Goal: Task Accomplishment & Management: Manage account settings

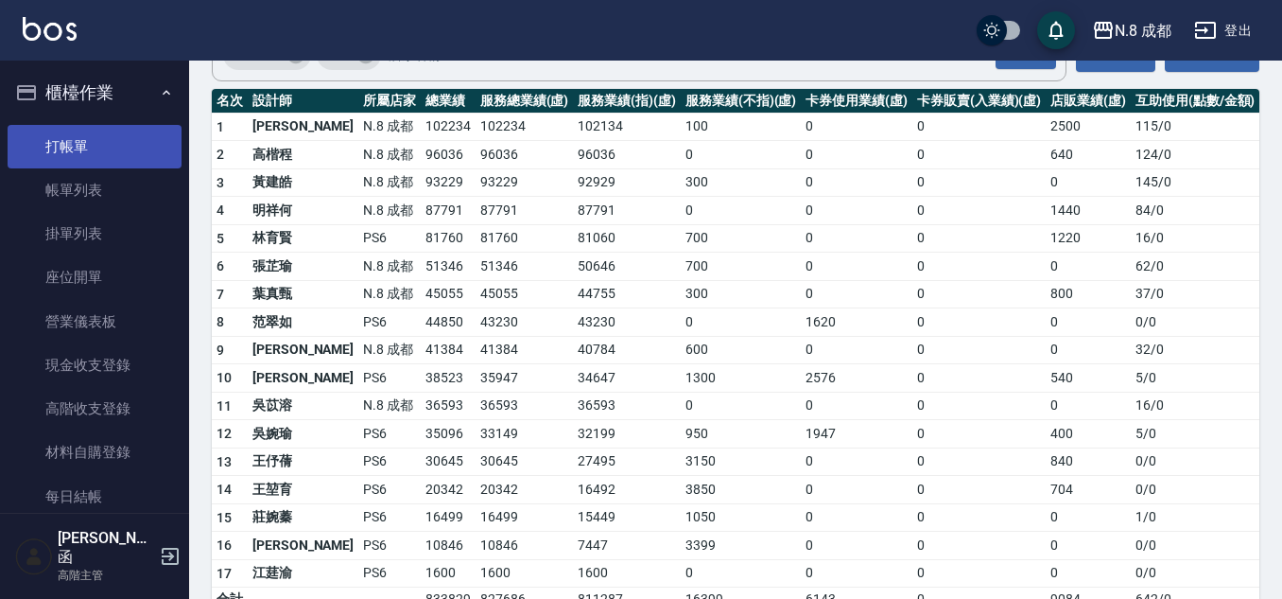
click at [87, 148] on link "打帳單" at bounding box center [95, 147] width 174 height 44
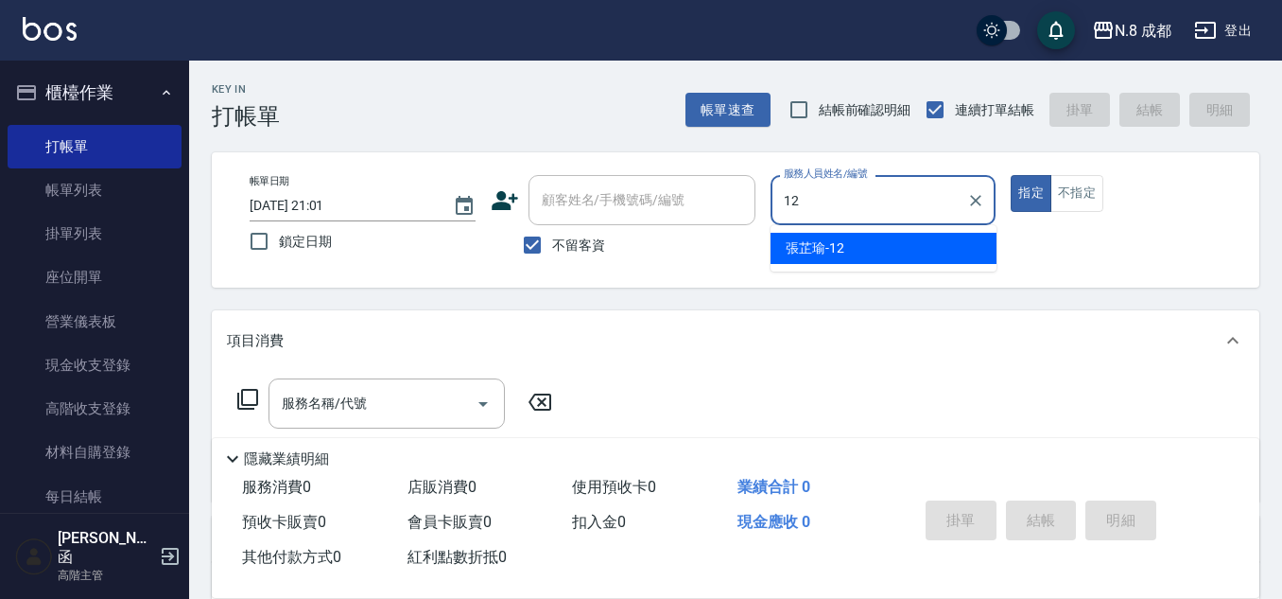
click at [849, 255] on div "[PERSON_NAME]-12" at bounding box center [884, 248] width 226 height 31
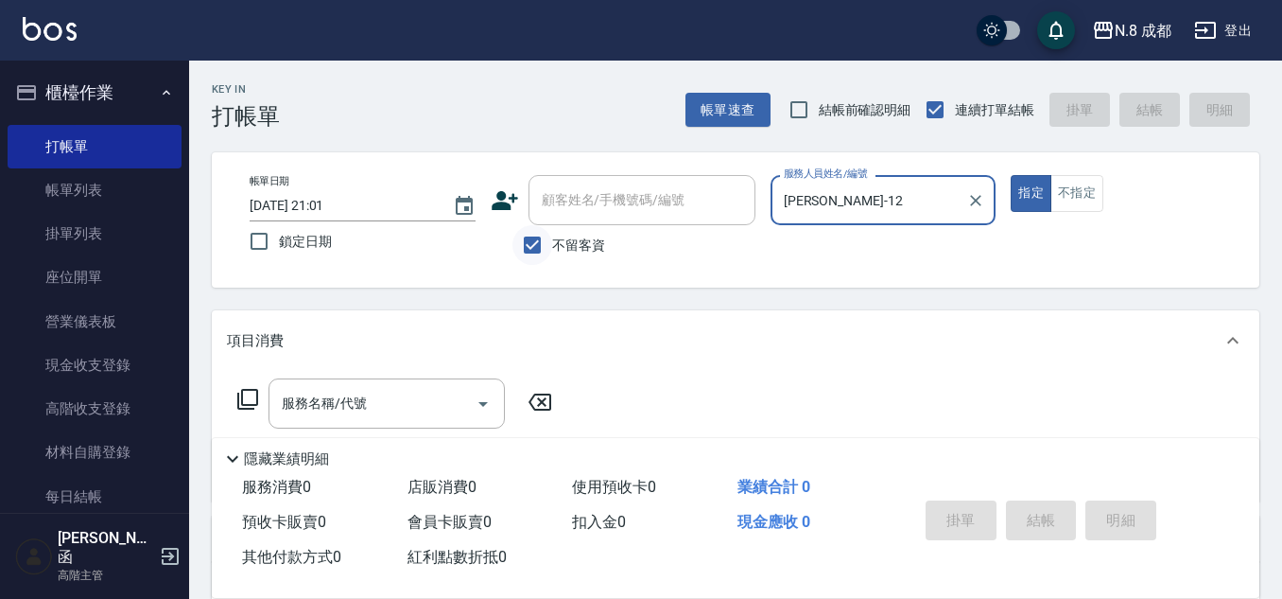
type input "[PERSON_NAME]-12"
click at [540, 252] on input "不留客資" at bounding box center [533, 245] width 40 height 40
checkbox input "false"
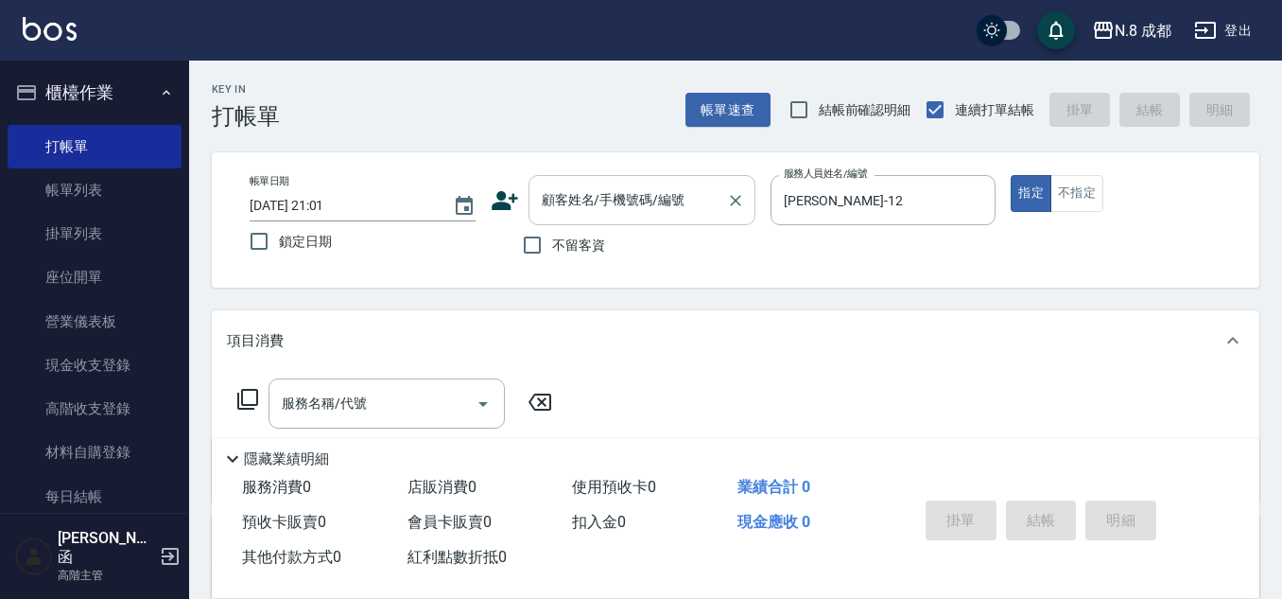
click at [568, 189] on div "顧客姓名/手機號碼/編號 顧客姓名/手機號碼/編號" at bounding box center [642, 200] width 227 height 50
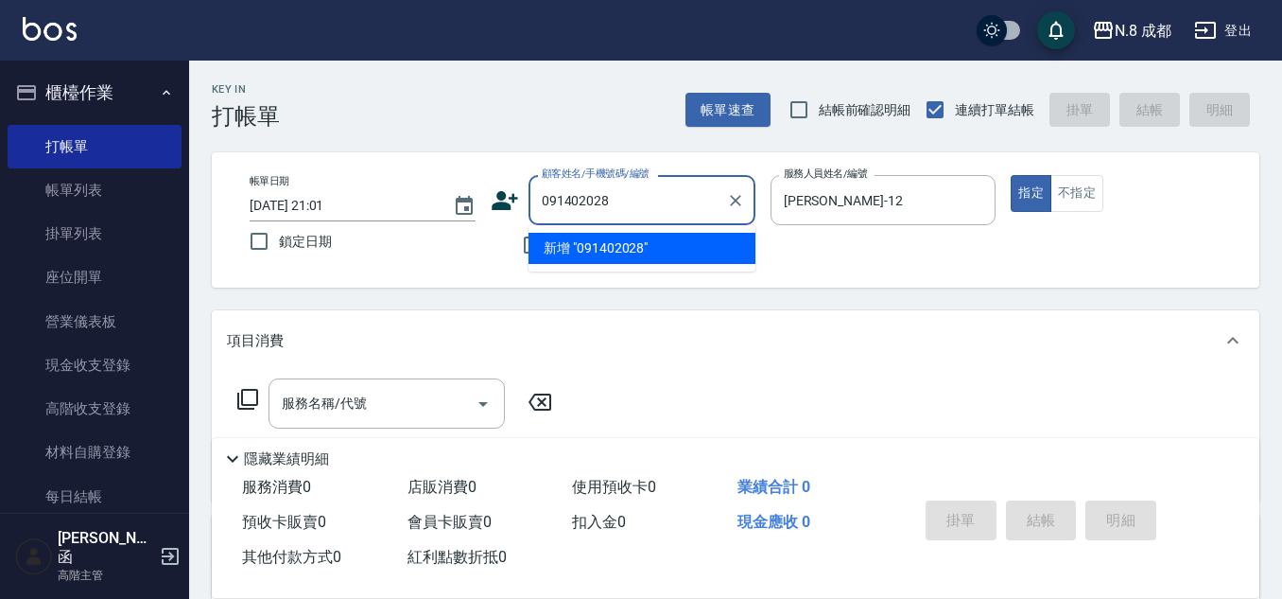
type input "0914020282"
drag, startPoint x: 650, startPoint y: 200, endPoint x: 322, endPoint y: 205, distance: 327.2
click at [322, 205] on div "帳單日期 [DATE] 21:01 鎖定日期 顧客姓名/手機號碼/編號 0914020282 顧客姓名/手機號碼/編號 不留客資 服務人員姓名/編號 [PER…" at bounding box center [736, 220] width 1002 height 90
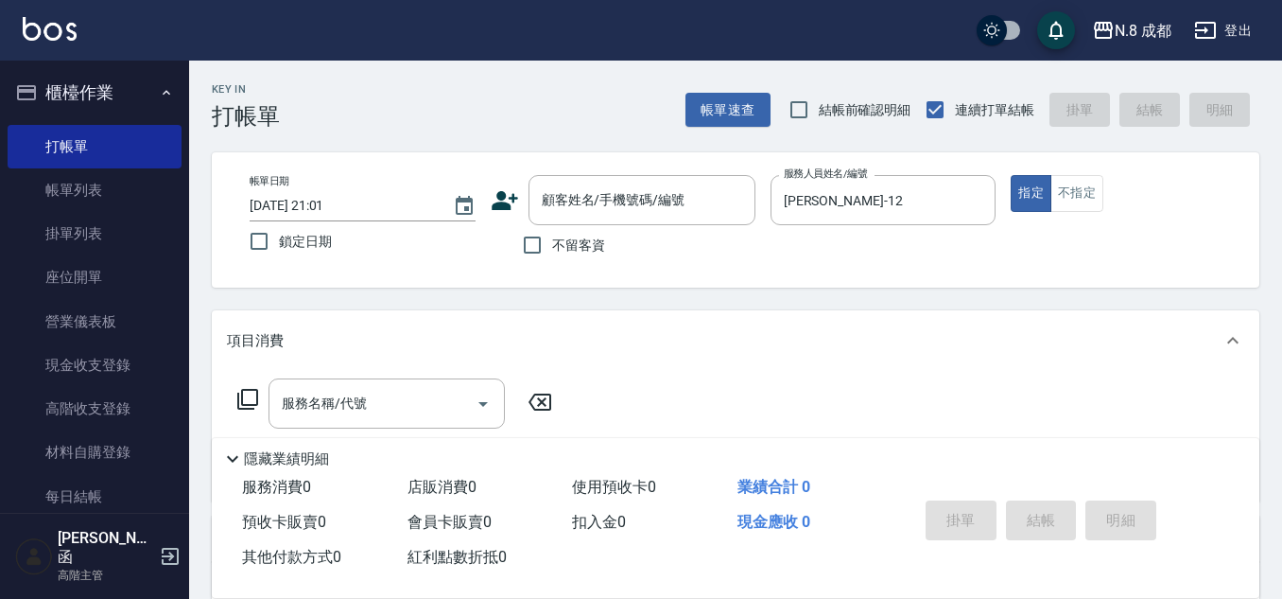
click at [501, 206] on icon at bounding box center [505, 200] width 26 height 19
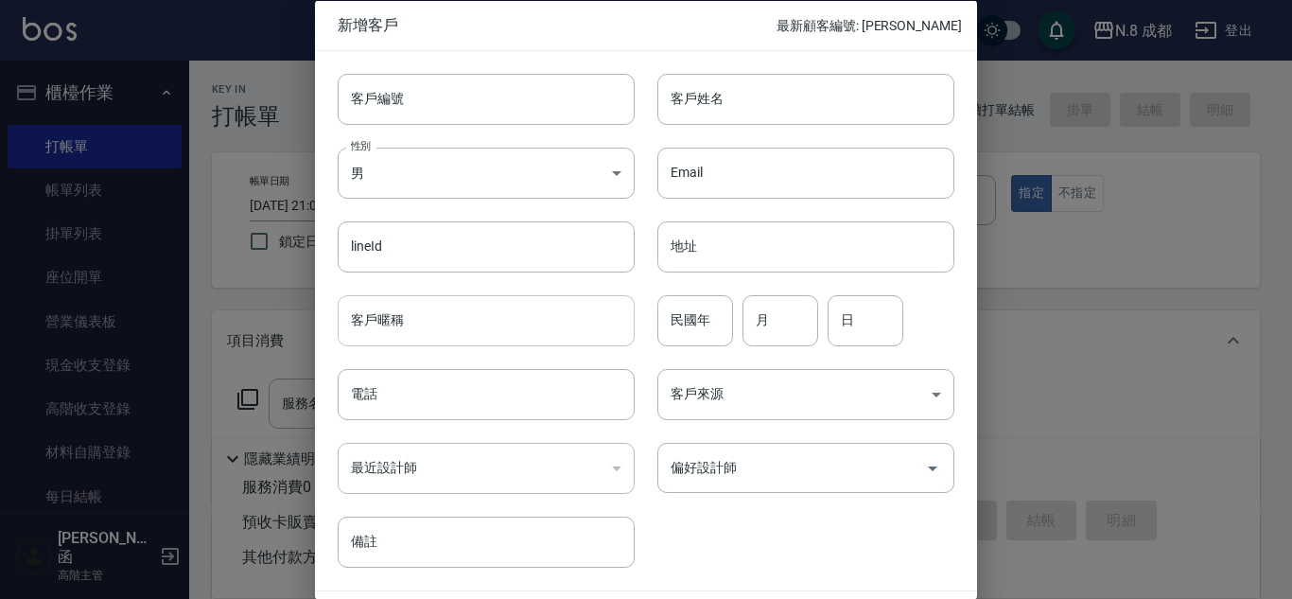
drag, startPoint x: 433, startPoint y: 399, endPoint x: 613, endPoint y: 307, distance: 201.7
click at [433, 399] on input "電話" at bounding box center [486, 394] width 297 height 51
paste input "0914020282"
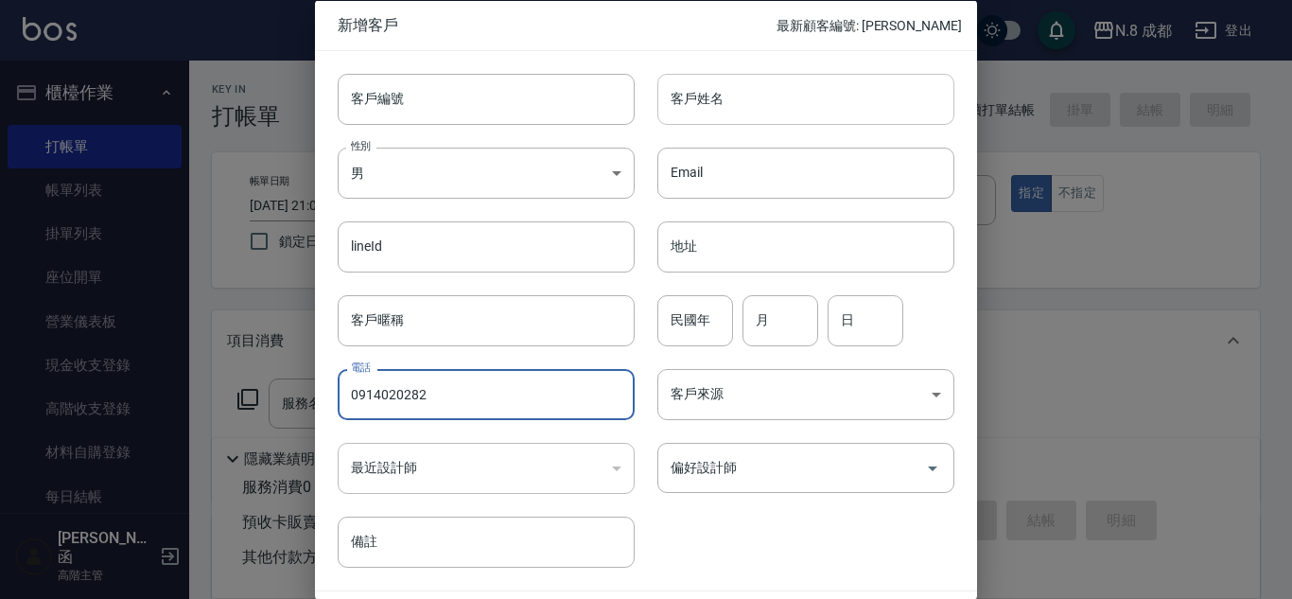
type input "0914020282"
click at [797, 108] on input "客戶姓名" at bounding box center [805, 98] width 297 height 51
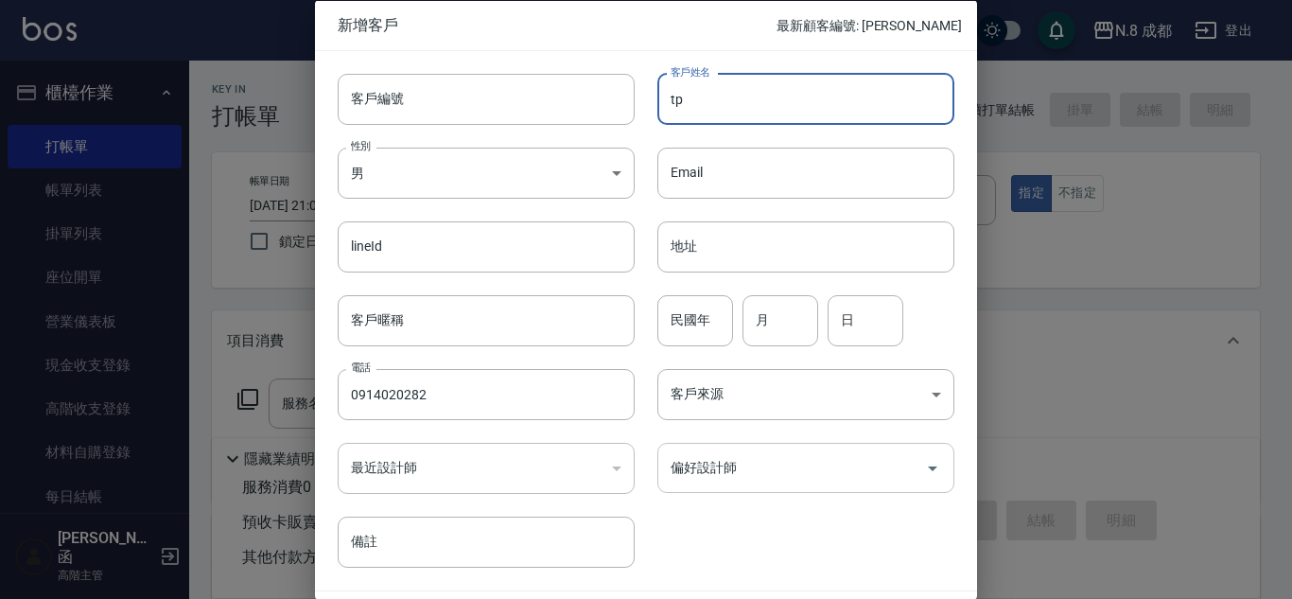
type input "t"
type input "[PERSON_NAME]"
click at [705, 308] on input "民國年" at bounding box center [695, 319] width 76 height 51
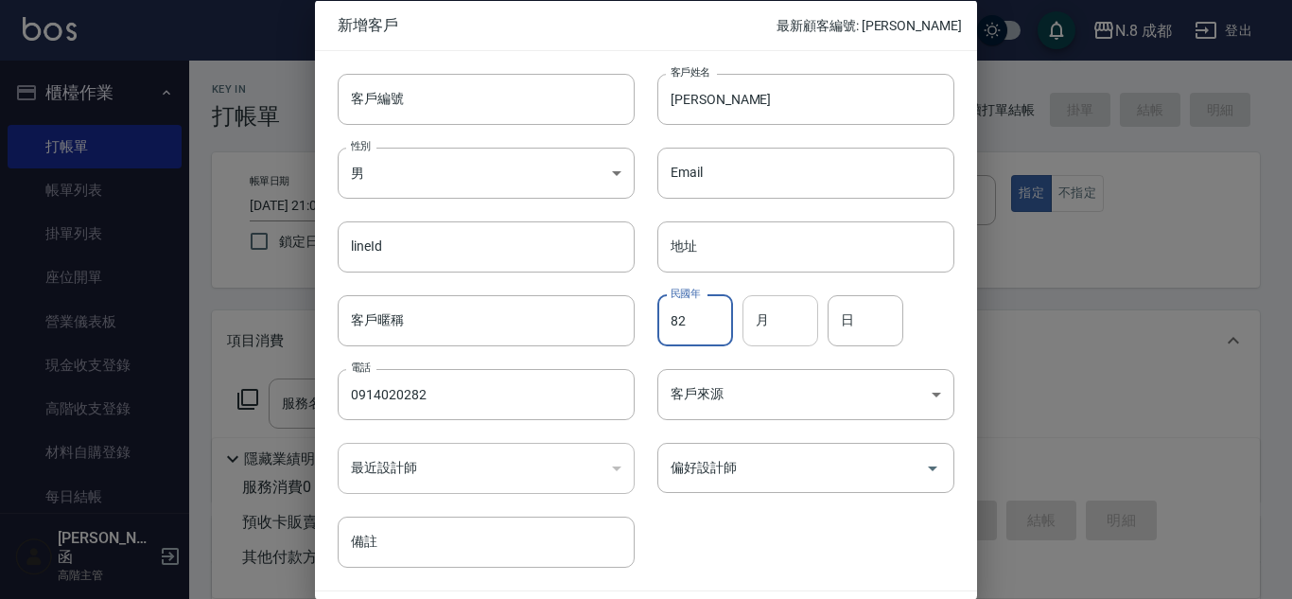
type input "82"
click at [778, 322] on input "月" at bounding box center [780, 319] width 76 height 51
type input "02"
click at [844, 325] on input "日" at bounding box center [865, 319] width 76 height 51
type input "02"
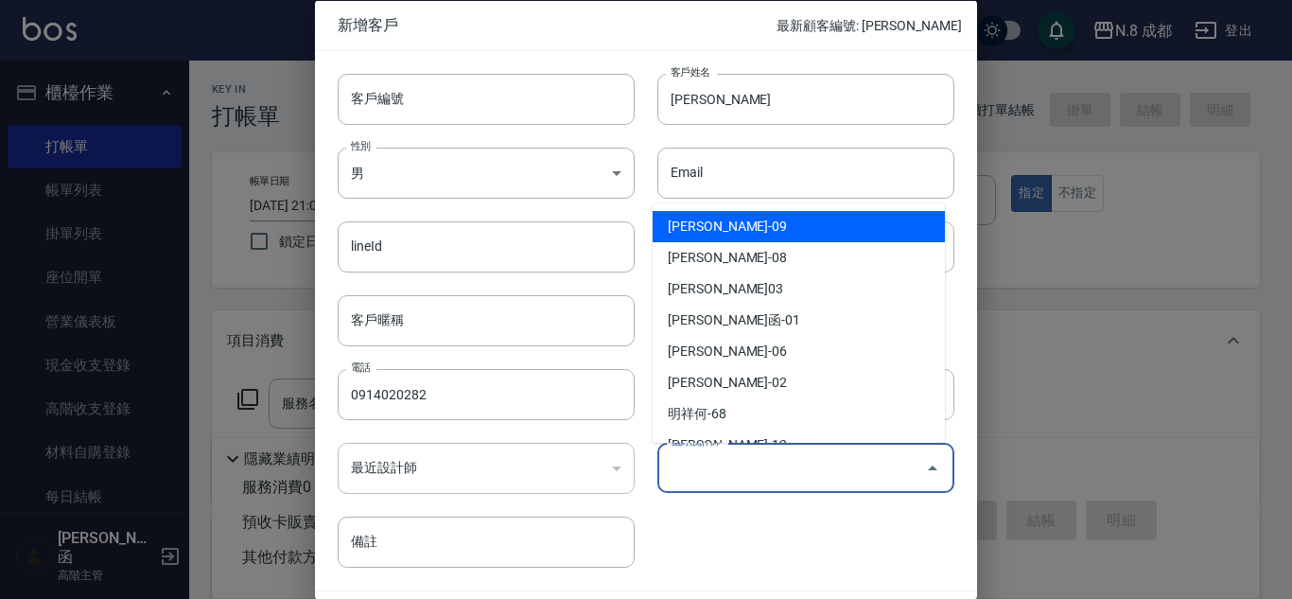
click at [743, 470] on input "偏好設計師" at bounding box center [792, 467] width 252 height 33
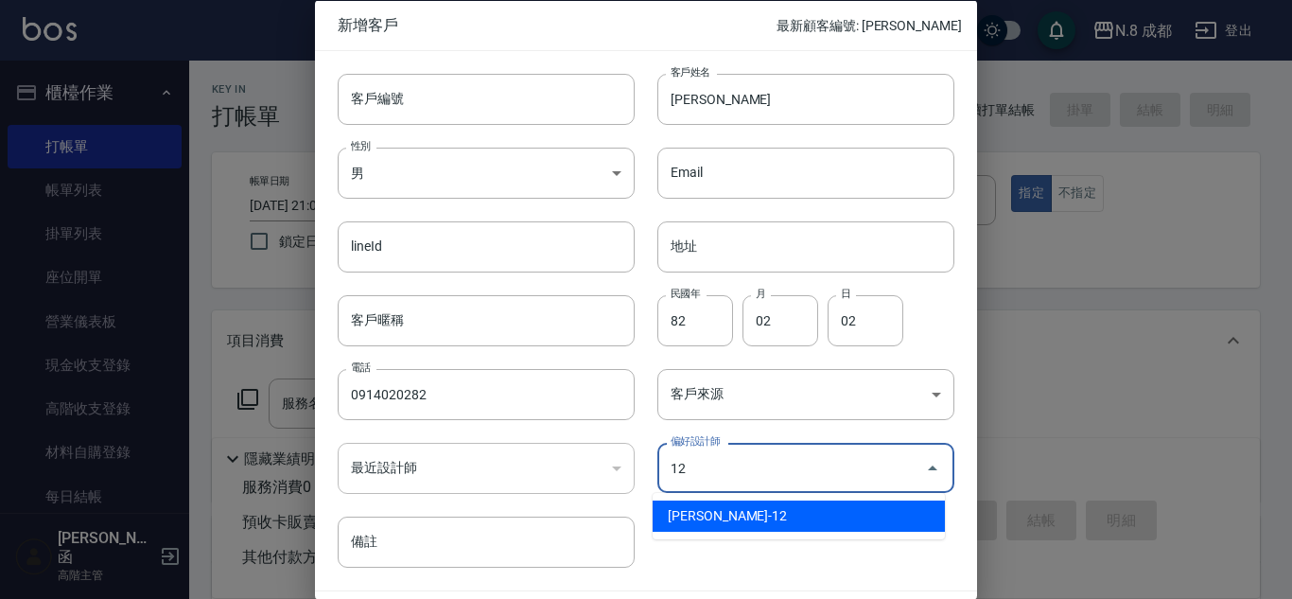
click at [738, 509] on li "[PERSON_NAME]-12" at bounding box center [799, 515] width 292 height 31
type input "張芷瑜"
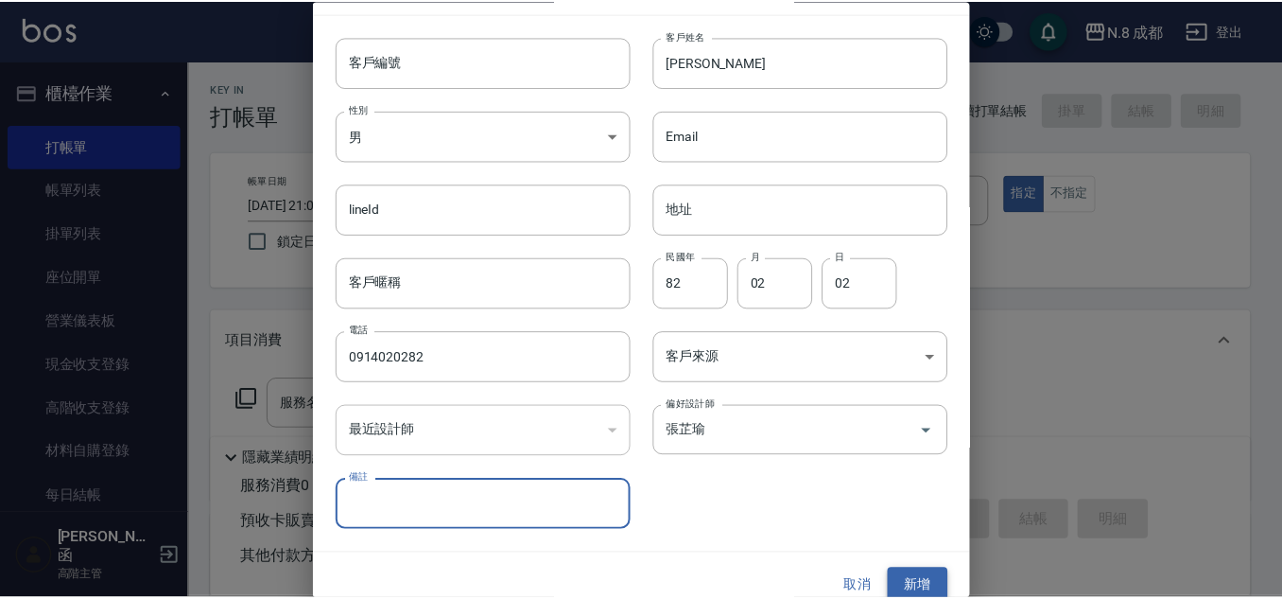
scroll to position [57, 0]
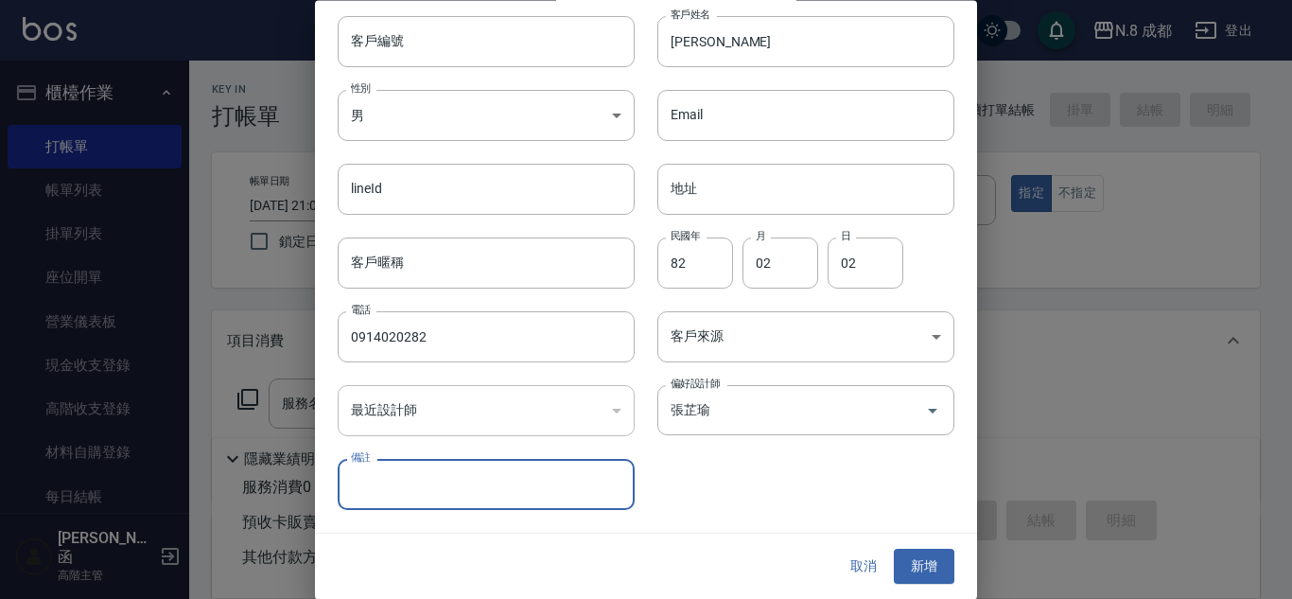
drag, startPoint x: 912, startPoint y: 575, endPoint x: 815, endPoint y: 367, distance: 229.3
click at [914, 575] on button "新增" at bounding box center [924, 566] width 61 height 35
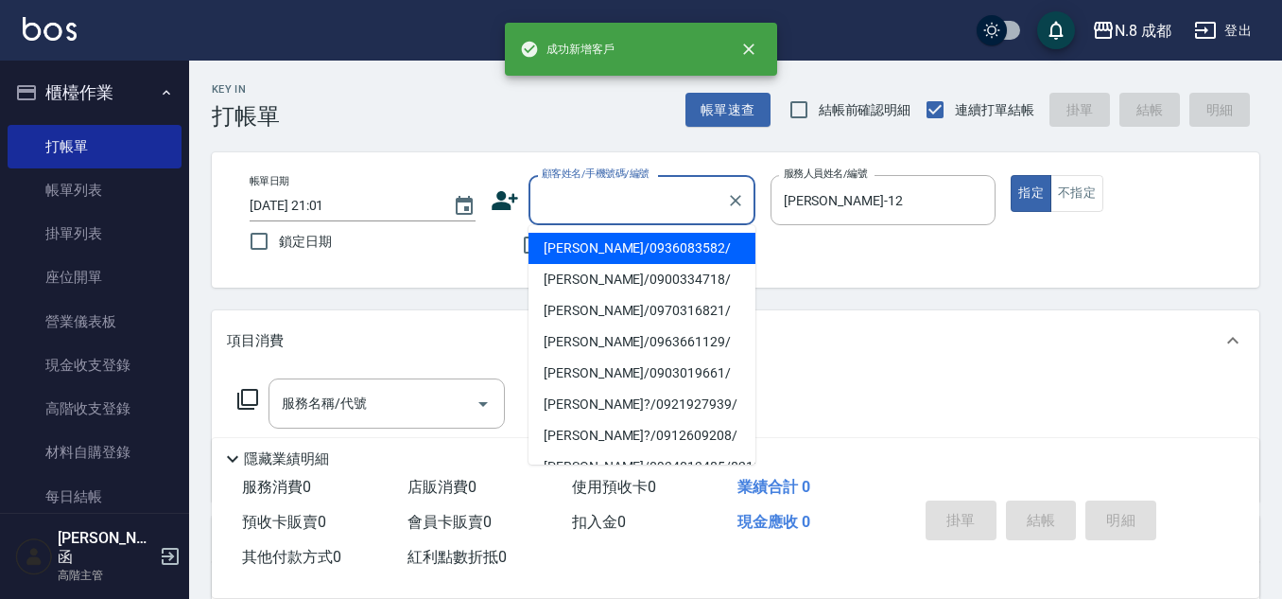
click at [637, 217] on input "顧客姓名/手機號碼/編號" at bounding box center [628, 199] width 182 height 33
paste input "0914020282"
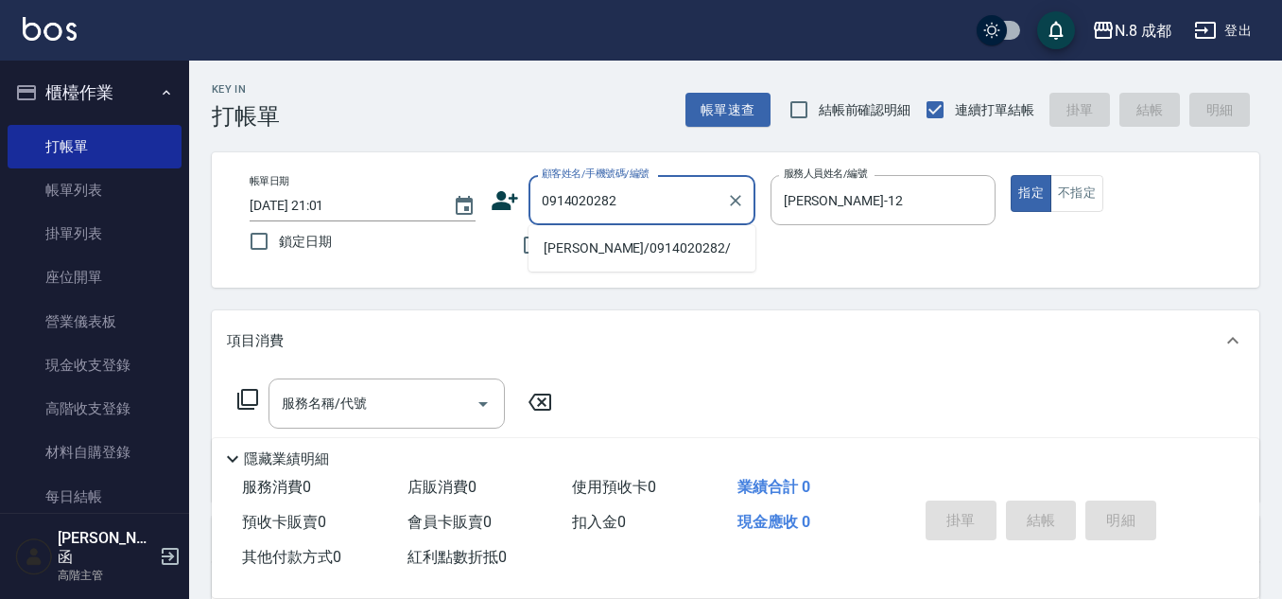
click at [626, 253] on li "[PERSON_NAME]/0914020282/" at bounding box center [642, 248] width 227 height 31
type input "[PERSON_NAME]/0914020282/"
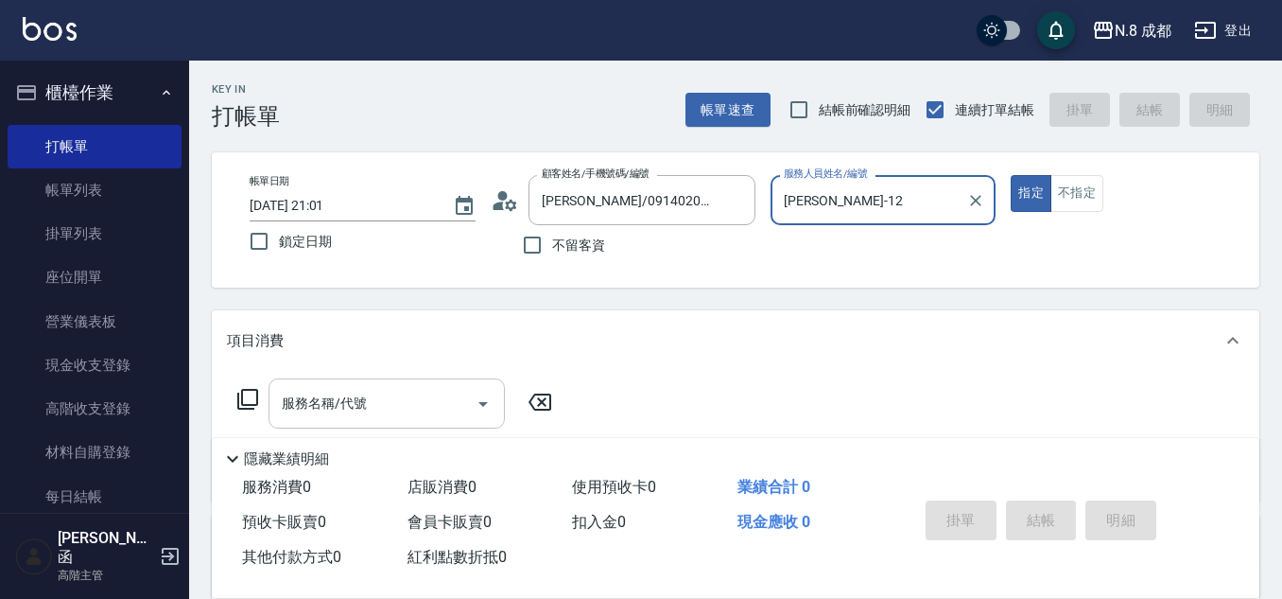
click at [369, 409] on input "服務名稱/代號" at bounding box center [372, 403] width 191 height 33
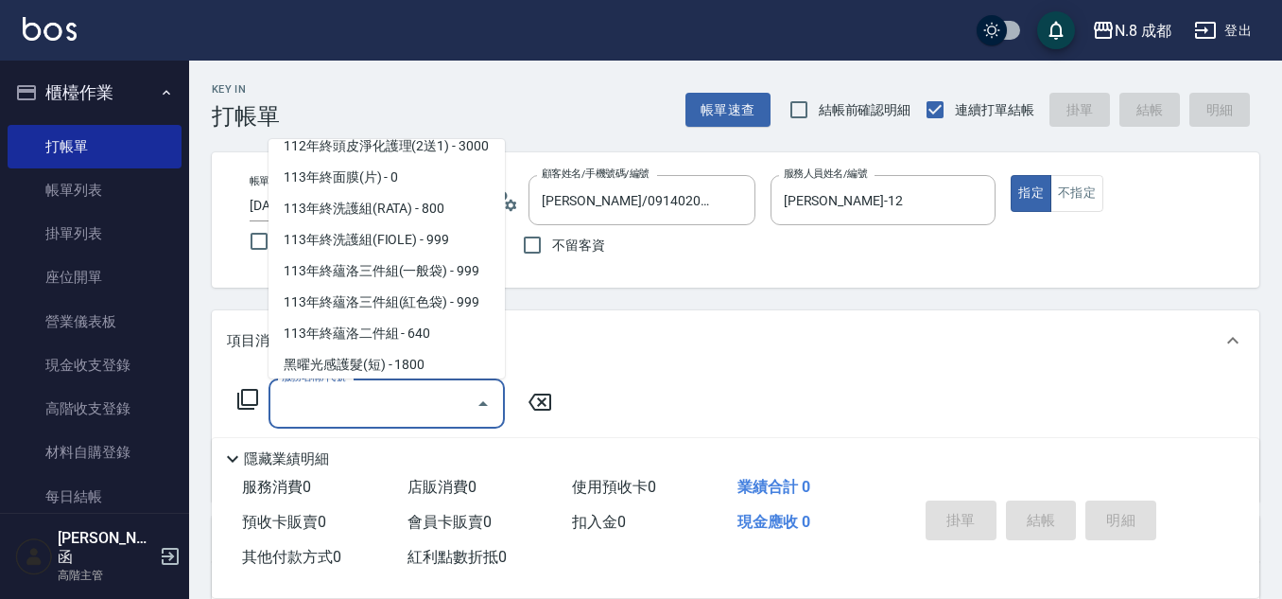
scroll to position [2551, 0]
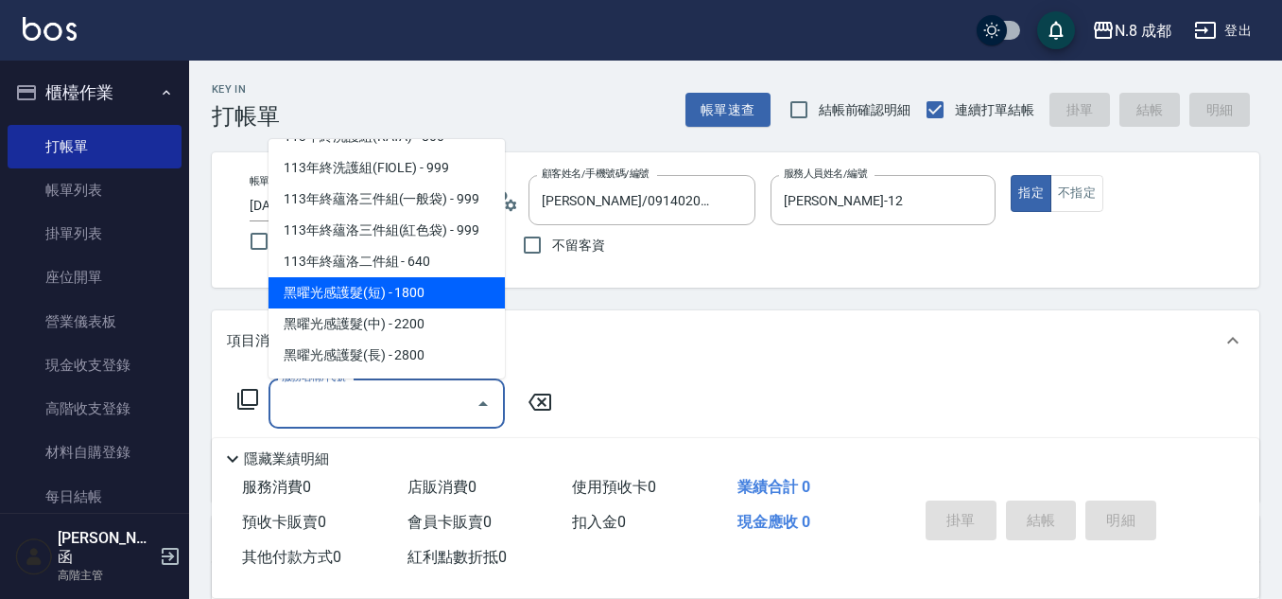
click at [426, 302] on span "黑曜光感護髮(短) - 1800" at bounding box center [387, 292] width 236 height 31
type input "黑曜光感護髮(短)(黑1)"
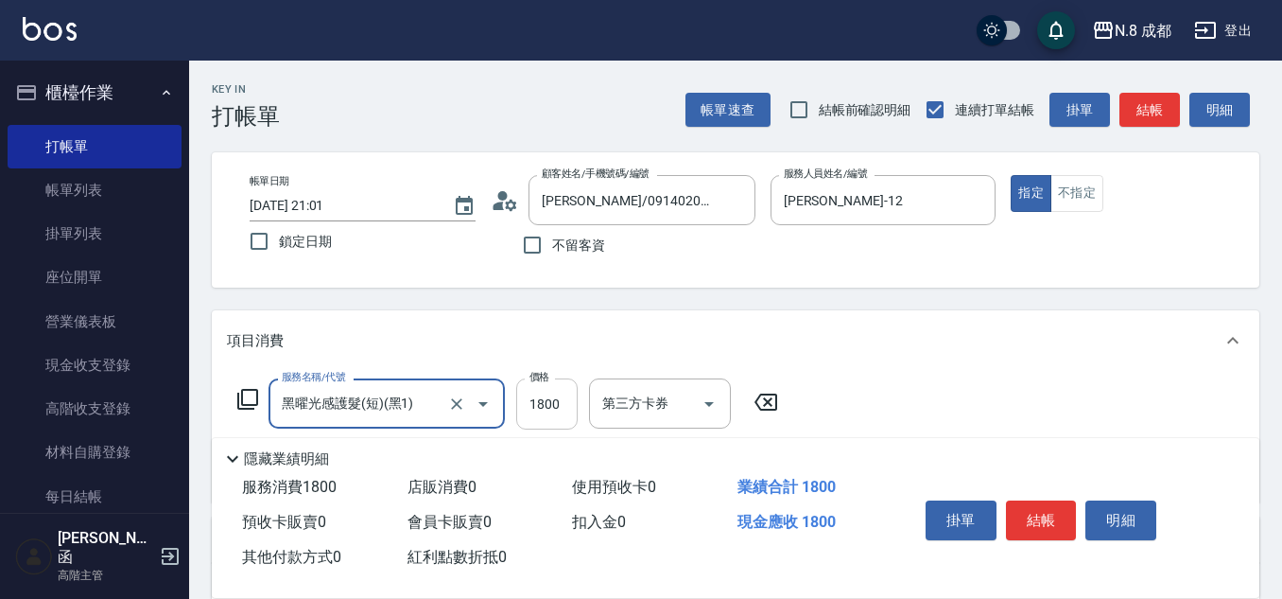
click at [566, 403] on input "1800" at bounding box center [546, 403] width 61 height 51
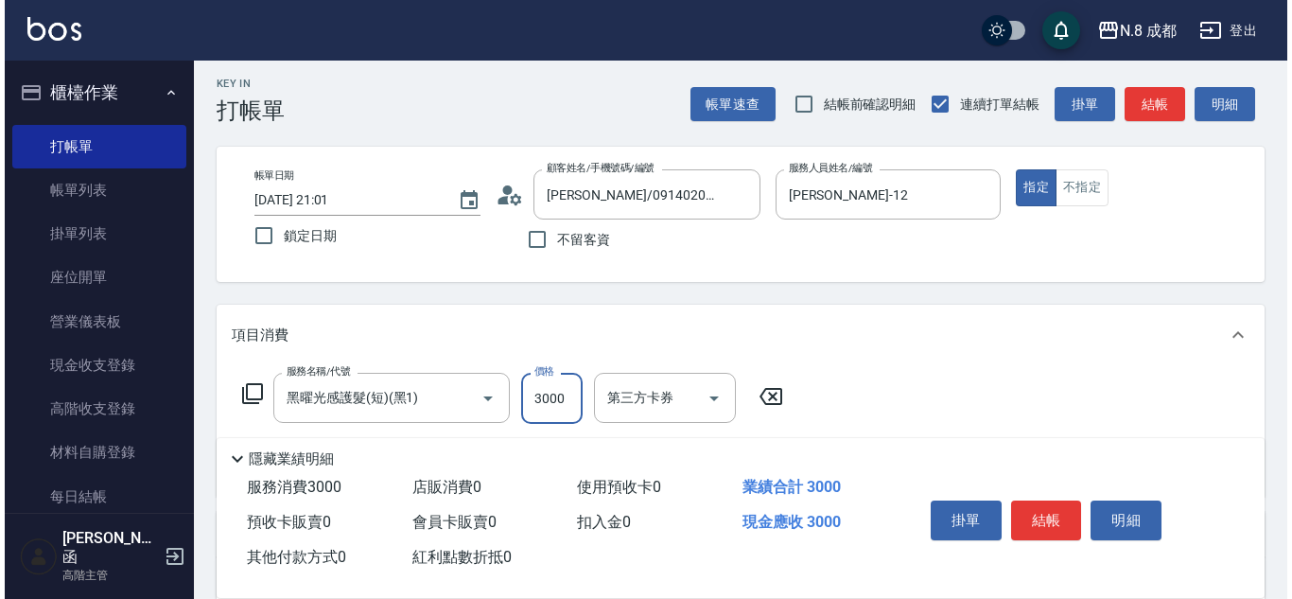
scroll to position [95, 0]
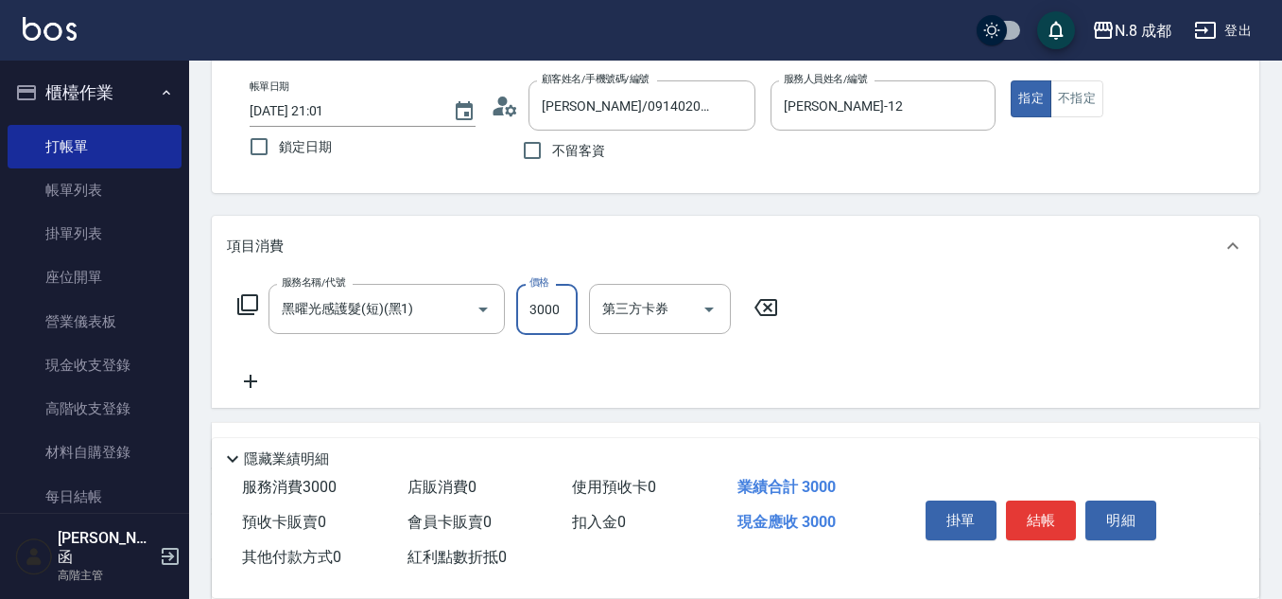
type input "3000"
click at [254, 384] on icon at bounding box center [250, 381] width 47 height 23
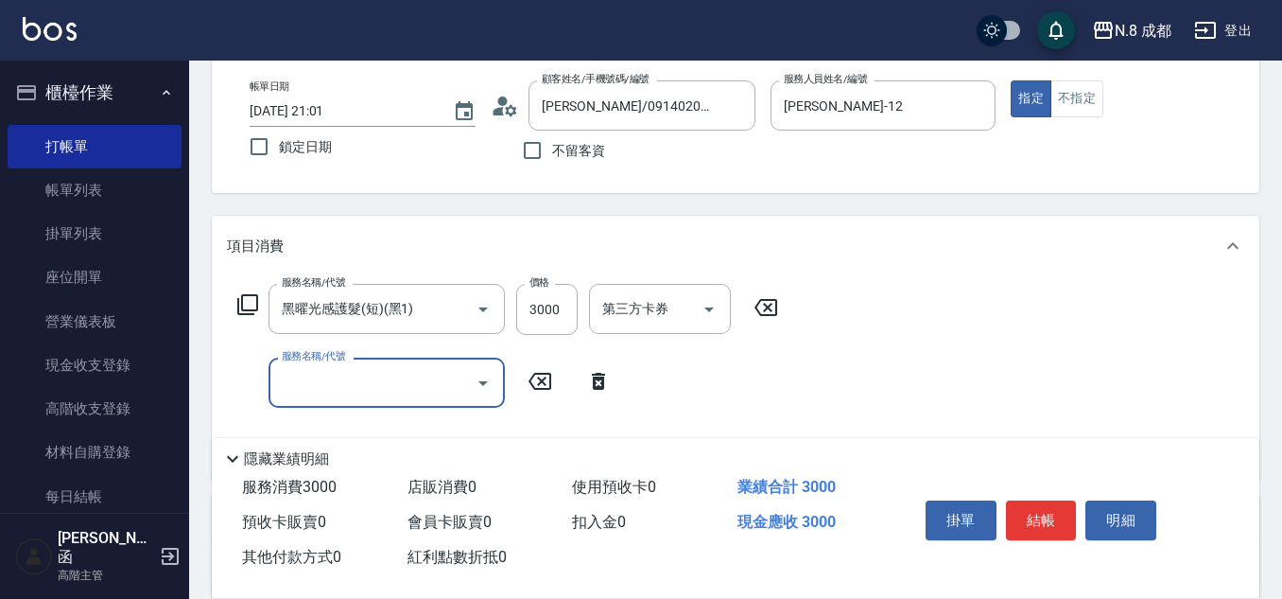
click at [313, 388] on input "服務名稱/代號" at bounding box center [372, 382] width 191 height 33
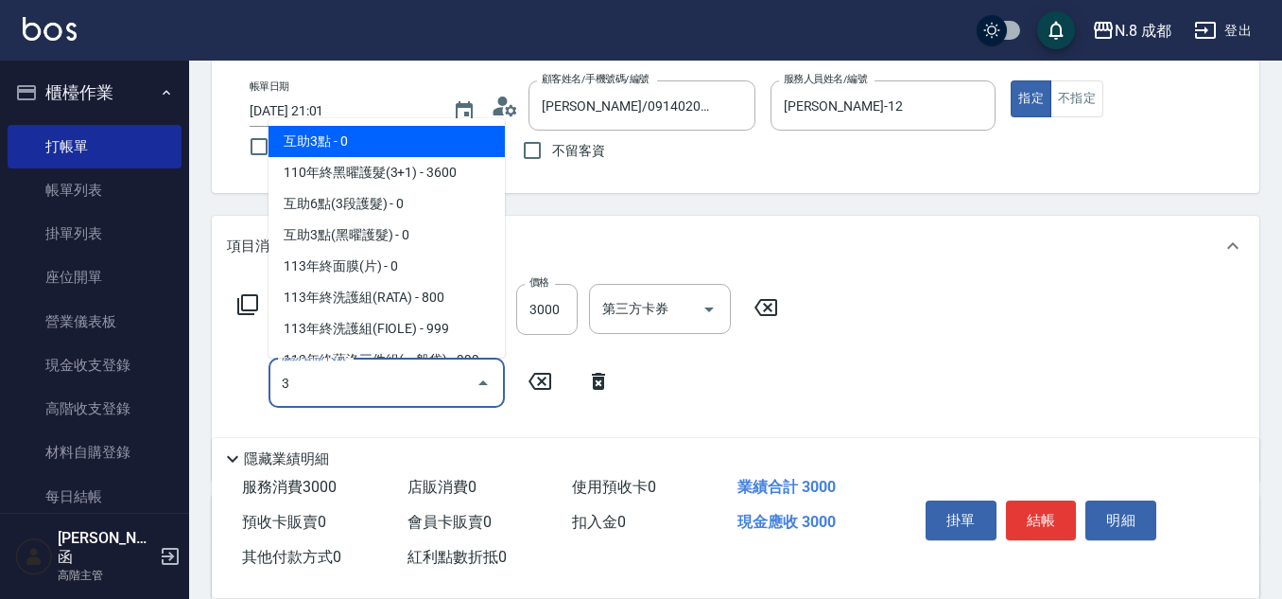
click at [379, 148] on span "互助3點 - 0" at bounding box center [387, 141] width 236 height 31
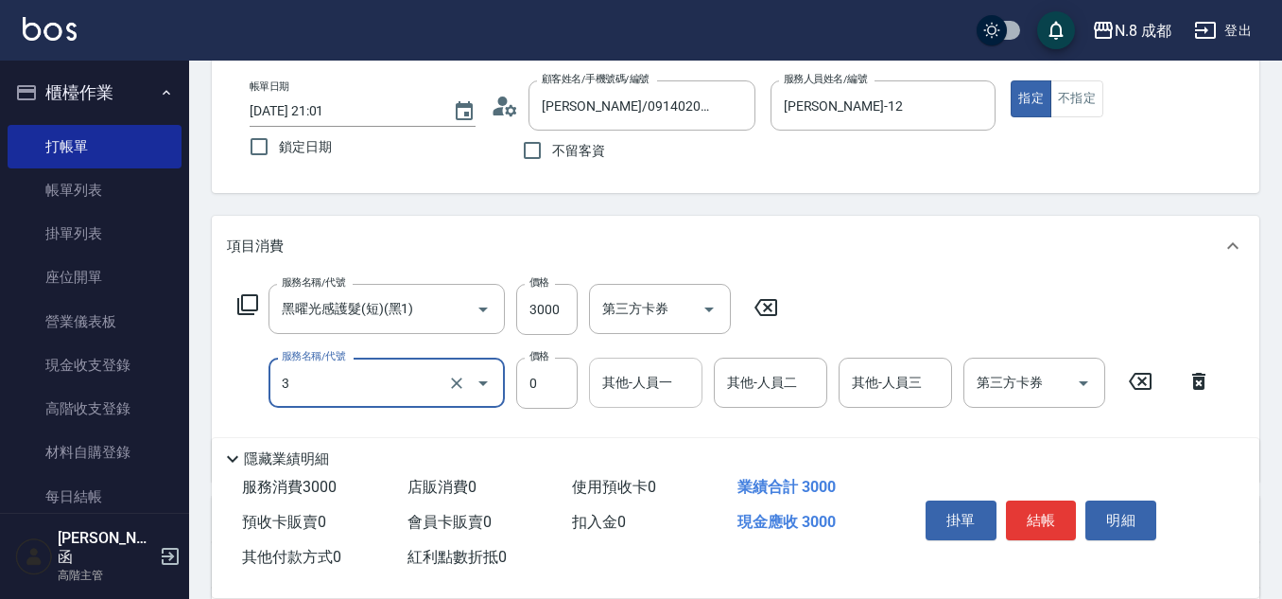
type input "互助3點(3)"
click at [663, 395] on input "其他-人員一" at bounding box center [646, 382] width 96 height 33
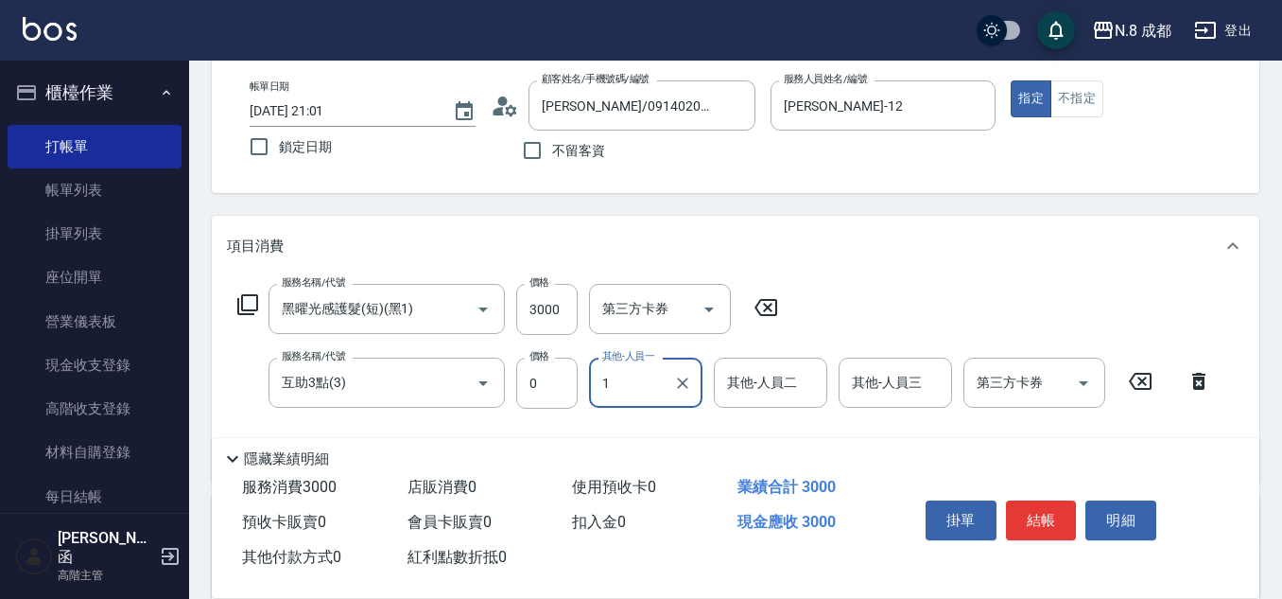
drag, startPoint x: 633, startPoint y: 389, endPoint x: 508, endPoint y: 386, distance: 124.9
click at [505, 388] on div "服務名稱/代號 互助3點(3) 服務名稱/代號 價格 0 價格 其他-人員一 1 其他-人員一 其他-人員二 其他-人員二 其他-人員三 其他-人員三 第三方…" at bounding box center [725, 382] width 996 height 51
click at [647, 431] on span "[PERSON_NAME]函 -01" at bounding box center [654, 441] width 100 height 40
type input "[PERSON_NAME]函-01"
click at [1062, 509] on button "結帳" at bounding box center [1041, 520] width 71 height 40
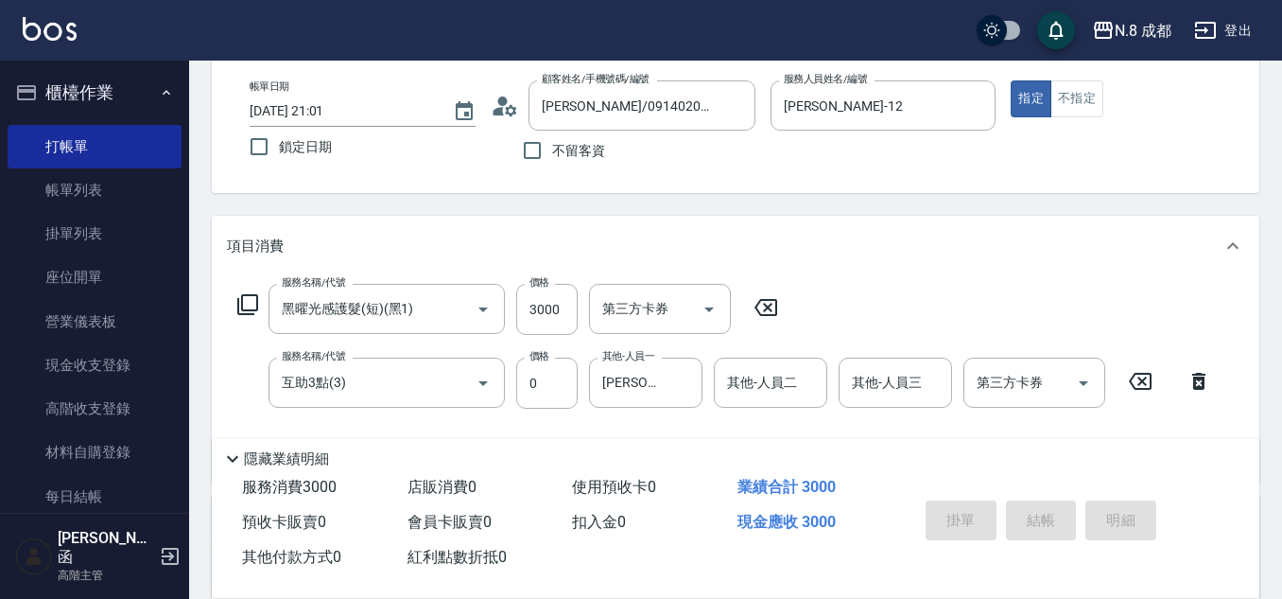
type input "[DATE] 21:02"
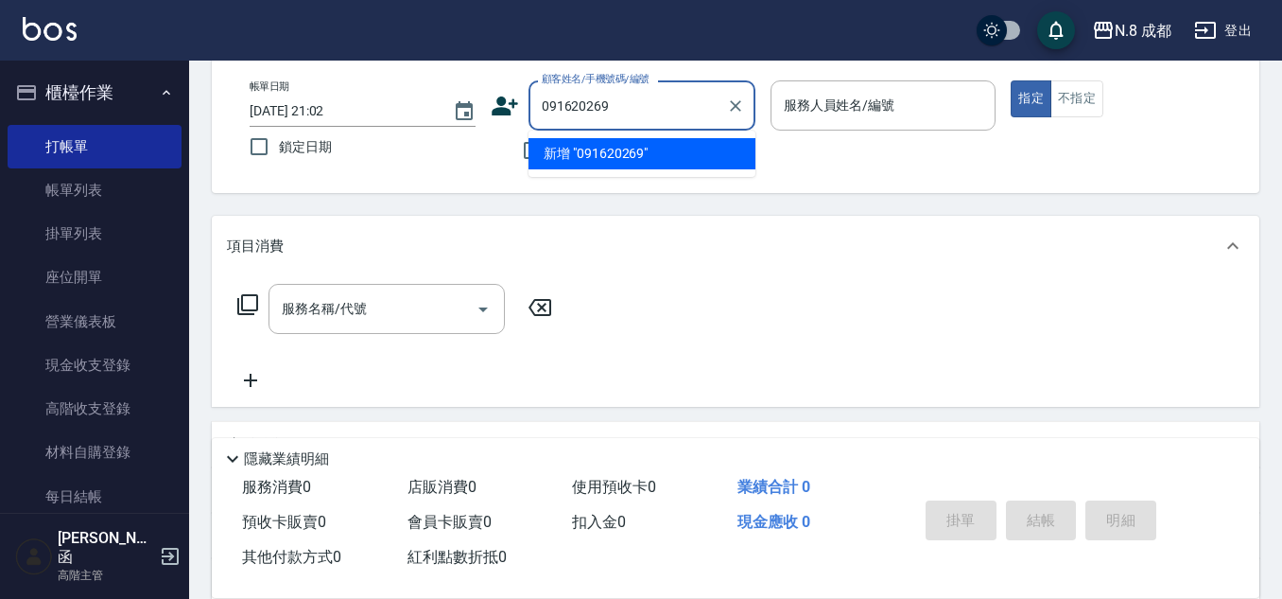
type input "0916202696"
drag, startPoint x: 646, startPoint y: 105, endPoint x: 415, endPoint y: 98, distance: 230.8
click at [412, 96] on div "帳單日期 [DATE] 21:02 鎖定日期 顧客姓名/手機號碼/編號 0916202696 顧客姓名/手機號碼/編號 不留客資 服務人員姓名/編號 服務人員…" at bounding box center [736, 125] width 1002 height 90
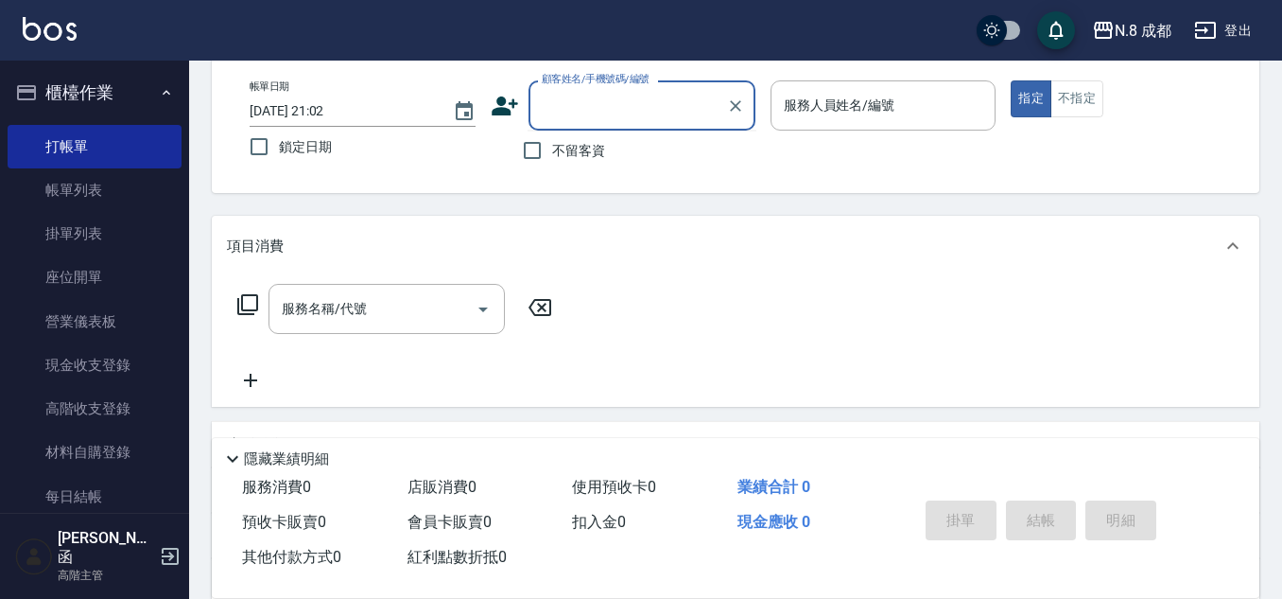
click at [507, 113] on icon at bounding box center [505, 105] width 26 height 19
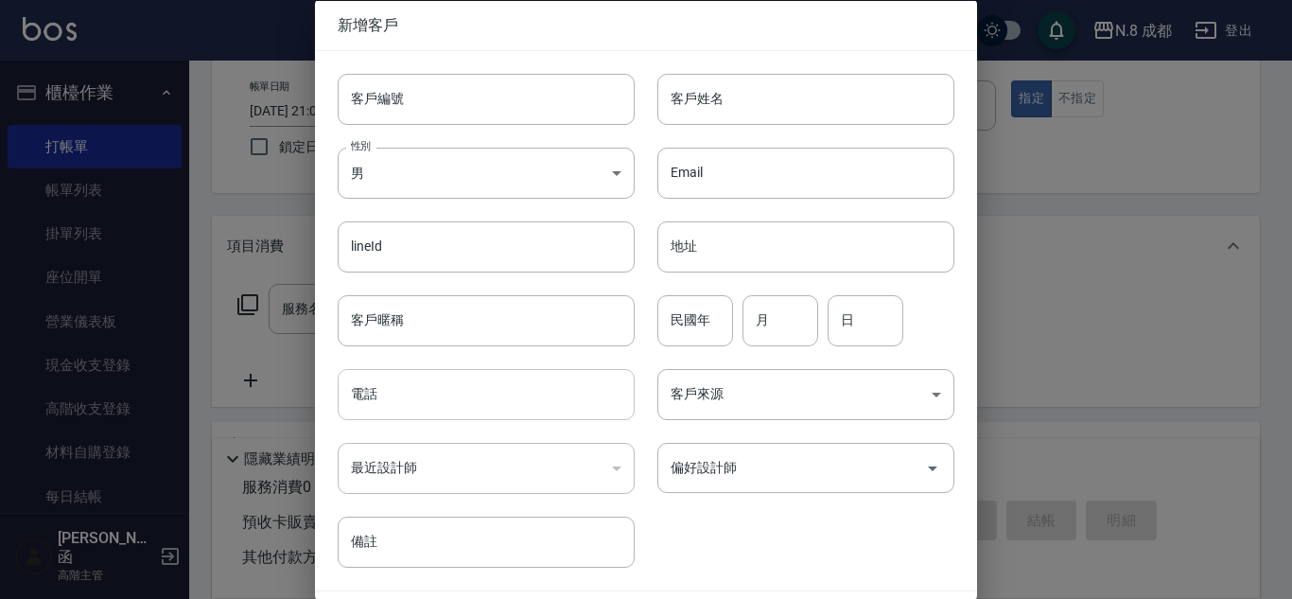
click at [487, 392] on input "電話" at bounding box center [486, 394] width 297 height 51
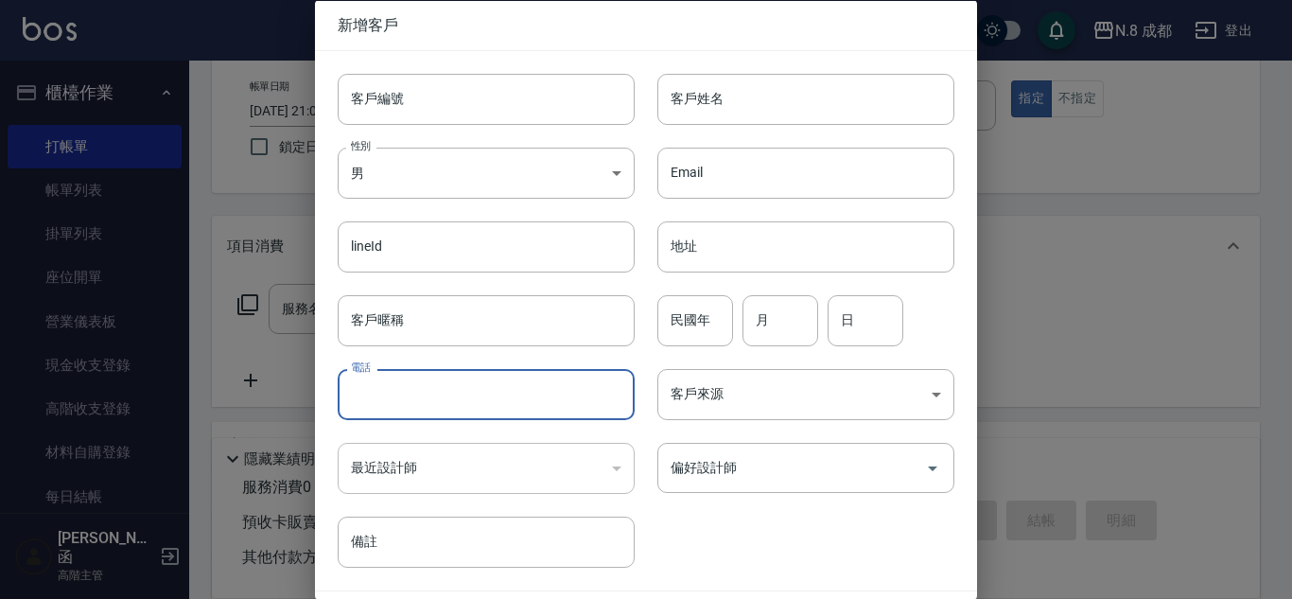
paste input "0916202696"
type input "0916202696"
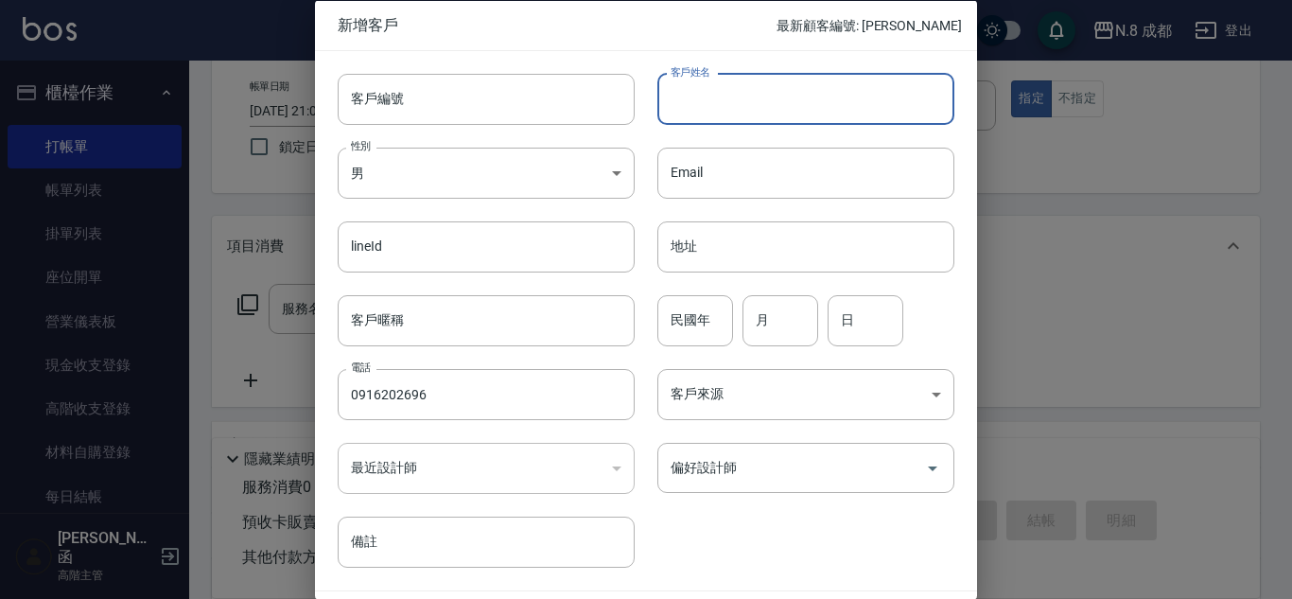
click at [761, 101] on input "客戶姓名" at bounding box center [805, 98] width 297 height 51
type input "許之瀞"
click at [800, 314] on input "月" at bounding box center [780, 319] width 76 height 51
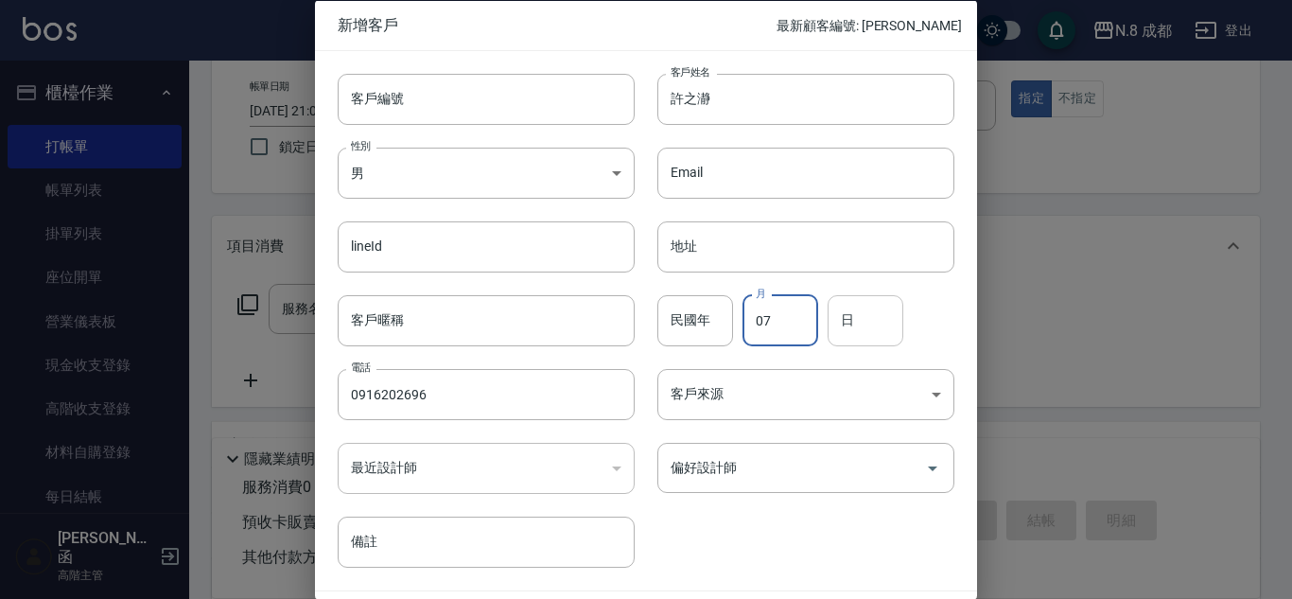
type input "07"
click at [872, 315] on input "0" at bounding box center [865, 319] width 76 height 51
type input "09"
click at [806, 469] on input "偏好設計師" at bounding box center [792, 467] width 252 height 33
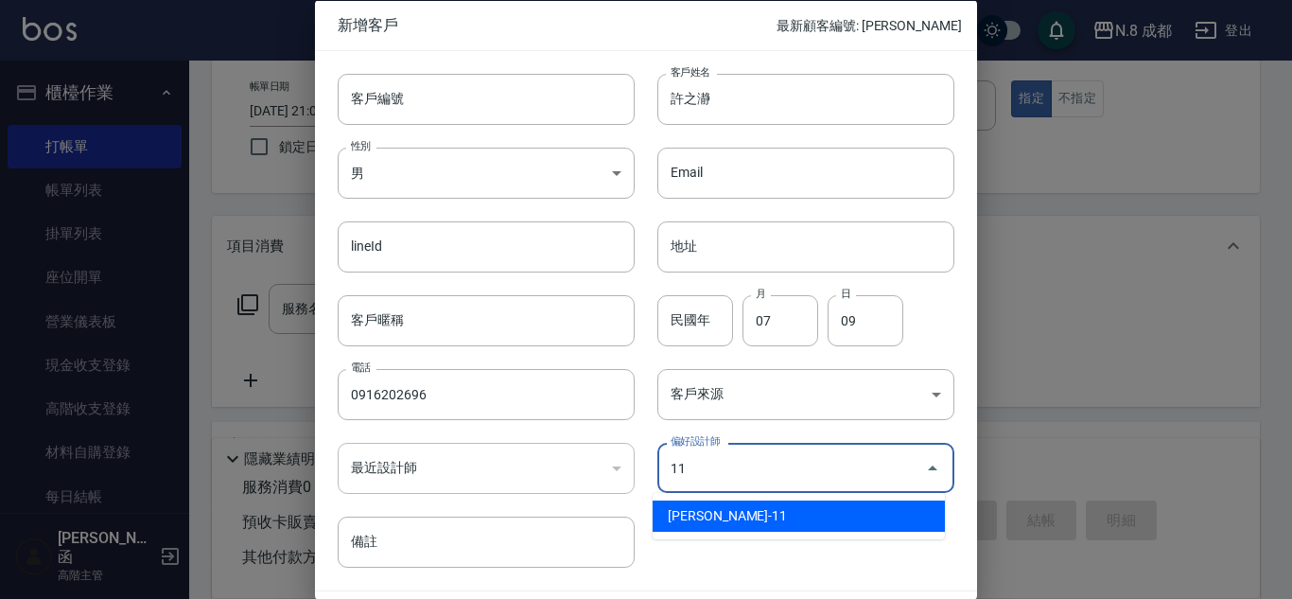
click at [781, 518] on li "[PERSON_NAME]-11" at bounding box center [799, 515] width 292 height 31
type input "葉真甄"
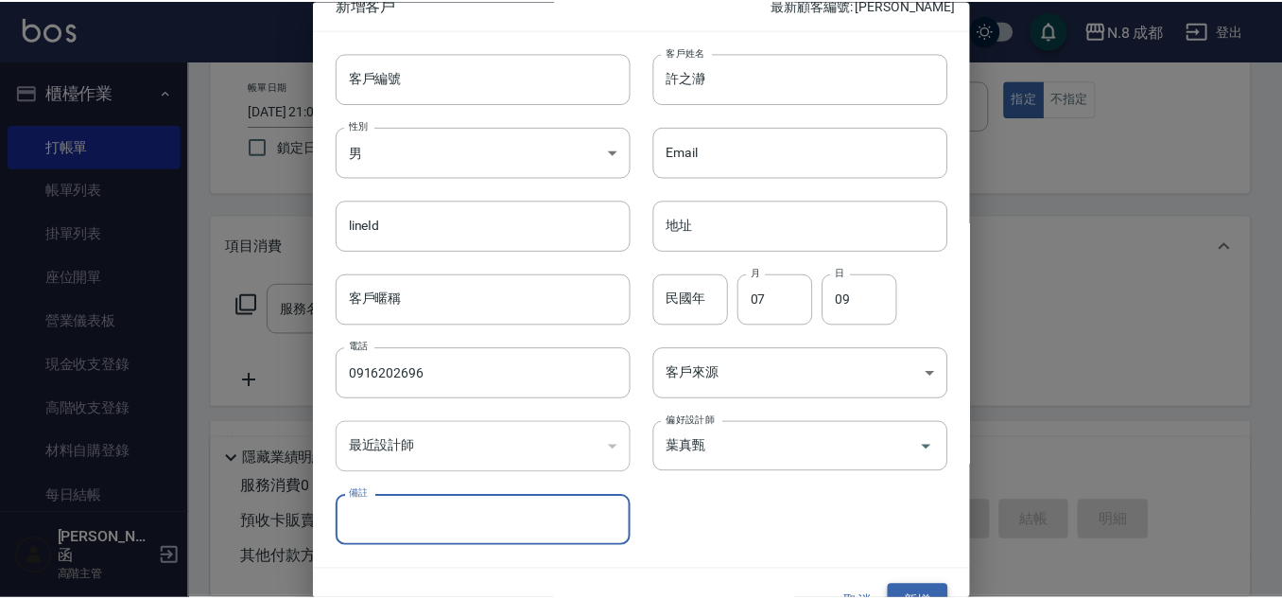
scroll to position [57, 0]
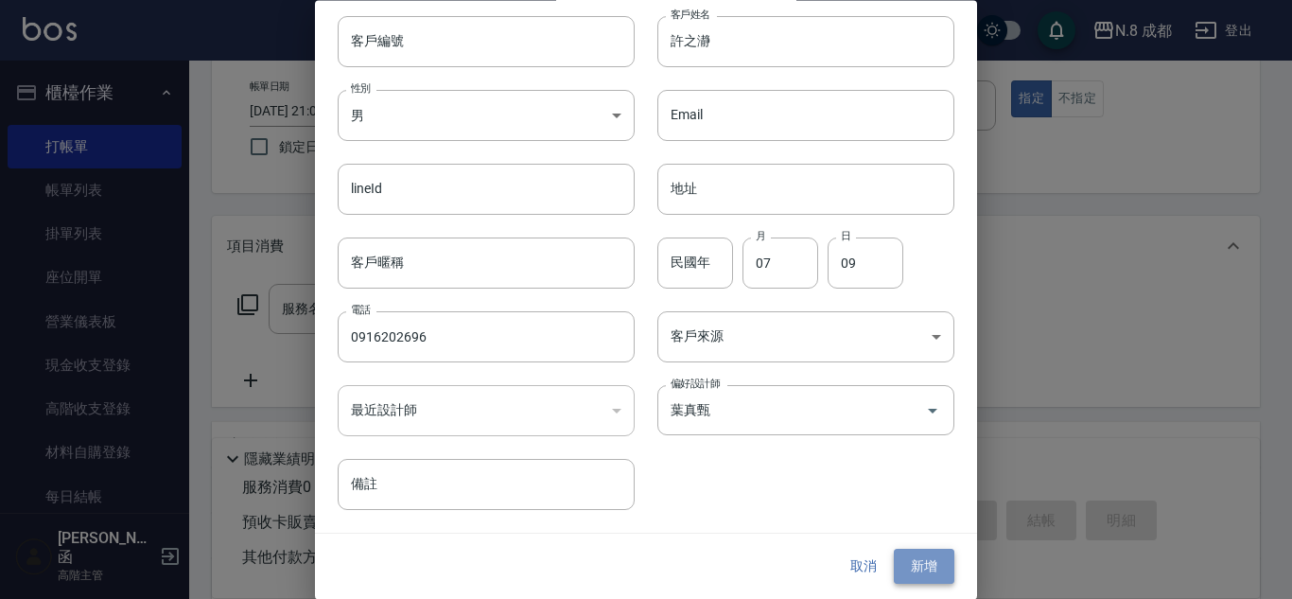
click at [932, 568] on button "新增" at bounding box center [924, 566] width 61 height 35
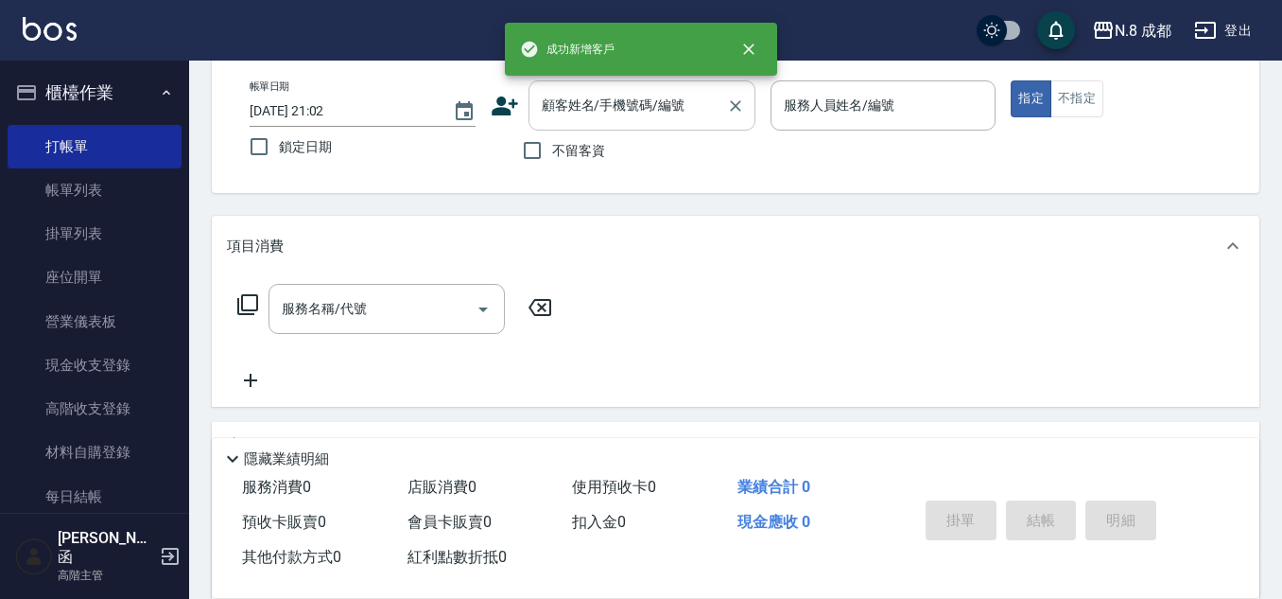
click at [614, 111] on input "顧客姓名/手機號碼/編號" at bounding box center [628, 105] width 182 height 33
paste input "0916202696"
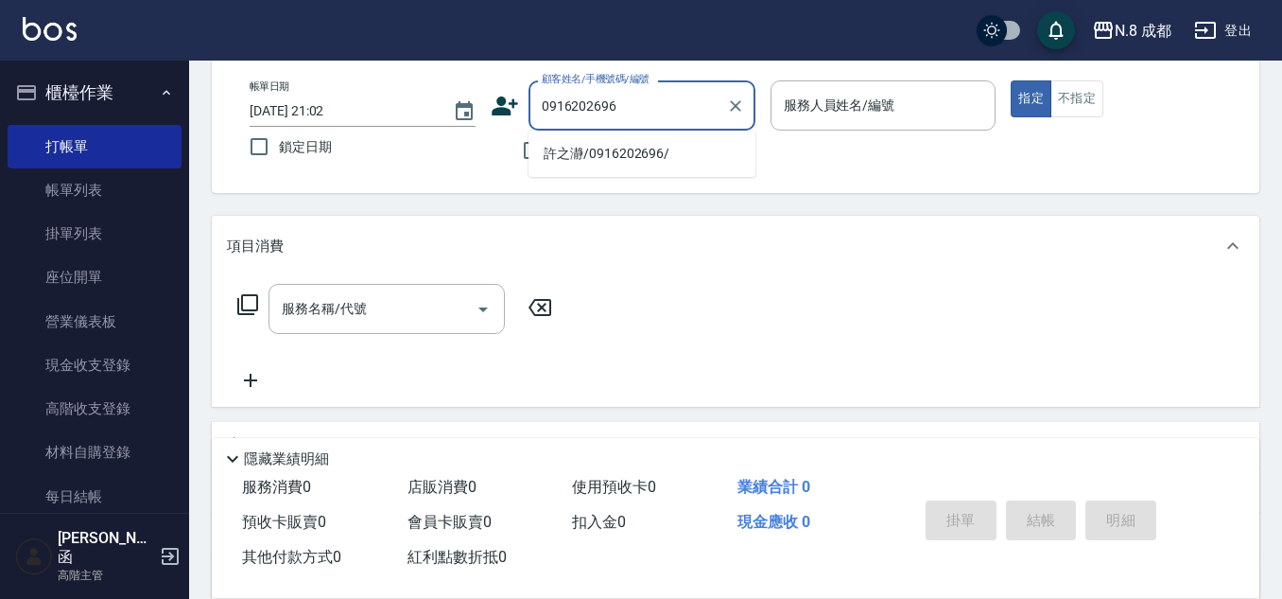
click at [636, 158] on li "許之瀞/0916202696/" at bounding box center [642, 153] width 227 height 31
type input "許之瀞/0916202696/"
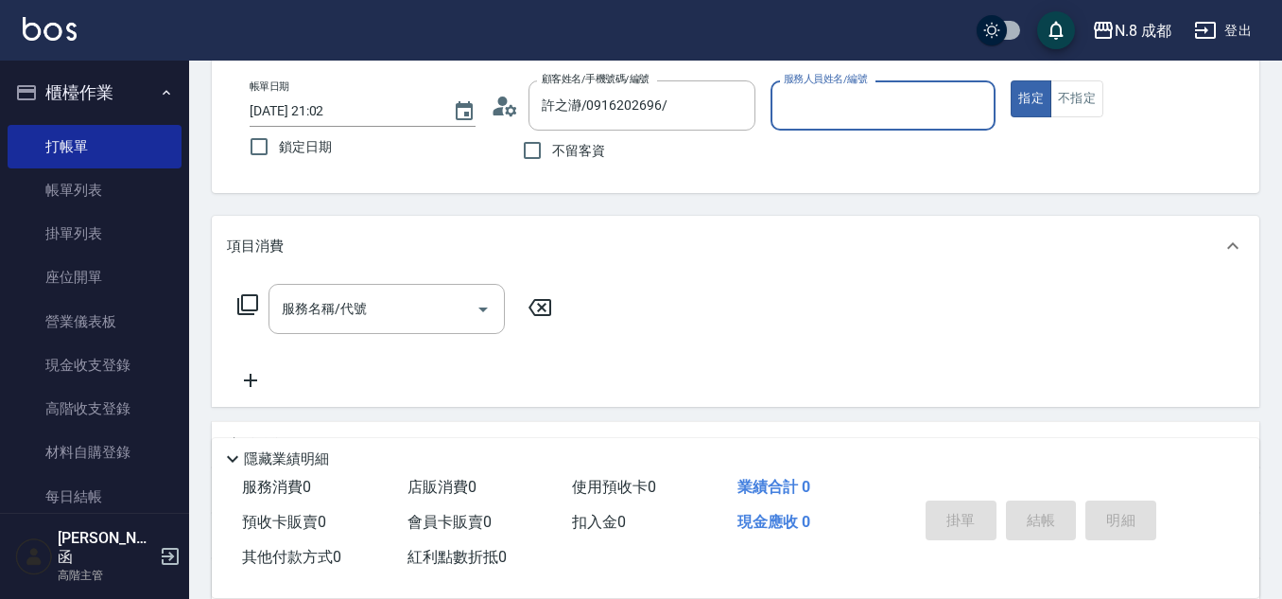
type input "[PERSON_NAME]-11"
click at [372, 309] on input "服務名稱/代號" at bounding box center [372, 308] width 191 height 33
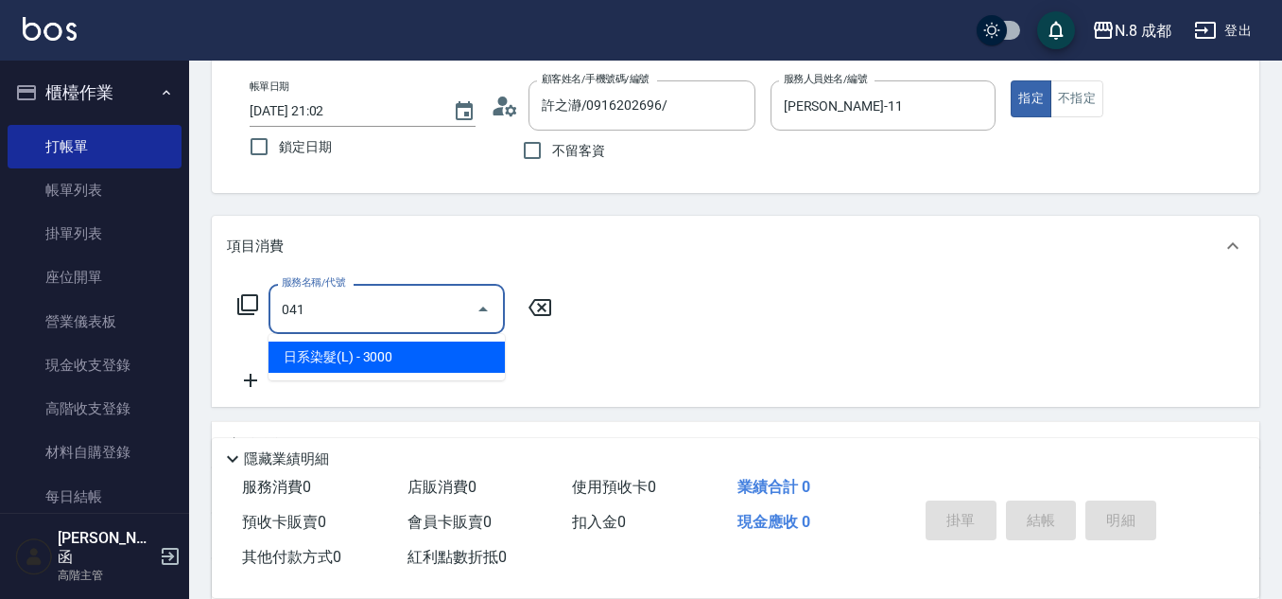
click at [404, 356] on span "日系染髮(L) - 3000" at bounding box center [387, 356] width 236 height 31
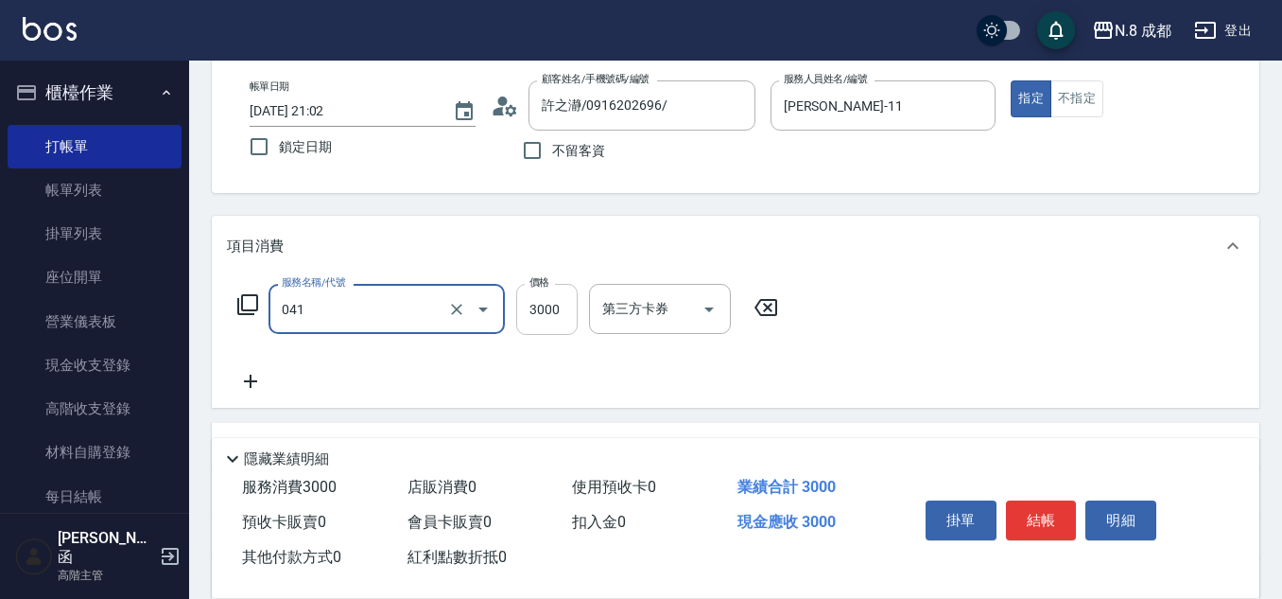
type input "日系染髮(L)(041)"
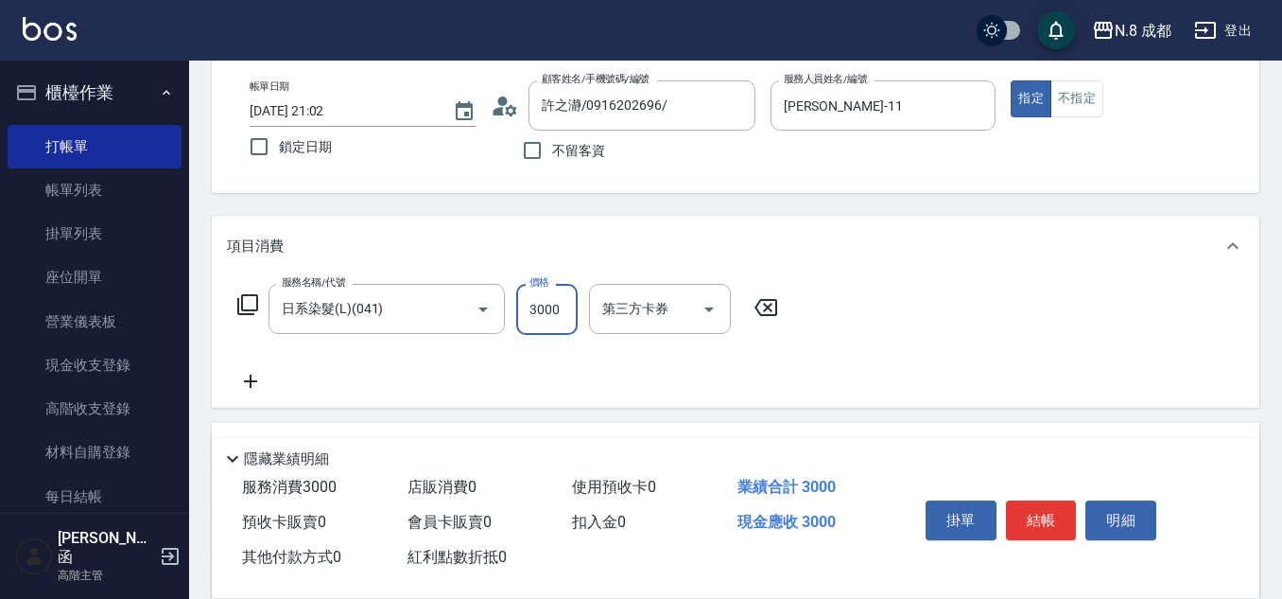
click at [573, 308] on input "3000" at bounding box center [546, 309] width 61 height 51
type input "3799"
click at [243, 378] on icon at bounding box center [250, 381] width 47 height 23
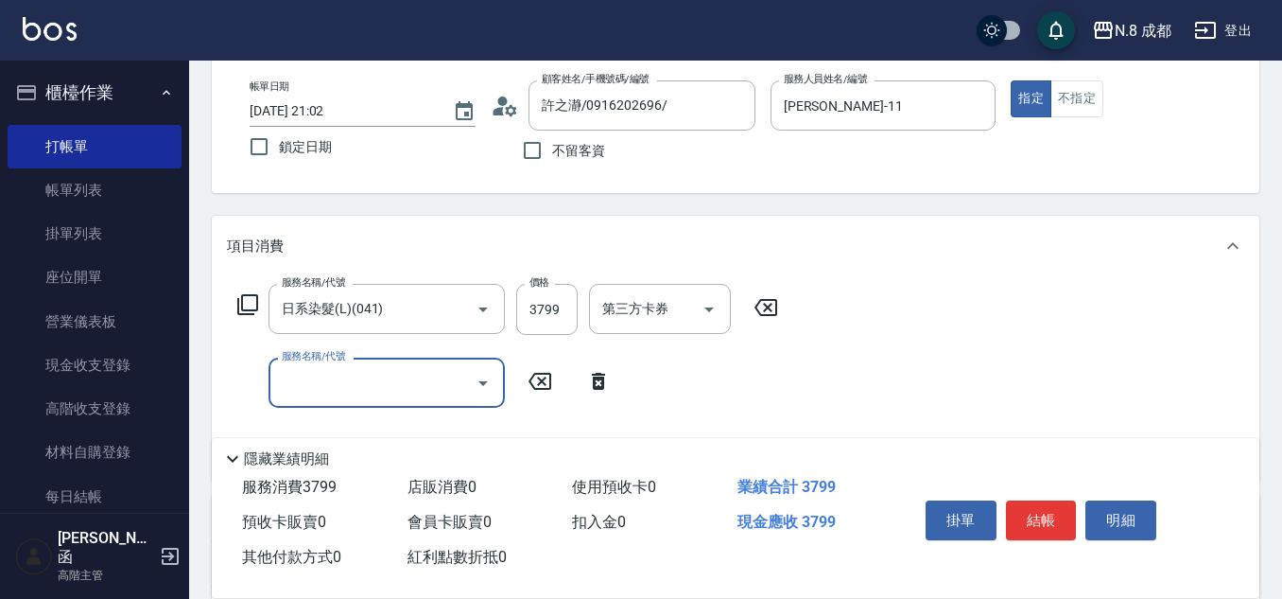
click at [300, 383] on input "服務名稱/代號" at bounding box center [372, 382] width 191 height 33
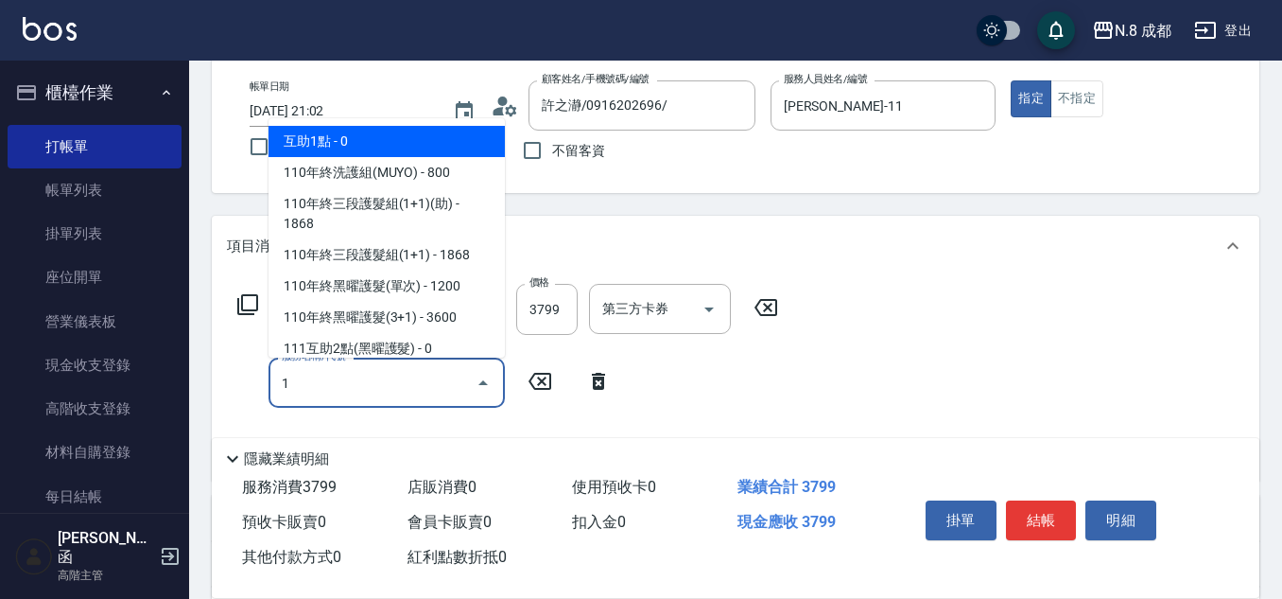
click at [375, 136] on span "互助1點 - 0" at bounding box center [387, 141] width 236 height 31
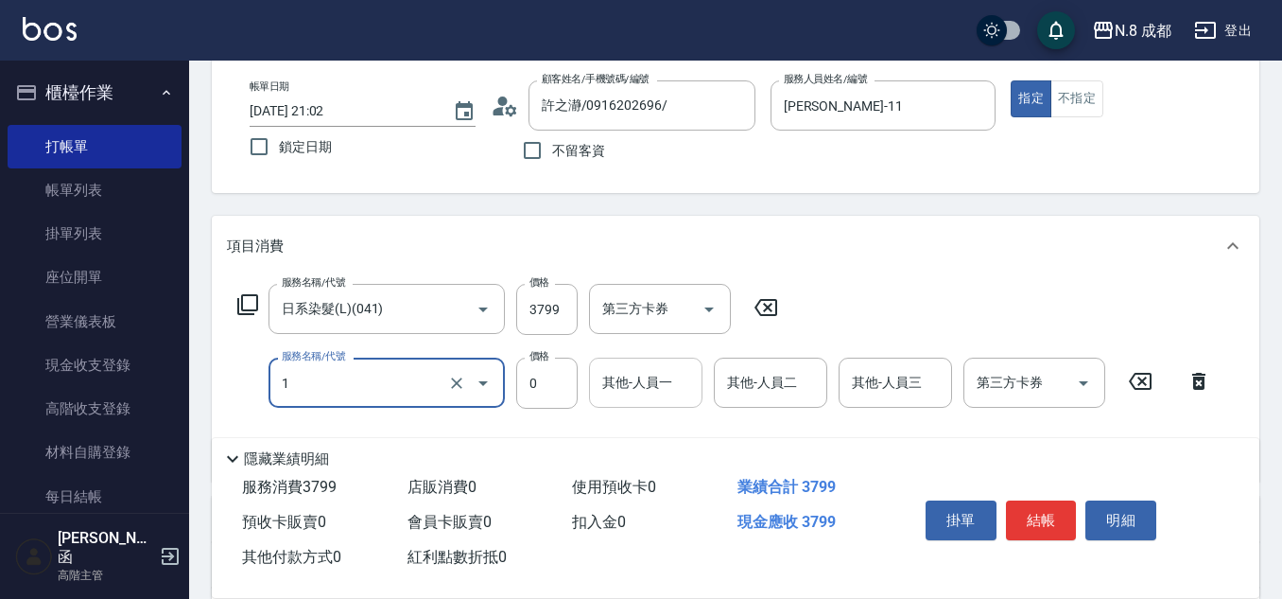
type input "互助1點(1)"
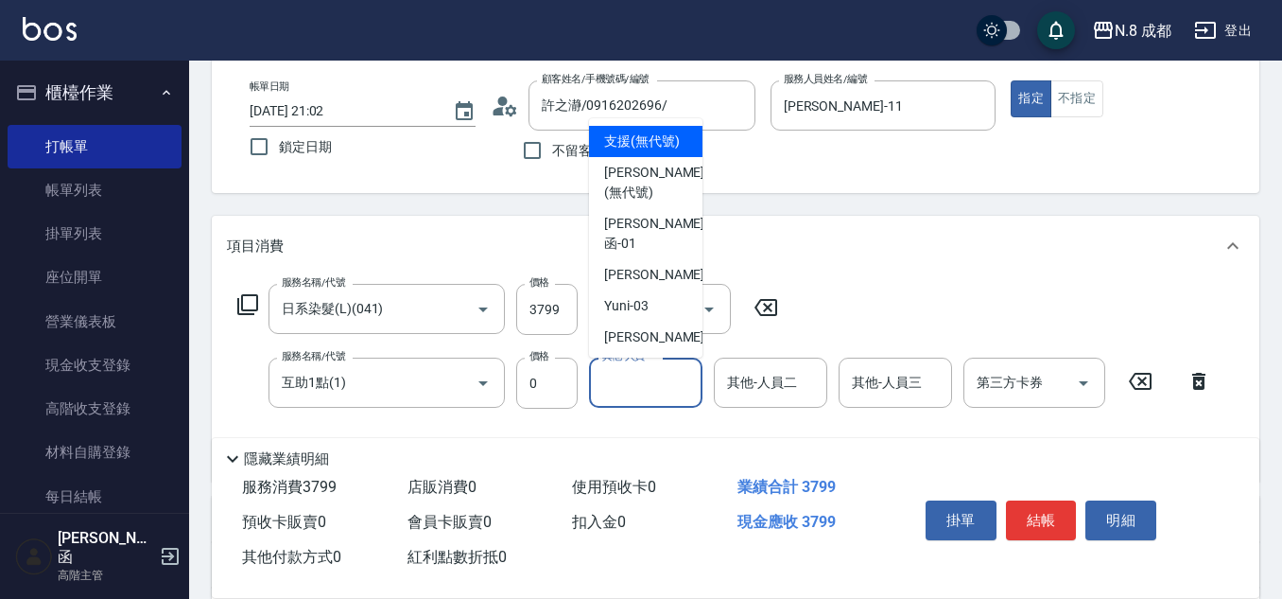
click at [627, 390] on input "其他-人員一" at bounding box center [646, 382] width 96 height 33
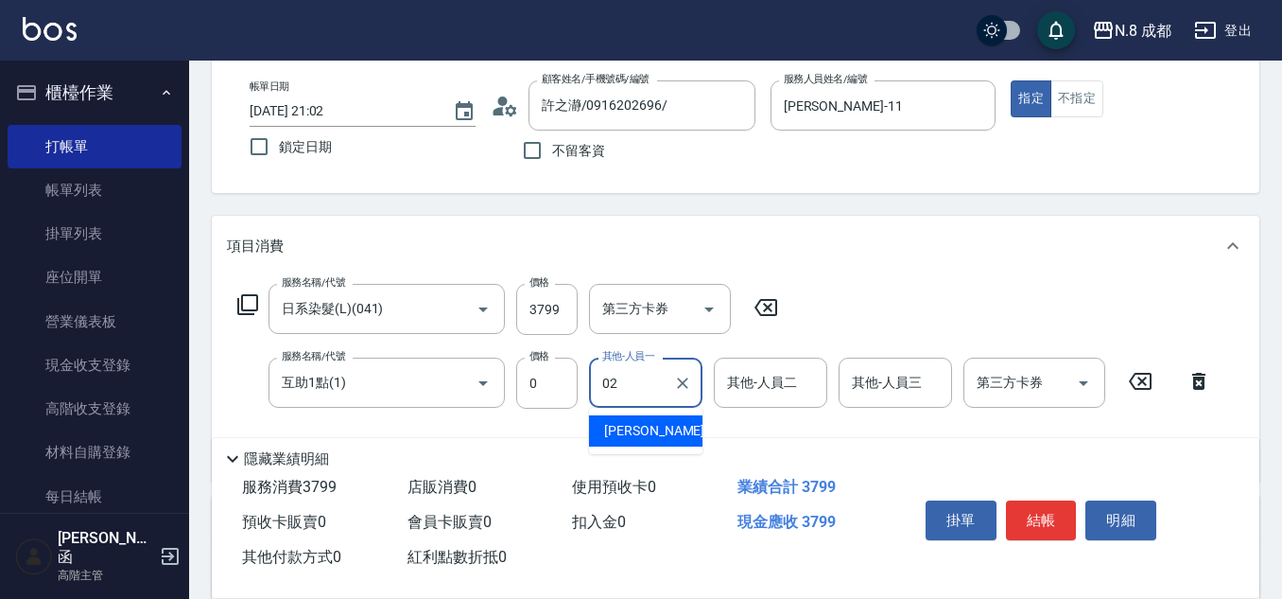
click at [655, 415] on div "[PERSON_NAME]-02" at bounding box center [645, 430] width 113 height 31
type input "[PERSON_NAME]-02"
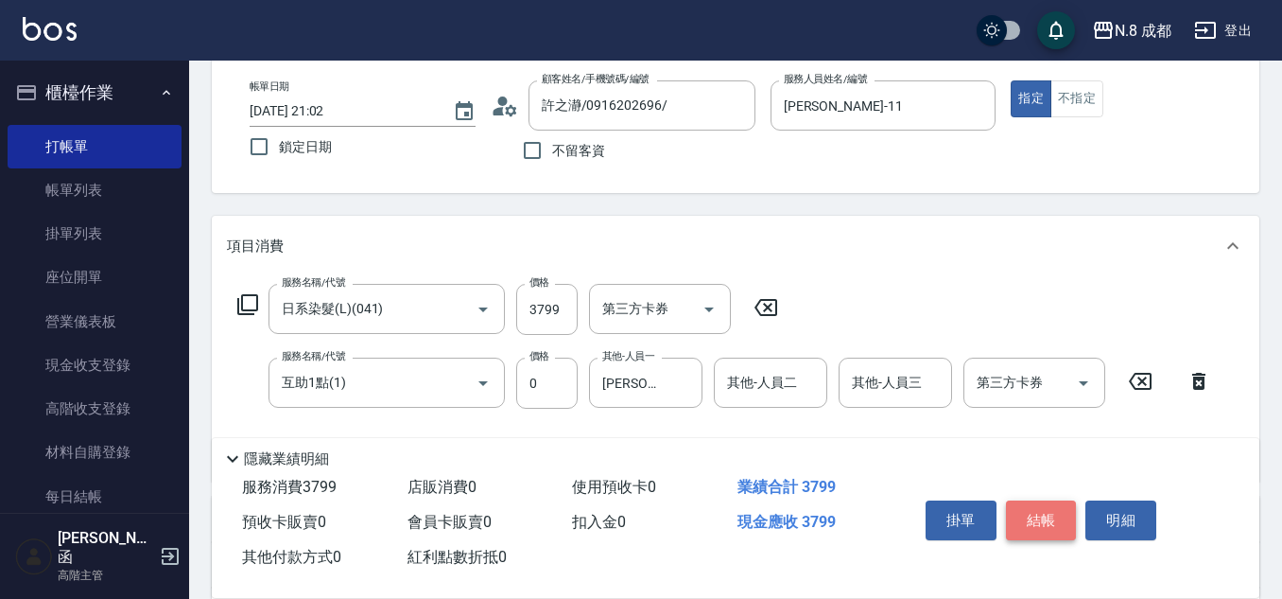
click at [1066, 514] on button "結帳" at bounding box center [1041, 520] width 71 height 40
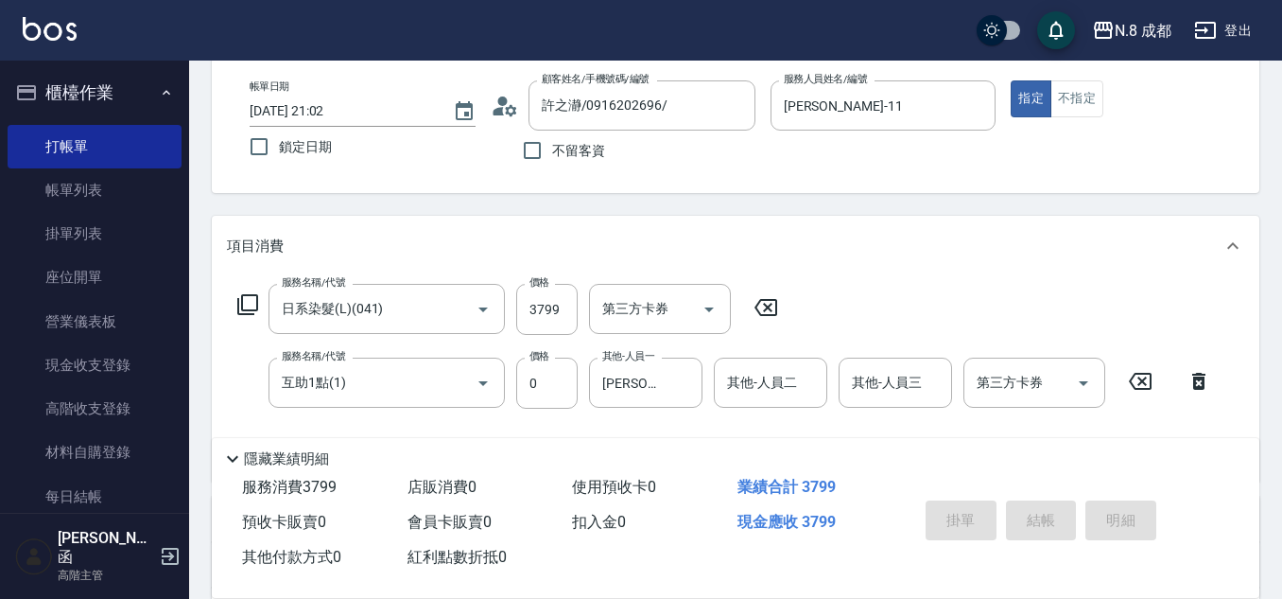
type input "[DATE] 21:07"
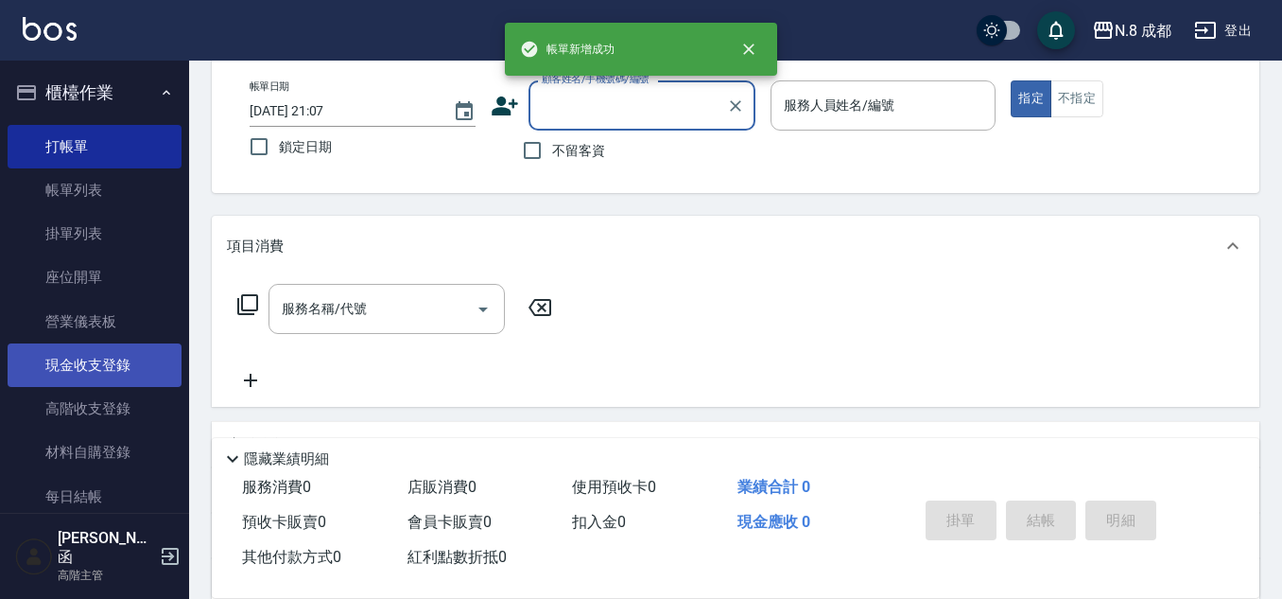
click at [110, 366] on link "現金收支登錄" at bounding box center [95, 365] width 174 height 44
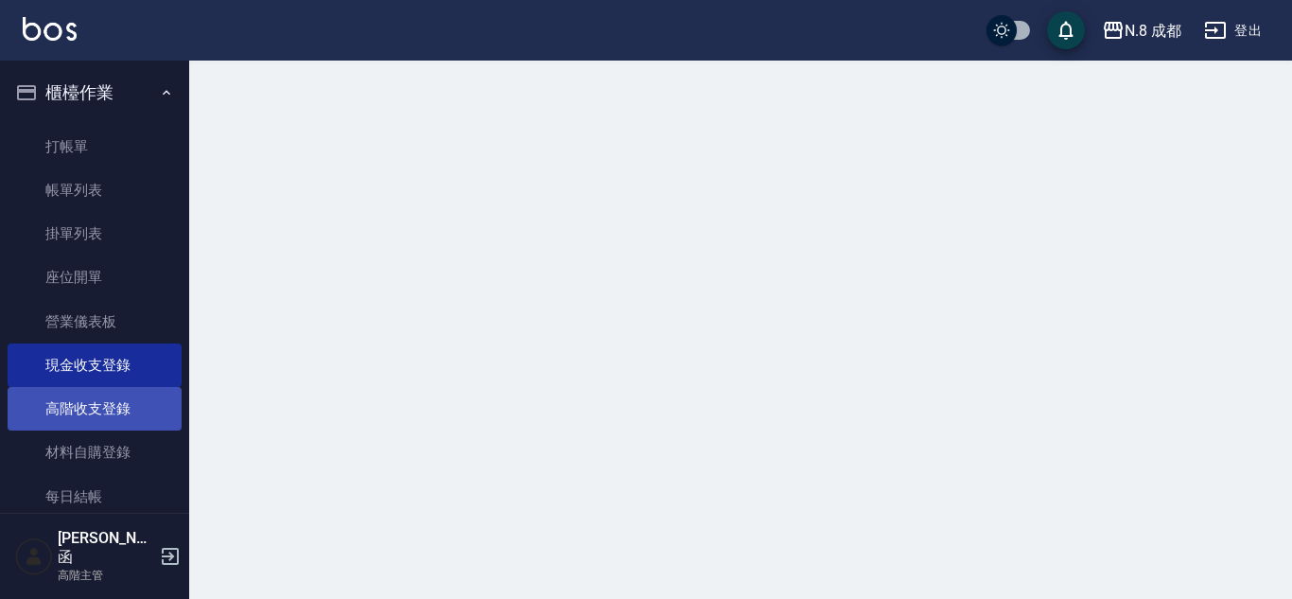
click at [110, 405] on link "高階收支登錄" at bounding box center [95, 409] width 174 height 44
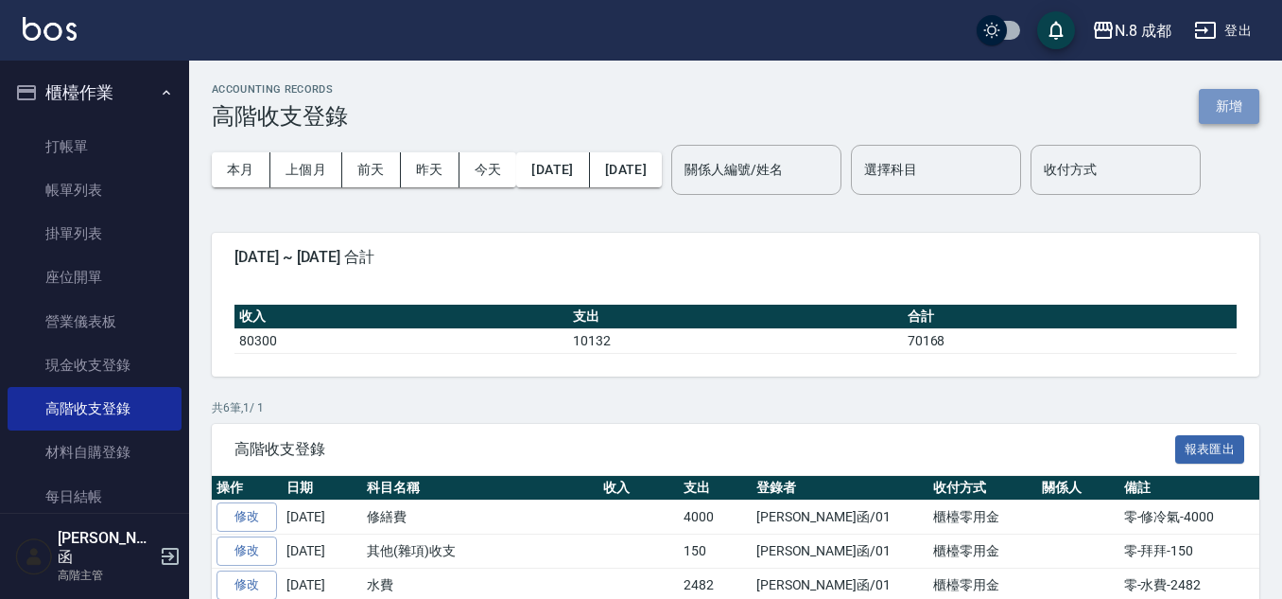
click at [1227, 110] on button "新增" at bounding box center [1229, 106] width 61 height 35
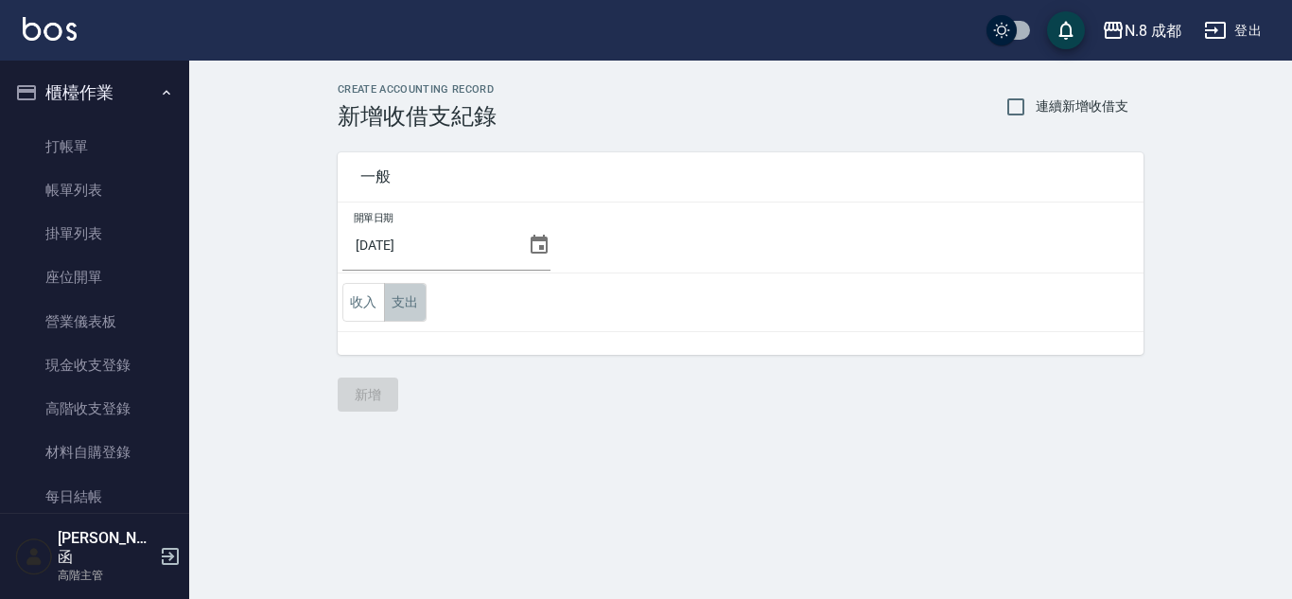
click at [410, 298] on button "支出" at bounding box center [405, 302] width 43 height 39
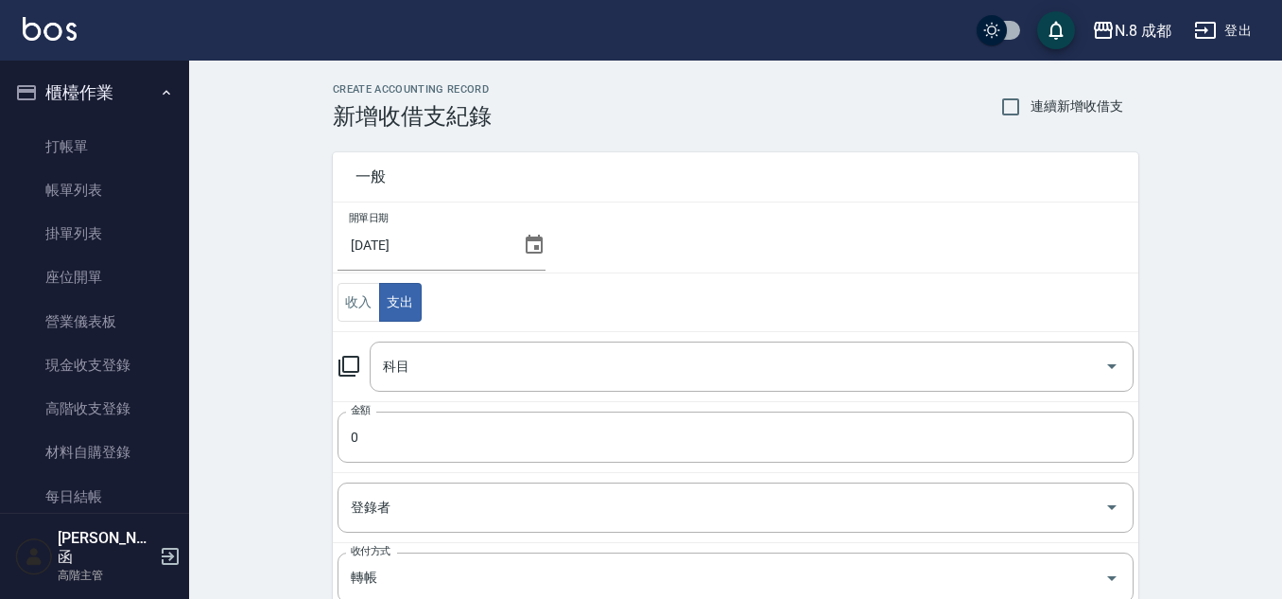
click at [459, 357] on input "科目" at bounding box center [737, 366] width 719 height 33
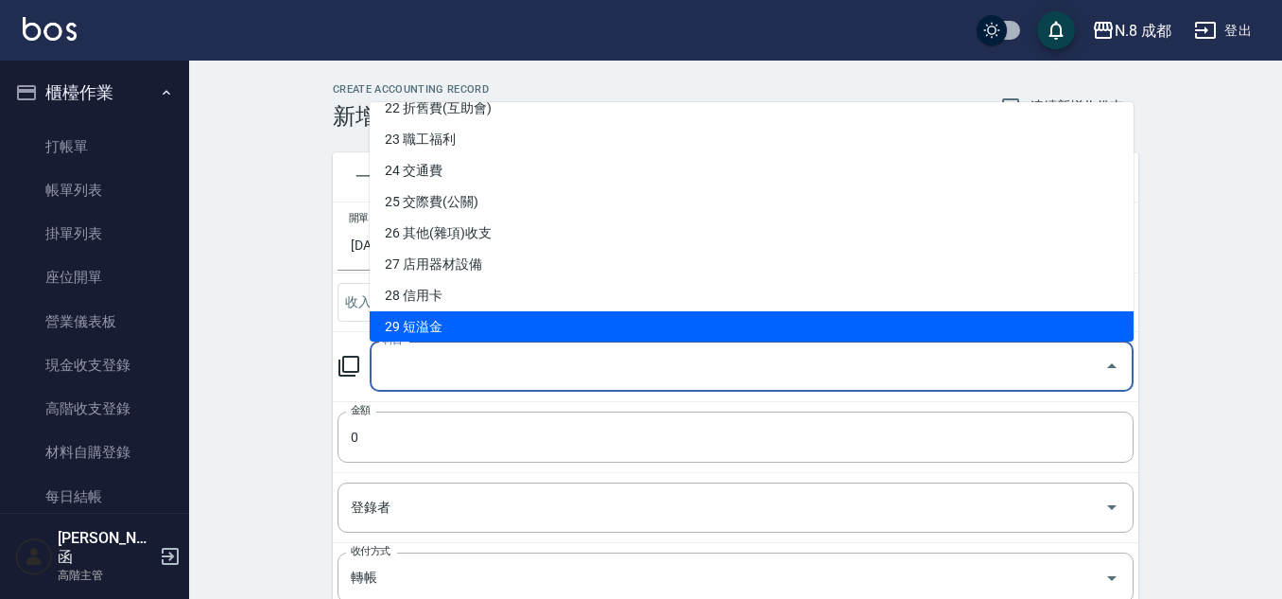
scroll to position [662, 0]
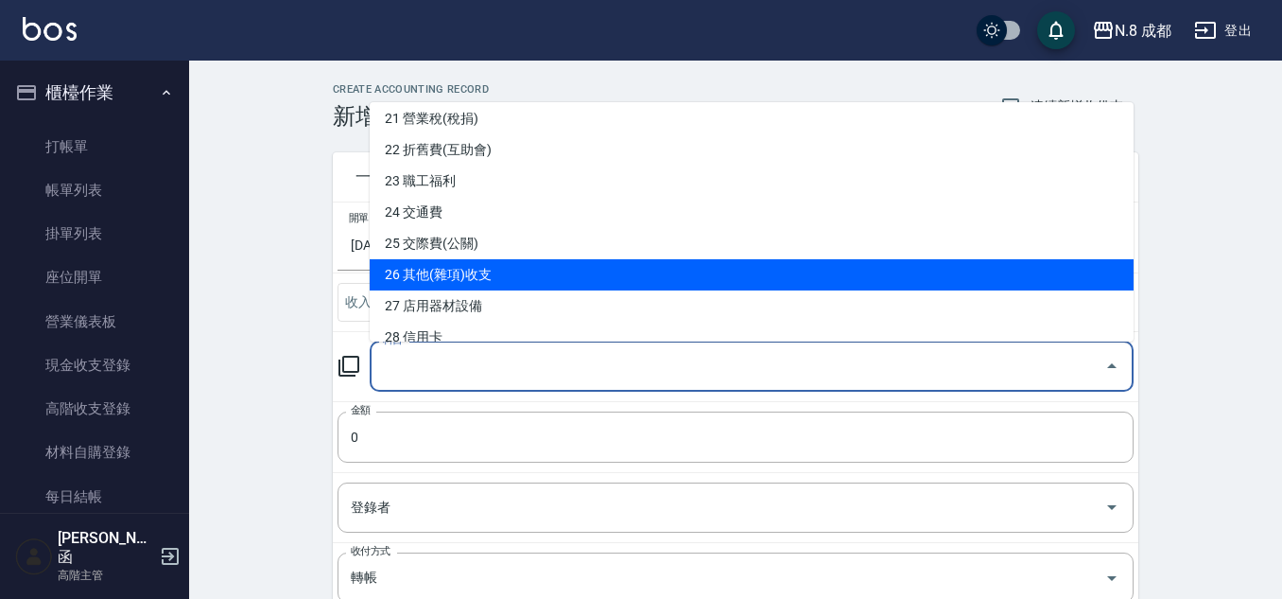
click at [512, 274] on li "26 其他(雜項)收支" at bounding box center [752, 274] width 764 height 31
type input "26 其他(雜項)收支"
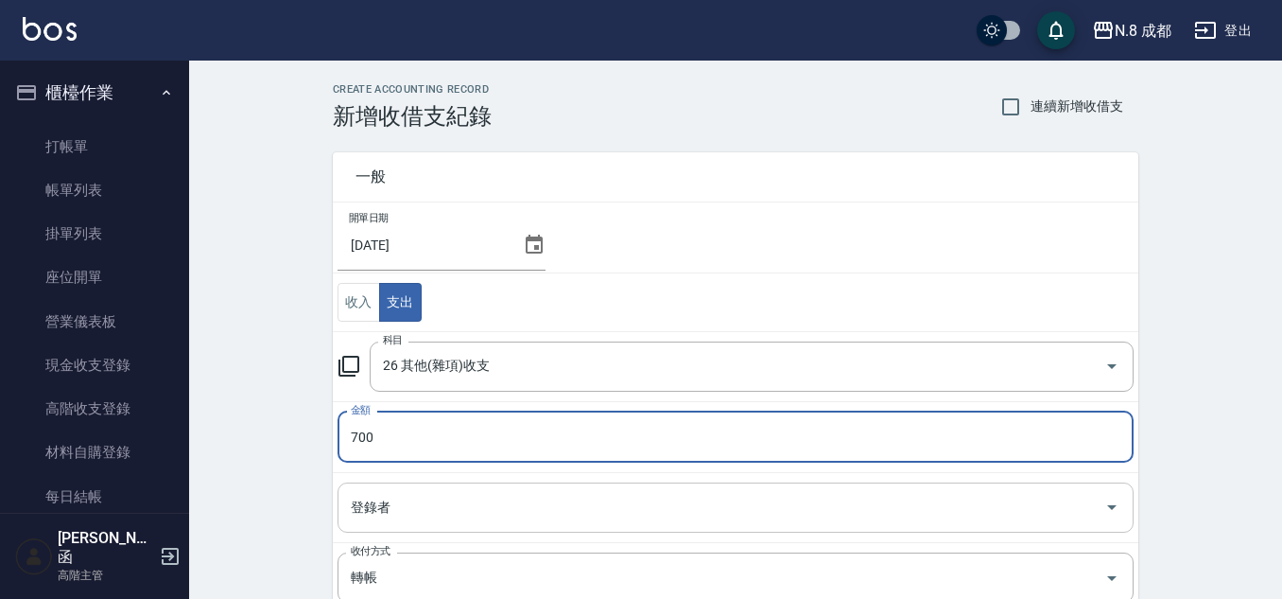
type input "700"
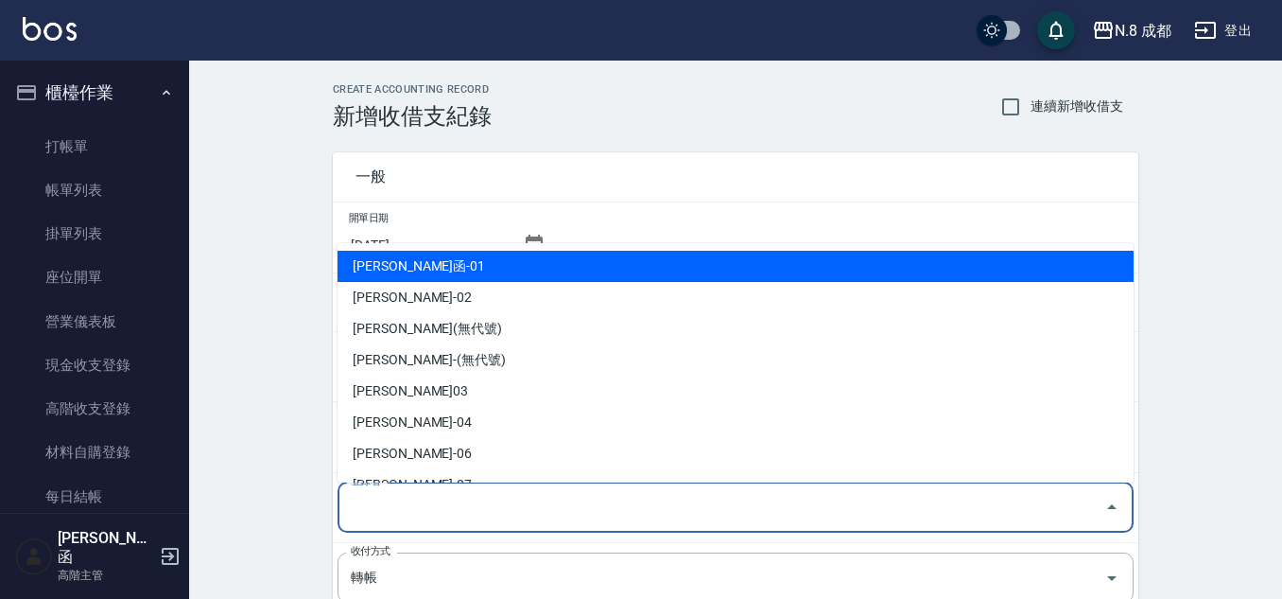
drag, startPoint x: 403, startPoint y: 495, endPoint x: 479, endPoint y: 327, distance: 184.1
click at [403, 496] on input "登錄者" at bounding box center [721, 507] width 751 height 33
click at [502, 263] on li "[PERSON_NAME]函-01" at bounding box center [736, 266] width 796 height 31
type input "[PERSON_NAME]函-01"
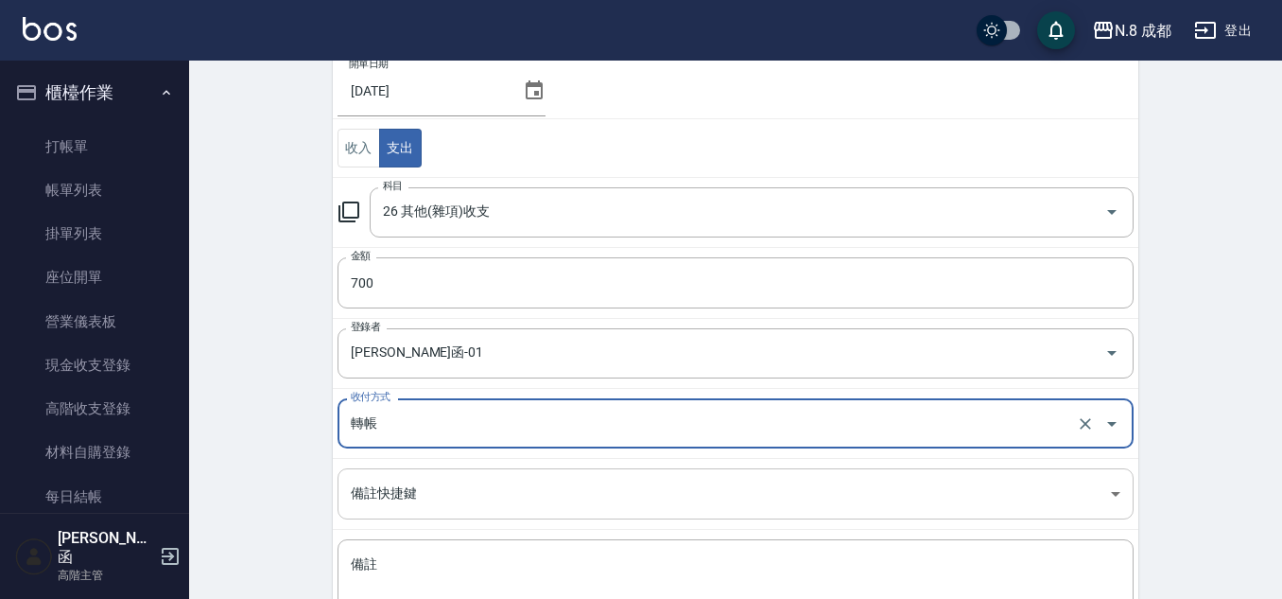
scroll to position [304, 0]
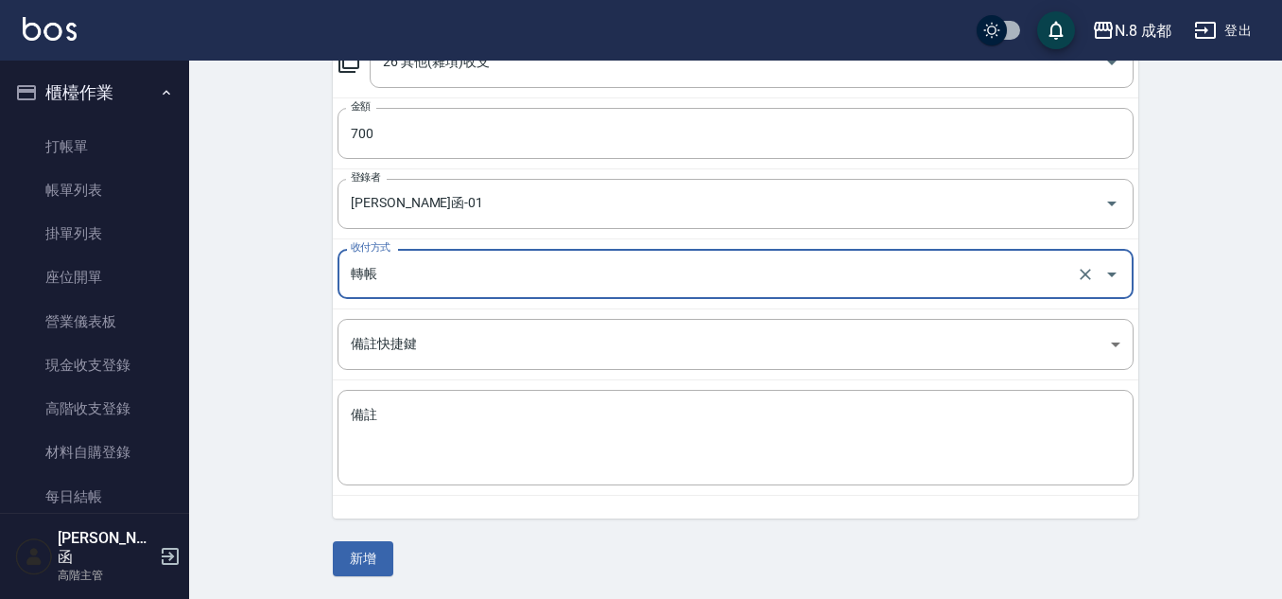
click at [450, 277] on input "轉帳" at bounding box center [709, 273] width 726 height 33
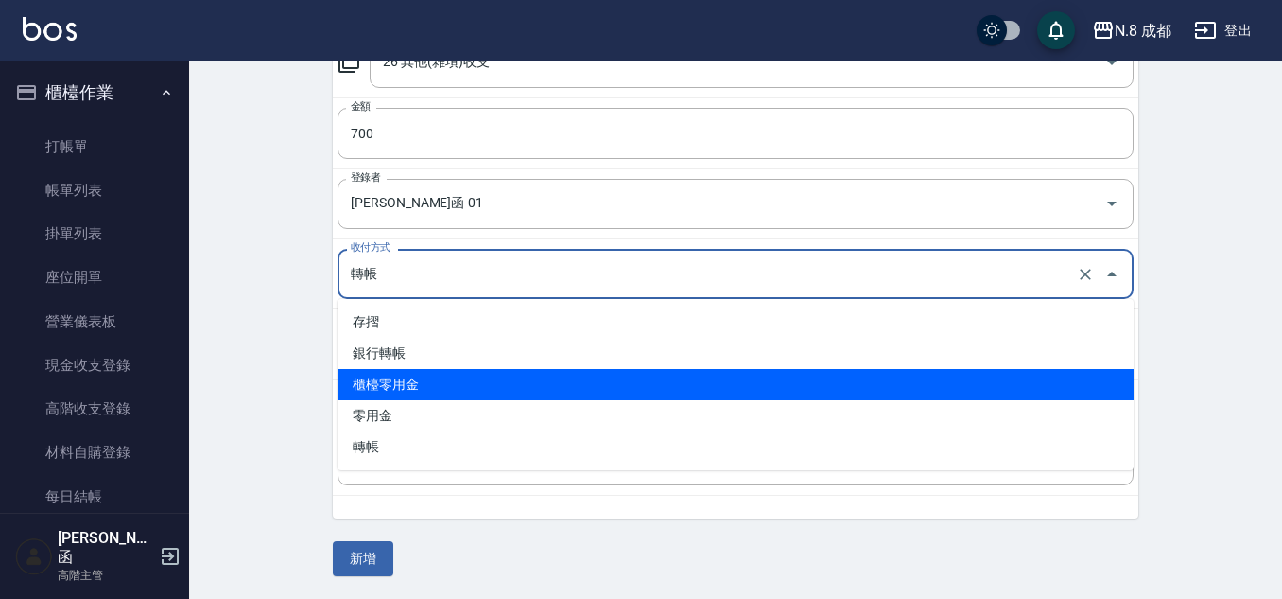
click at [455, 374] on li "櫃檯零用金" at bounding box center [736, 384] width 796 height 31
type input "櫃檯零用金"
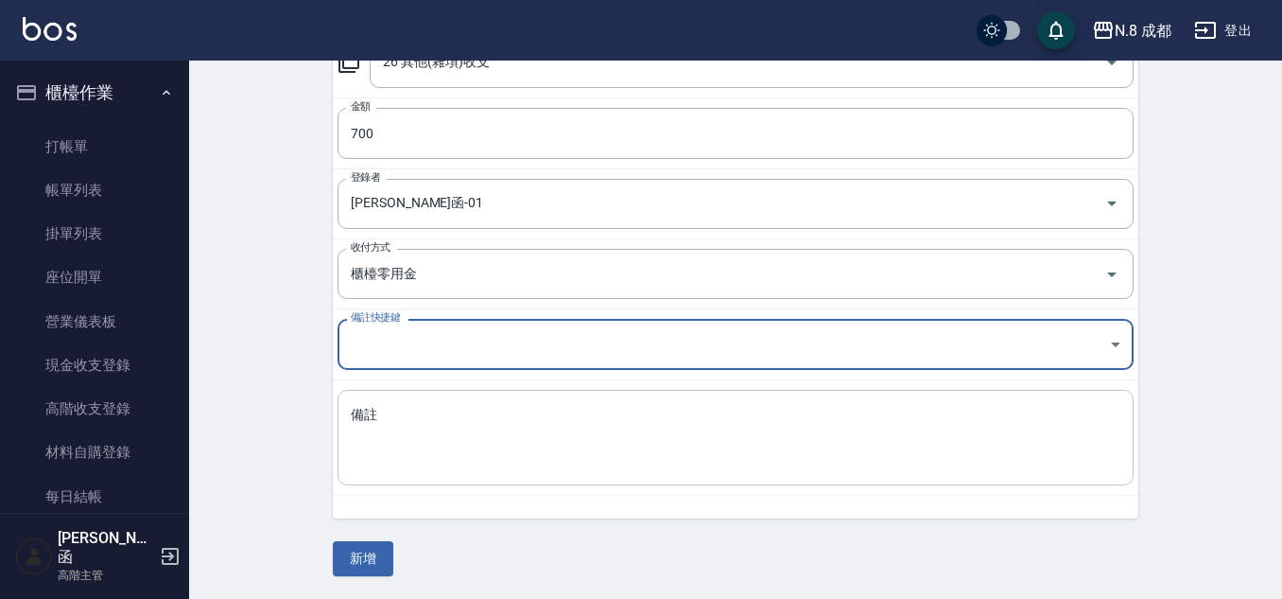
click at [461, 444] on textarea "備註" at bounding box center [736, 438] width 770 height 64
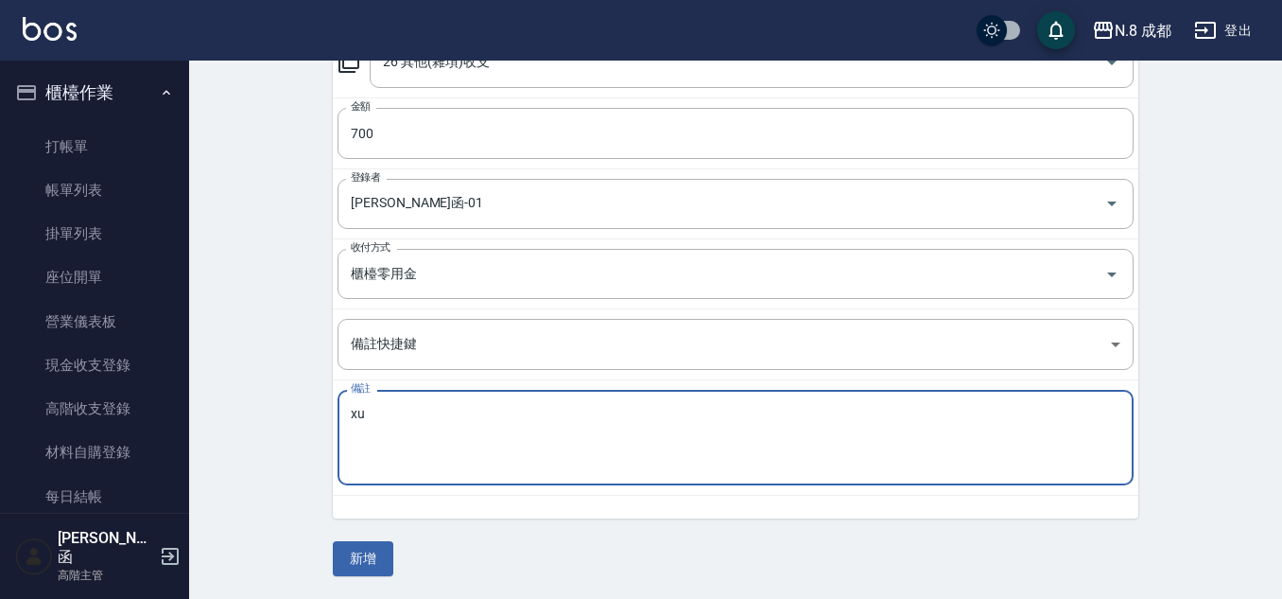
type textarea "x"
type textarea "零-廁所芳香-700"
click at [381, 555] on button "新增" at bounding box center [363, 558] width 61 height 35
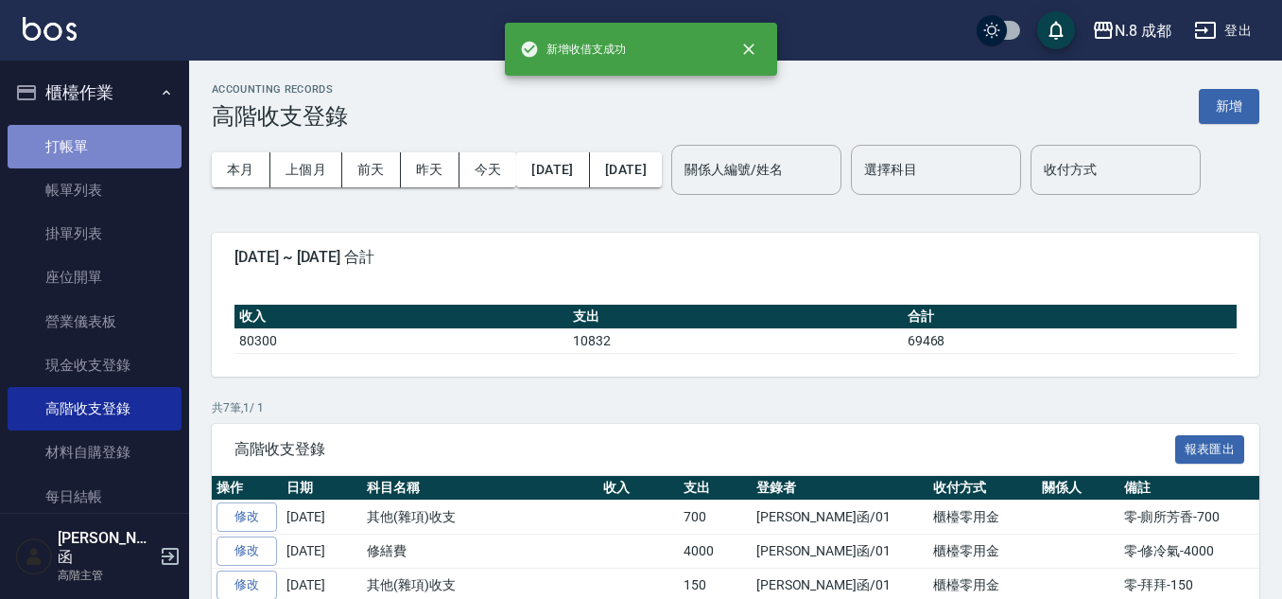
click at [110, 159] on link "打帳單" at bounding box center [95, 147] width 174 height 44
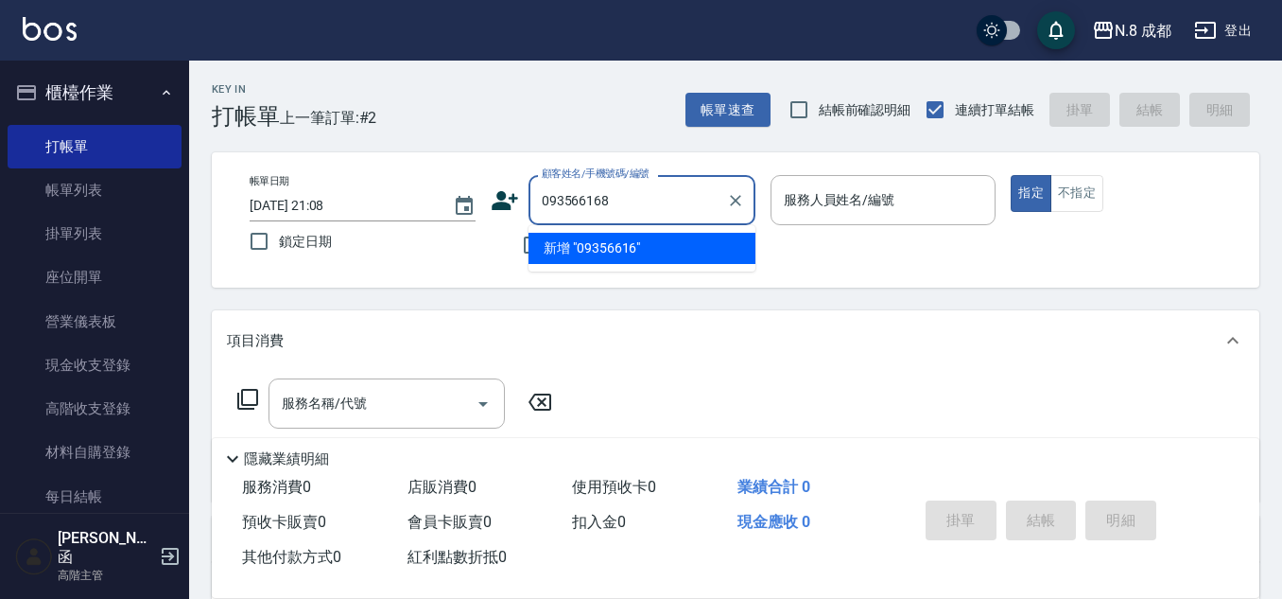
type input "0935661687"
drag, startPoint x: 667, startPoint y: 198, endPoint x: 425, endPoint y: 195, distance: 242.1
click at [425, 195] on div "帳單日期 [DATE] 21:08 鎖定日期 顧客姓名/手機號碼/編號 0935661687 顧客姓名/手機號碼/編號 不留客資 服務人員姓名/編號 服務人員…" at bounding box center [736, 220] width 1002 height 90
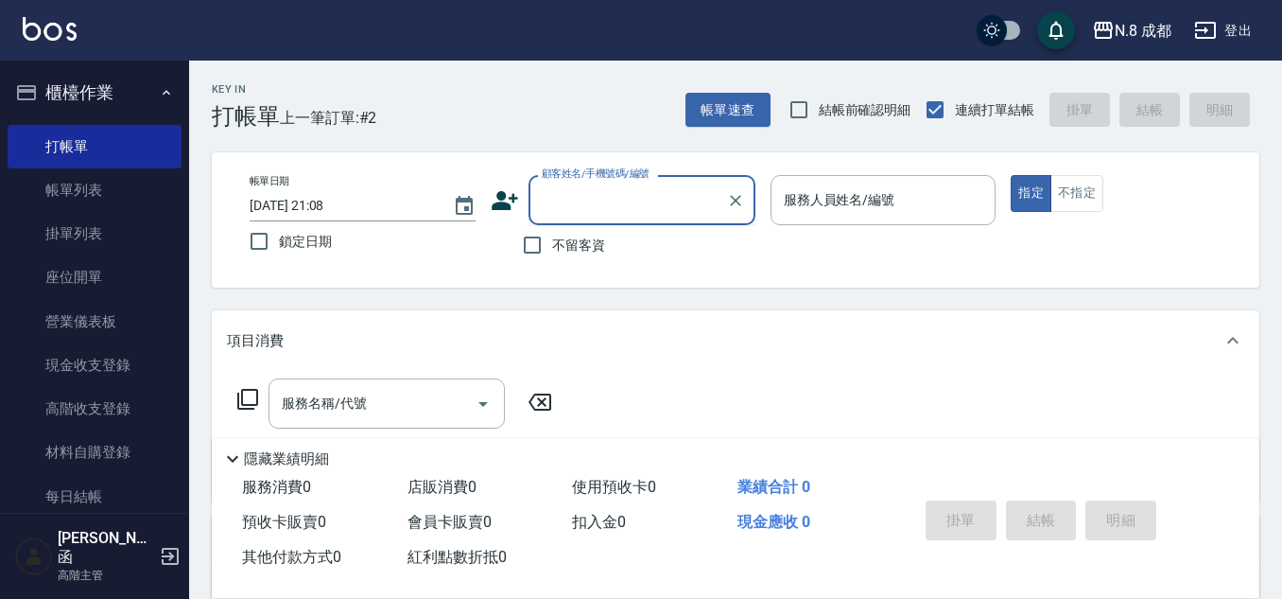
click at [503, 200] on icon at bounding box center [505, 200] width 26 height 19
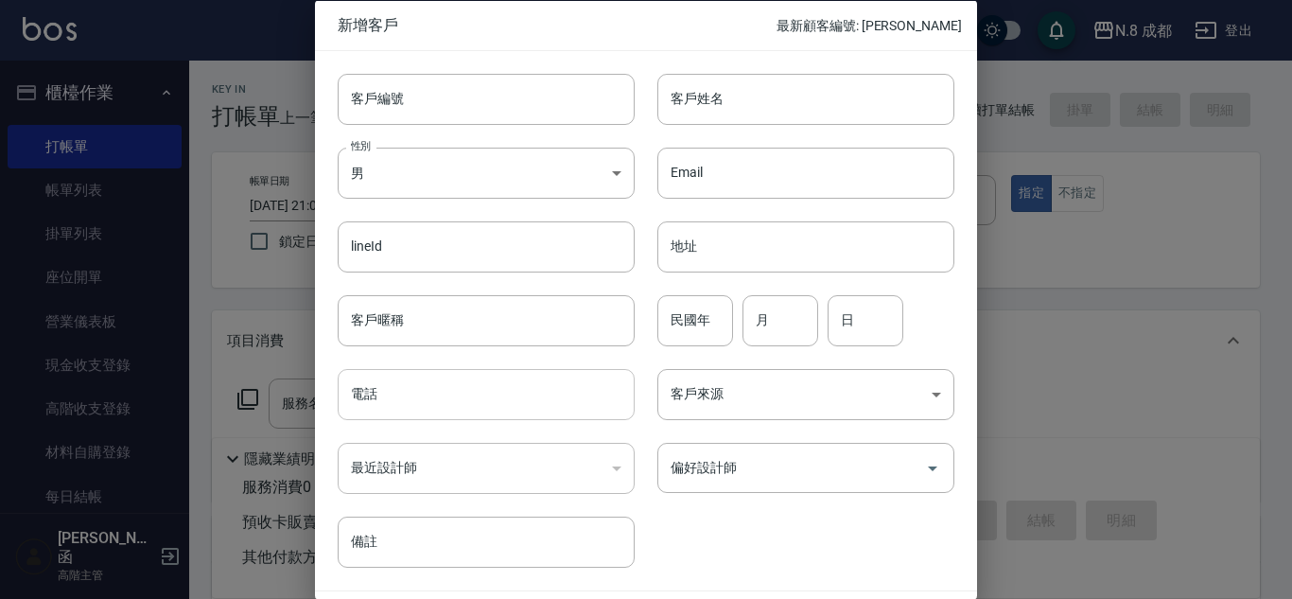
click at [457, 384] on input "電話" at bounding box center [486, 394] width 297 height 51
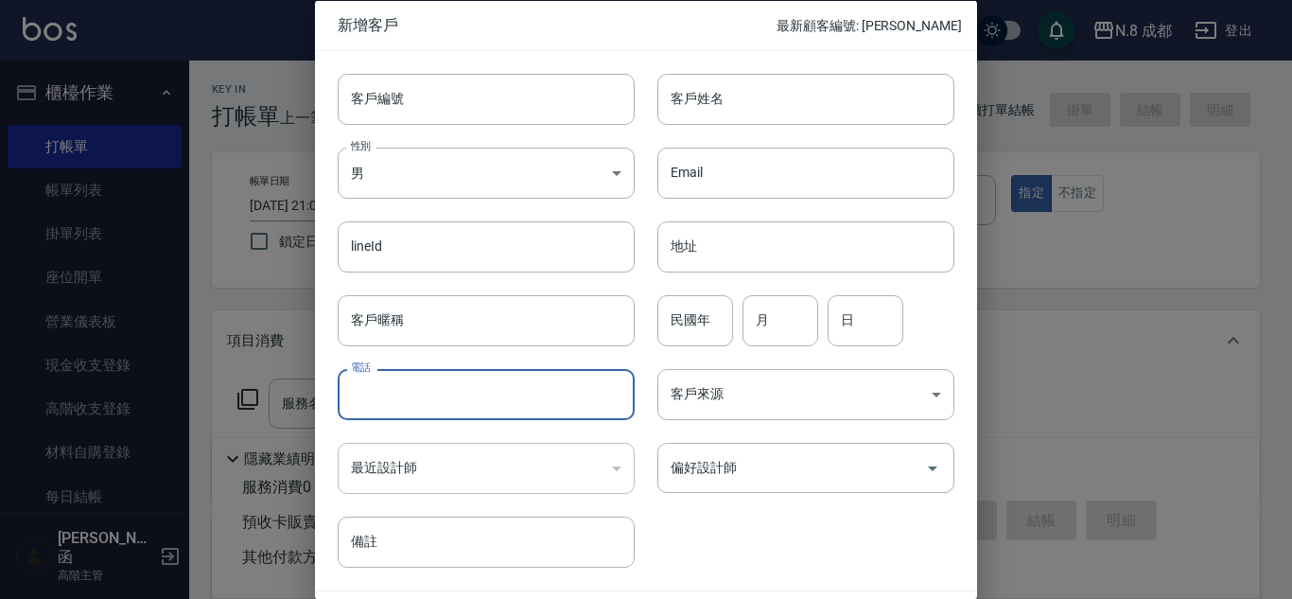
paste input "0935661687"
type input "0935661687"
click at [732, 106] on input "客戶姓名" at bounding box center [805, 98] width 297 height 51
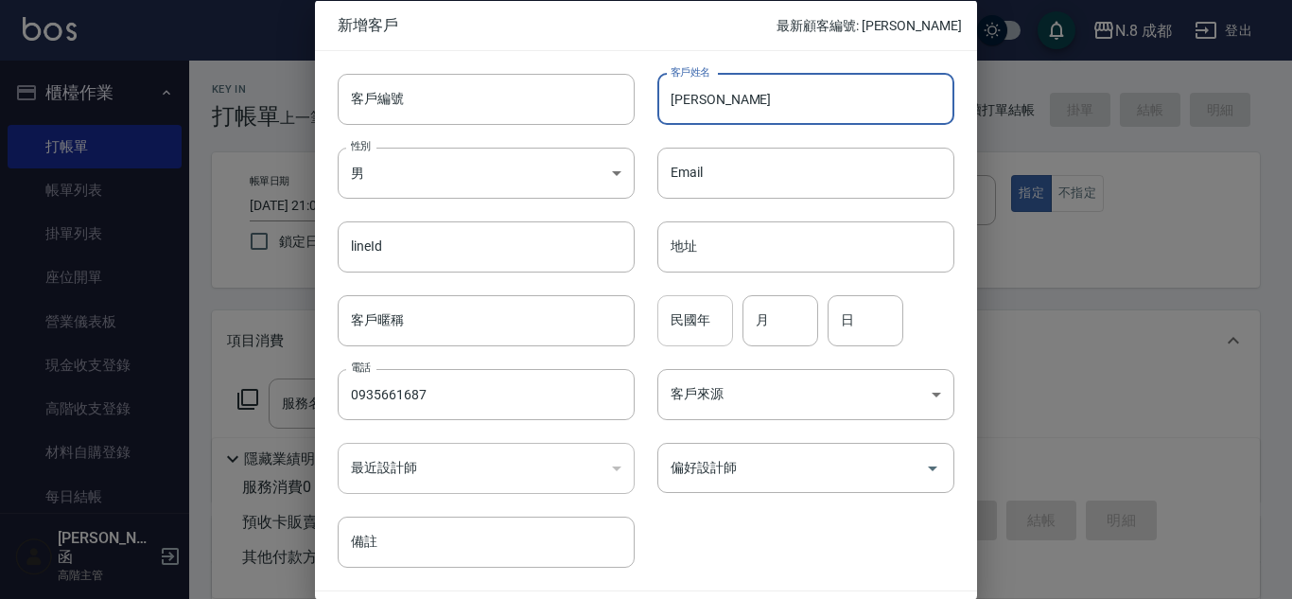
type input "[PERSON_NAME]"
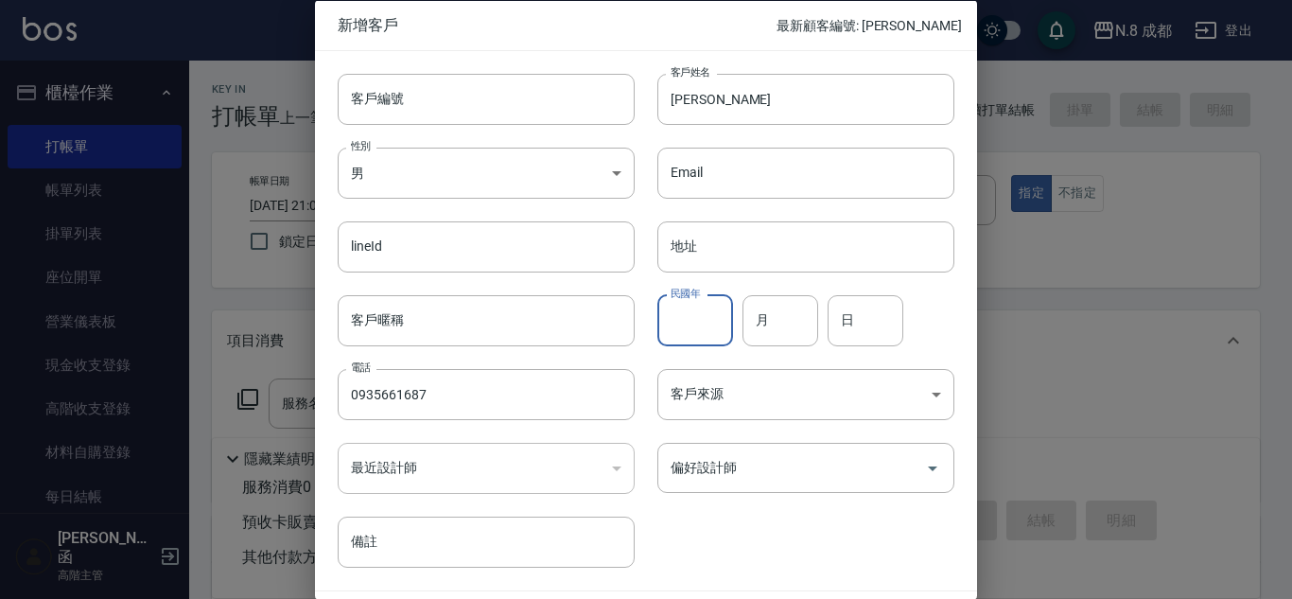
click at [706, 310] on input "民國年" at bounding box center [695, 319] width 76 height 51
type input "91"
click at [787, 322] on input "月" at bounding box center [780, 319] width 76 height 51
type input "09"
click at [866, 338] on input "日" at bounding box center [865, 319] width 76 height 51
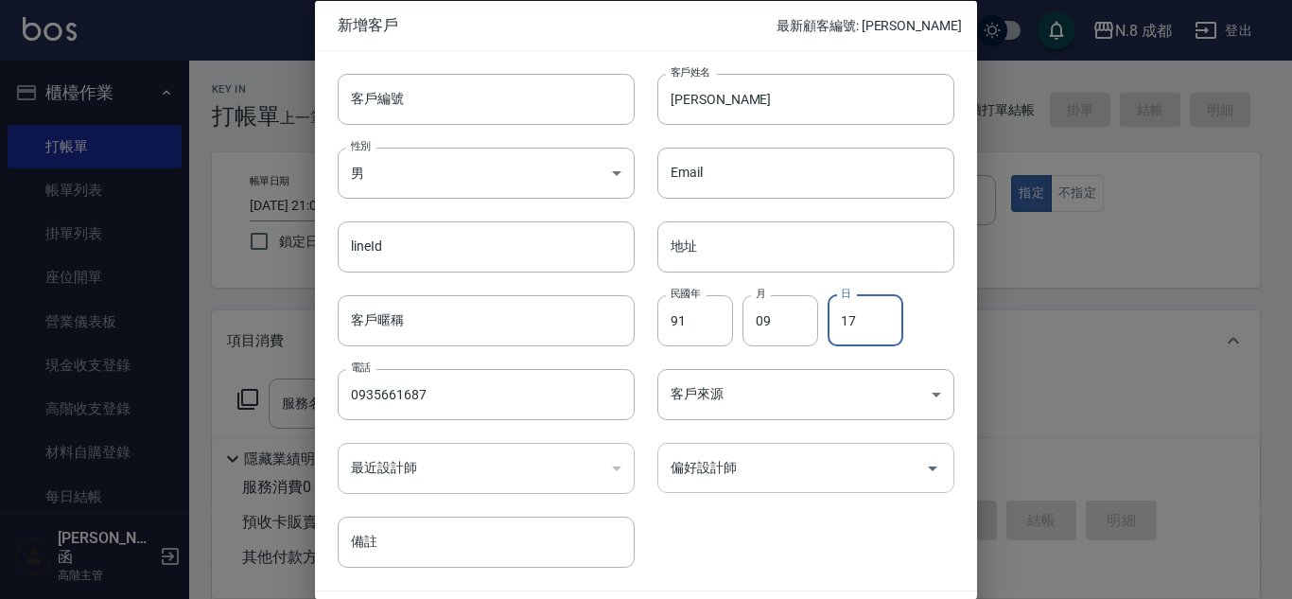
type input "17"
drag, startPoint x: 766, startPoint y: 466, endPoint x: 773, endPoint y: 459, distance: 10.1
click at [770, 464] on input "偏好設計師" at bounding box center [792, 467] width 252 height 33
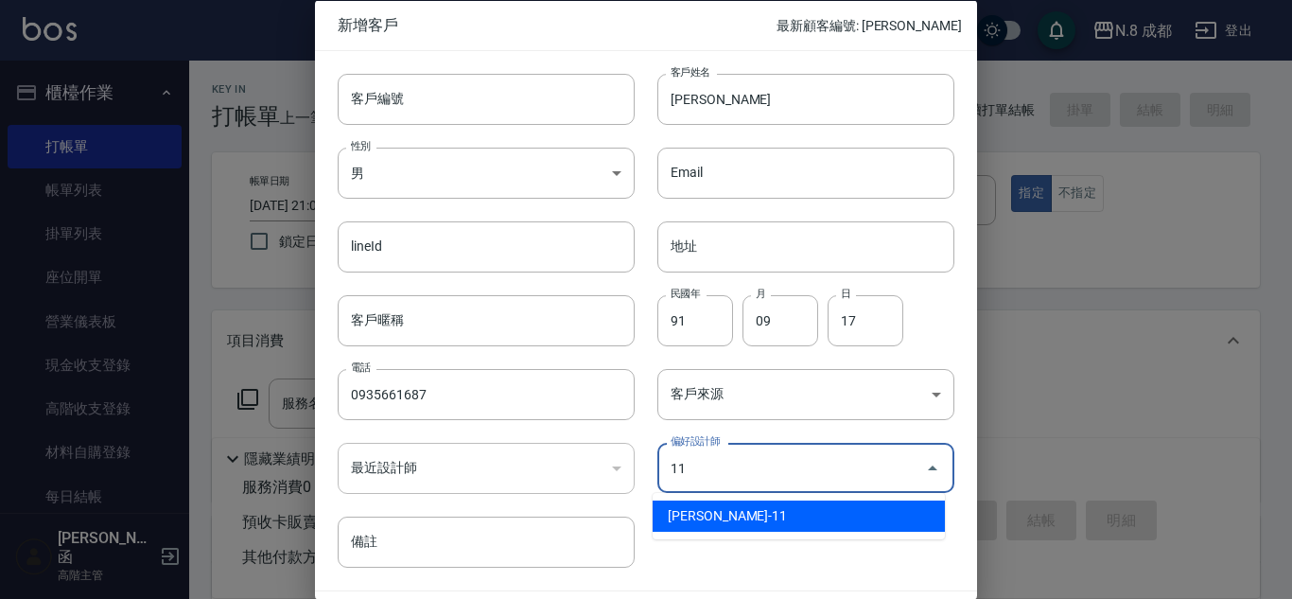
click at [765, 501] on li "[PERSON_NAME]-11" at bounding box center [799, 515] width 292 height 31
type input "葉真甄"
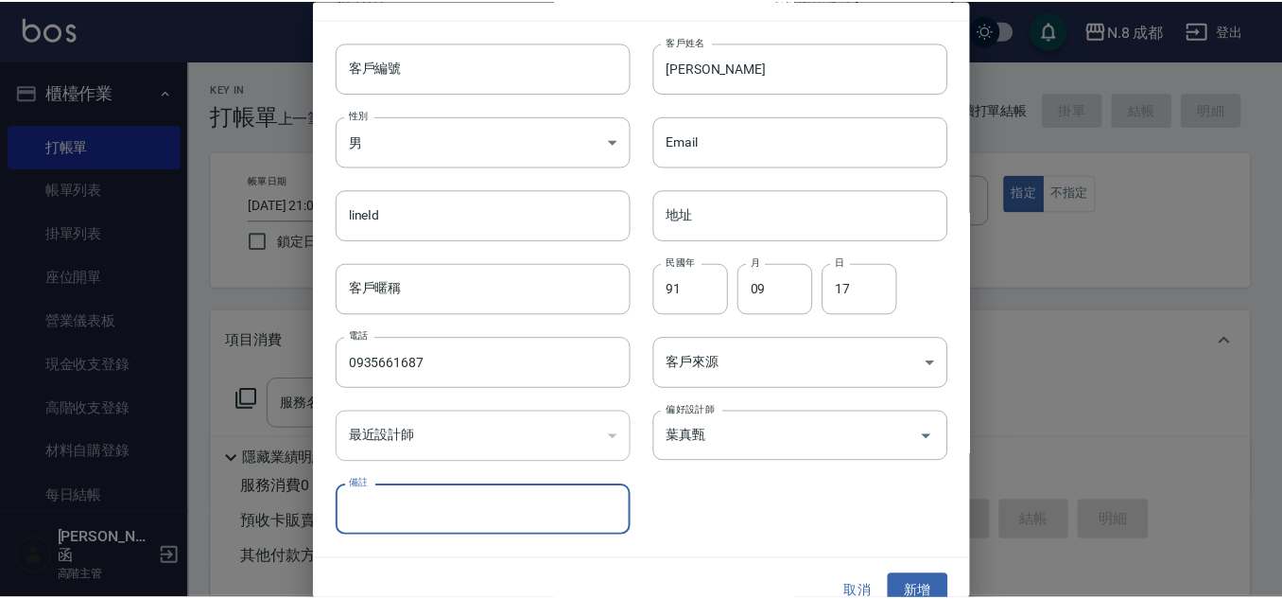
scroll to position [57, 0]
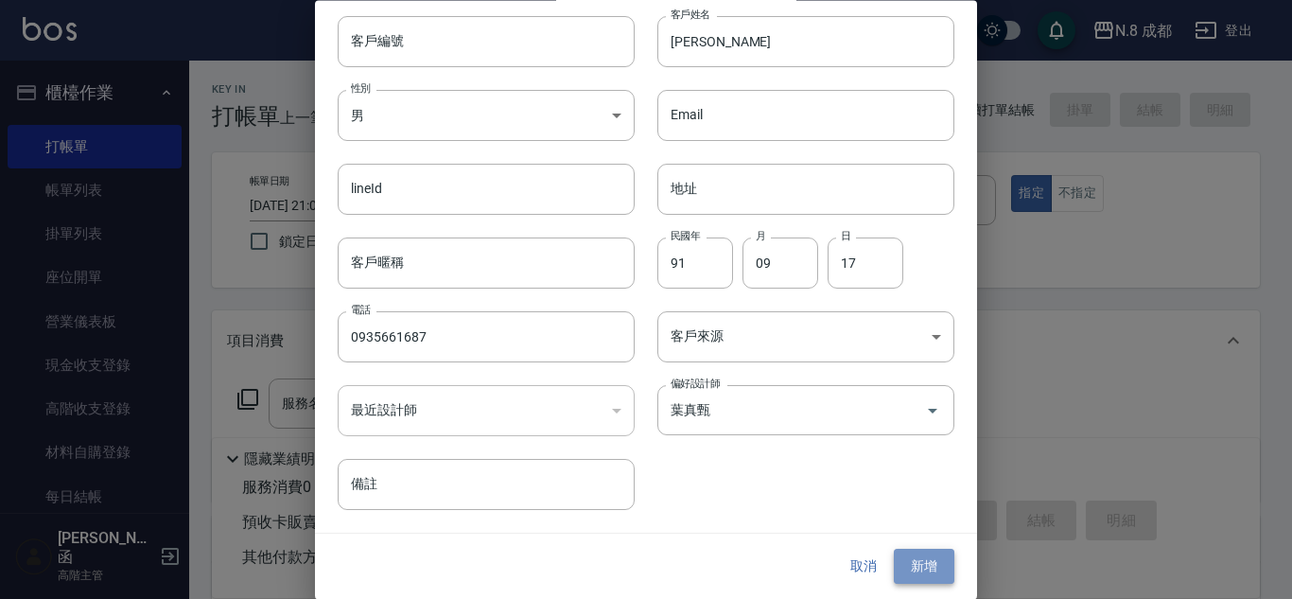
click at [911, 566] on button "新增" at bounding box center [924, 566] width 61 height 35
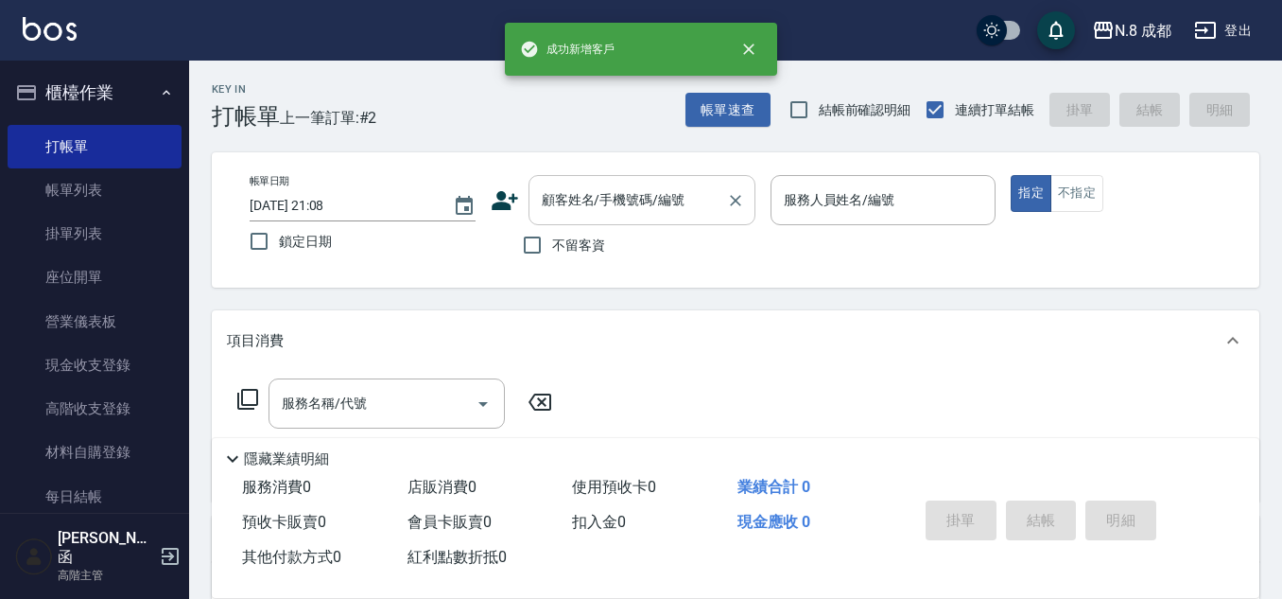
click at [618, 220] on div "顧客姓名/手機號碼/編號" at bounding box center [642, 200] width 227 height 50
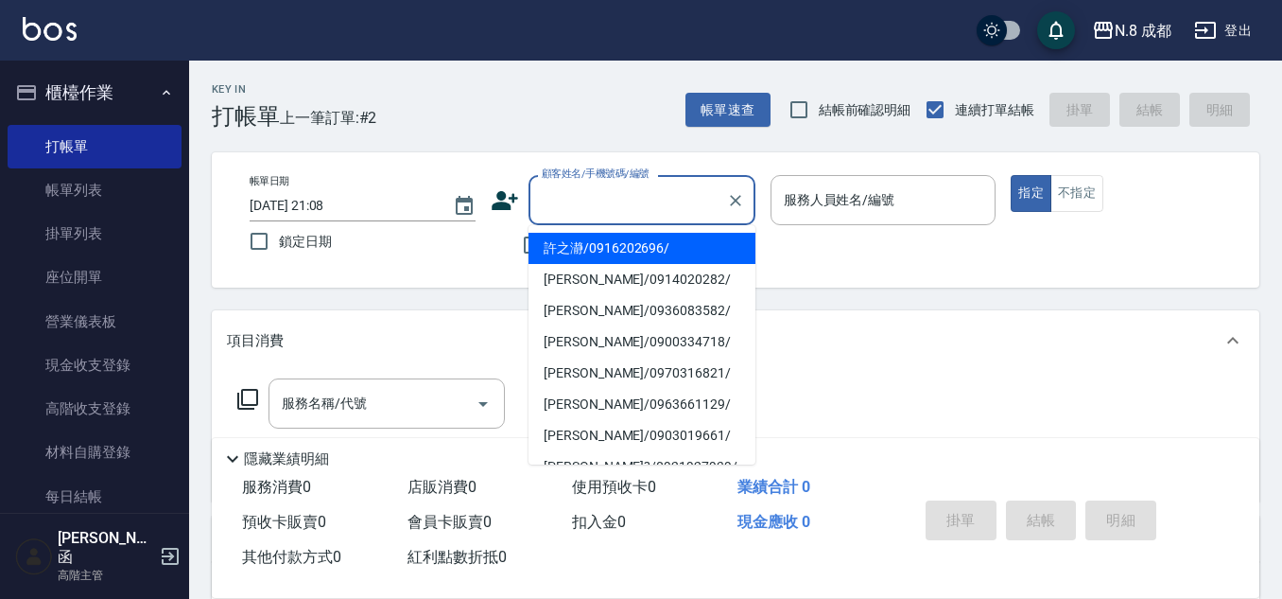
paste input "0935661687"
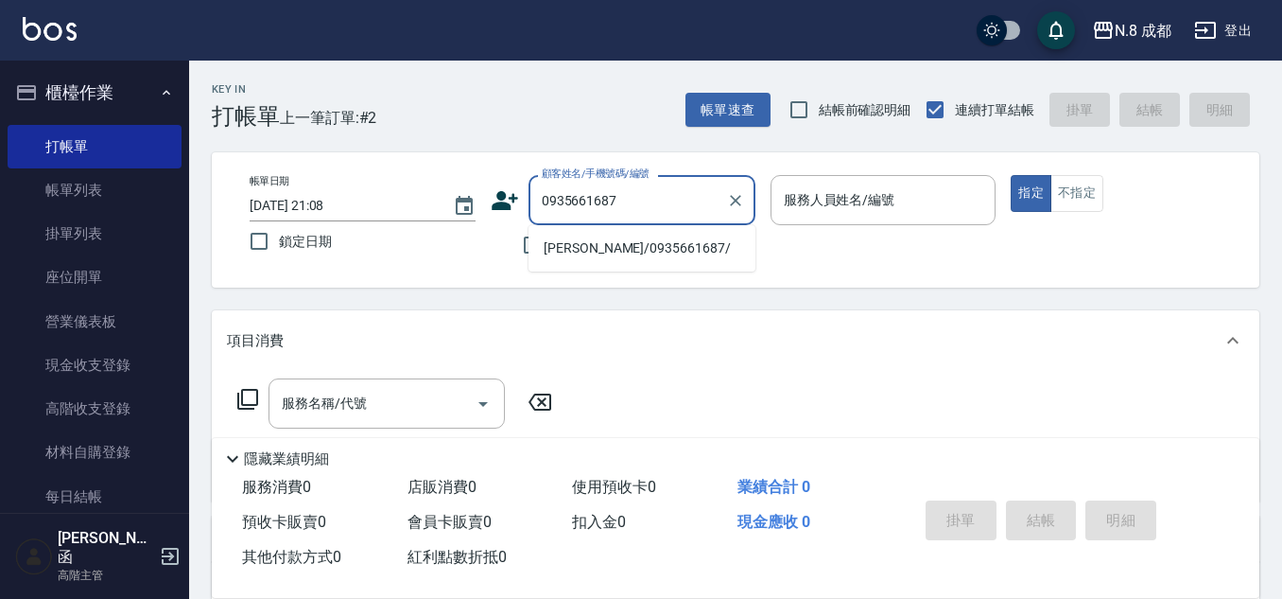
click at [617, 236] on li "[PERSON_NAME]/0935661687/" at bounding box center [642, 248] width 227 height 31
type input "[PERSON_NAME]/0935661687/"
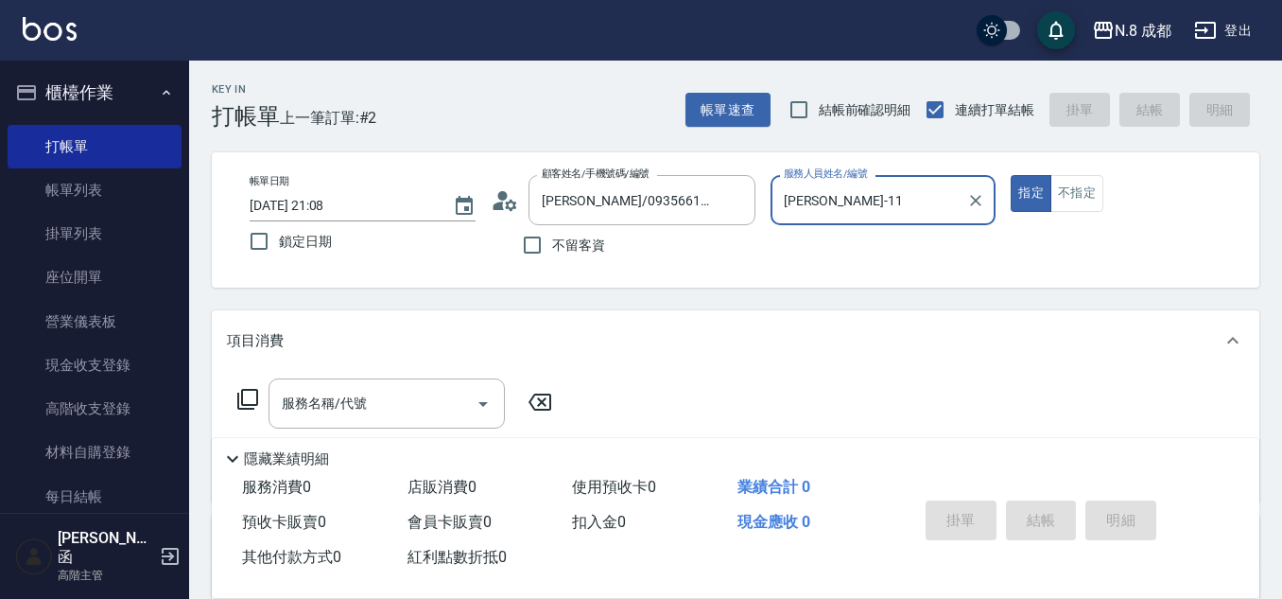
type input "[PERSON_NAME]-11"
click at [382, 395] on input "服務名稱/代號" at bounding box center [372, 403] width 191 height 33
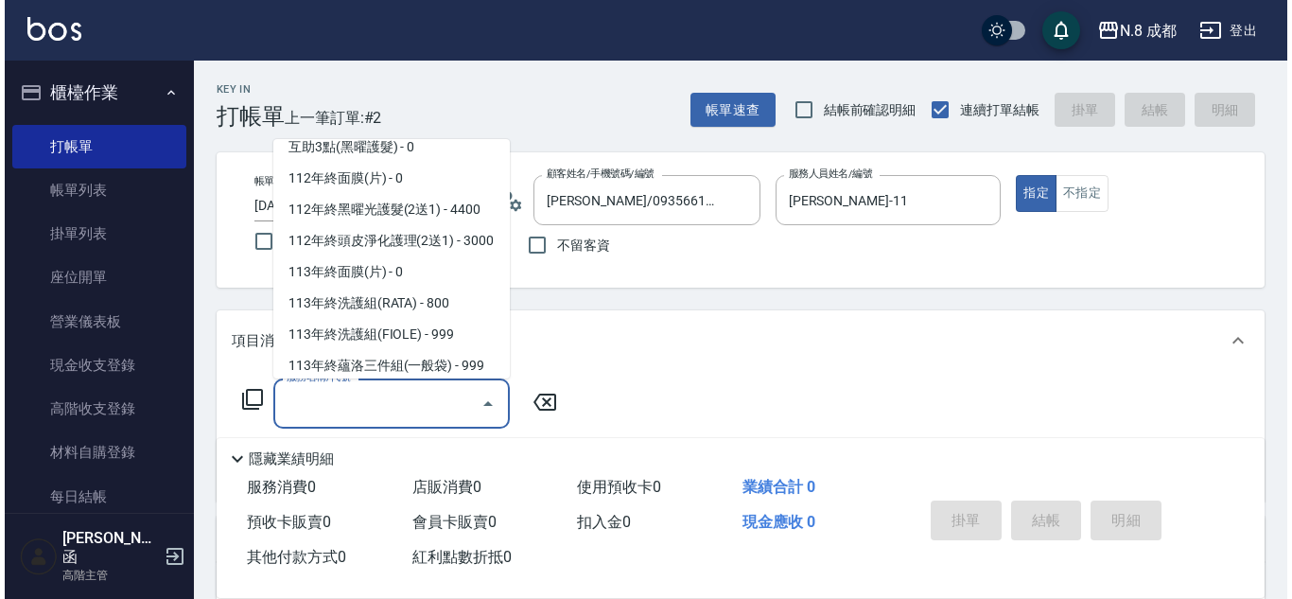
scroll to position [2551, 0]
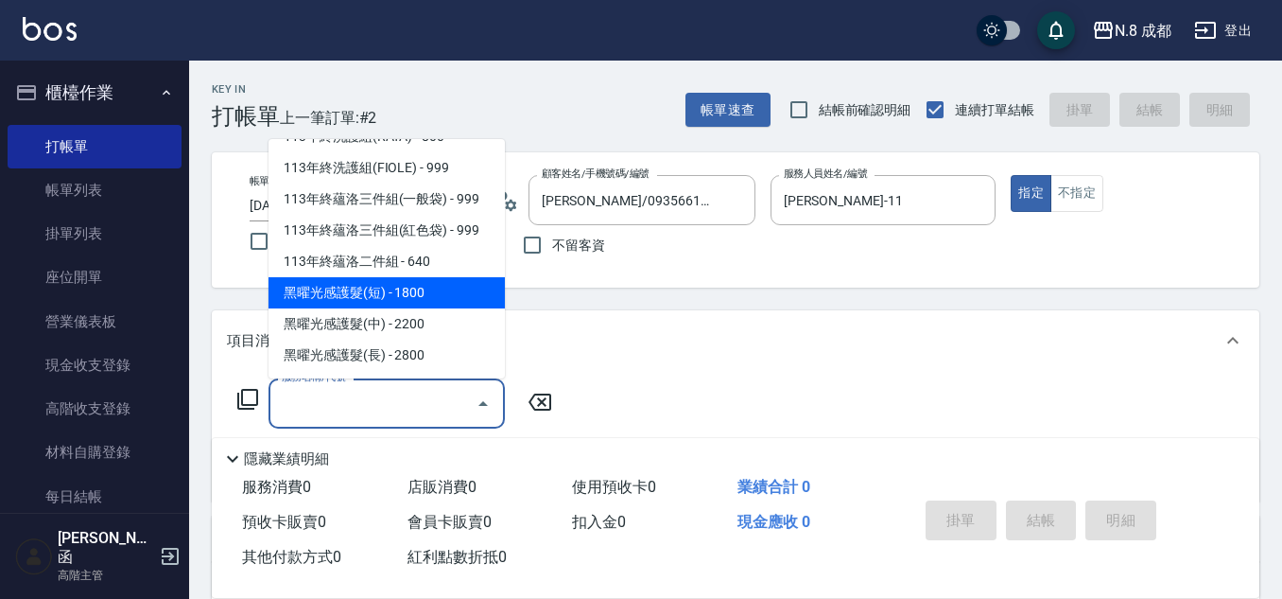
click at [435, 303] on span "黑曜光感護髮(短) - 1800" at bounding box center [387, 292] width 236 height 31
type input "黑曜光感護髮(短)(黑1)"
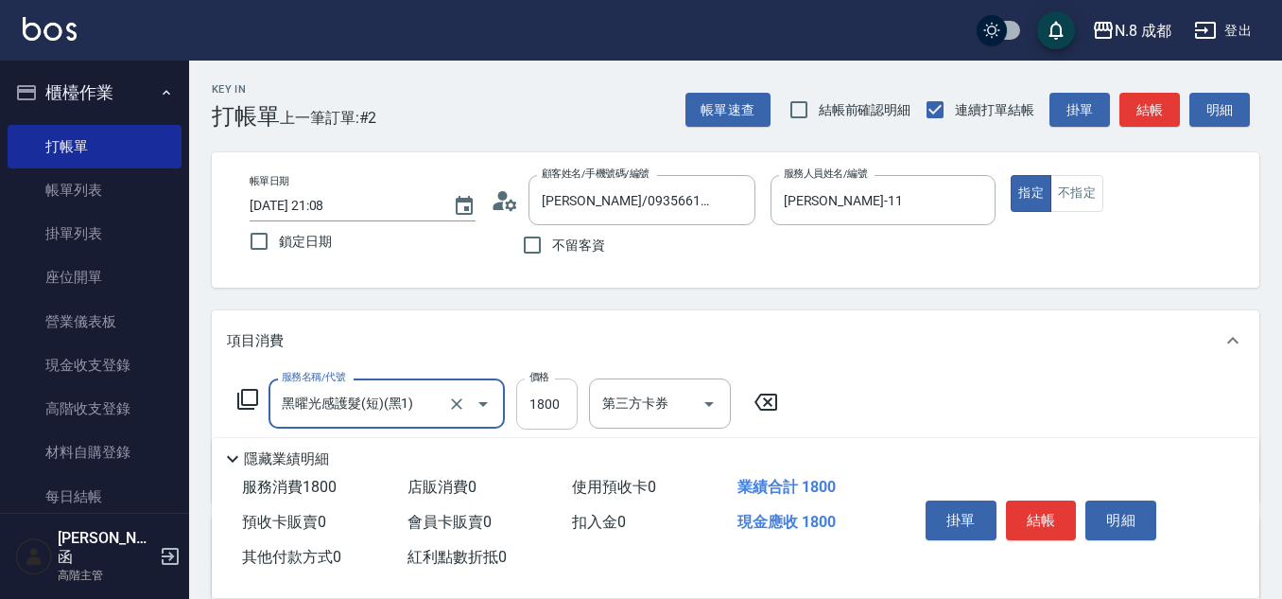
click at [556, 408] on input "1800" at bounding box center [546, 403] width 61 height 51
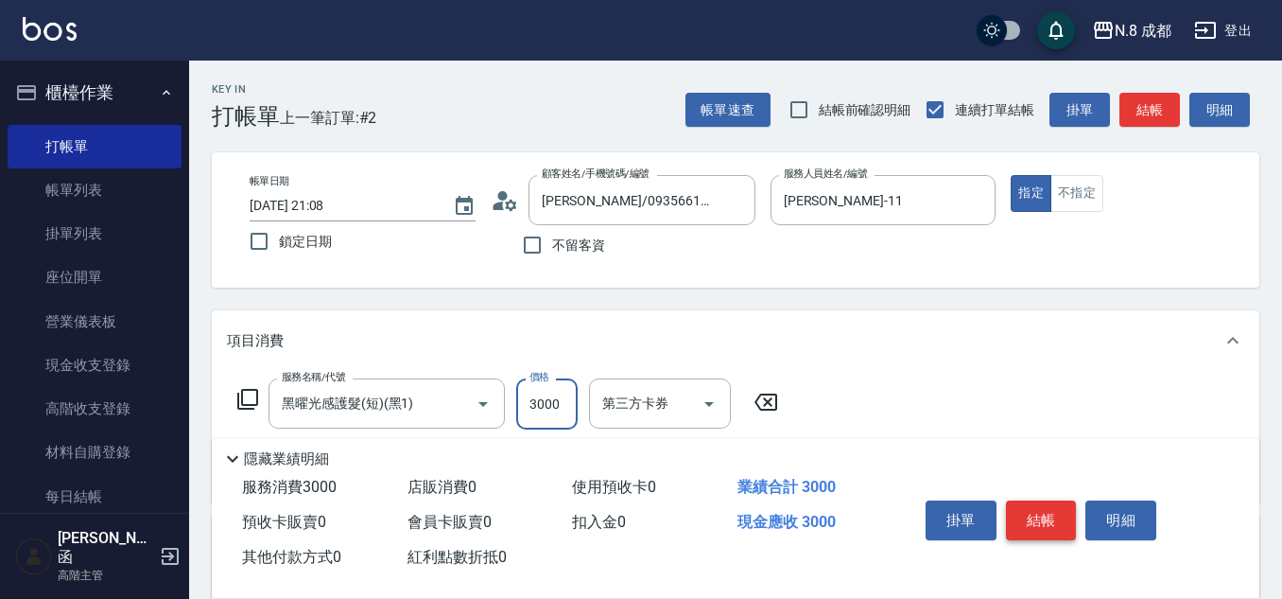
type input "3000"
click at [1061, 510] on button "結帳" at bounding box center [1041, 520] width 71 height 40
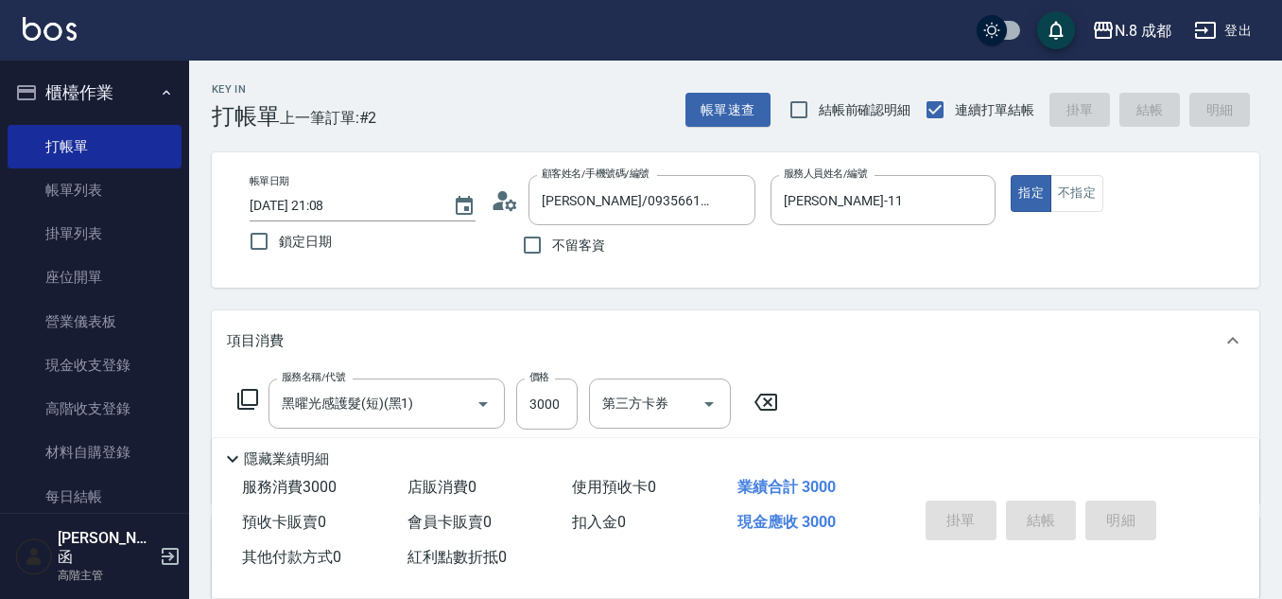
type input "[DATE] 21:09"
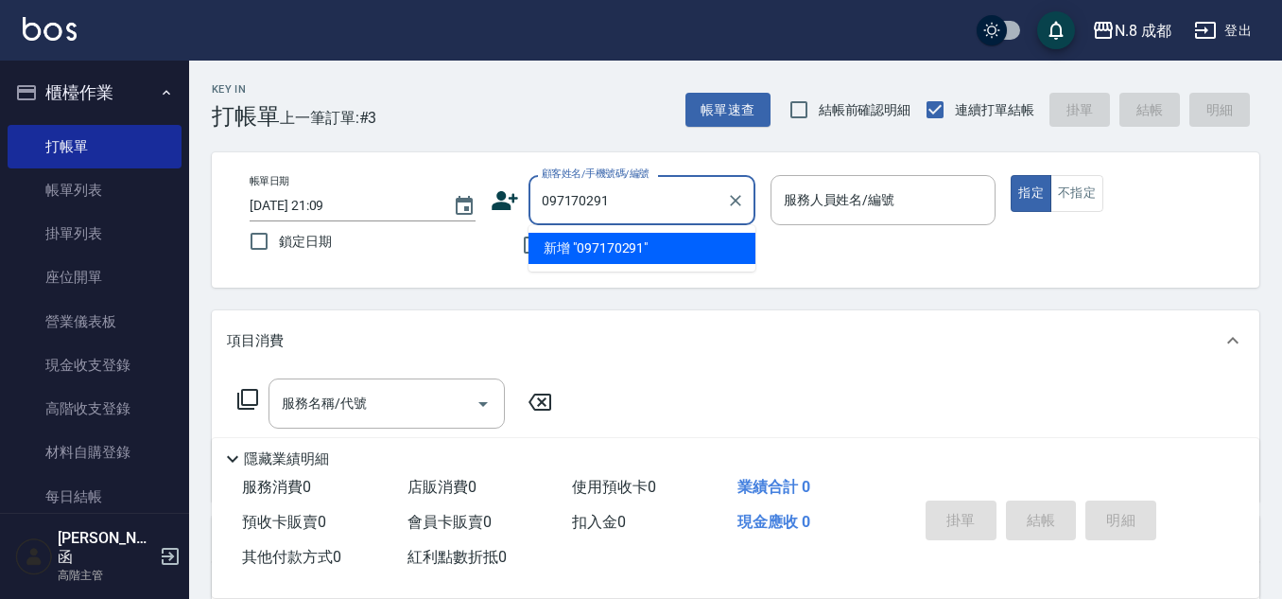
type input "0971702915"
drag, startPoint x: 606, startPoint y: 200, endPoint x: 355, endPoint y: 207, distance: 251.7
click at [357, 204] on div "帳單日期 [DATE] 21:09 鎖定日期 顧客姓名/手機號碼/編號 0971702915 顧客姓名/手機號碼/編號 不留客資 服務人員姓名/編號 服務人員…" at bounding box center [736, 220] width 1002 height 90
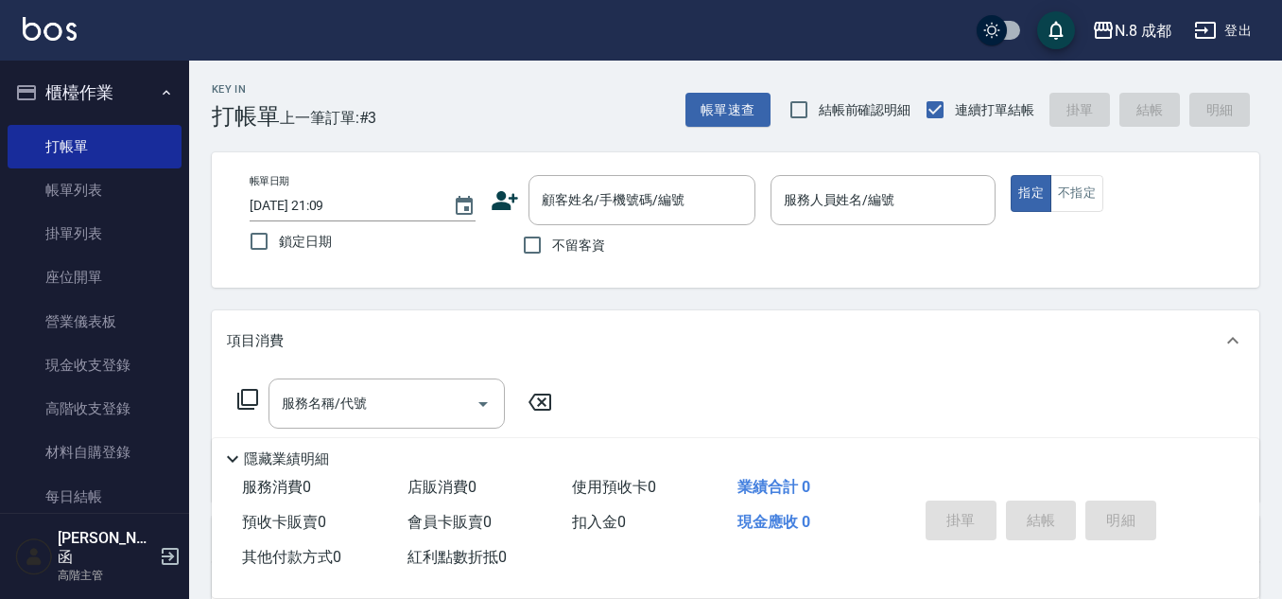
click at [506, 200] on icon at bounding box center [505, 200] width 28 height 28
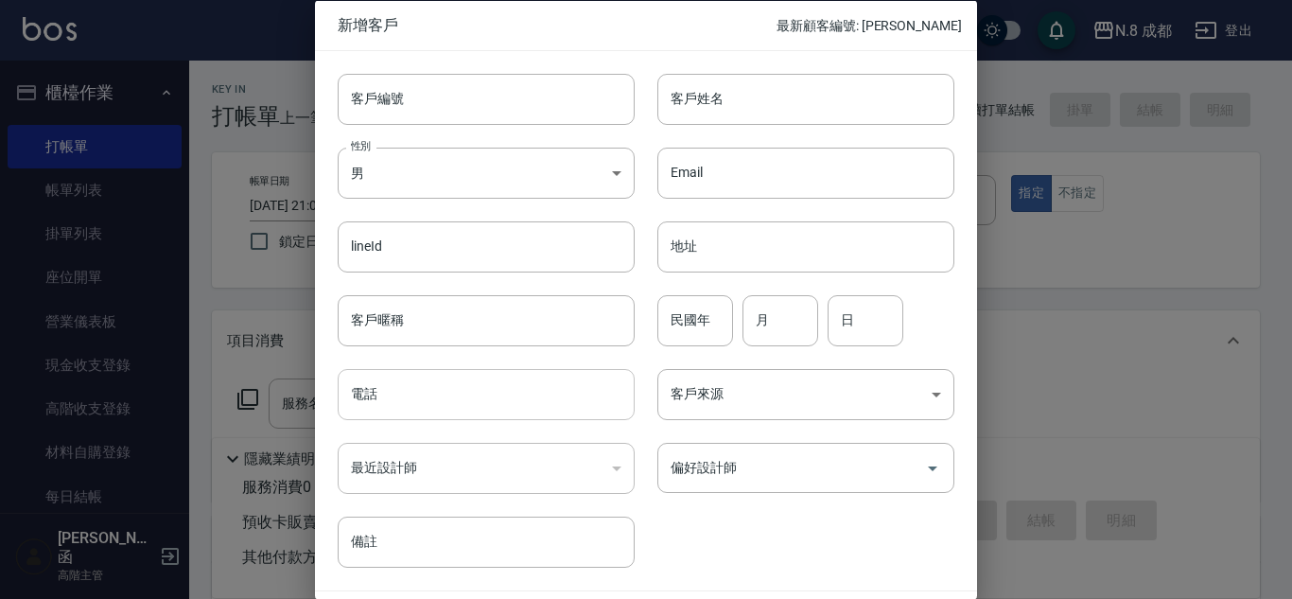
click at [444, 392] on input "電話" at bounding box center [486, 394] width 297 height 51
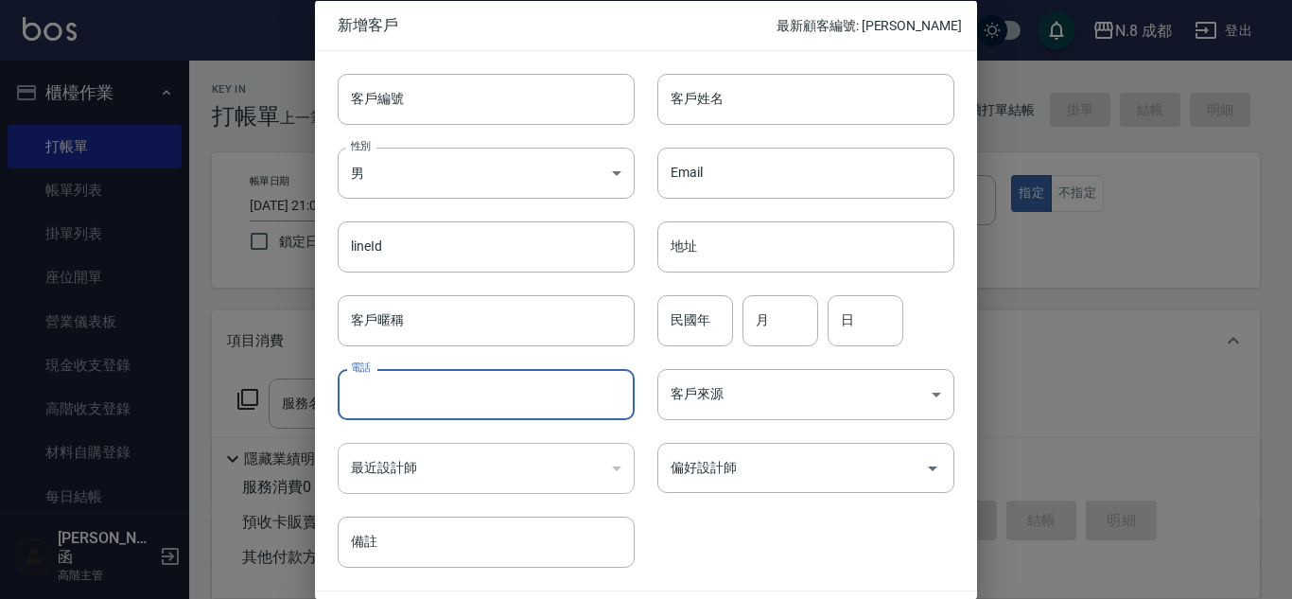
paste input "0971702915"
type input "0971702915"
drag, startPoint x: 752, startPoint y: 93, endPoint x: 754, endPoint y: 124, distance: 31.3
click at [752, 93] on input "客戶姓名" at bounding box center [805, 98] width 297 height 51
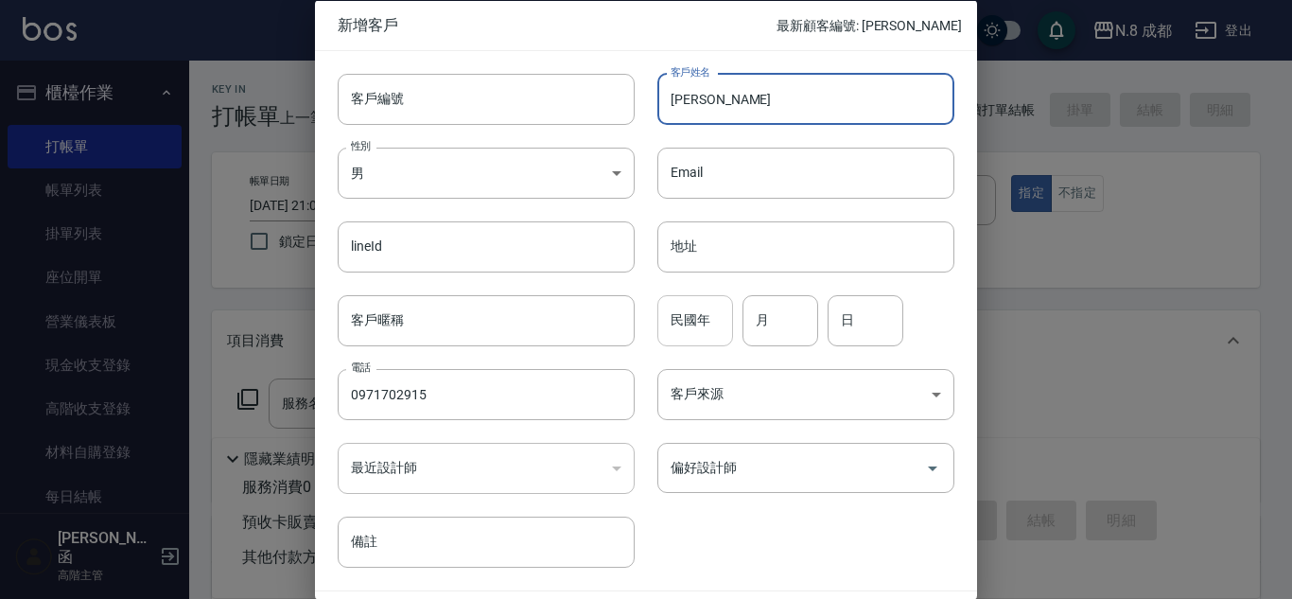
type input "[PERSON_NAME]"
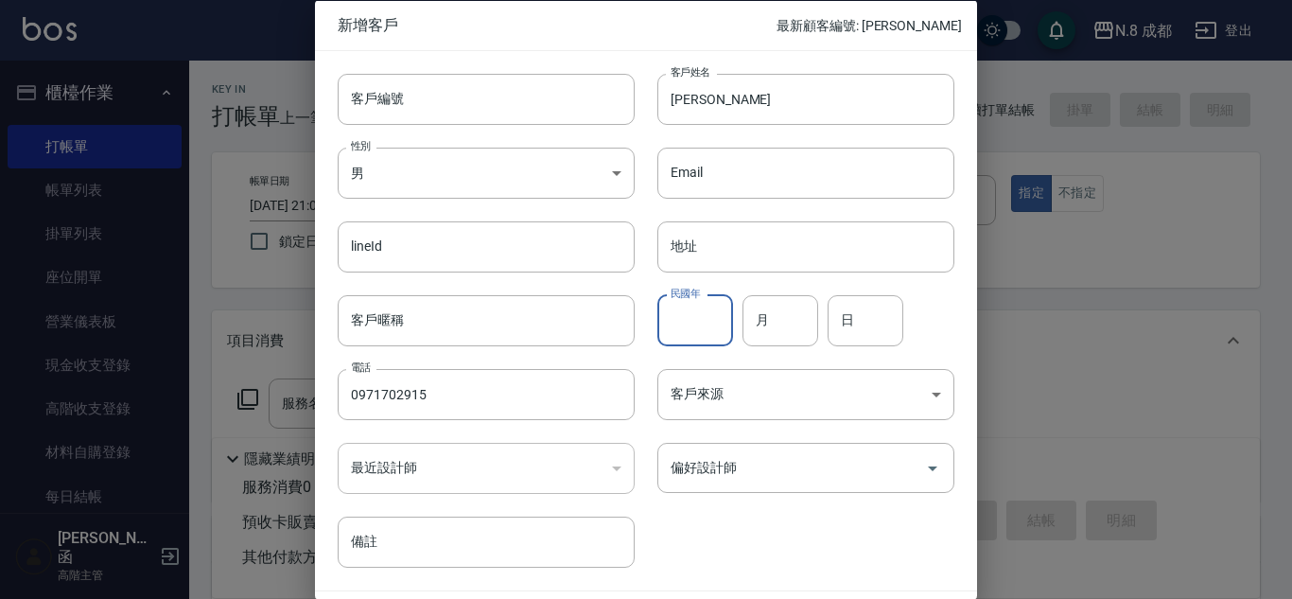
click at [680, 327] on input "民國年" at bounding box center [695, 319] width 76 height 51
type input "97"
click at [785, 323] on input "月" at bounding box center [780, 319] width 76 height 51
type input "04"
click at [891, 333] on input "日" at bounding box center [865, 319] width 76 height 51
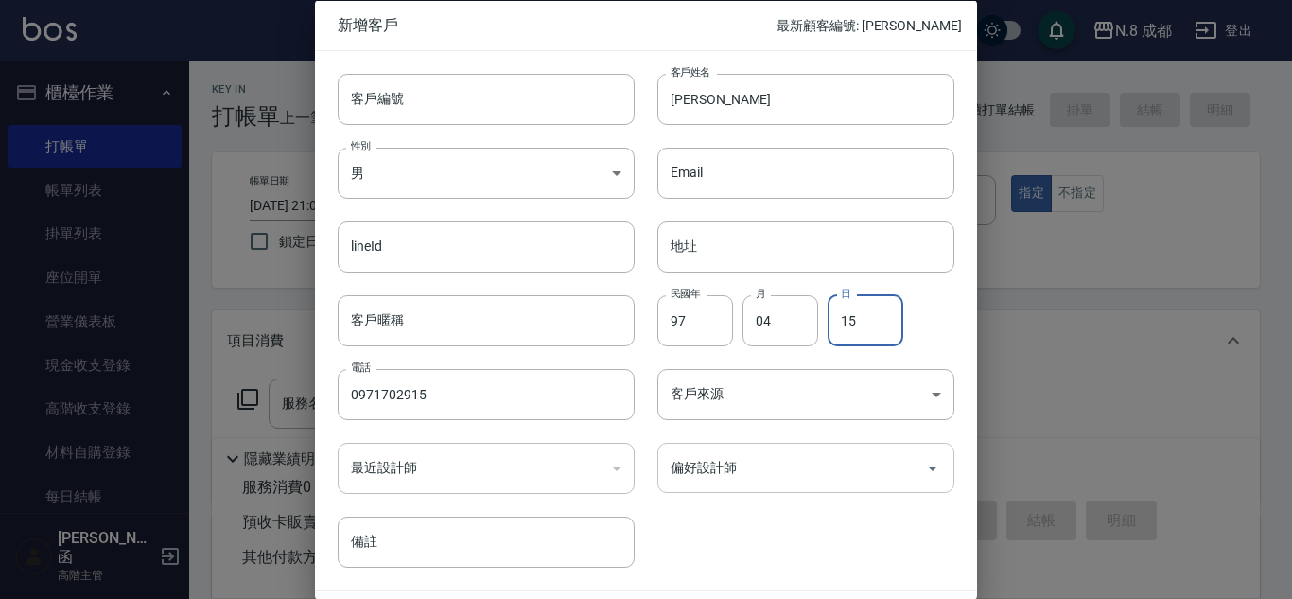
type input "15"
click at [753, 466] on input "偏好設計師" at bounding box center [792, 467] width 252 height 33
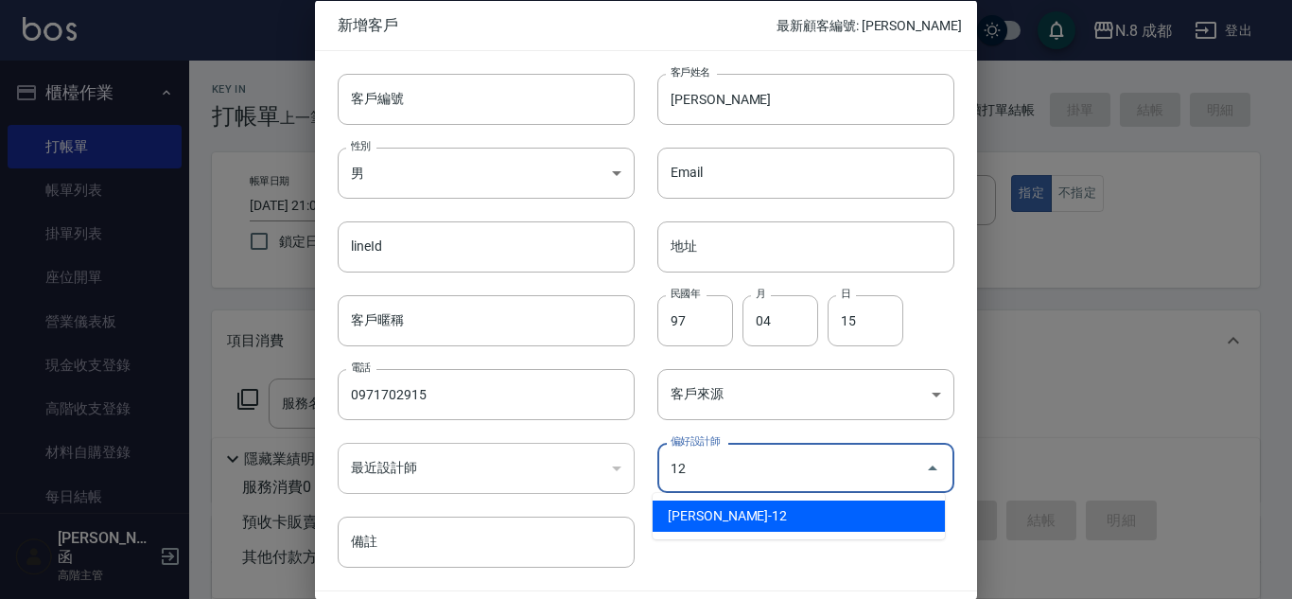
click at [726, 518] on li "[PERSON_NAME]-12" at bounding box center [799, 515] width 292 height 31
type input "張芷瑜"
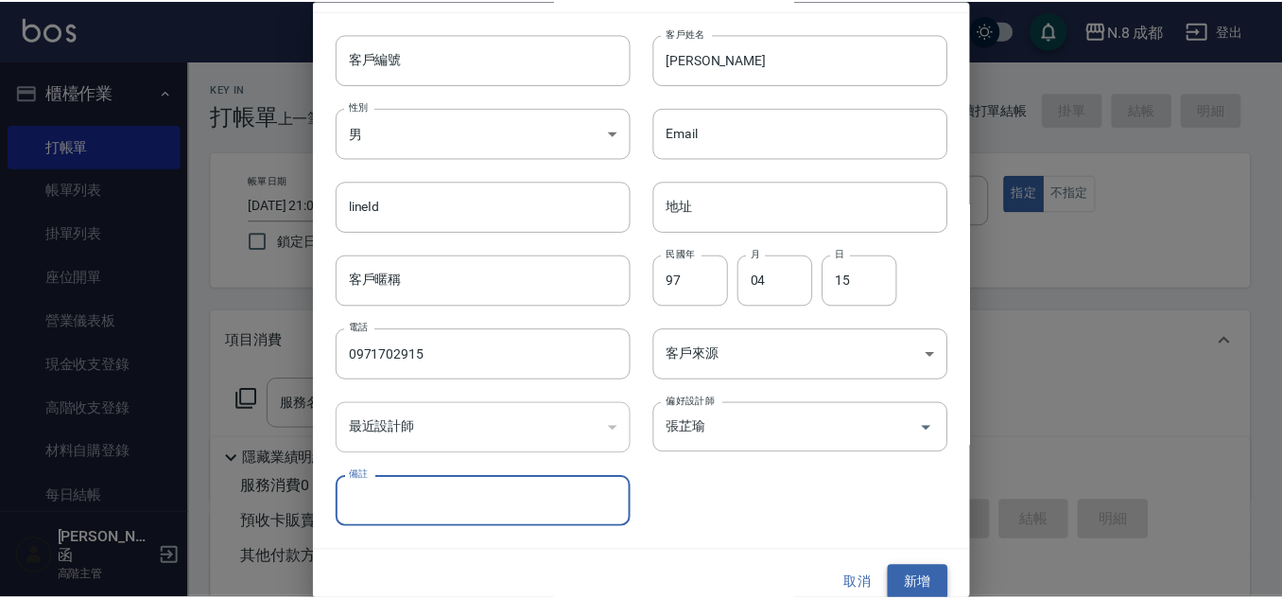
scroll to position [57, 0]
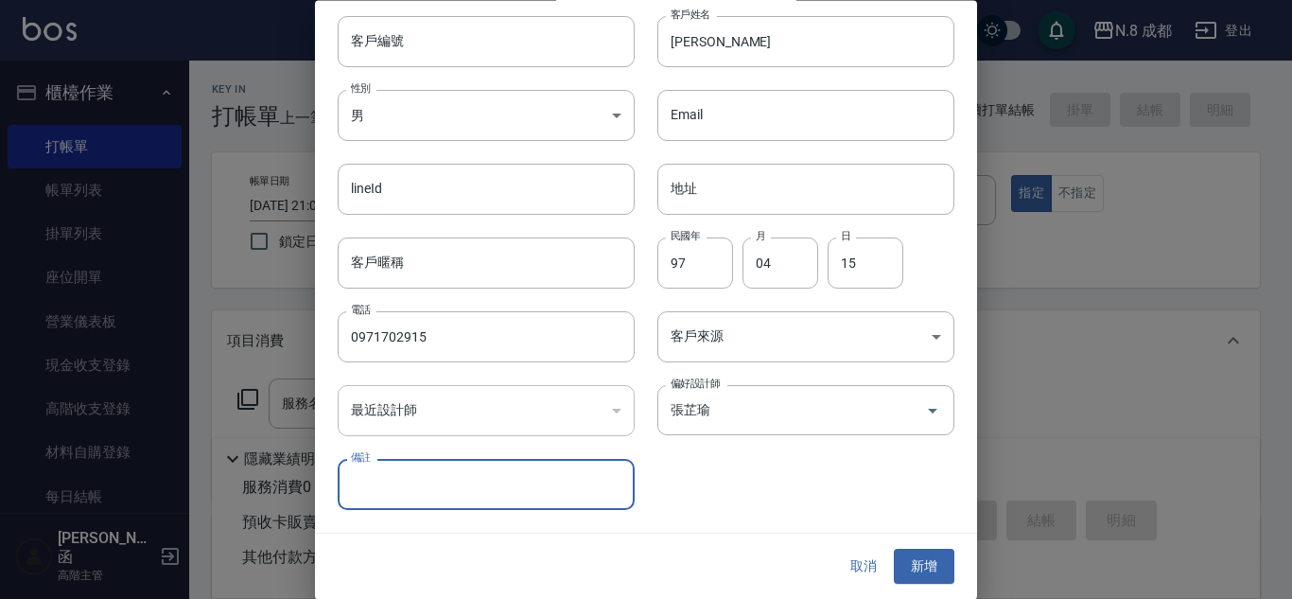
click at [914, 568] on button "新增" at bounding box center [924, 566] width 61 height 35
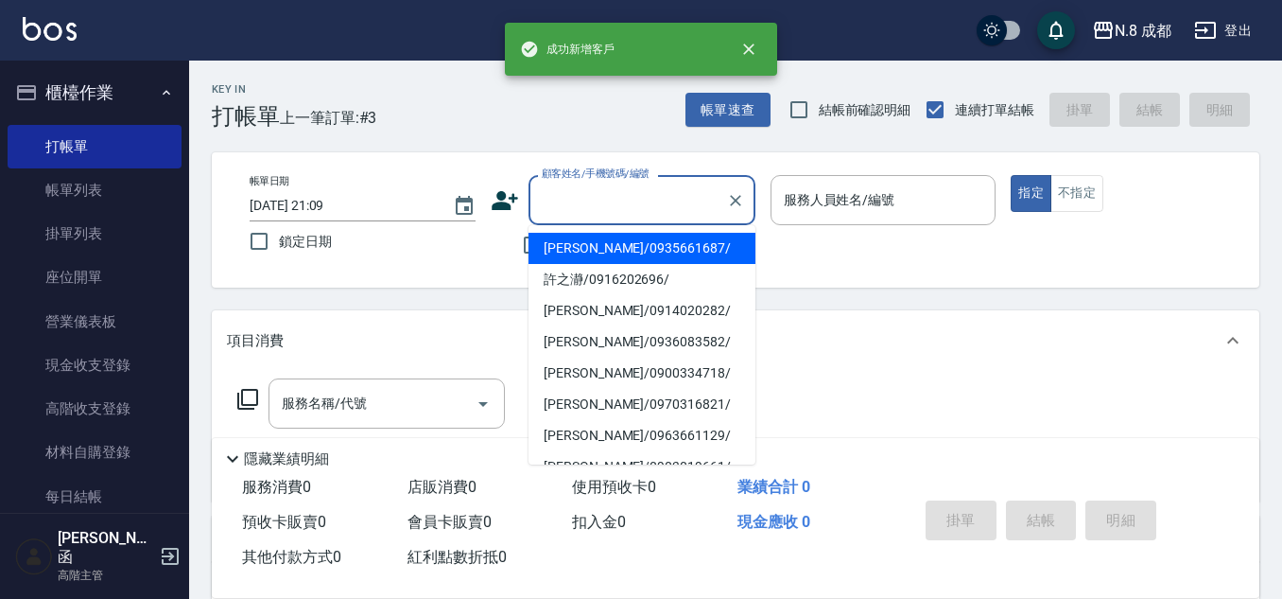
click at [632, 203] on input "顧客姓名/手機號碼/編號" at bounding box center [628, 199] width 182 height 33
paste input "0971702915"
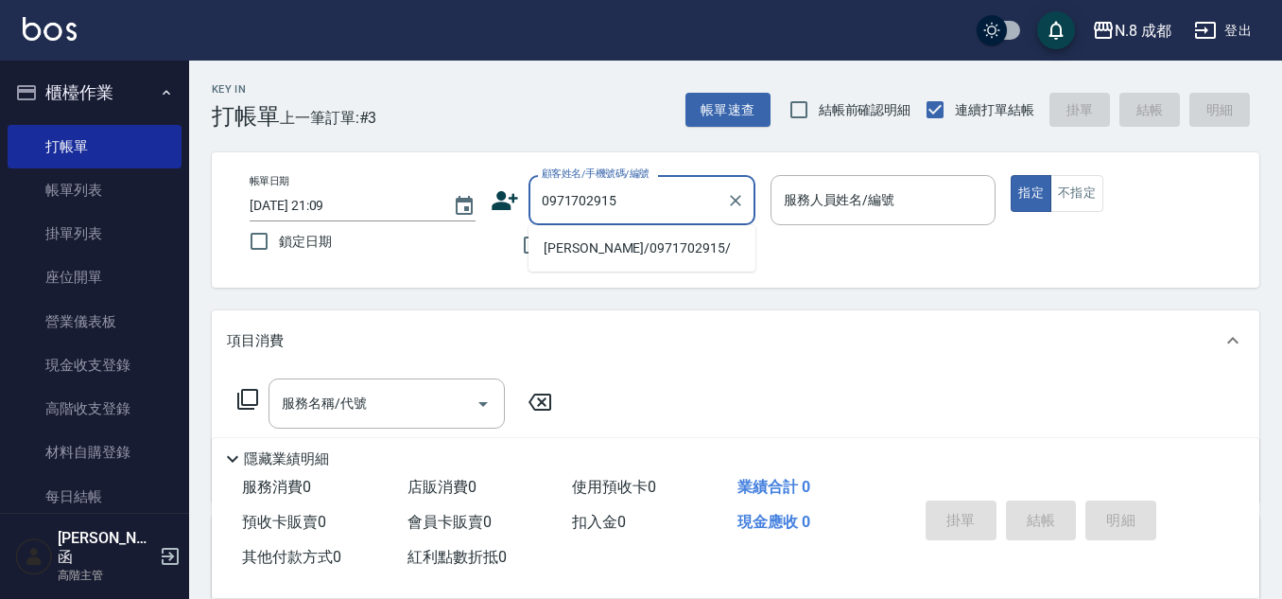
click at [652, 240] on li "[PERSON_NAME]/0971702915/" at bounding box center [642, 248] width 227 height 31
type input "[PERSON_NAME]/0971702915/"
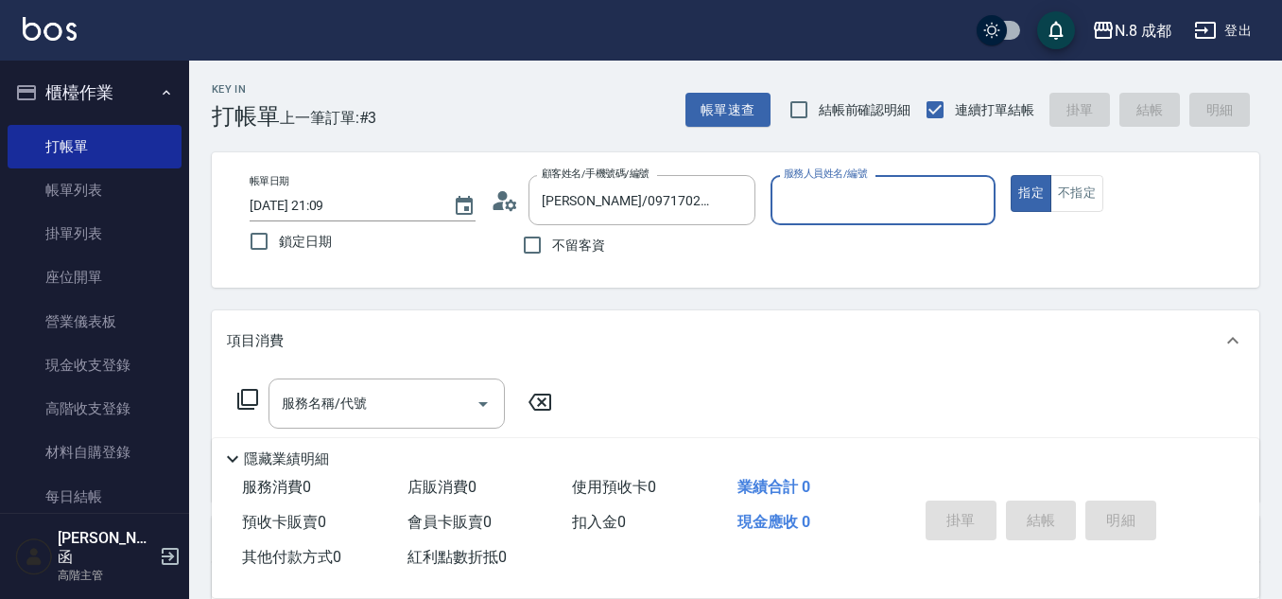
type input "[PERSON_NAME]-12"
click at [401, 400] on input "服務名稱/代號" at bounding box center [372, 403] width 191 height 33
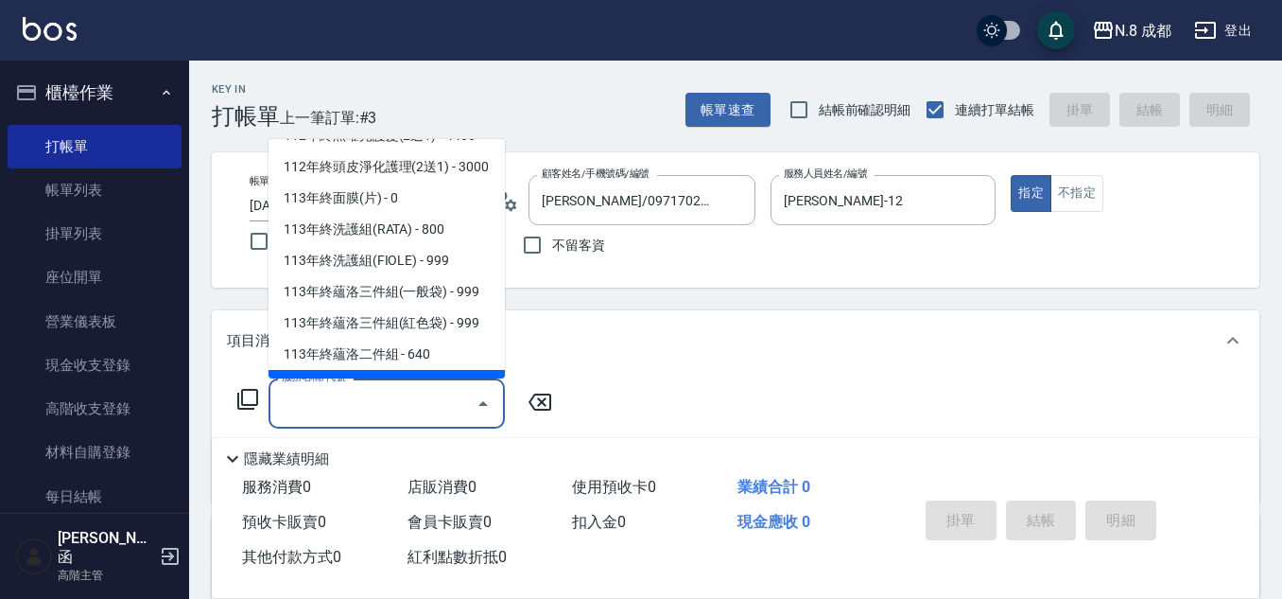
scroll to position [2551, 0]
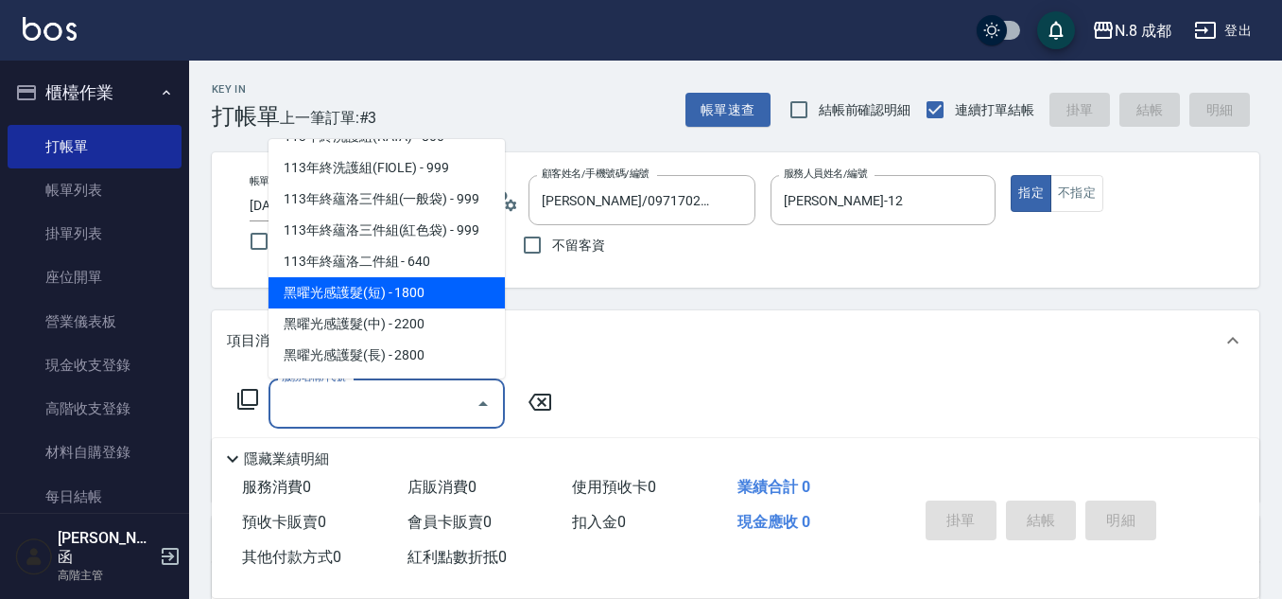
click at [441, 298] on span "黑曜光感護髮(短) - 1800" at bounding box center [387, 292] width 236 height 31
type input "黑曜光感護髮(短)(黑1)"
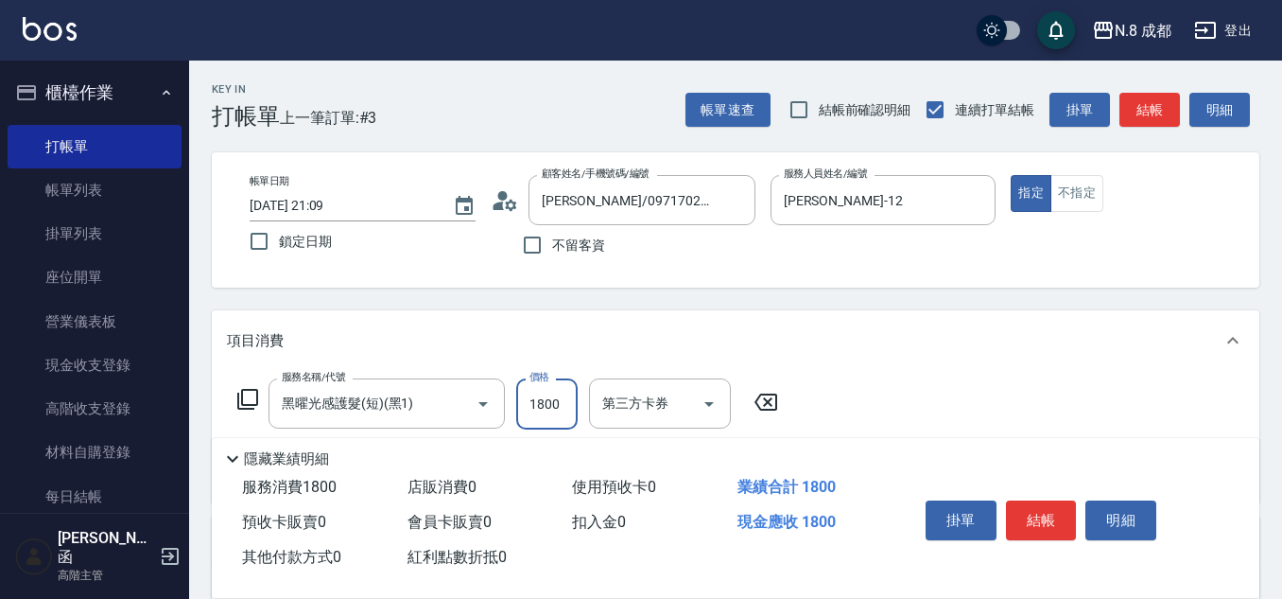
click at [539, 396] on input "1800" at bounding box center [546, 403] width 61 height 51
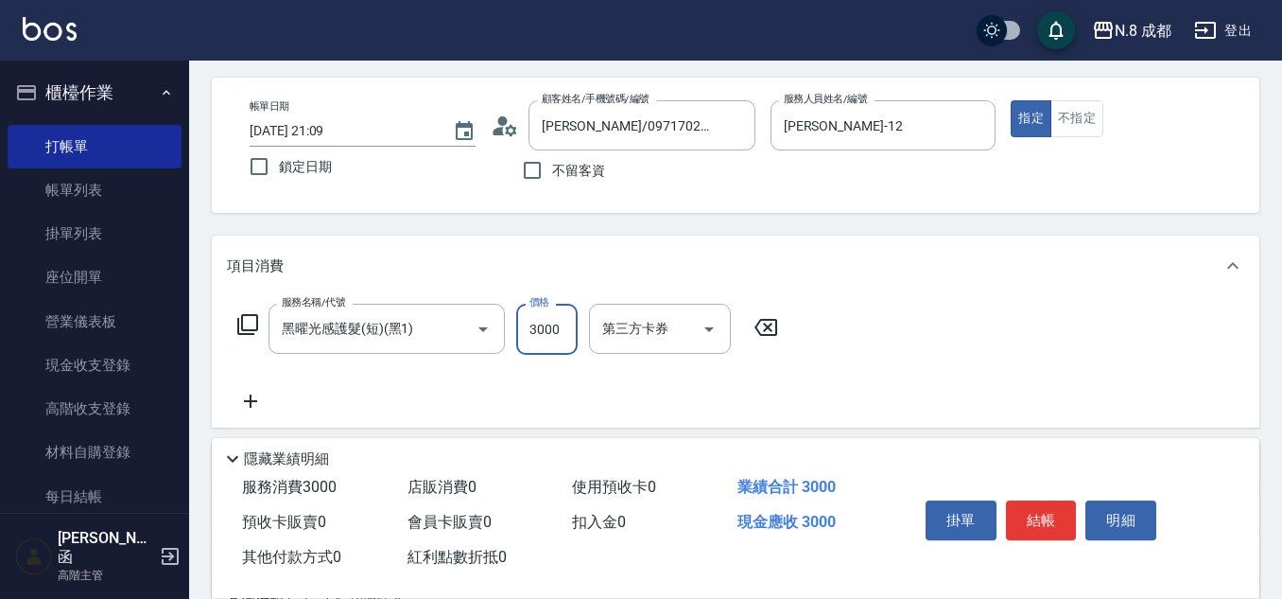
scroll to position [189, 0]
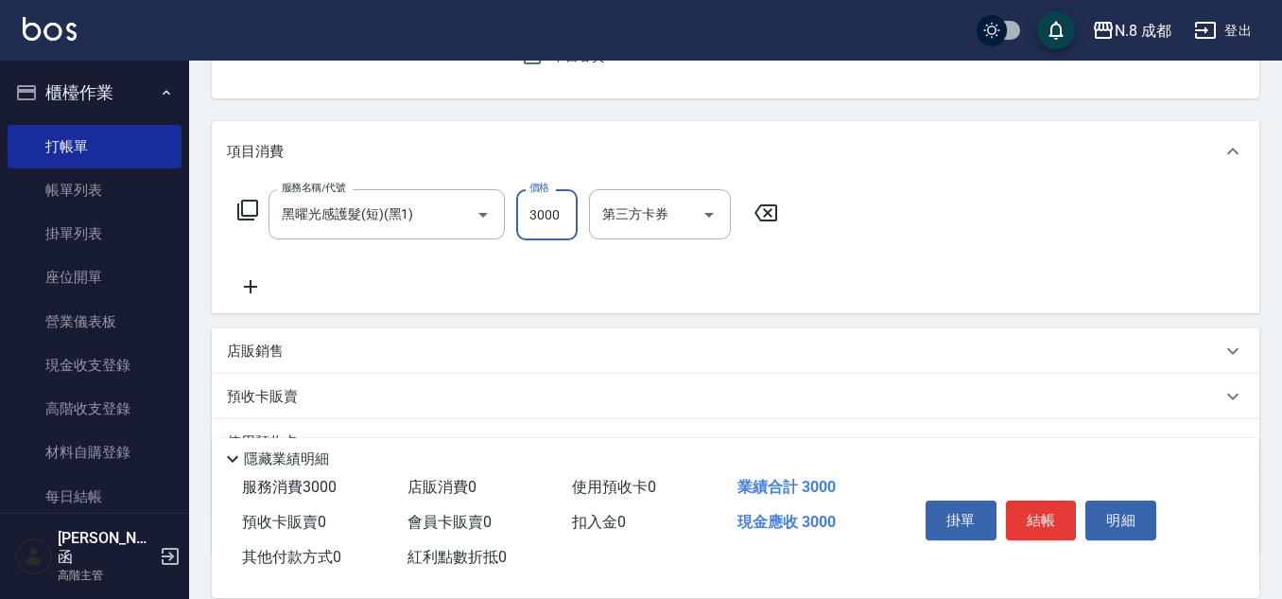
type input "3000"
click at [253, 283] on icon at bounding box center [250, 286] width 47 height 23
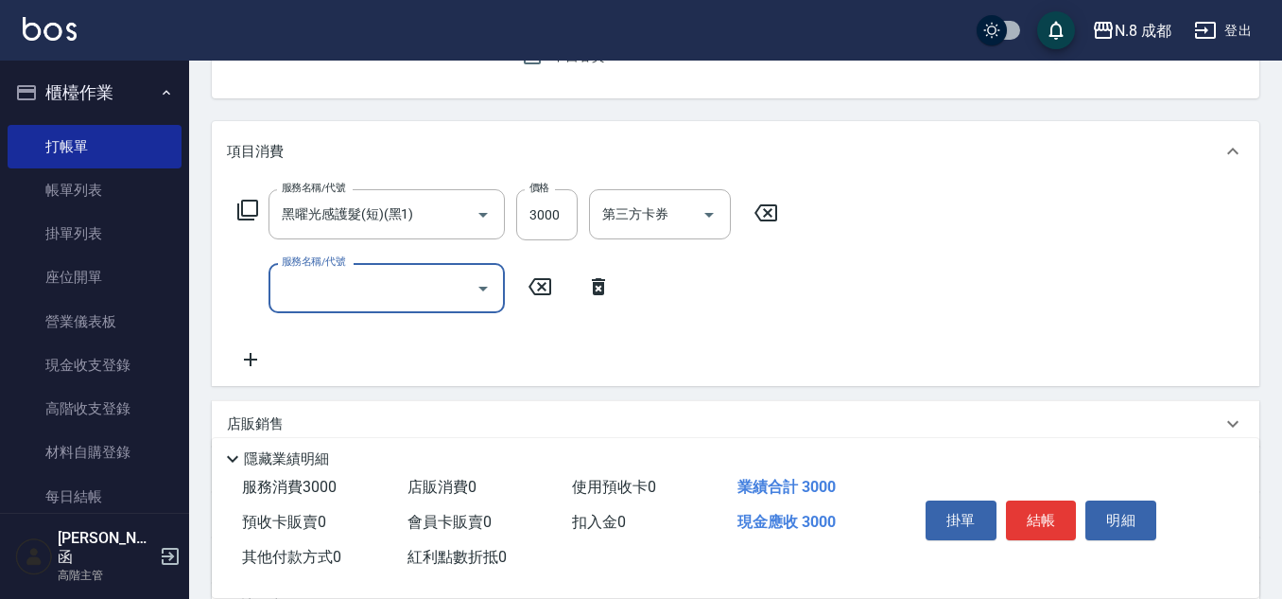
drag, startPoint x: 253, startPoint y: 283, endPoint x: 356, endPoint y: 296, distance: 103.0
click at [356, 296] on input "服務名稱/代號" at bounding box center [372, 287] width 191 height 33
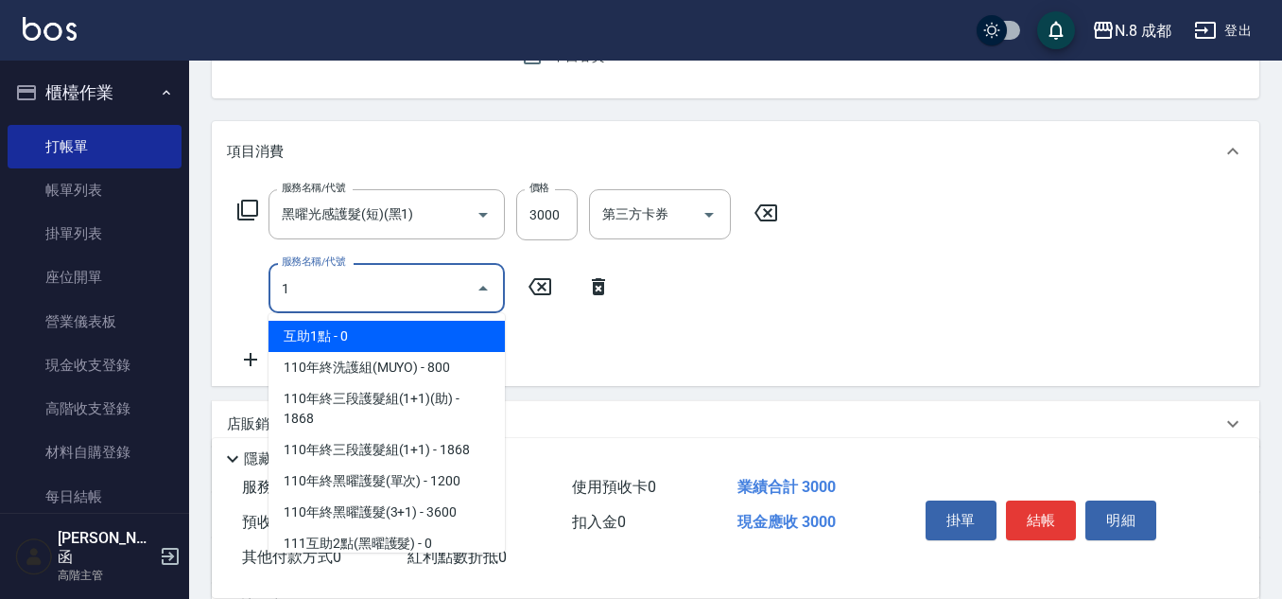
click at [372, 327] on span "互助1點 - 0" at bounding box center [387, 336] width 236 height 31
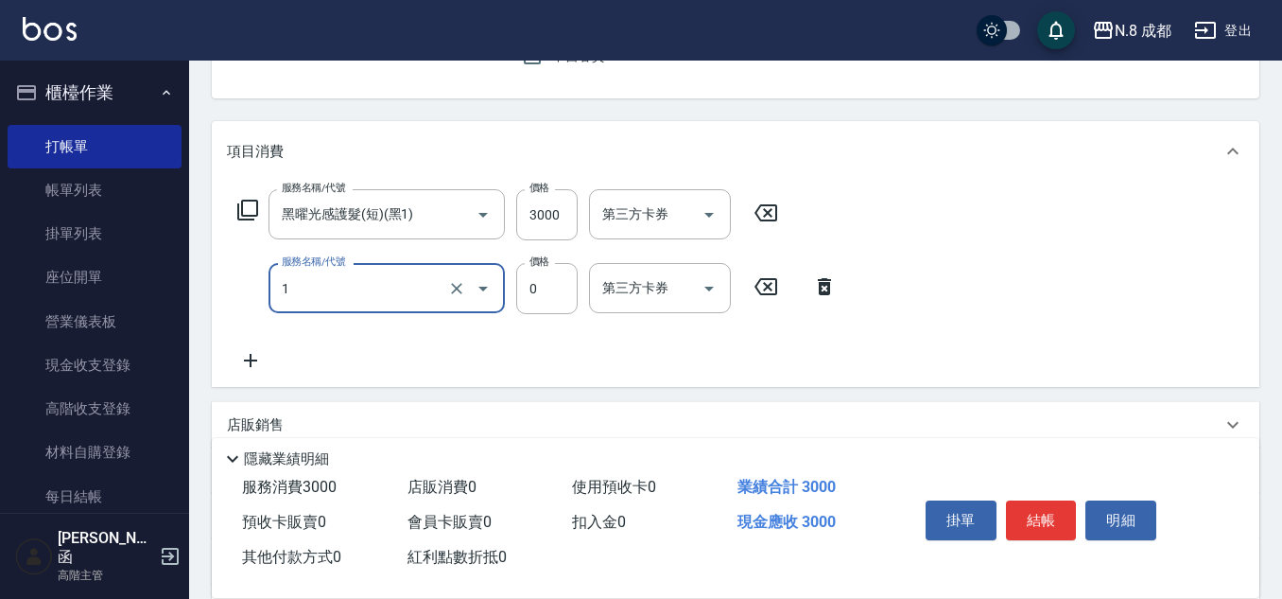
type input "互助1點(1)"
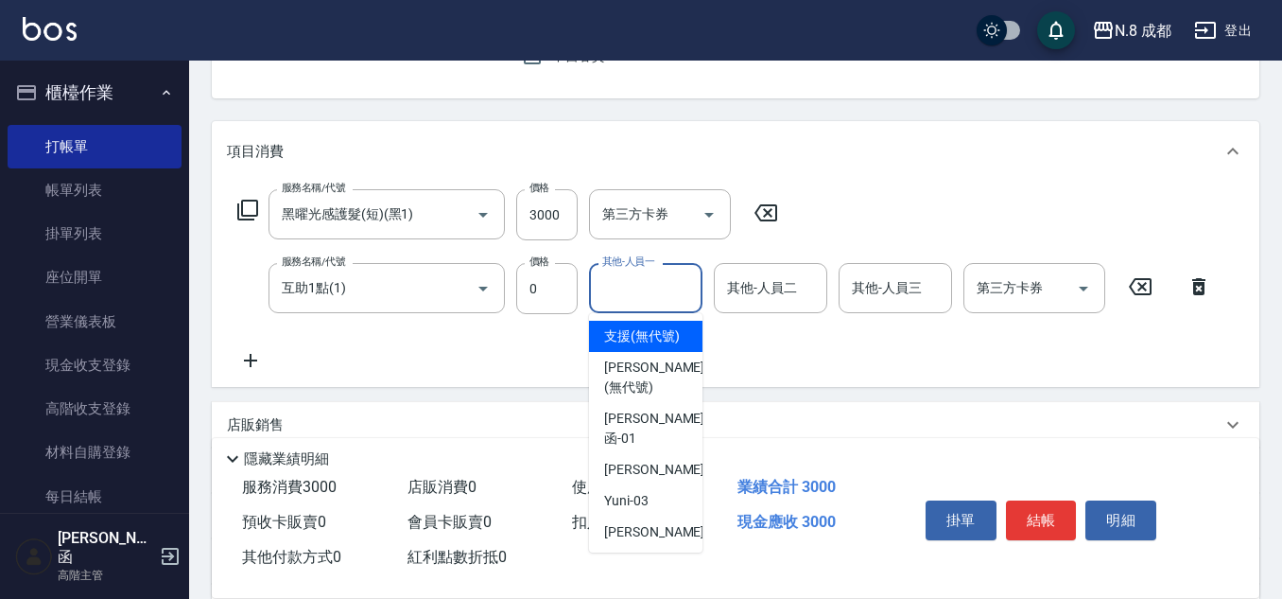
click at [670, 295] on input "其他-人員一" at bounding box center [646, 287] width 96 height 33
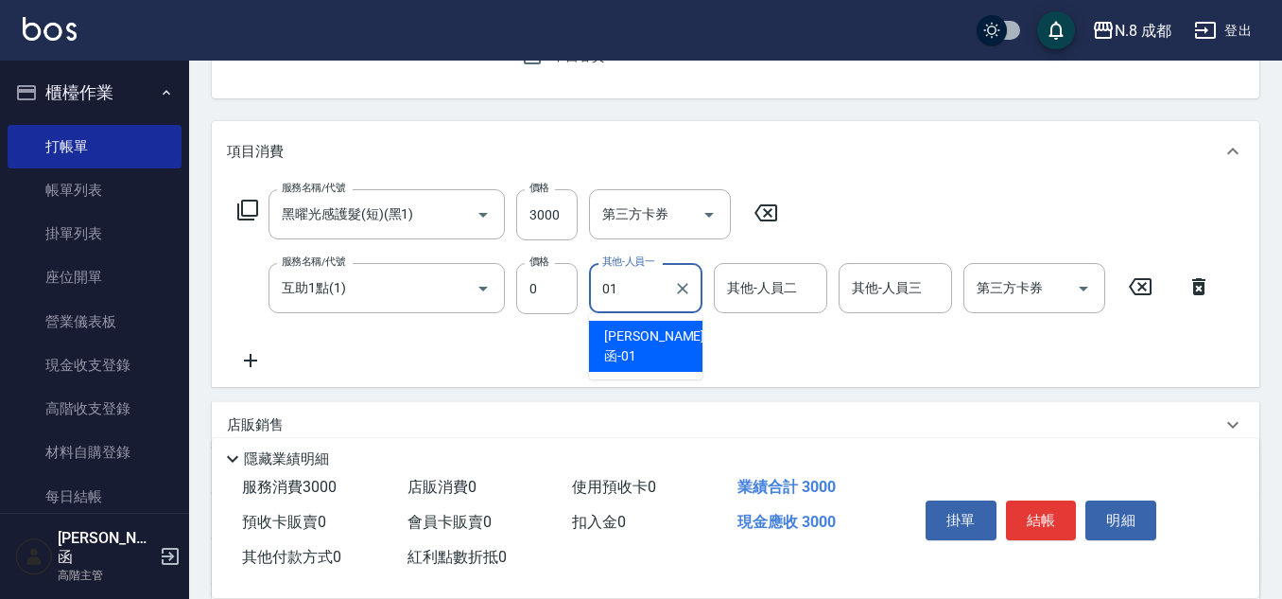
click at [668, 340] on div "[PERSON_NAME]函 -01" at bounding box center [645, 346] width 113 height 51
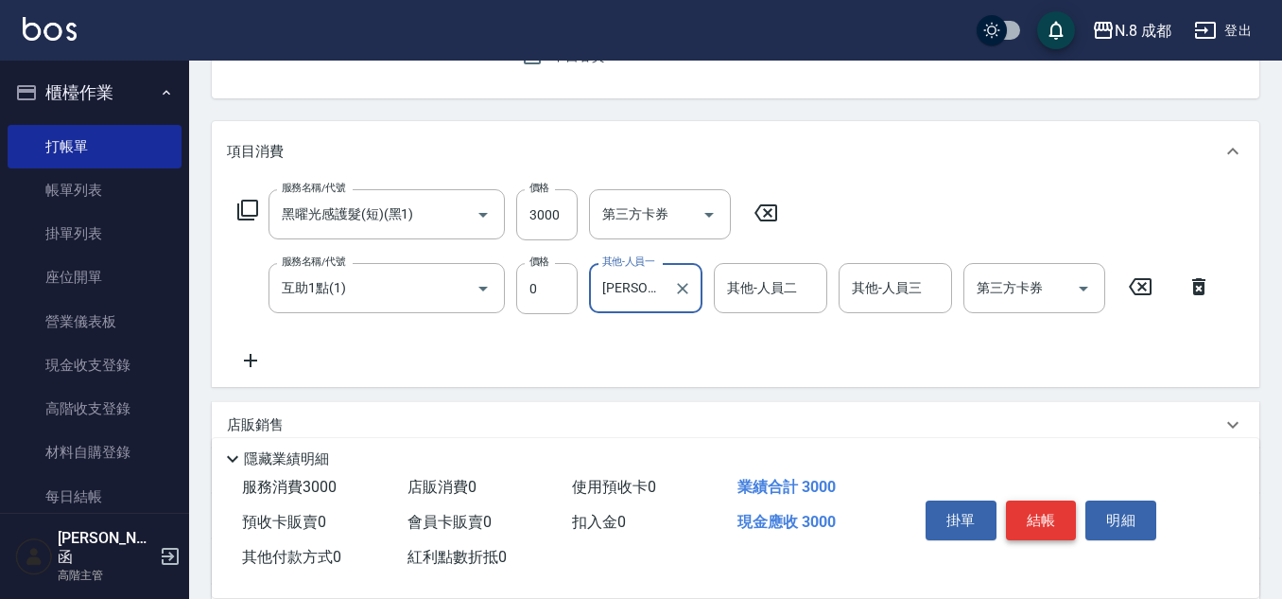
type input "[PERSON_NAME]函-01"
click at [1056, 511] on button "結帳" at bounding box center [1041, 520] width 71 height 40
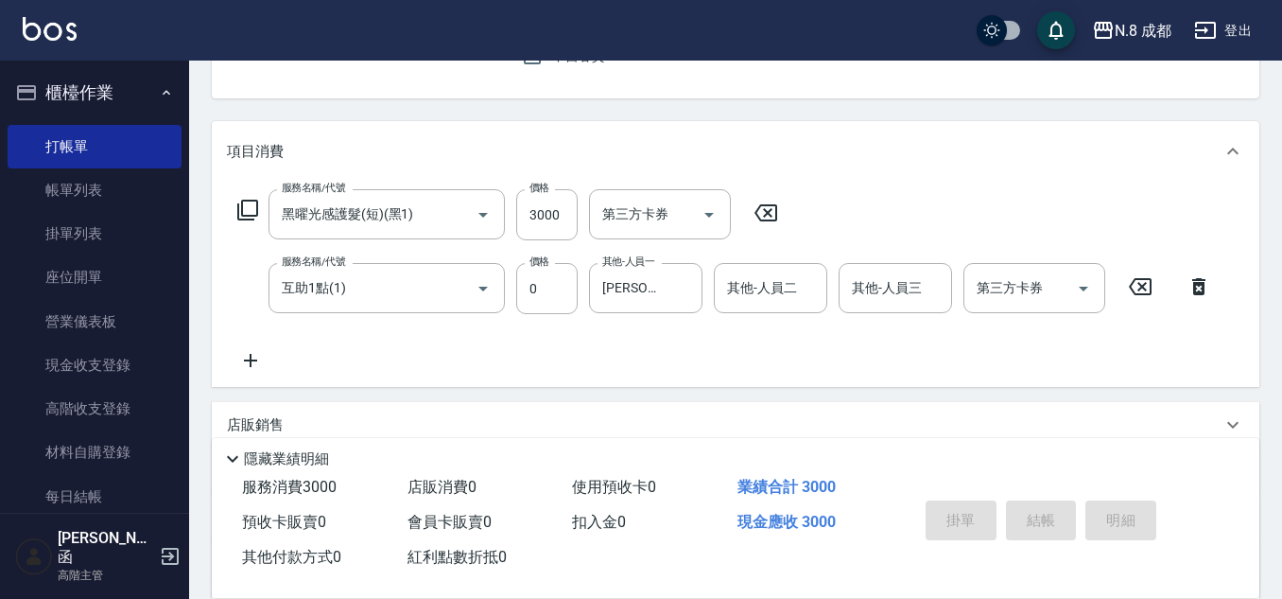
type input "[DATE] 21:10"
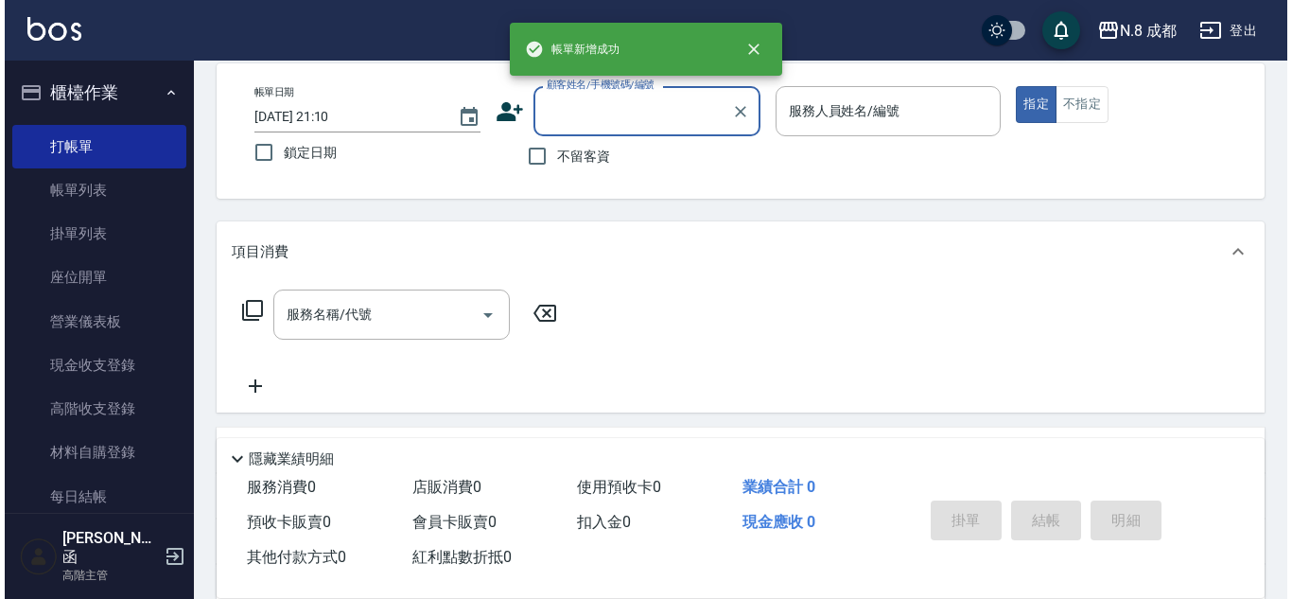
scroll to position [0, 0]
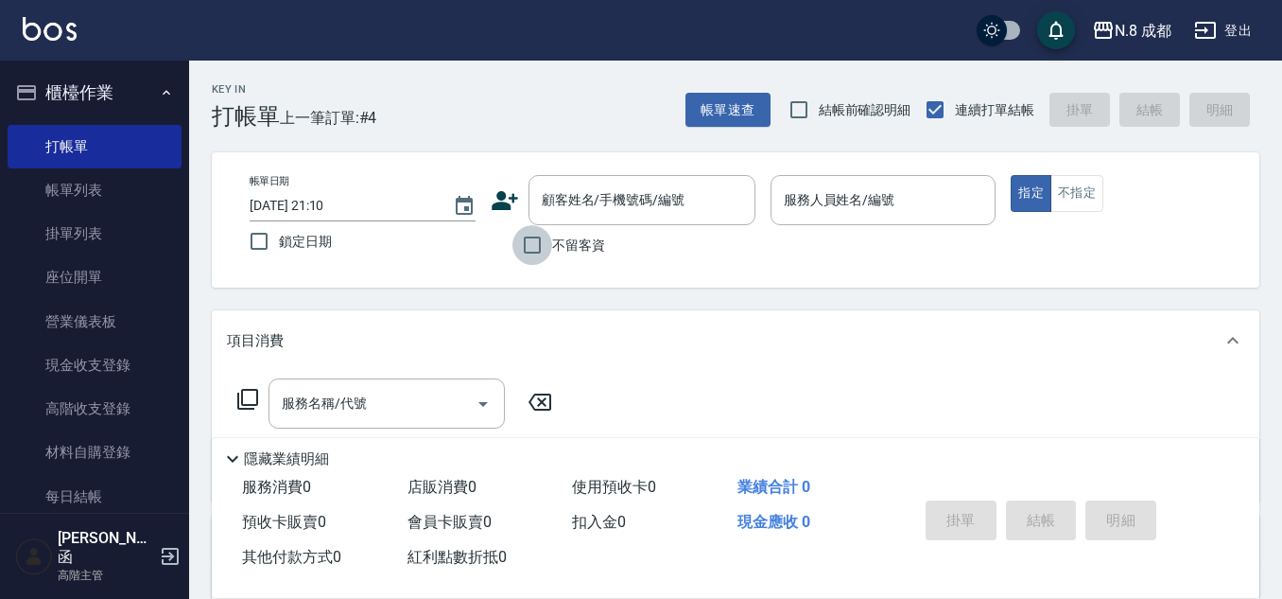
click at [527, 244] on input "不留客資" at bounding box center [533, 245] width 40 height 40
checkbox input "true"
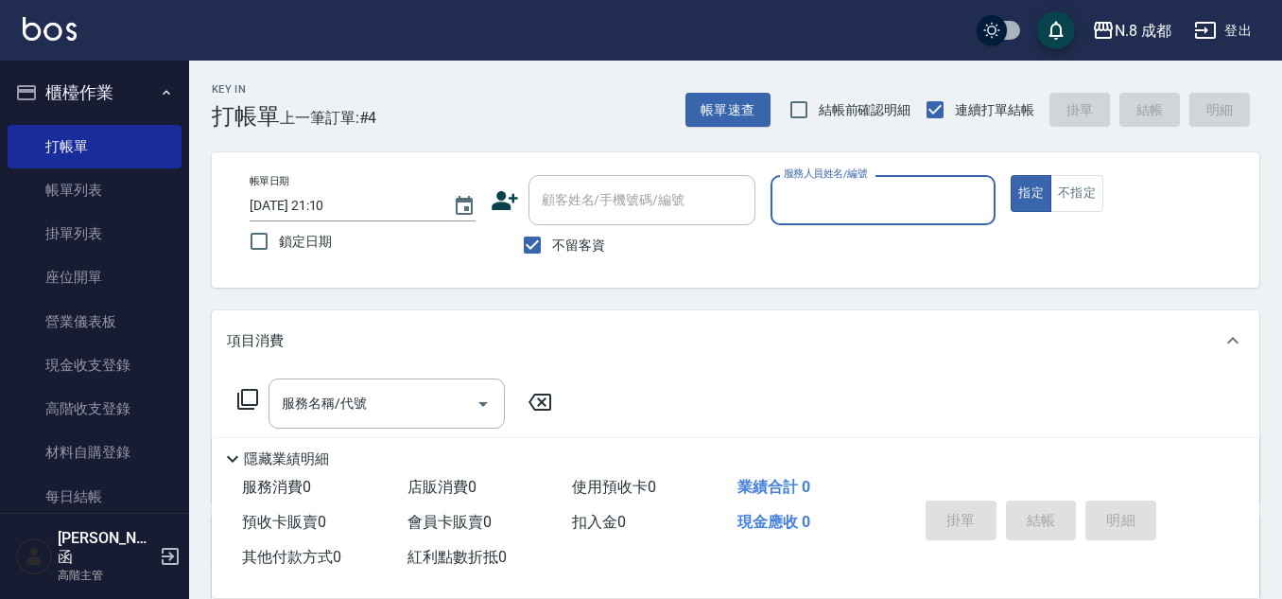
click at [792, 200] on input "服務人員姓名/編號" at bounding box center [883, 199] width 209 height 33
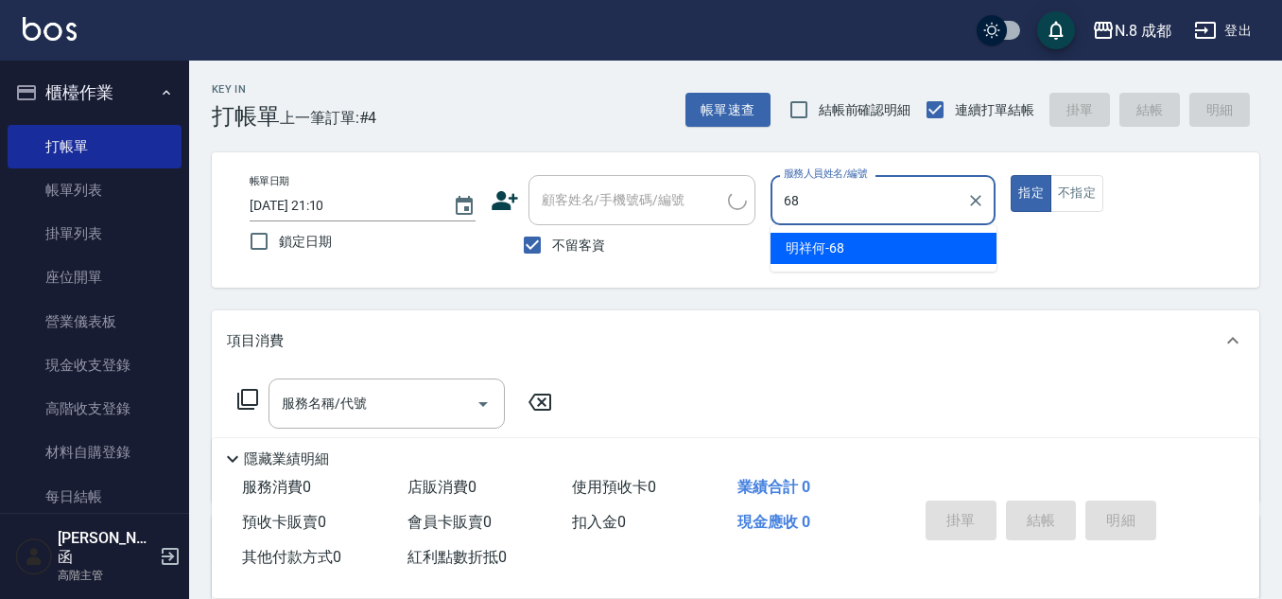
click at [875, 246] on div "明祥何 -68" at bounding box center [884, 248] width 226 height 31
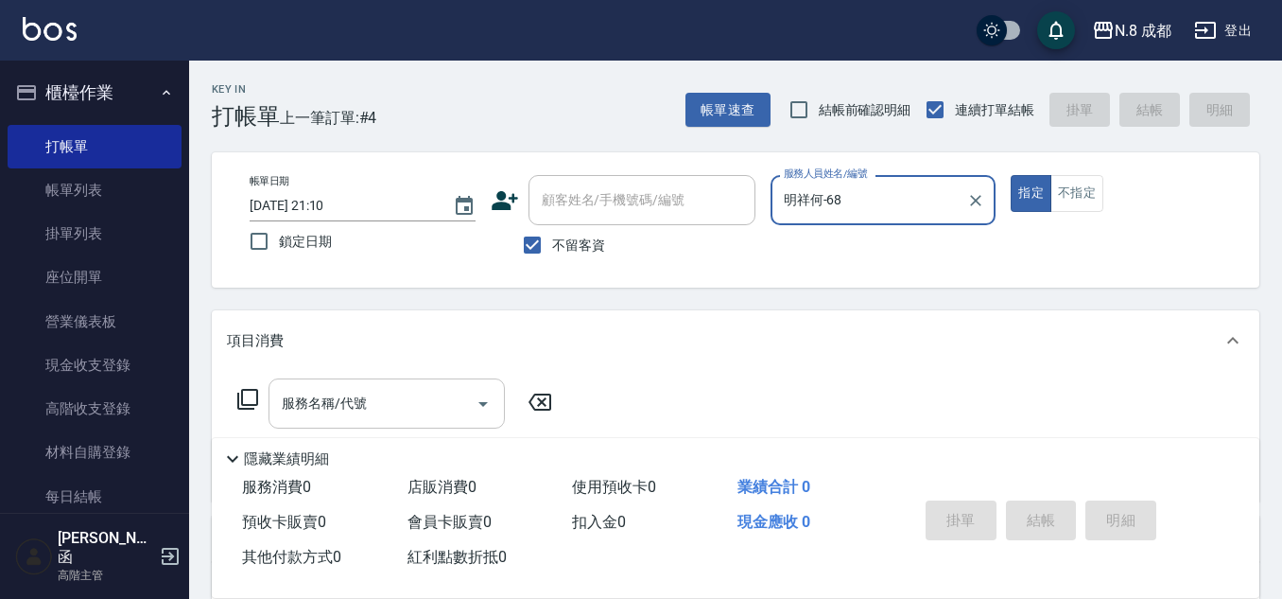
type input "明祥何-68"
click at [344, 392] on div "服務名稱/代號 服務名稱/代號" at bounding box center [387, 403] width 236 height 50
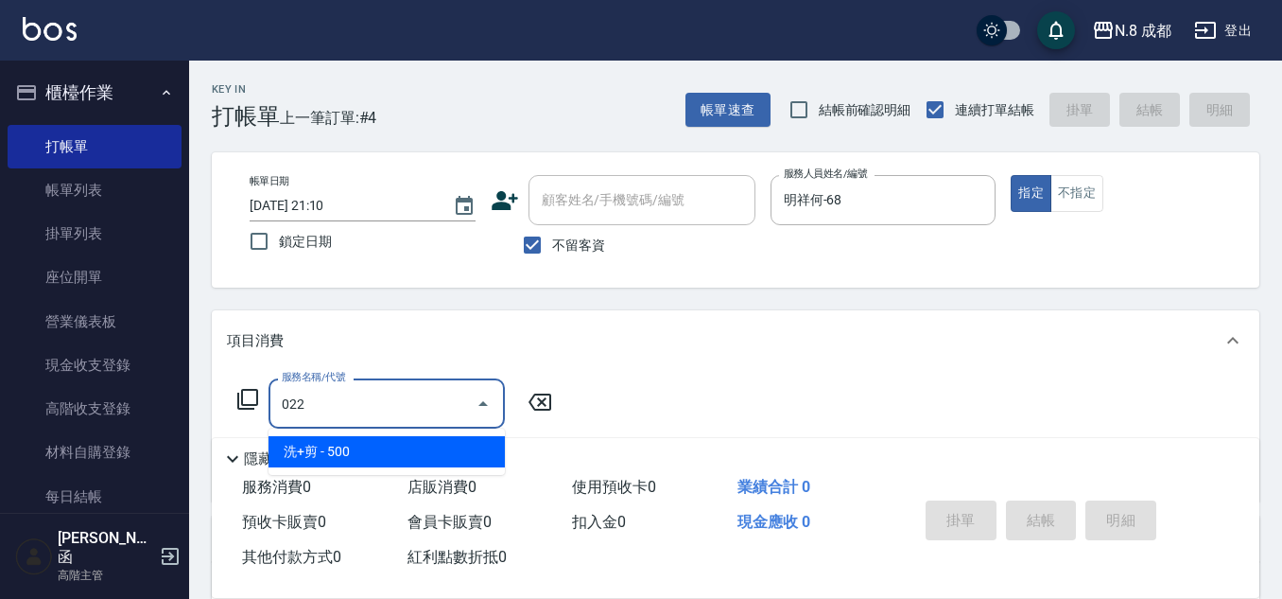
click at [367, 446] on span "洗+剪 - 500" at bounding box center [387, 451] width 236 height 31
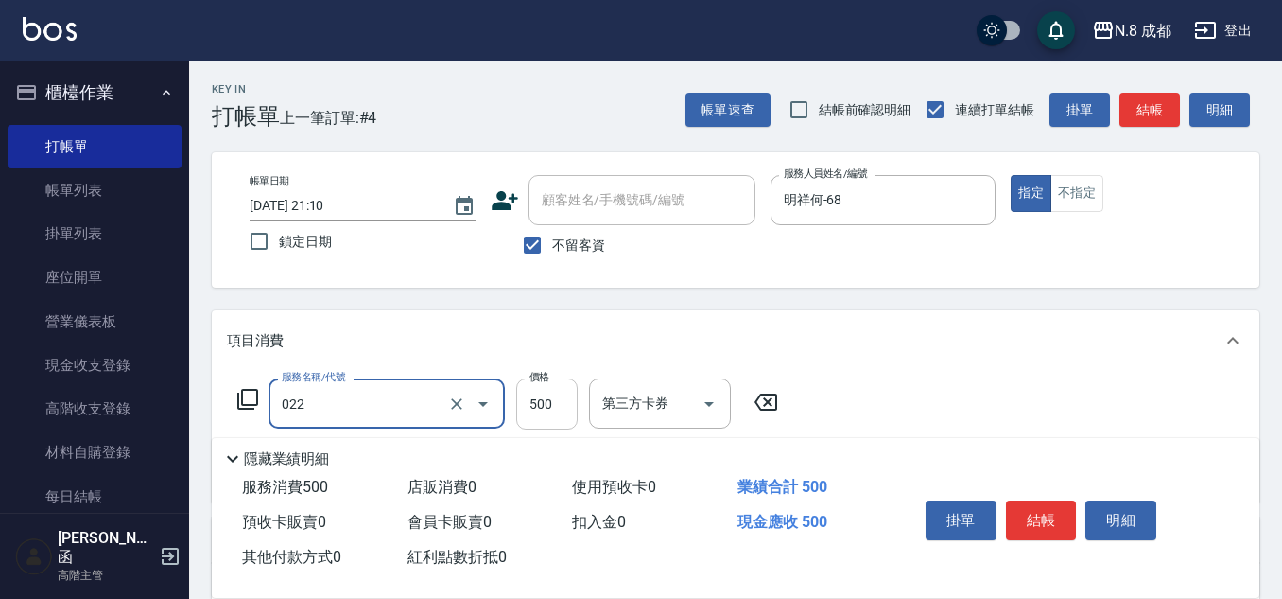
type input "洗+剪(022)"
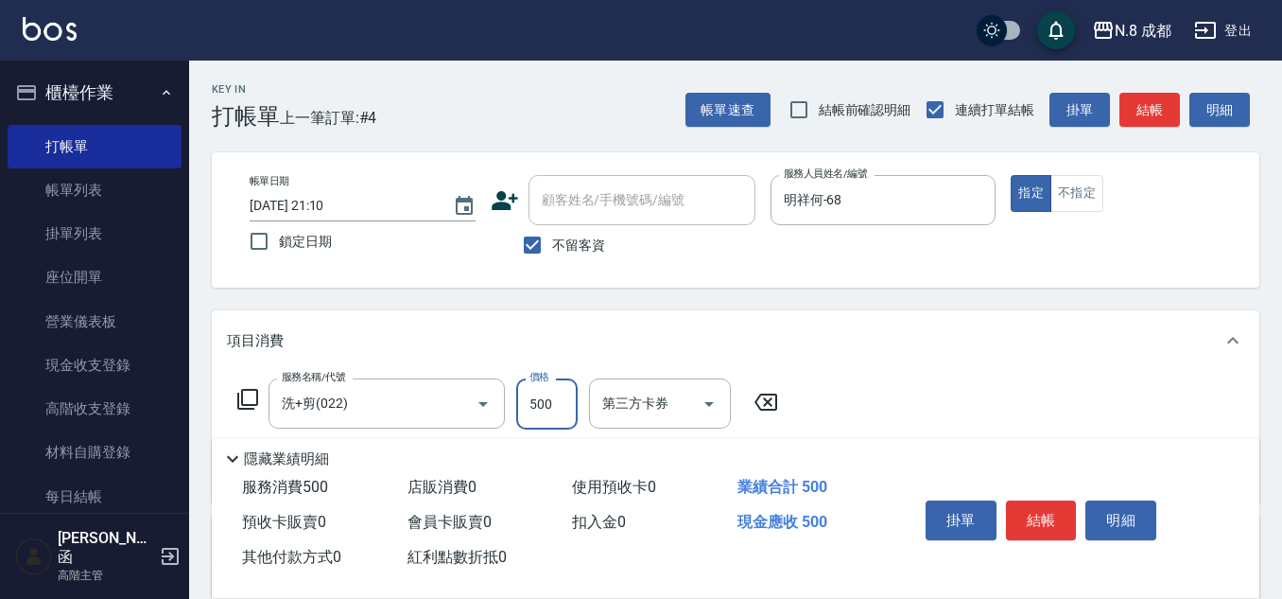
click at [545, 396] on input "500" at bounding box center [546, 403] width 61 height 51
type input "600"
click at [1044, 518] on button "結帳" at bounding box center [1041, 520] width 71 height 40
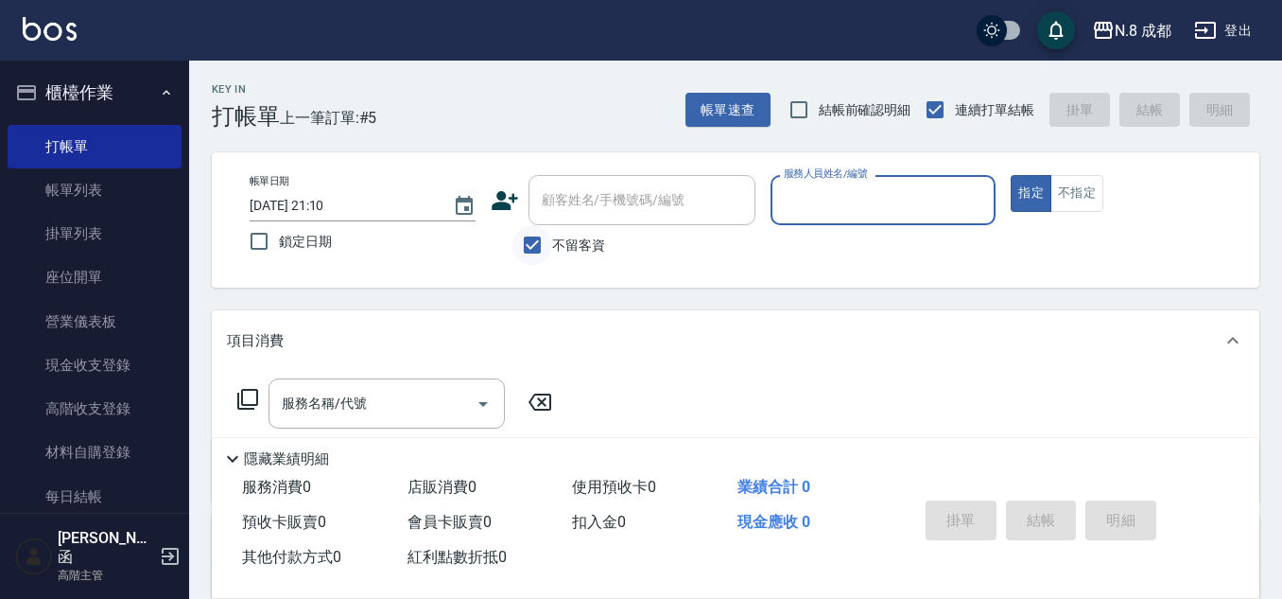
click at [538, 243] on input "不留客資" at bounding box center [533, 245] width 40 height 40
checkbox input "false"
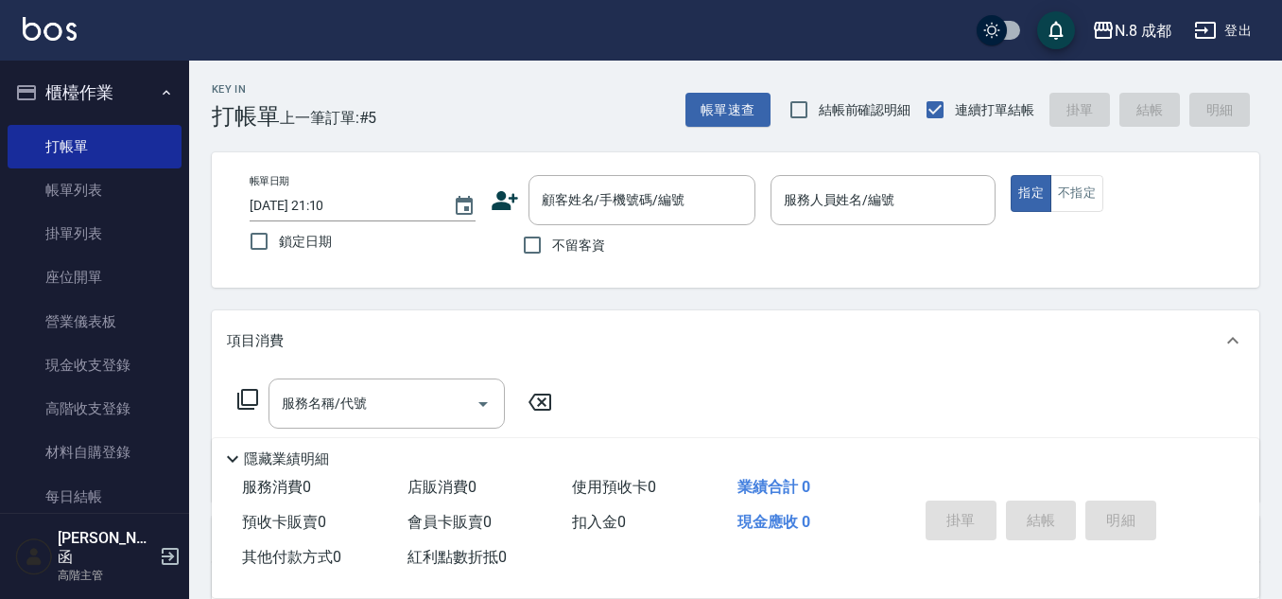
click at [500, 195] on icon at bounding box center [505, 200] width 26 height 19
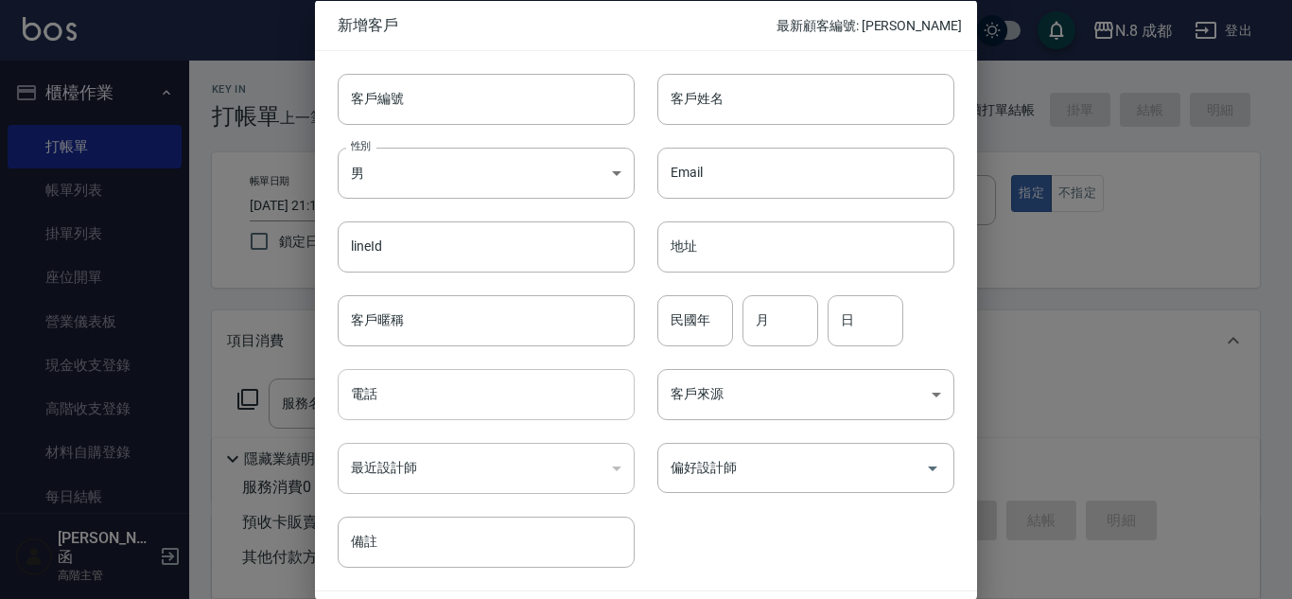
click at [479, 390] on input "電話" at bounding box center [486, 394] width 297 height 51
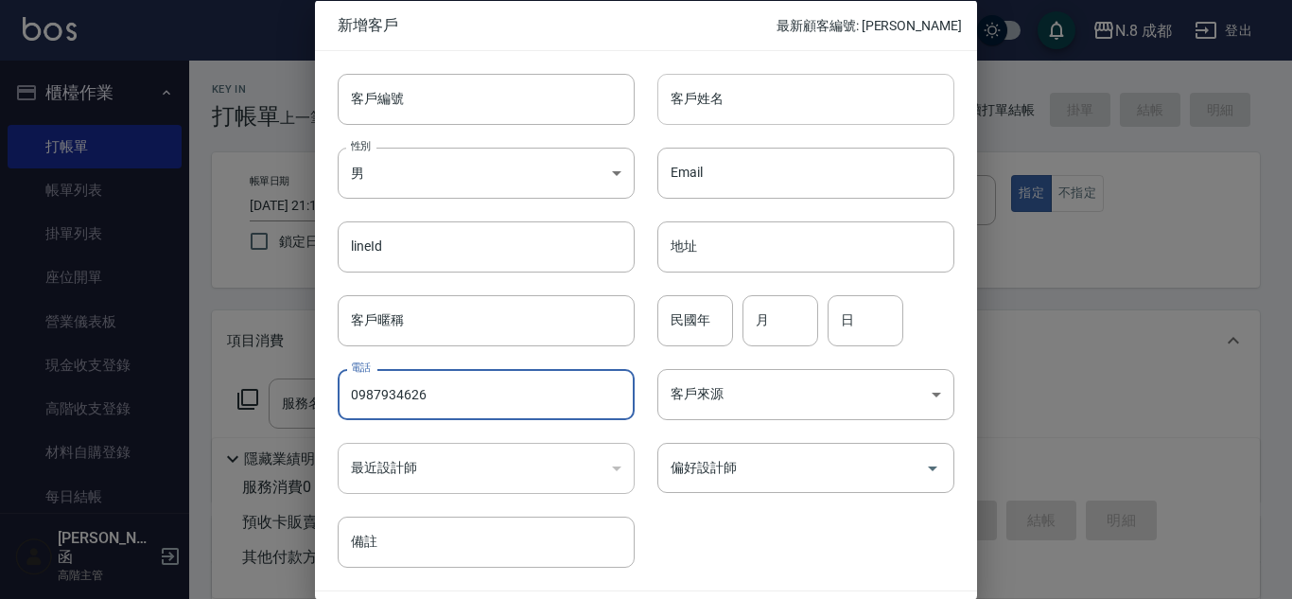
type input "0987934626"
click at [725, 108] on input "客戶姓名" at bounding box center [805, 98] width 297 height 51
drag, startPoint x: 422, startPoint y: 398, endPoint x: 194, endPoint y: 383, distance: 228.4
click at [194, 383] on div "新增客戶 最新顧客編號: [PERSON_NAME] 客戶編號 客戶編號 客戶姓名 客戶姓名 性別 男 [DEMOGRAPHIC_DATA] 性別 Email…" at bounding box center [646, 299] width 1292 height 599
drag, startPoint x: 732, startPoint y: 111, endPoint x: 741, endPoint y: 126, distance: 17.8
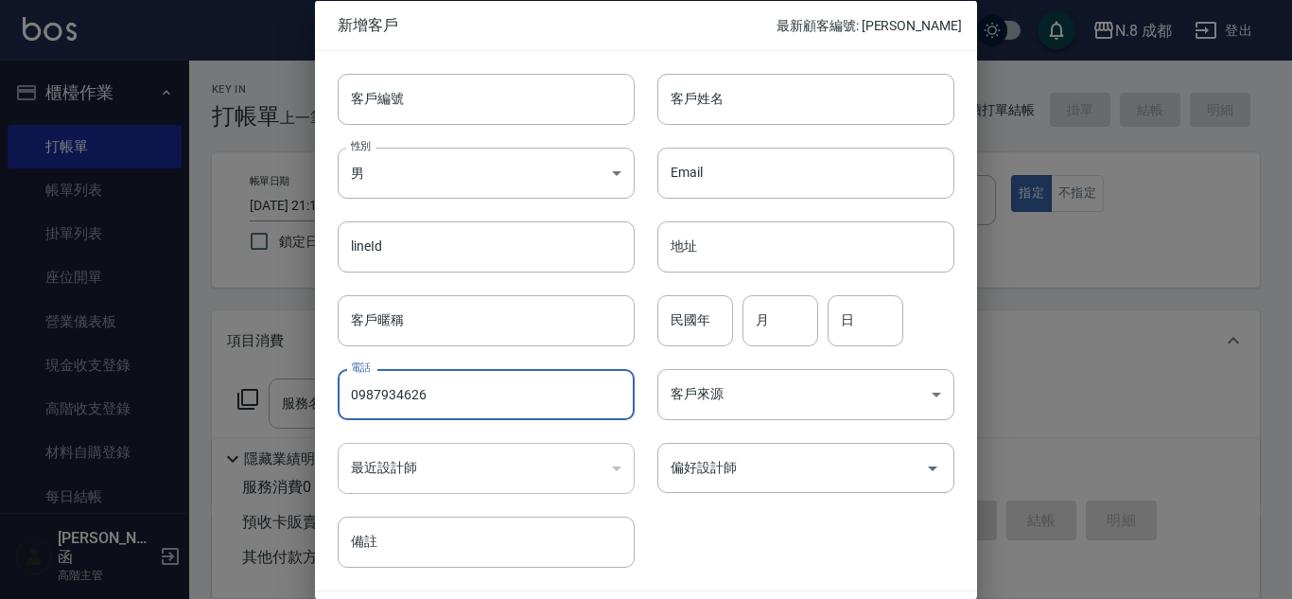
click at [732, 111] on input "客戶姓名" at bounding box center [805, 98] width 297 height 51
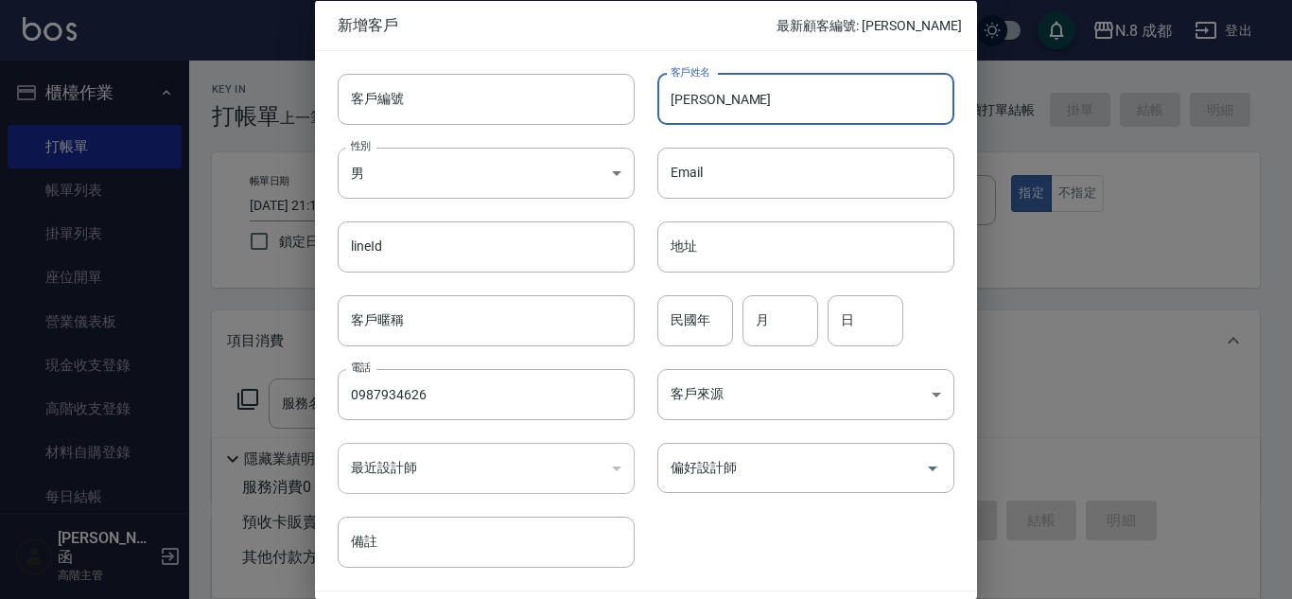
type input "[PERSON_NAME]"
click at [695, 316] on input "民國年" at bounding box center [695, 319] width 76 height 51
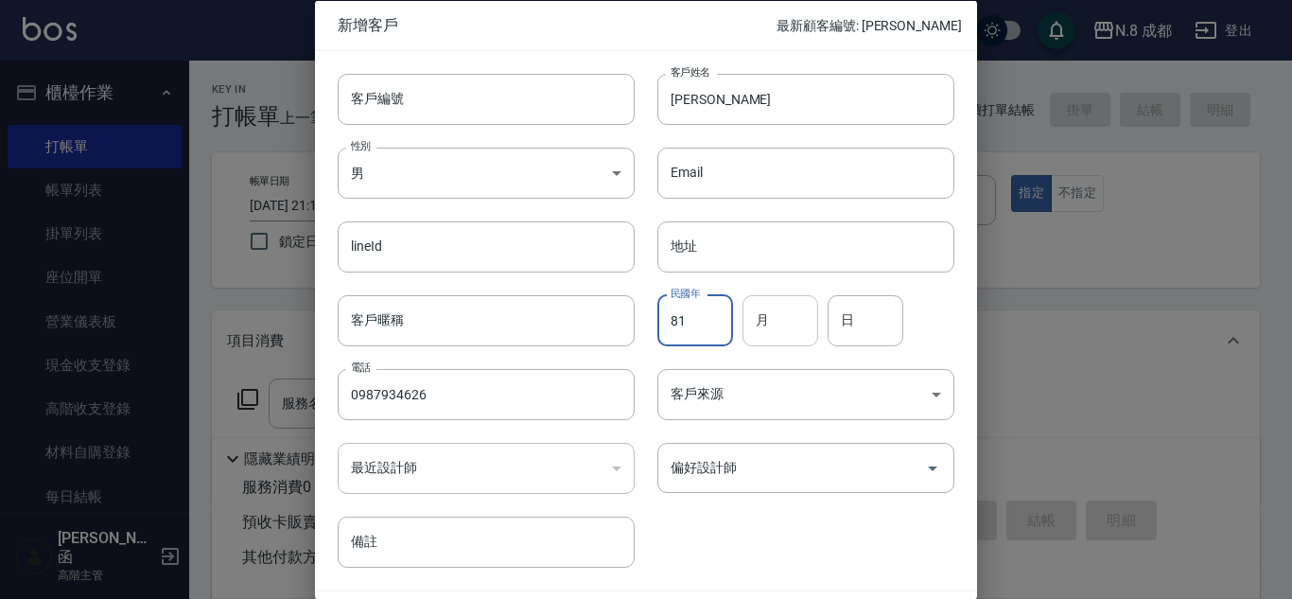
type input "81"
click at [792, 324] on input "月" at bounding box center [780, 319] width 76 height 51
type input "08"
click at [866, 332] on input "日" at bounding box center [865, 319] width 76 height 51
type input "16"
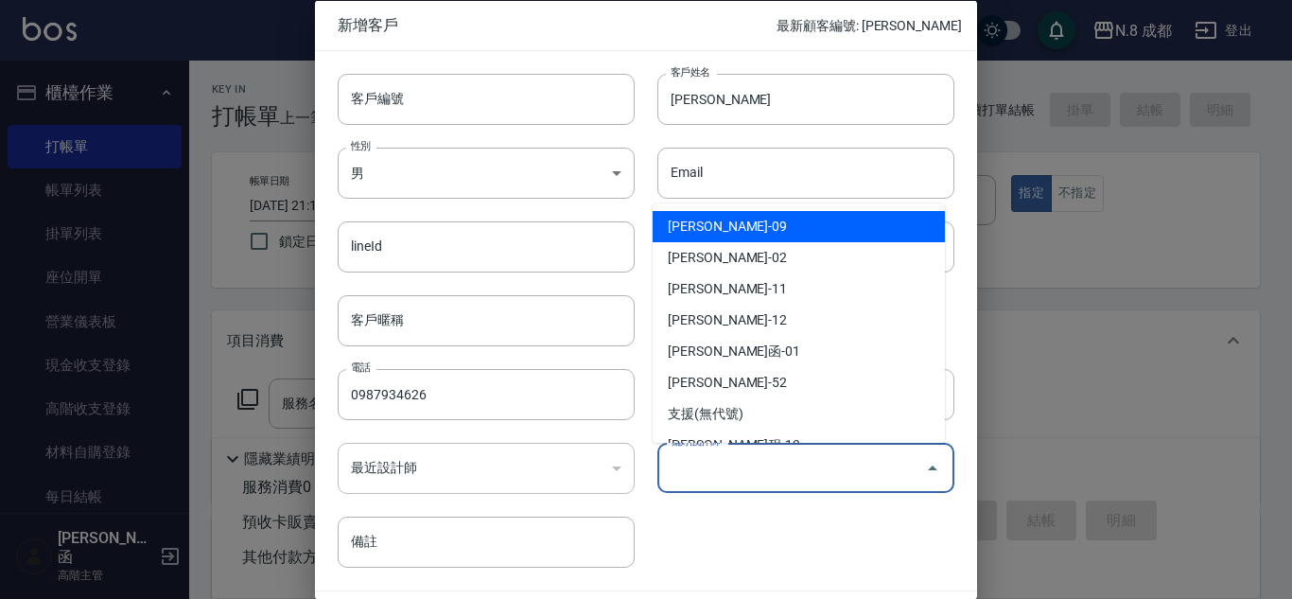
click at [782, 473] on input "偏好設計師" at bounding box center [792, 467] width 252 height 33
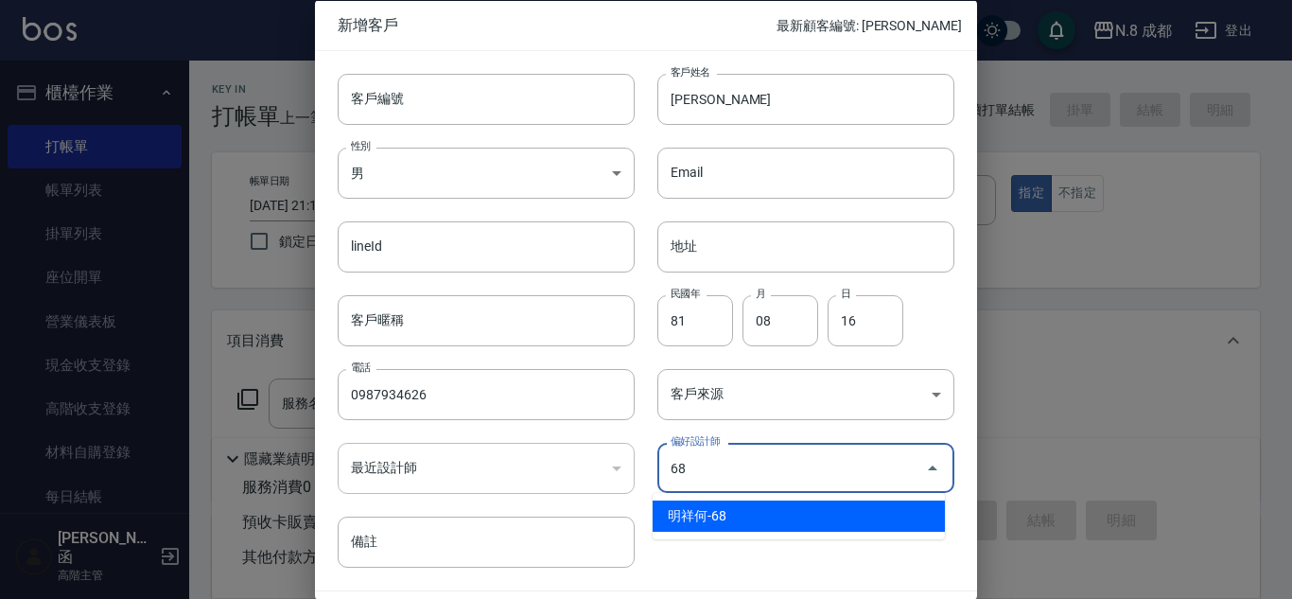
click at [762, 519] on li "明祥何-68" at bounding box center [799, 515] width 292 height 31
type input "明祥何"
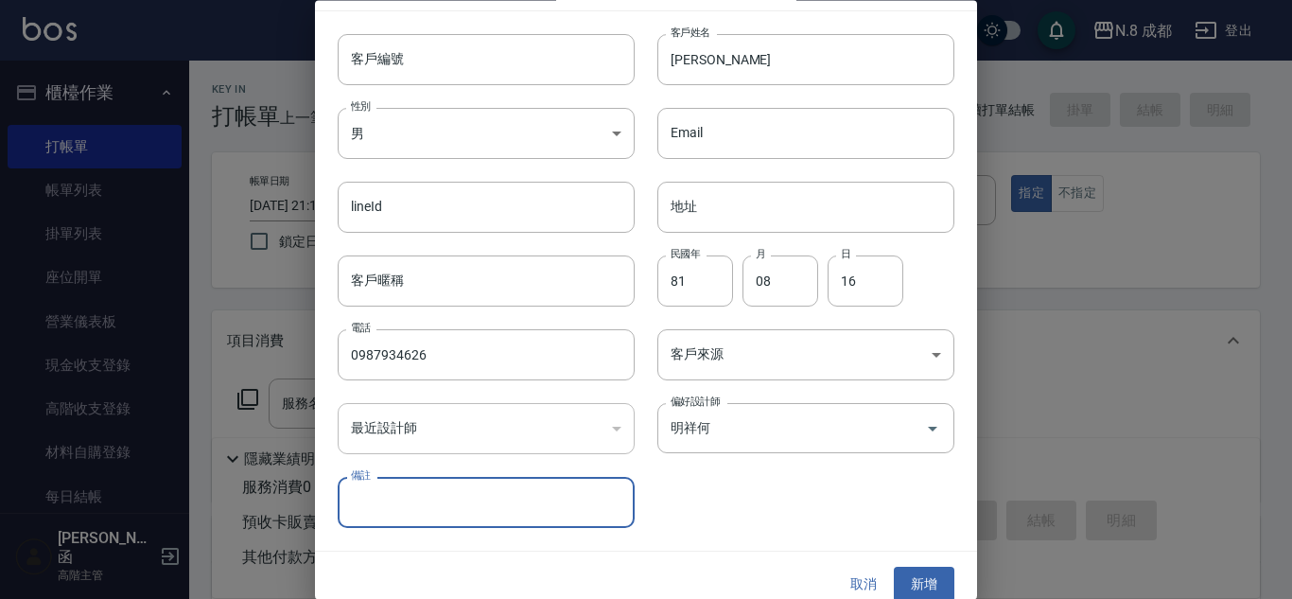
scroll to position [57, 0]
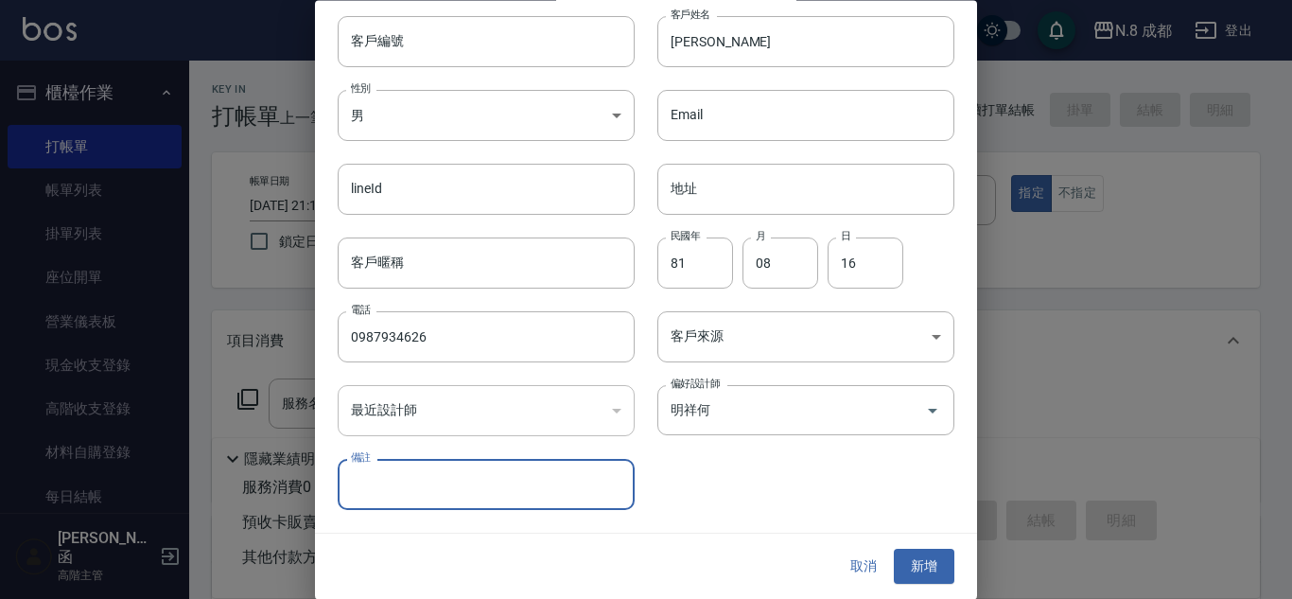
click at [911, 571] on button "新增" at bounding box center [924, 566] width 61 height 35
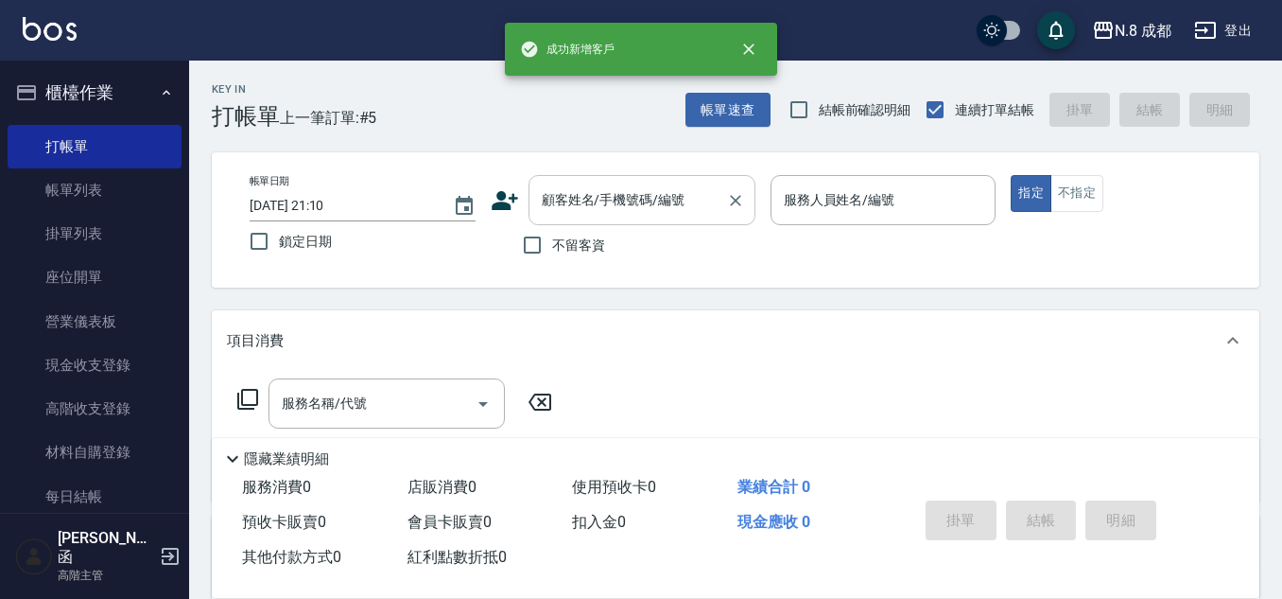
click at [647, 205] on input "顧客姓名/手機號碼/編號" at bounding box center [628, 199] width 182 height 33
paste input "0987934626"
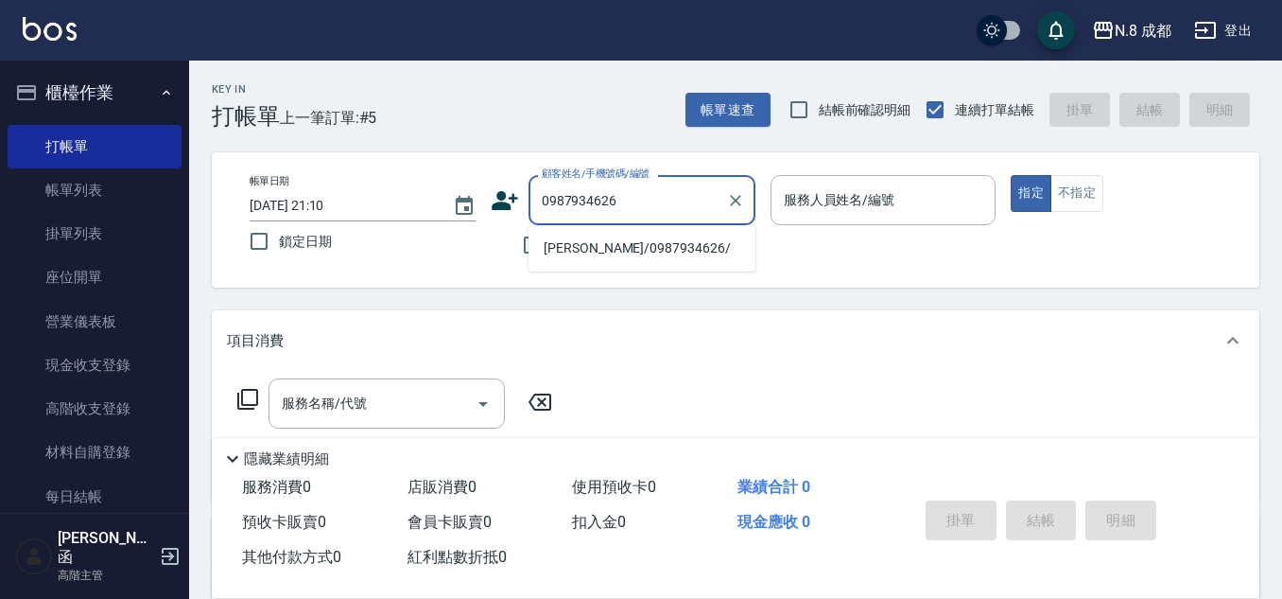
click at [613, 244] on li "[PERSON_NAME]/0987934626/" at bounding box center [642, 248] width 227 height 31
type input "[PERSON_NAME]/0987934626/"
type input "明祥何-68"
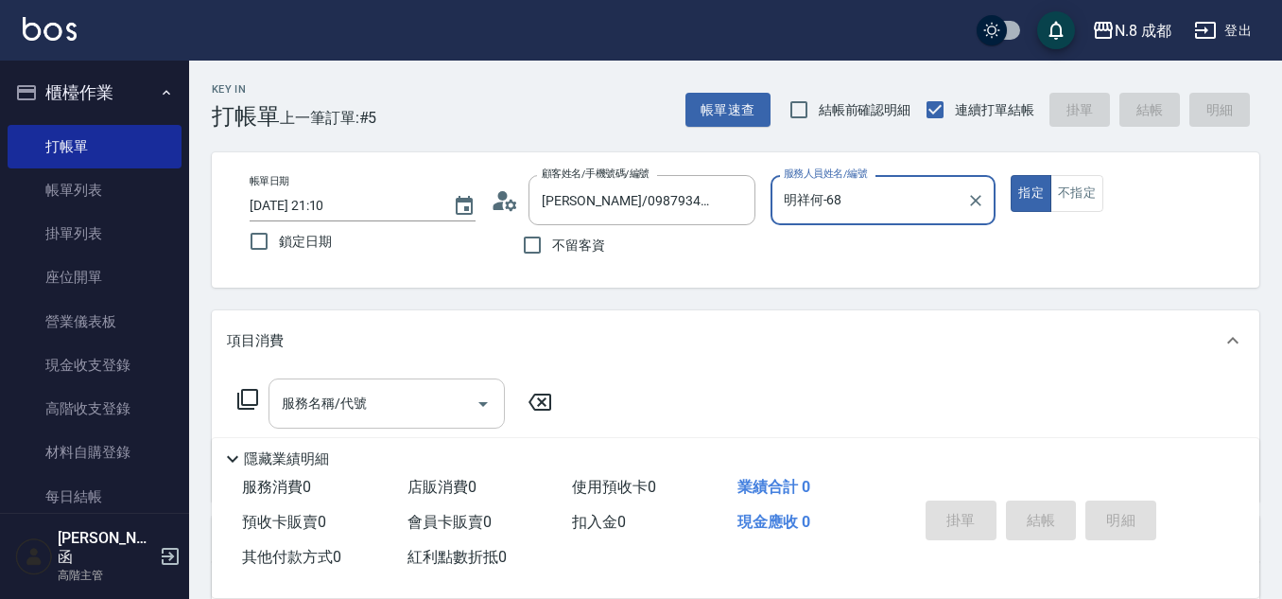
click at [375, 394] on input "服務名稱/代號" at bounding box center [372, 403] width 191 height 33
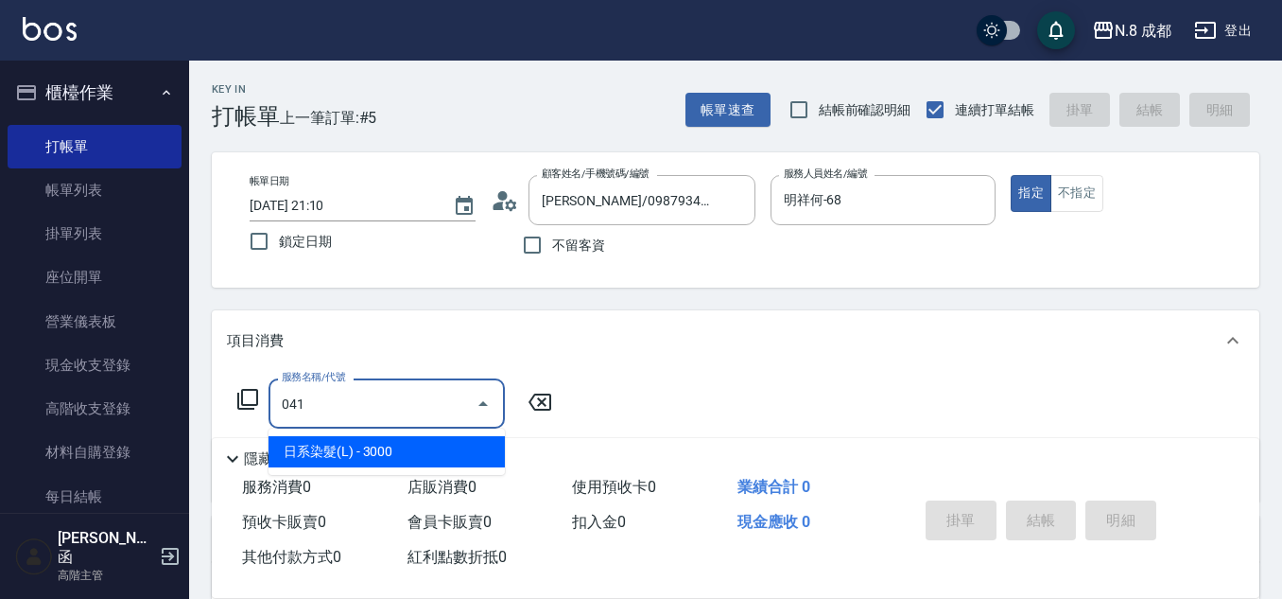
click at [378, 453] on span "日系染髮(L) - 3000" at bounding box center [387, 451] width 236 height 31
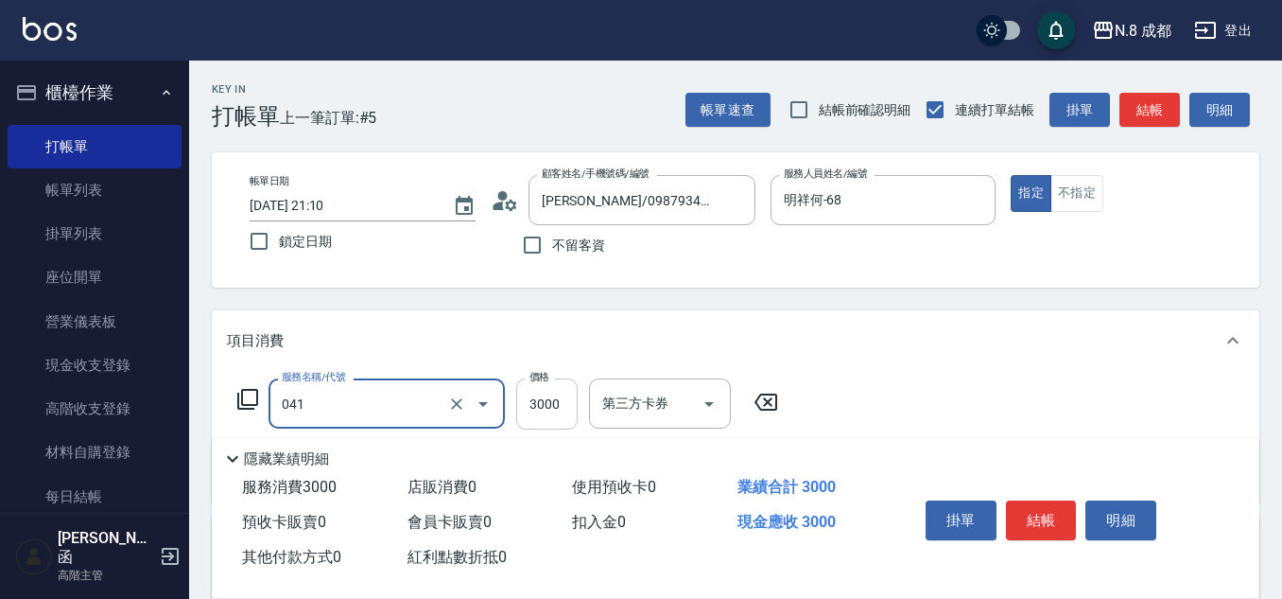
type input "日系染髮(L)(041)"
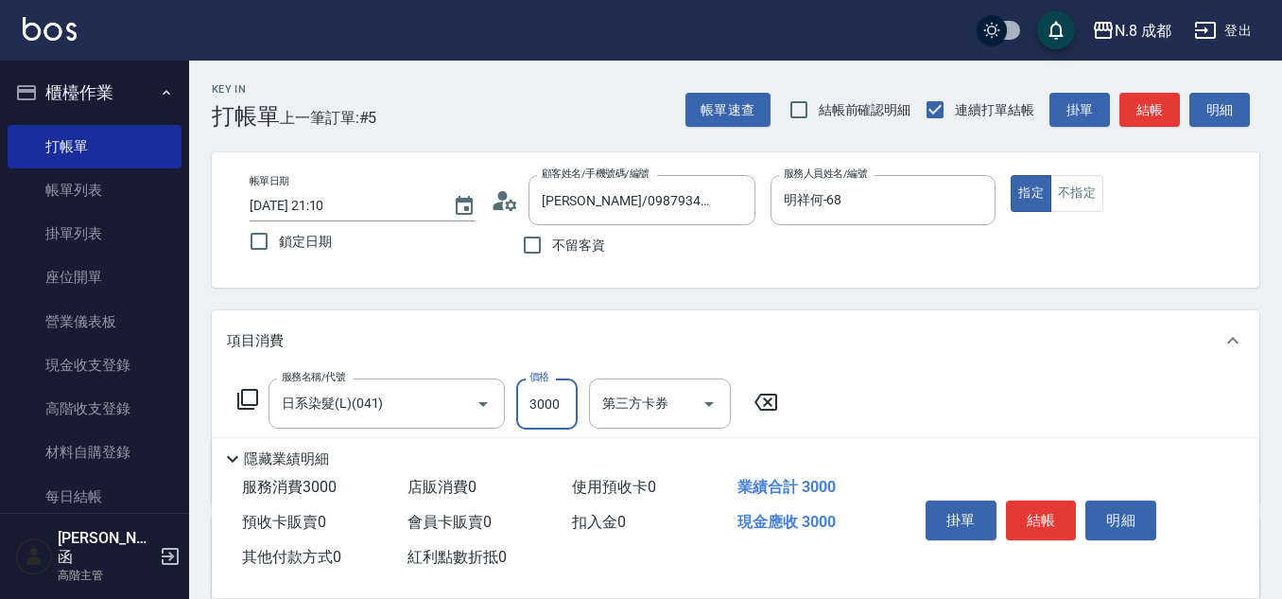
click at [566, 397] on input "3000" at bounding box center [546, 403] width 61 height 51
type input "2799"
click at [1059, 504] on button "結帳" at bounding box center [1041, 520] width 71 height 40
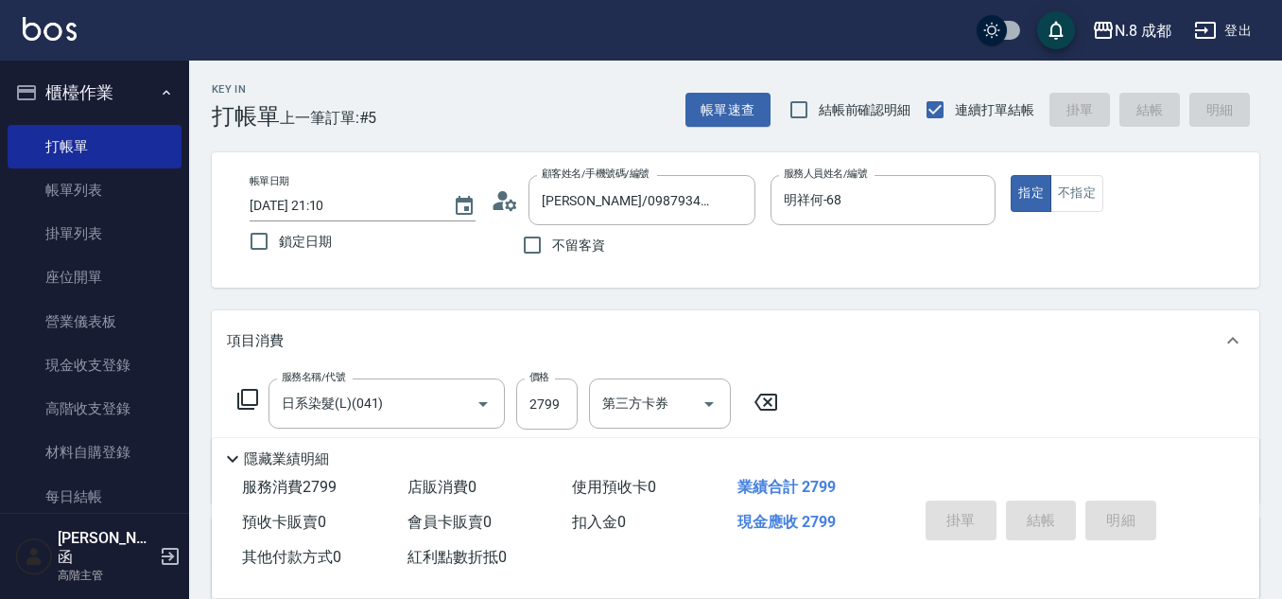
type input "[DATE] 21:11"
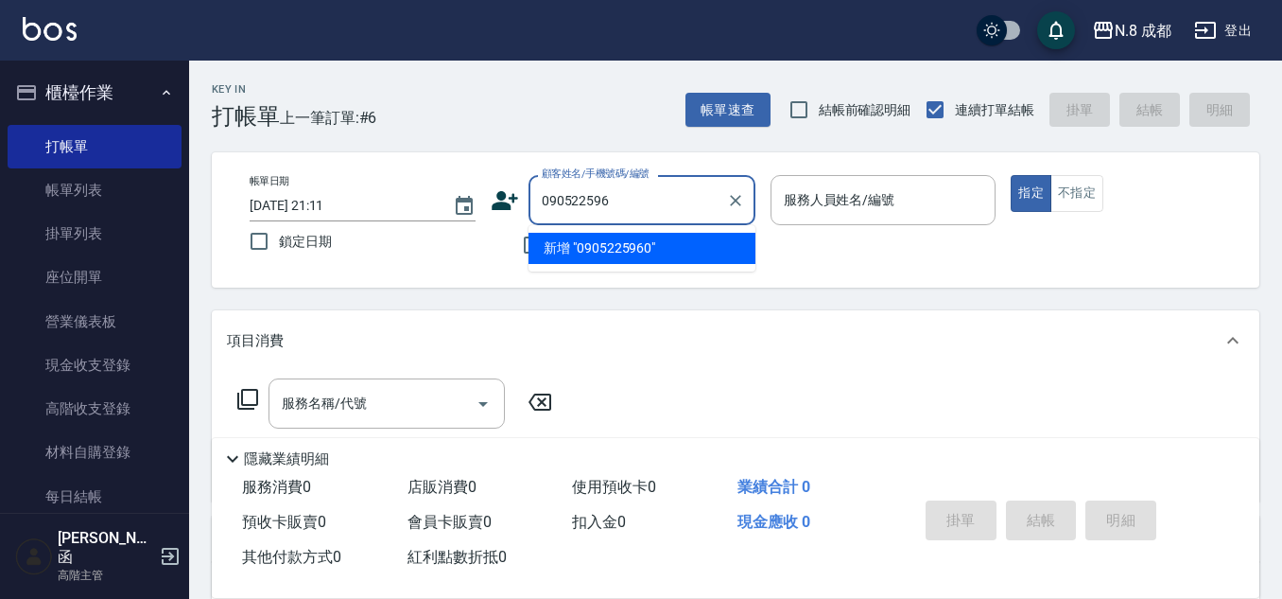
type input "0905225960"
drag, startPoint x: 663, startPoint y: 212, endPoint x: 408, endPoint y: 219, distance: 255.4
click at [408, 219] on div "帳單日期 [DATE] 21:11 鎖定日期 顧客姓名/手機號碼/編號 0905225960 顧客姓名/手機號碼/編號 不留客資 服務人員姓名/編號 服務人員…" at bounding box center [736, 220] width 1002 height 90
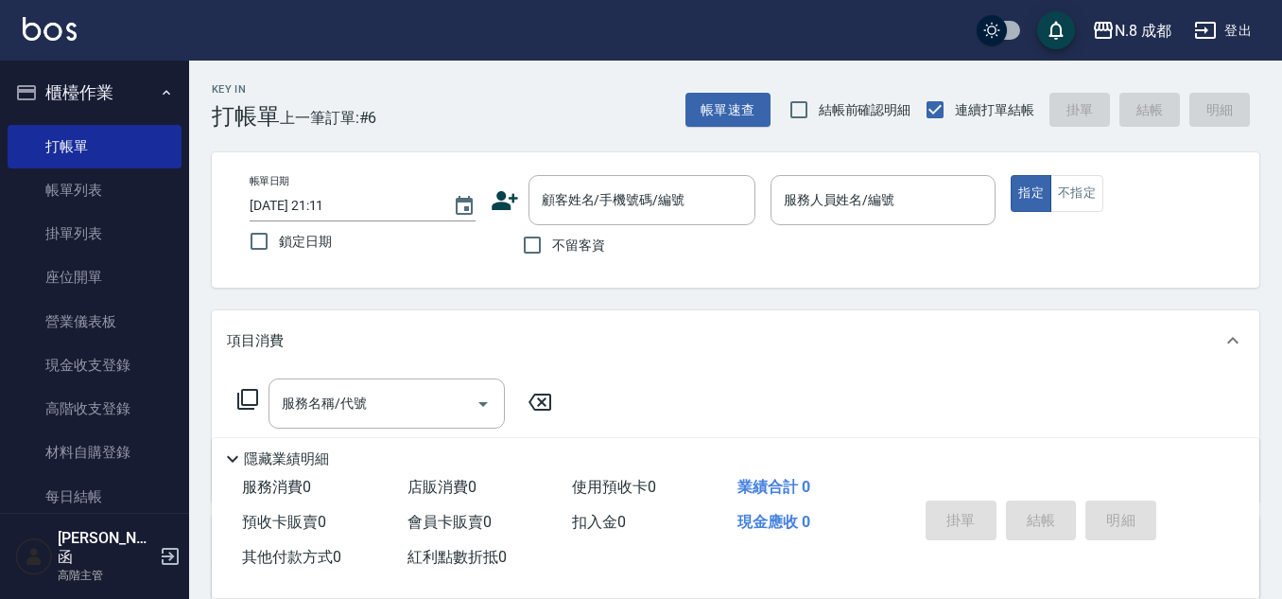
click at [502, 193] on icon at bounding box center [505, 200] width 26 height 19
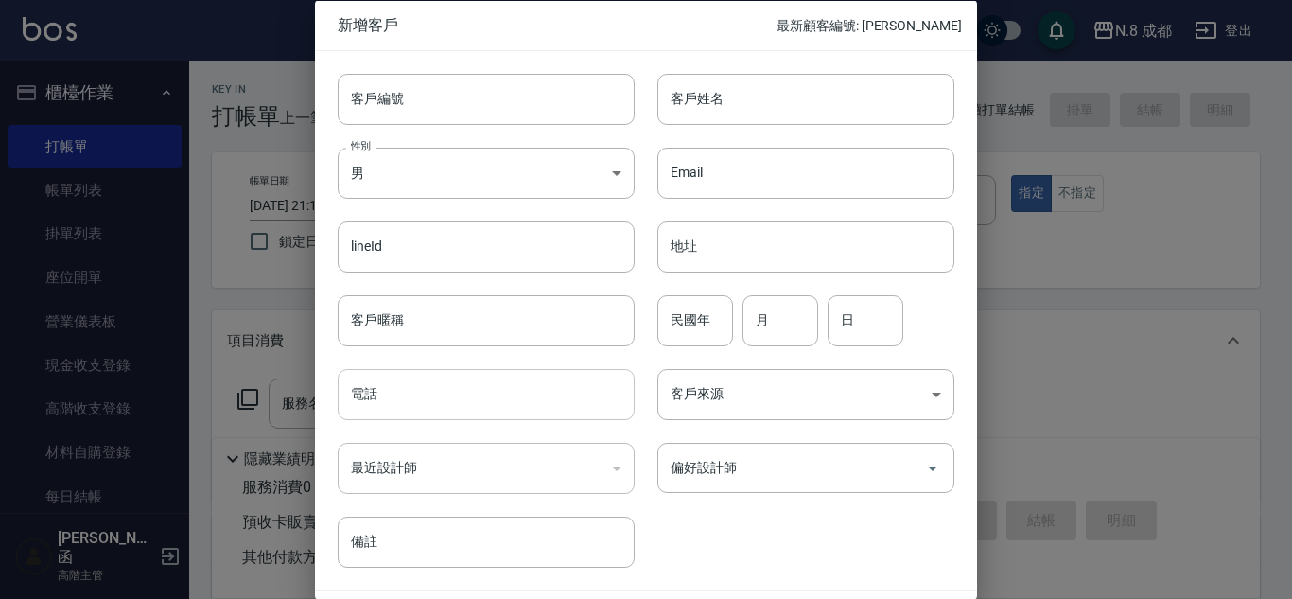
click at [470, 372] on input "電話" at bounding box center [486, 394] width 297 height 51
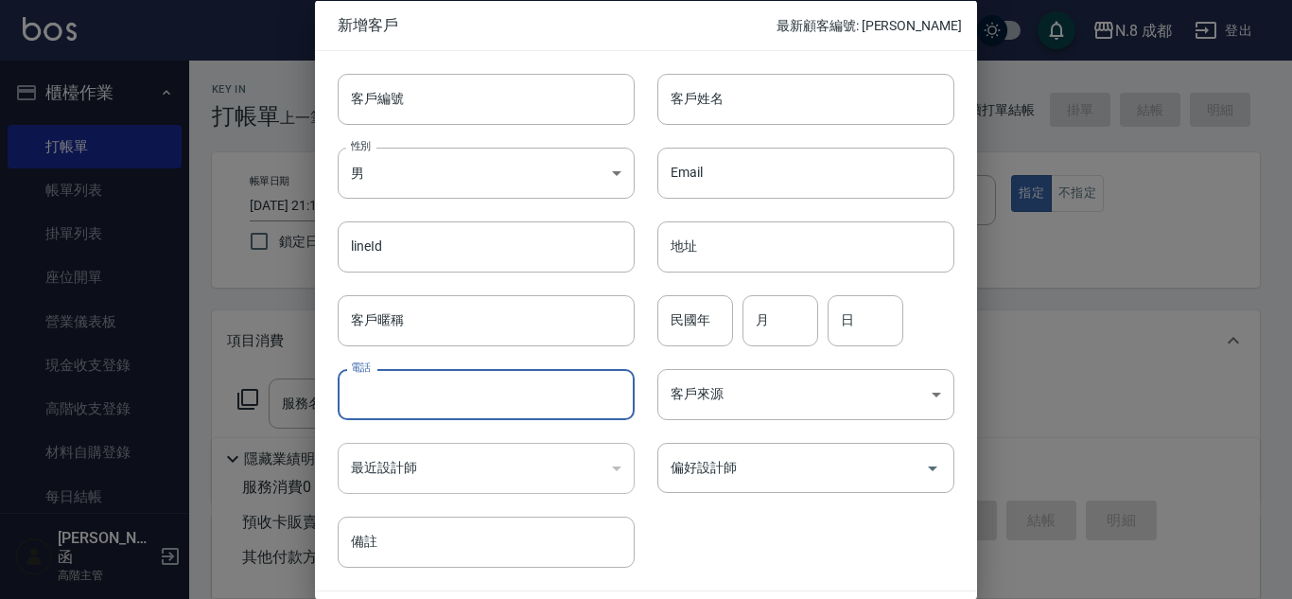
paste input "0905225960"
type input "0905225960"
drag, startPoint x: 733, startPoint y: 102, endPoint x: 740, endPoint y: 126, distance: 24.8
click at [733, 102] on input "客戶姓名" at bounding box center [805, 98] width 297 height 51
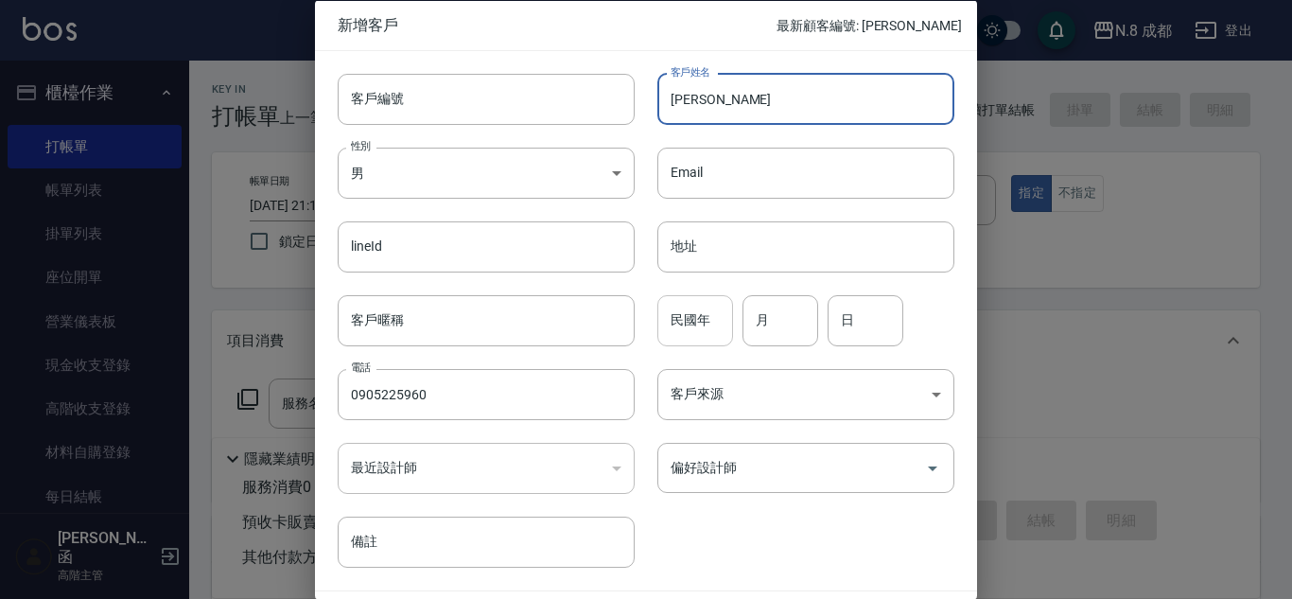
type input "[PERSON_NAME]"
click at [713, 330] on input "民國年" at bounding box center [695, 319] width 76 height 51
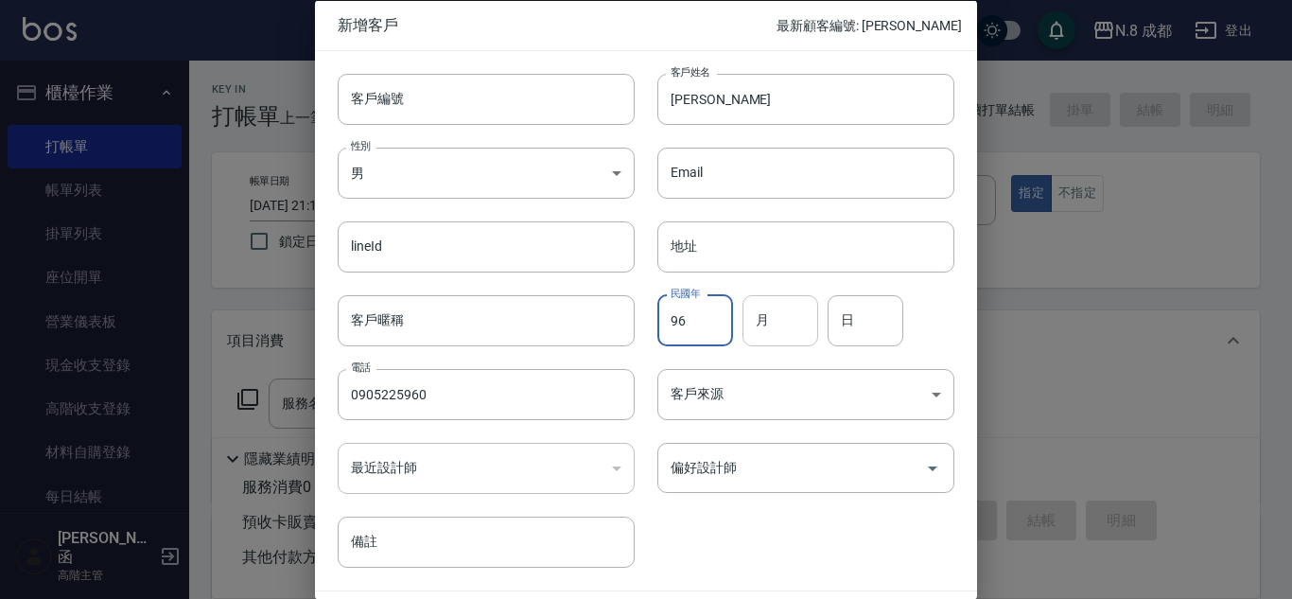
type input "96"
click at [797, 322] on input "月" at bounding box center [780, 319] width 76 height 51
type input "07"
click at [871, 309] on input "日" at bounding box center [865, 319] width 76 height 51
type input "27"
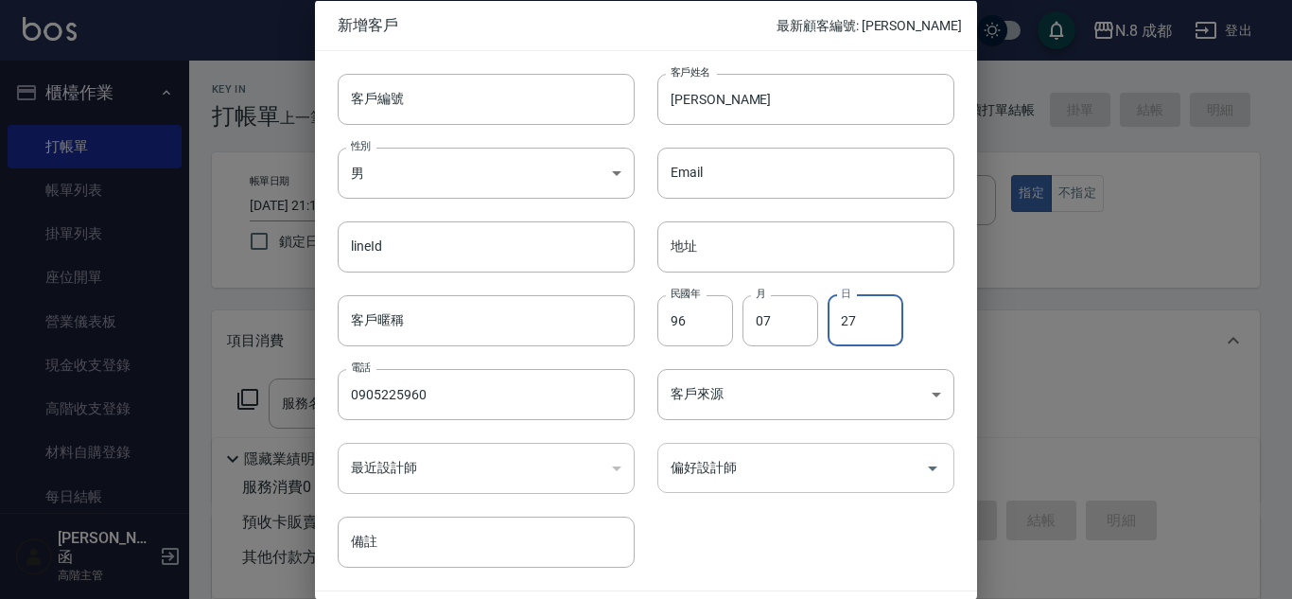
click at [789, 479] on input "偏好設計師" at bounding box center [792, 467] width 252 height 33
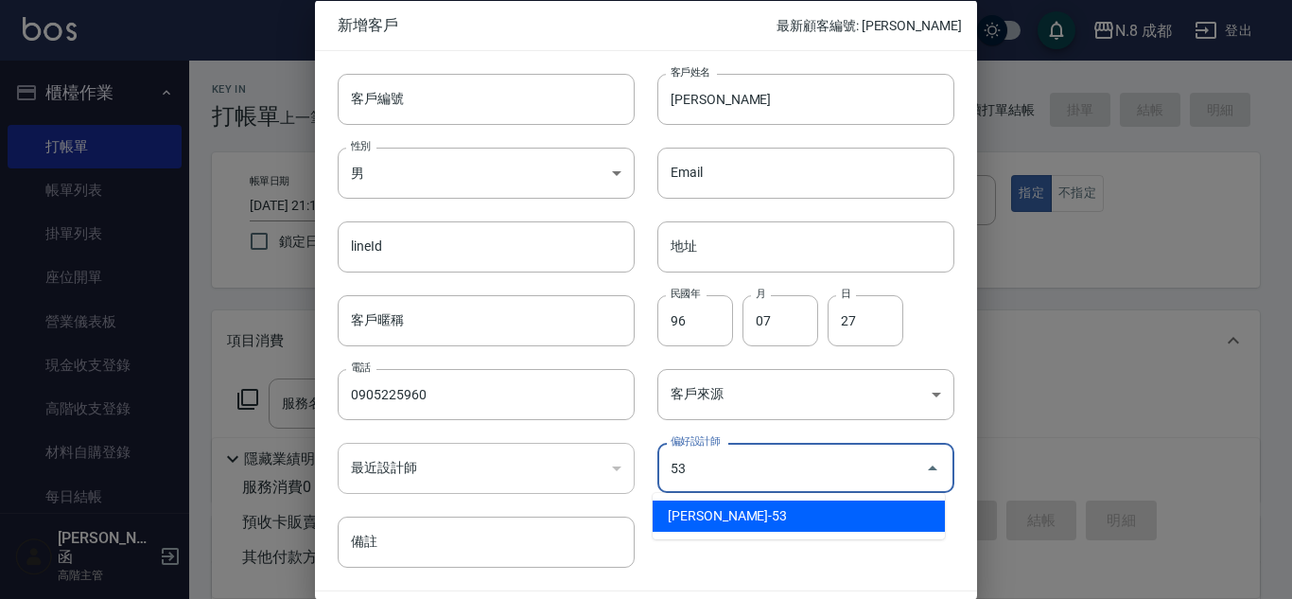
click at [795, 520] on li "[PERSON_NAME]-53" at bounding box center [799, 515] width 292 height 31
type input "吳苡溶"
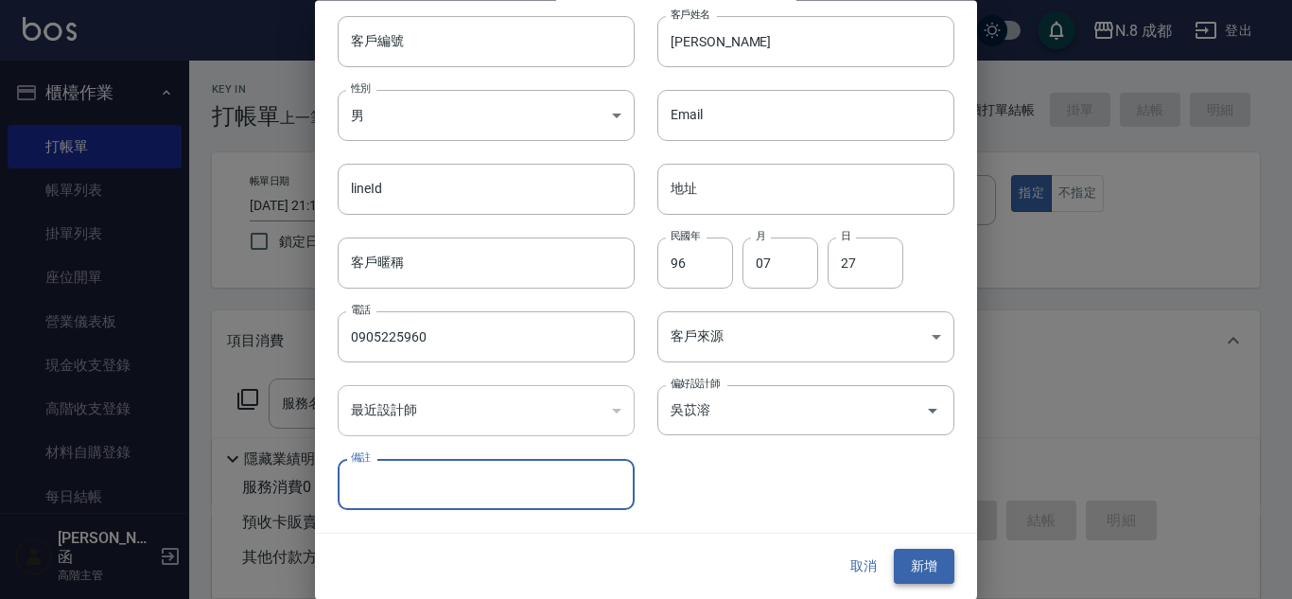
click at [924, 563] on button "新增" at bounding box center [924, 566] width 61 height 35
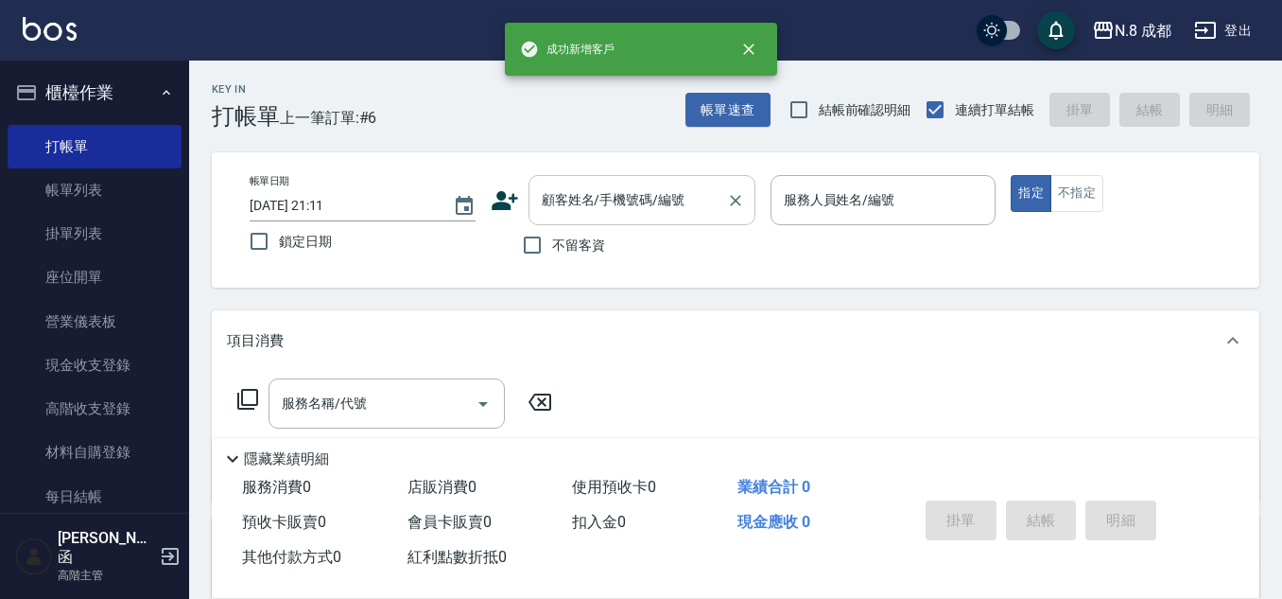
click at [630, 201] on input "顧客姓名/手機號碼/編號" at bounding box center [628, 199] width 182 height 33
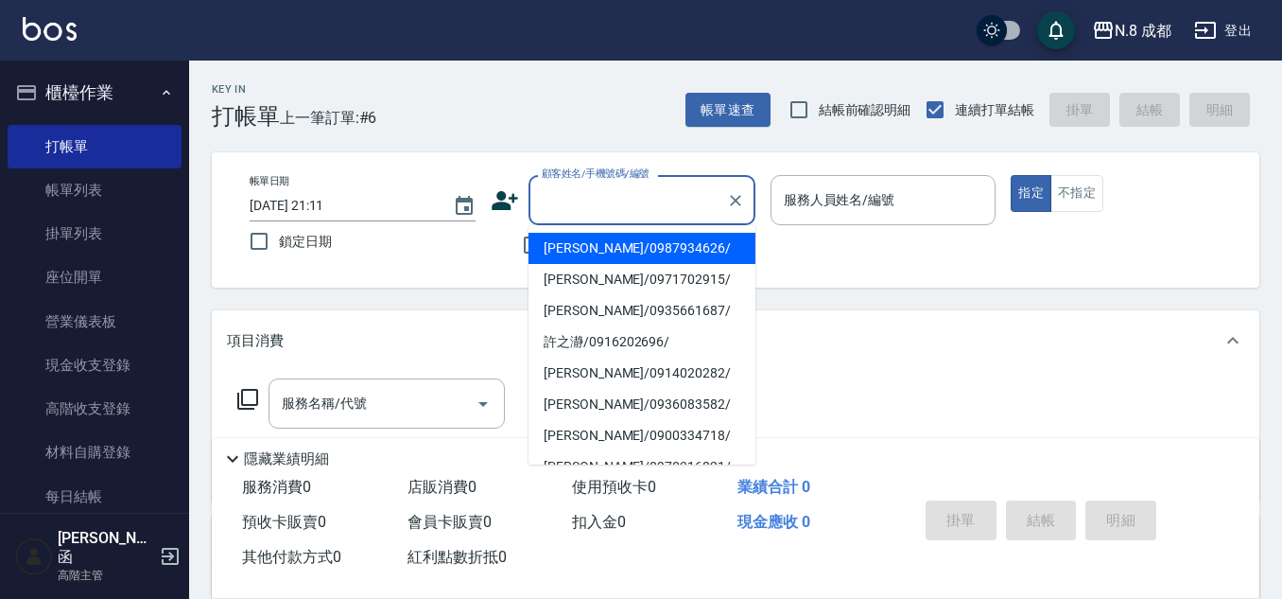
paste input "0905225960"
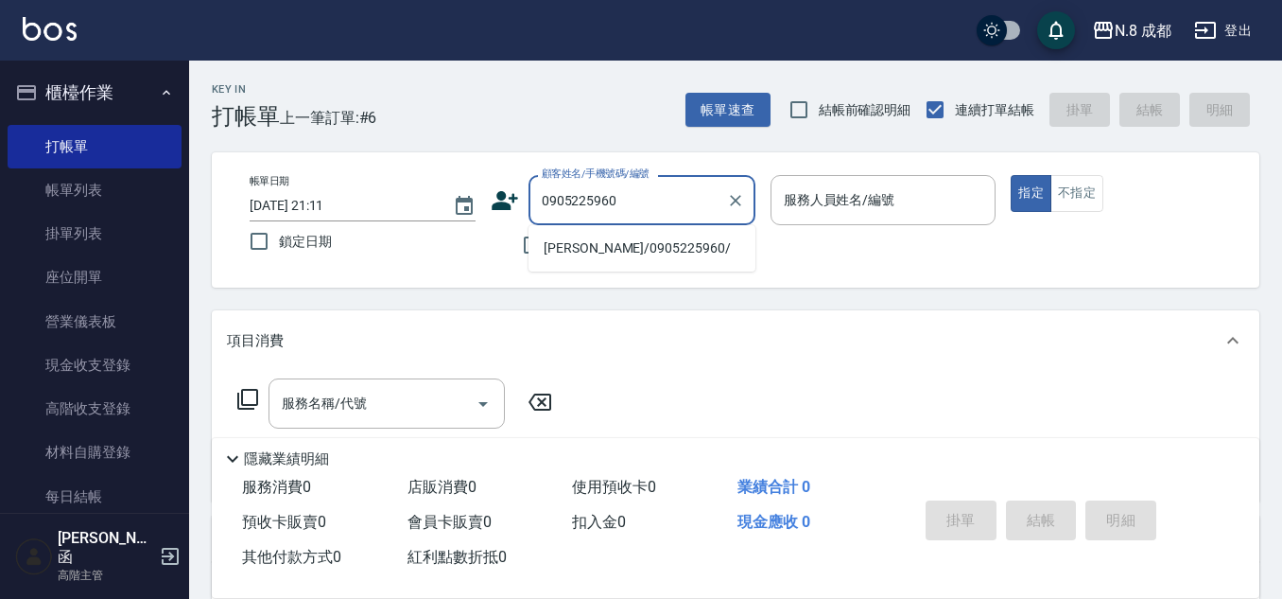
click at [605, 252] on li "[PERSON_NAME]/0905225960/" at bounding box center [642, 248] width 227 height 31
type input "[PERSON_NAME]/0905225960/"
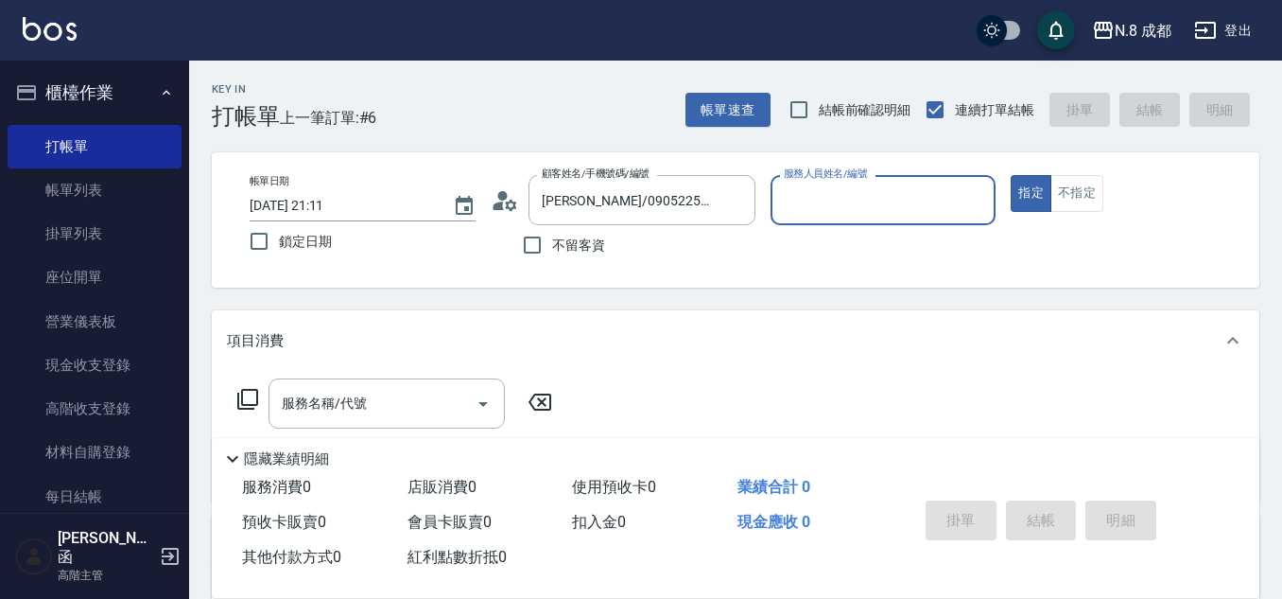
type input "[PERSON_NAME]-53"
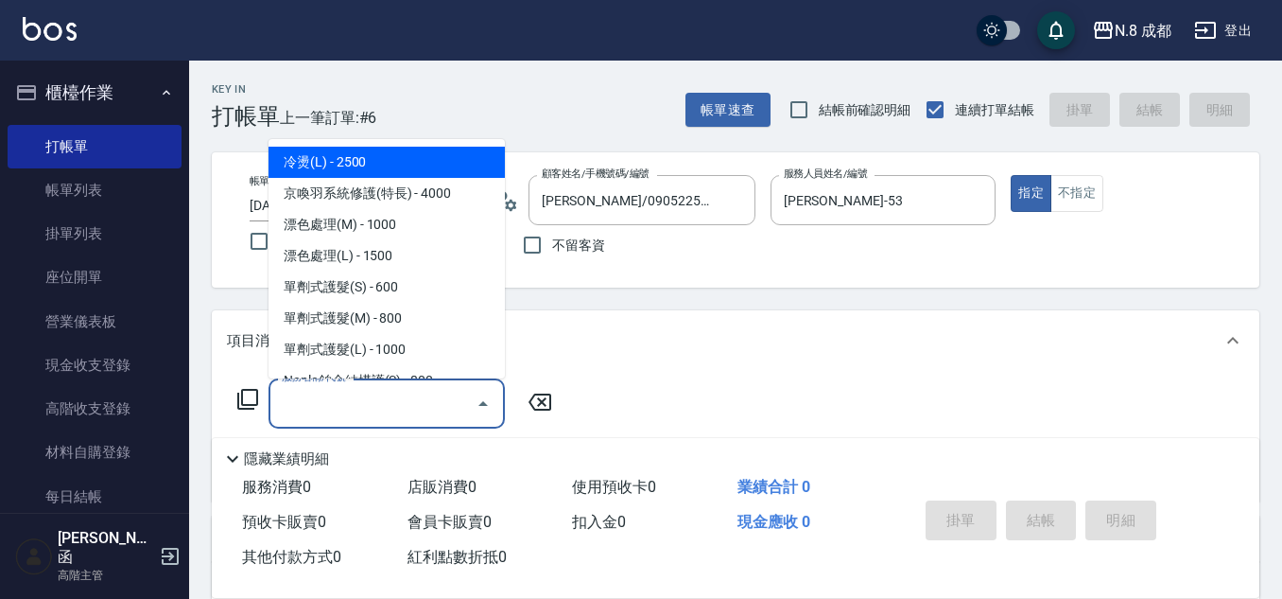
click at [354, 399] on input "服務名稱/代號" at bounding box center [372, 403] width 191 height 33
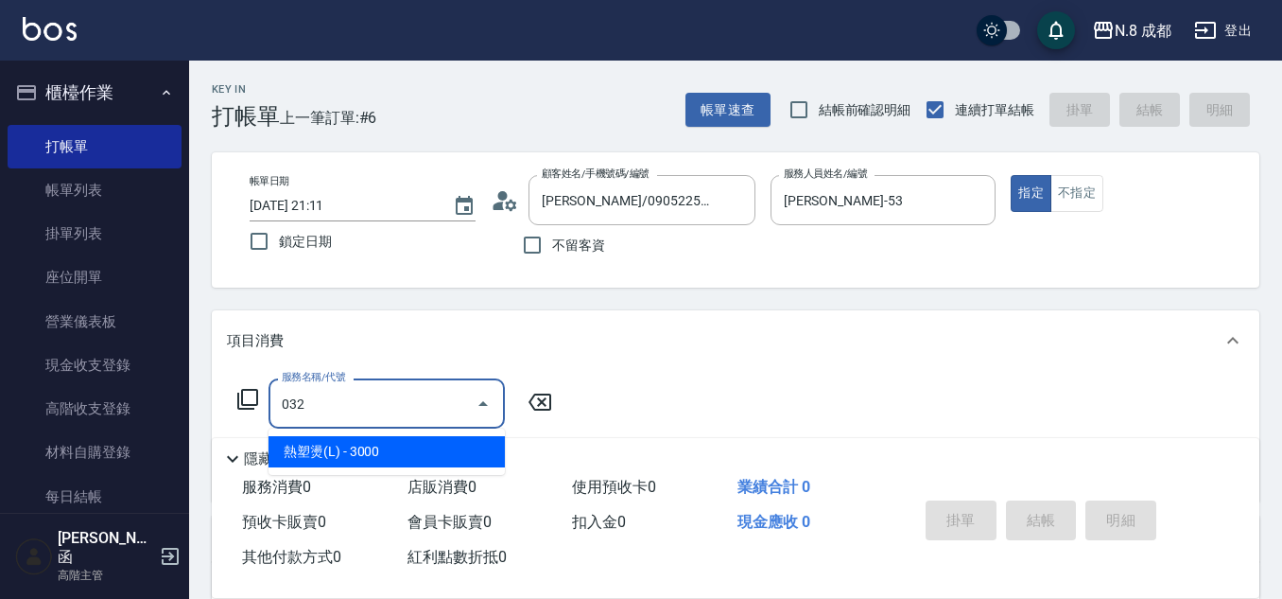
click at [393, 444] on span "熱塑燙(L) - 3000" at bounding box center [387, 451] width 236 height 31
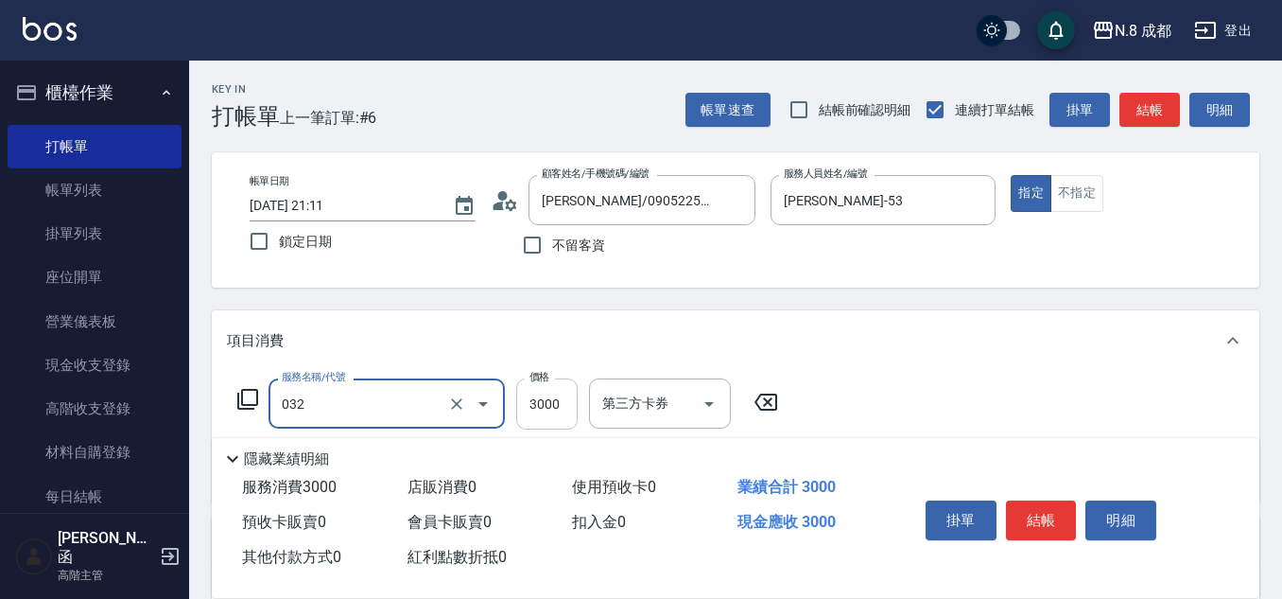
type input "熱塑燙(L)(032)"
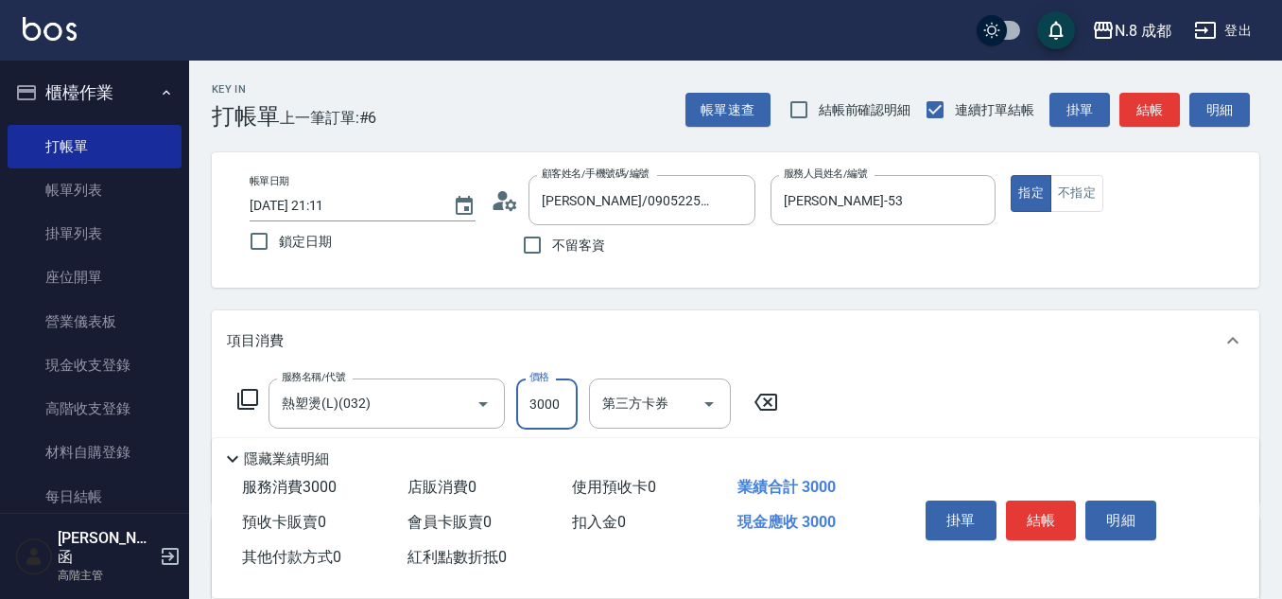
click at [546, 397] on input "3000" at bounding box center [546, 403] width 61 height 51
type input "3999"
click at [1062, 508] on button "結帳" at bounding box center [1041, 520] width 71 height 40
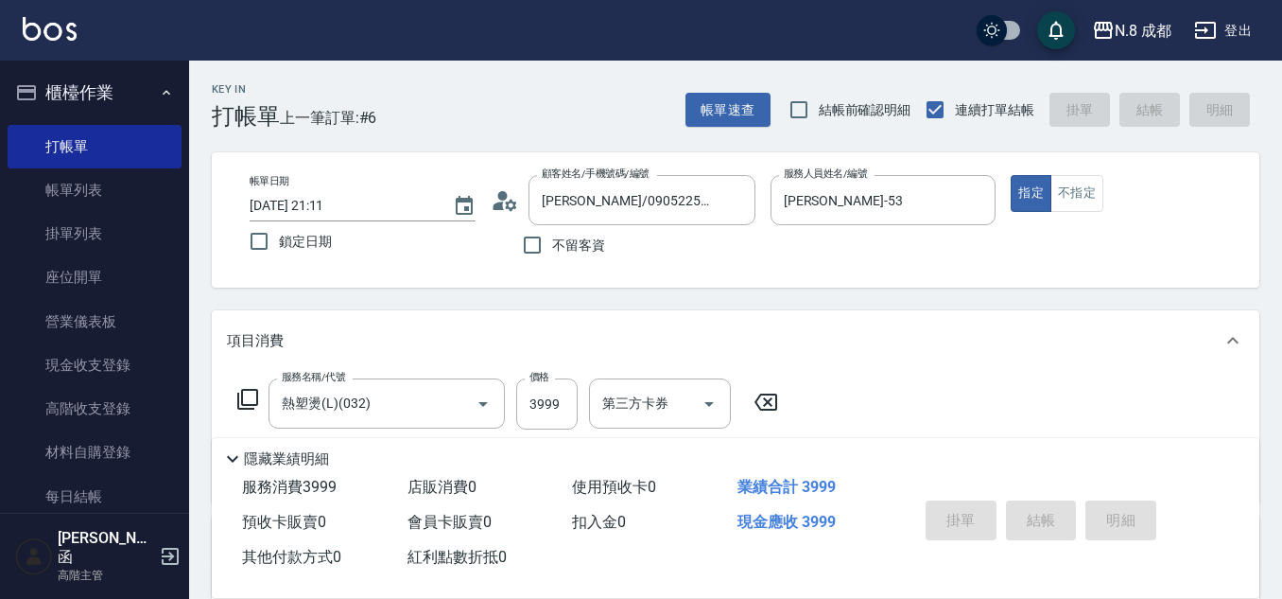
type input "[DATE] 21:13"
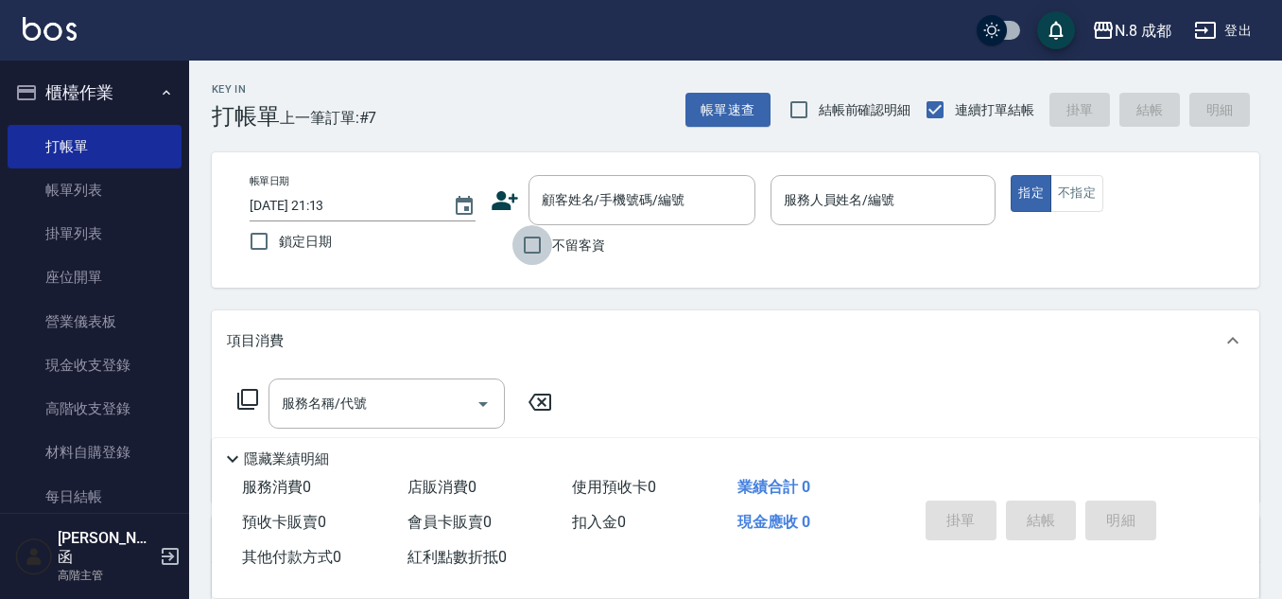
click at [543, 245] on input "不留客資" at bounding box center [533, 245] width 40 height 40
checkbox input "true"
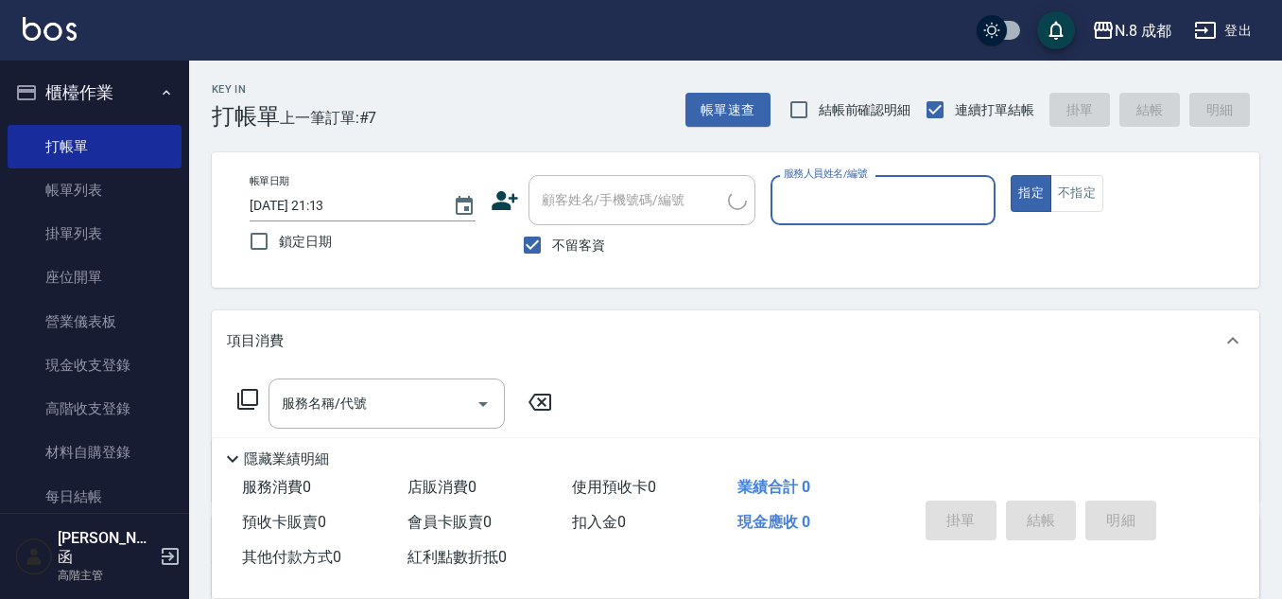
click at [824, 197] on input "服務人員姓名/編號" at bounding box center [883, 199] width 209 height 33
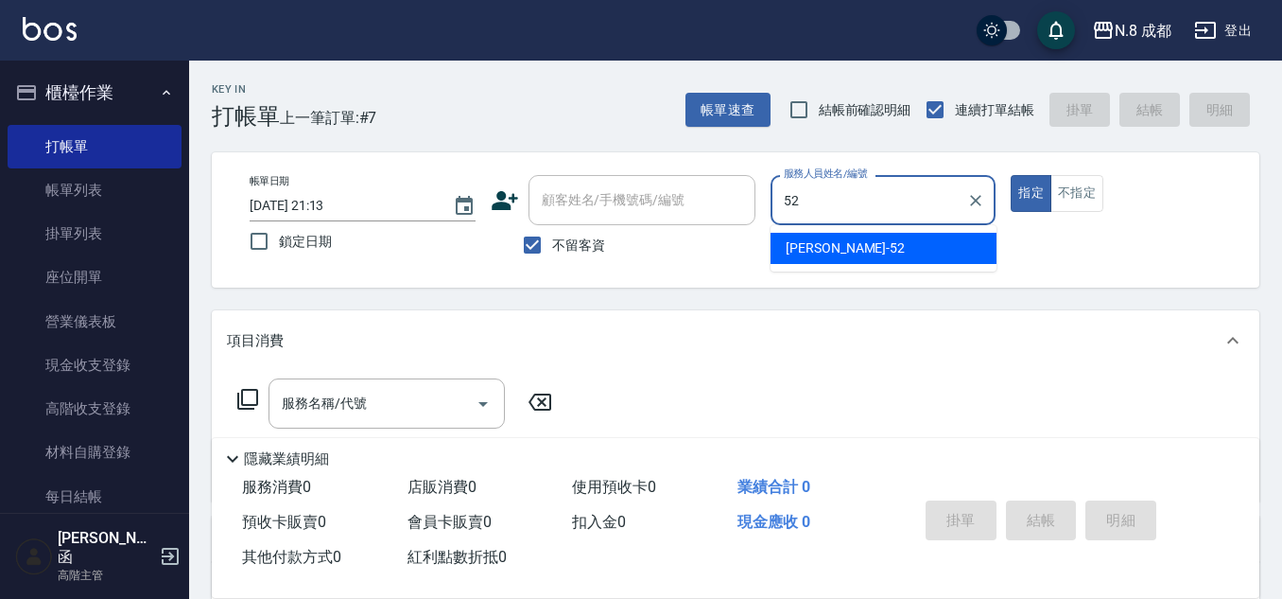
click at [820, 237] on div "[PERSON_NAME]-52" at bounding box center [884, 248] width 226 height 31
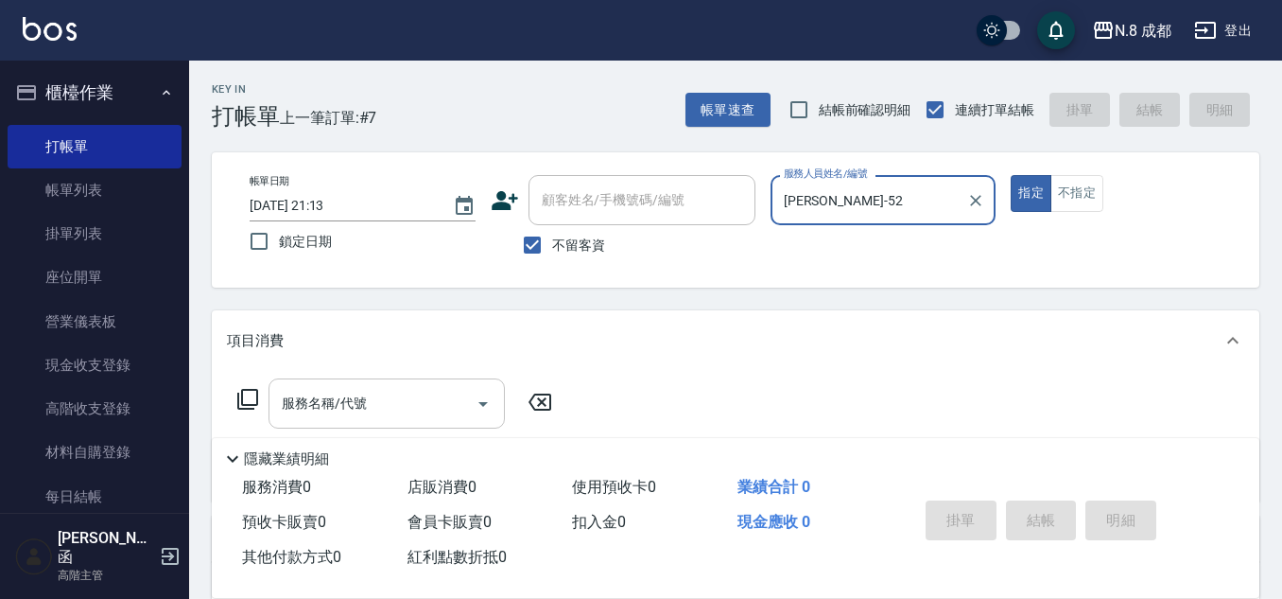
type input "[PERSON_NAME]-52"
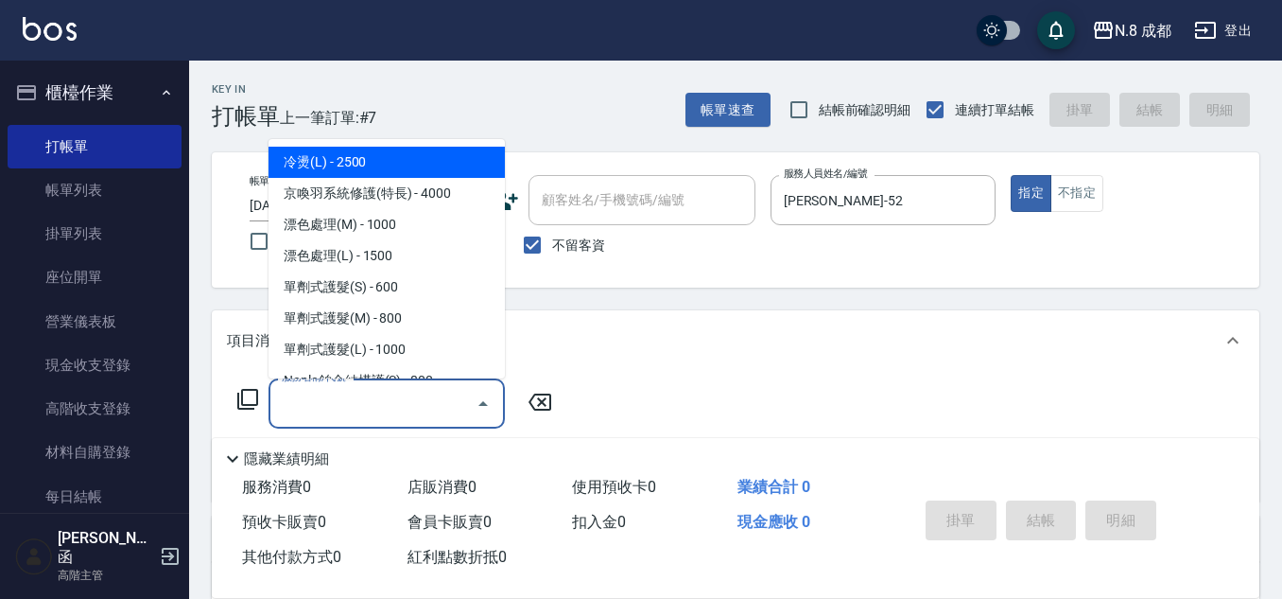
click at [359, 402] on input "服務名稱/代號" at bounding box center [372, 403] width 191 height 33
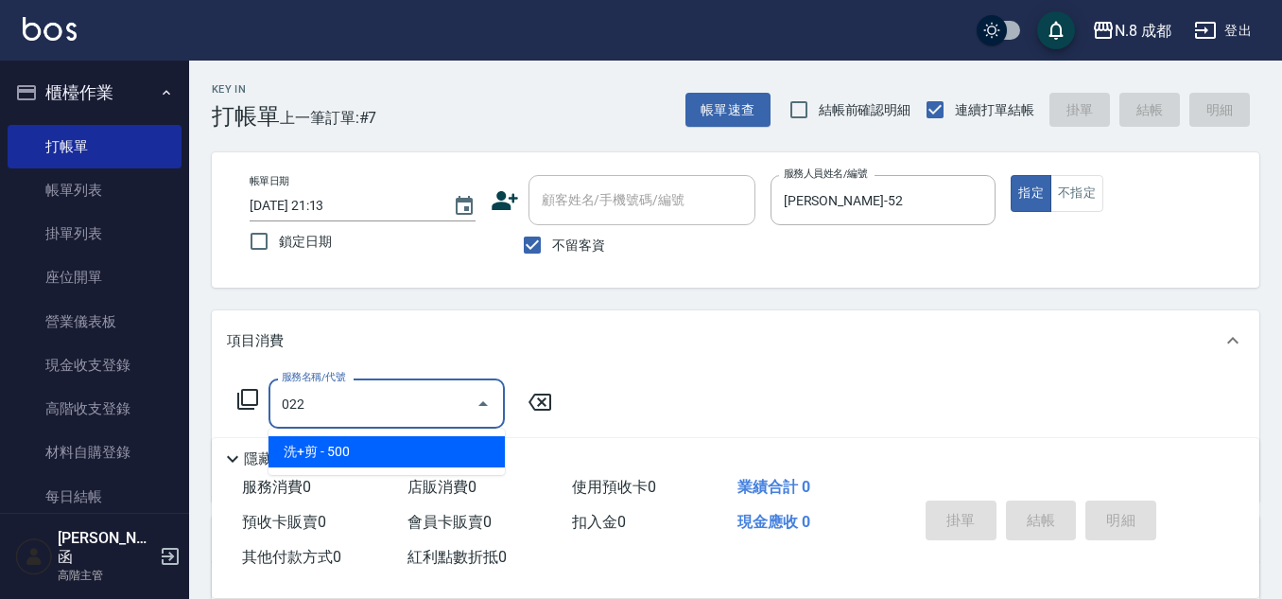
click at [340, 444] on span "洗+剪 - 500" at bounding box center [387, 451] width 236 height 31
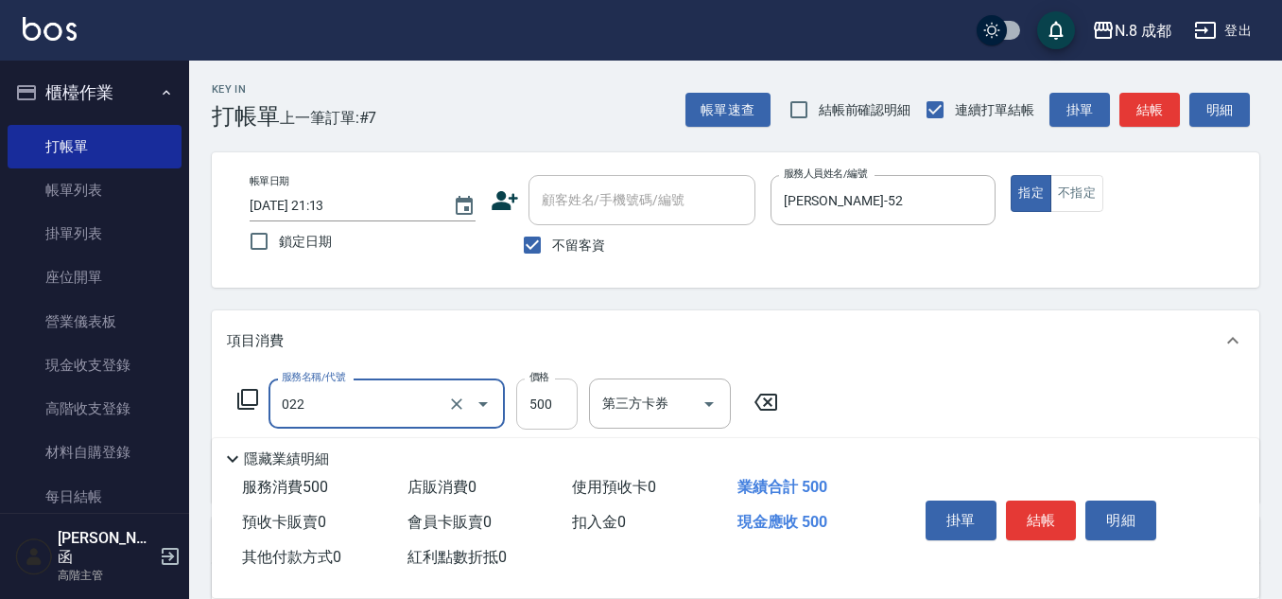
type input "洗+剪(022)"
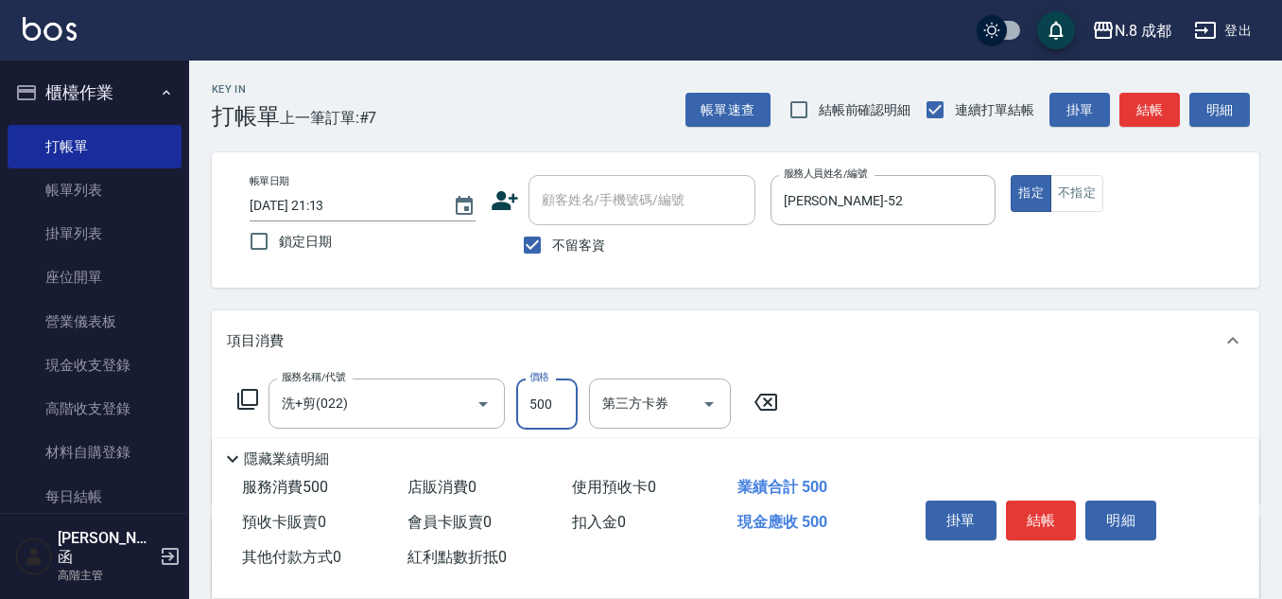
click at [567, 405] on input "500" at bounding box center [546, 403] width 61 height 51
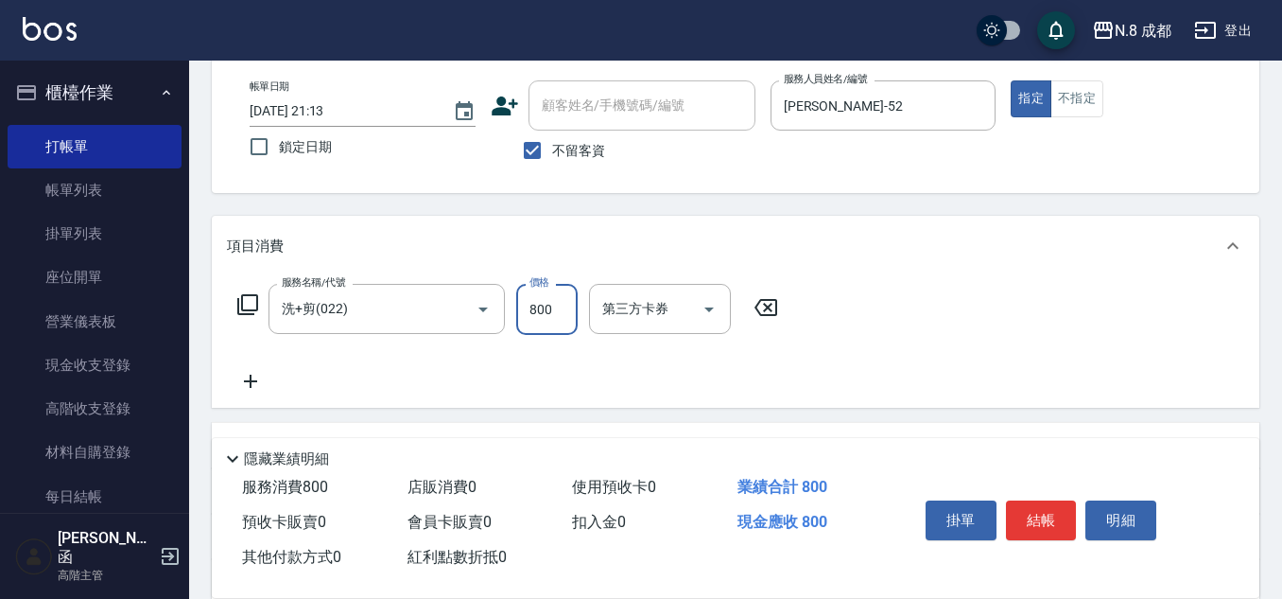
type input "800"
click at [254, 376] on icon at bounding box center [250, 381] width 47 height 23
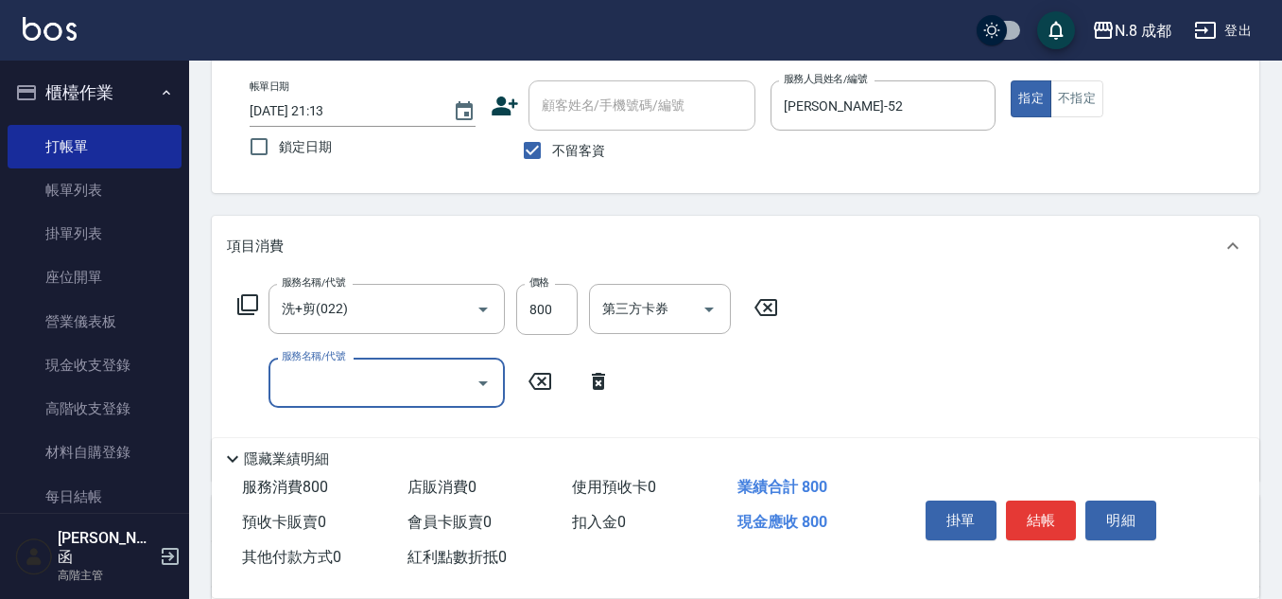
click at [287, 382] on input "服務名稱/代號" at bounding box center [372, 382] width 191 height 33
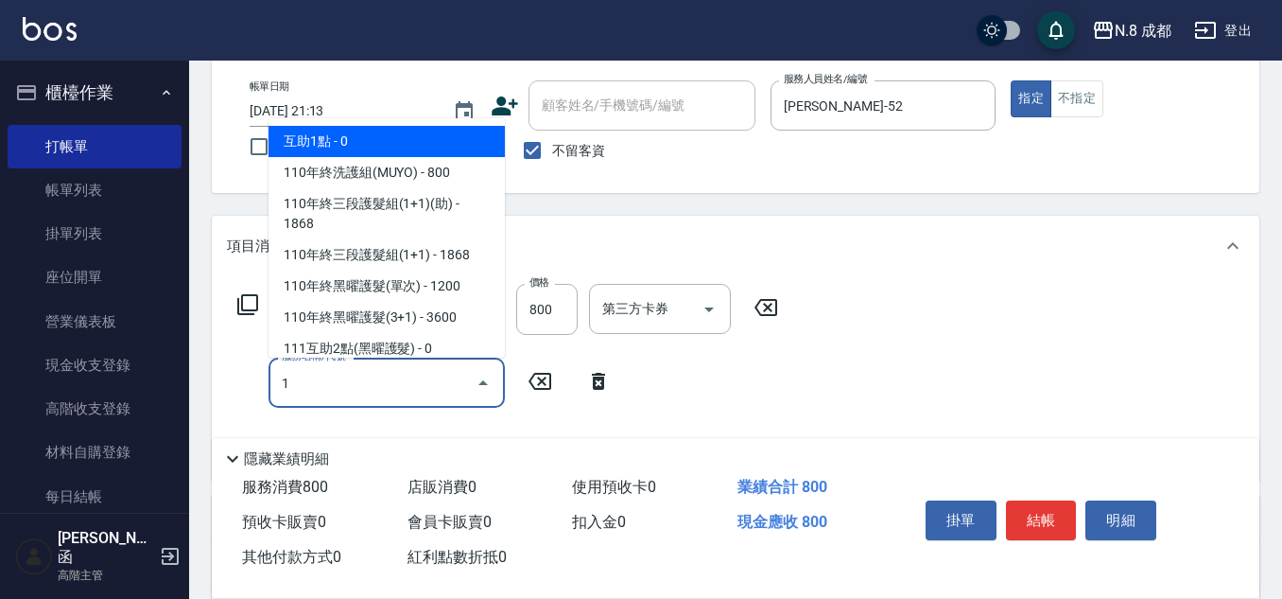
click at [380, 127] on span "互助1點 - 0" at bounding box center [387, 141] width 236 height 31
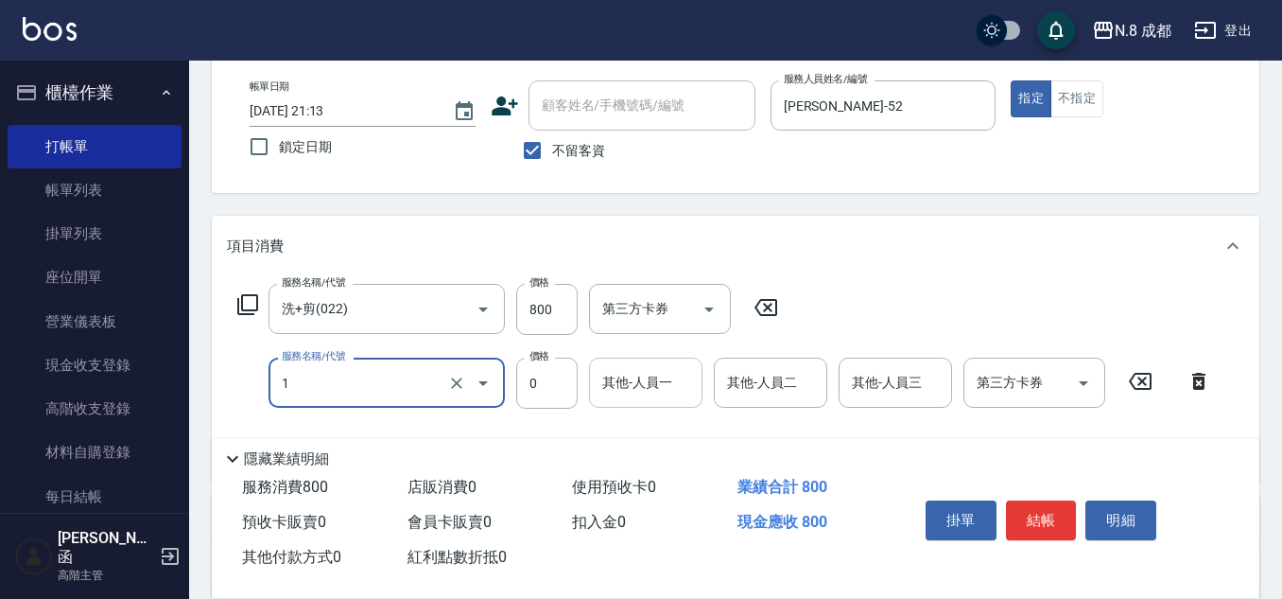
type input "互助1點(1)"
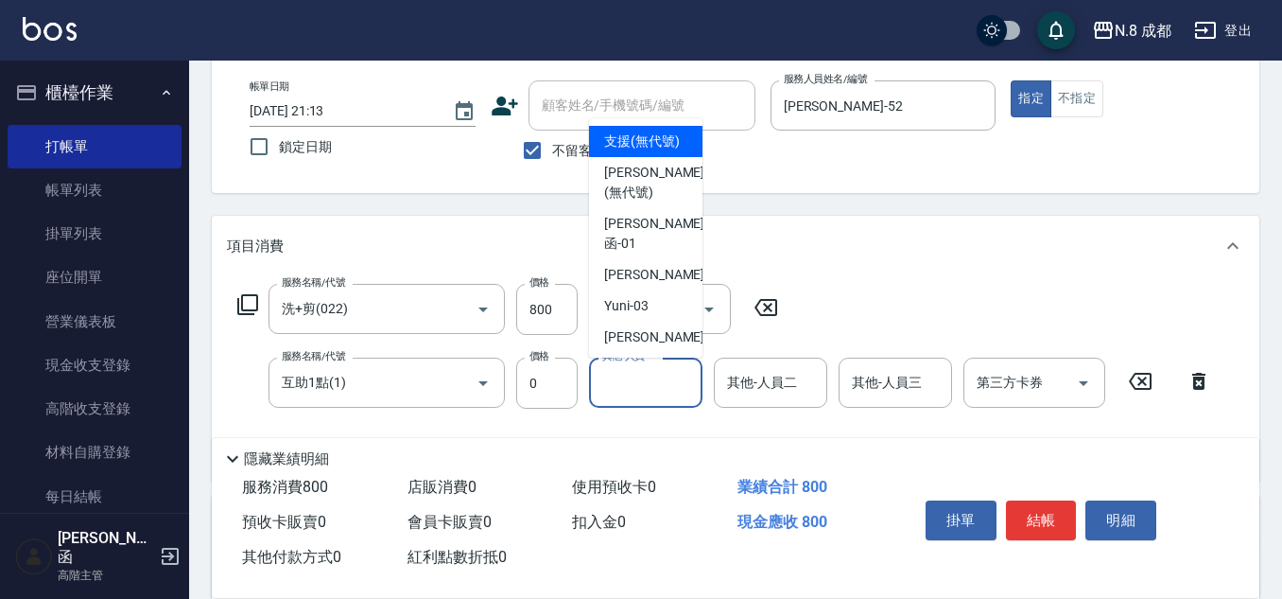
click at [626, 399] on input "其他-人員一" at bounding box center [646, 382] width 96 height 33
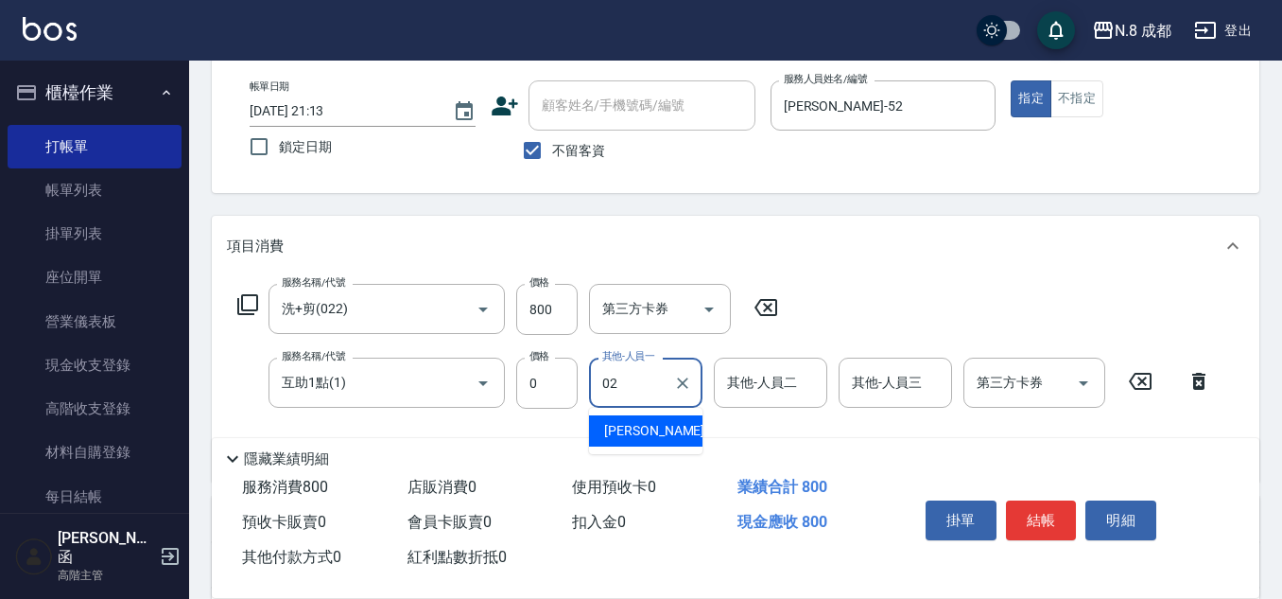
click at [648, 431] on span "[PERSON_NAME]-02" at bounding box center [663, 431] width 119 height 20
type input "[PERSON_NAME]-02"
click at [1053, 510] on button "結帳" at bounding box center [1041, 520] width 71 height 40
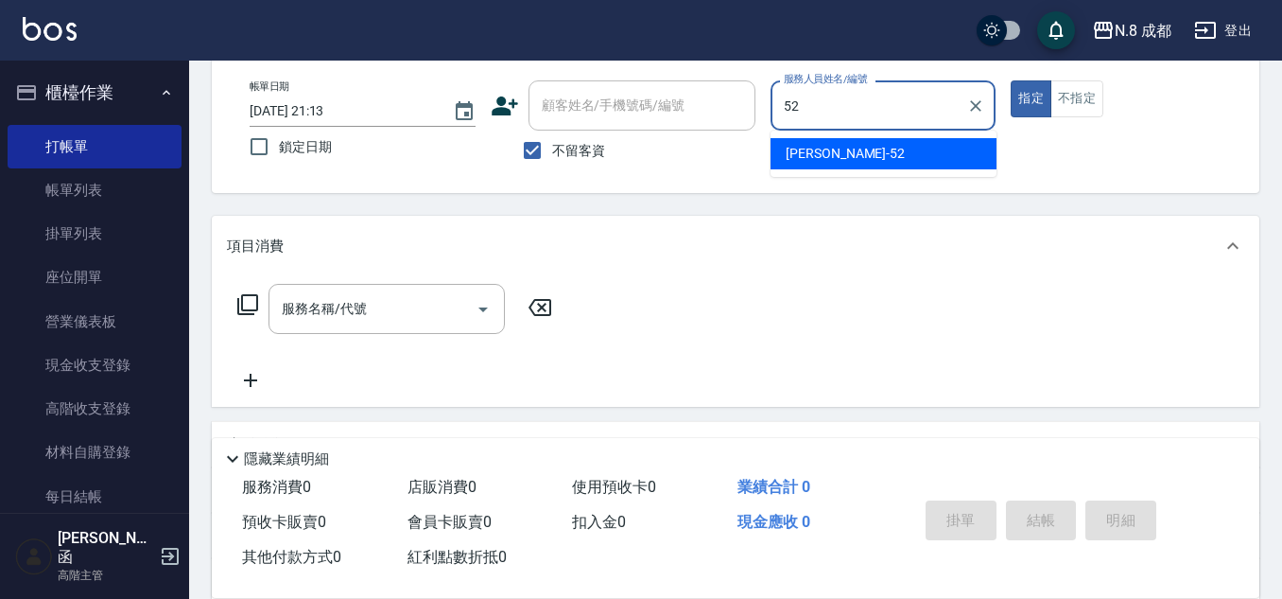
click at [822, 135] on ul "[PERSON_NAME]-52" at bounding box center [884, 154] width 226 height 46
click at [800, 157] on span "[PERSON_NAME]-52" at bounding box center [845, 154] width 119 height 20
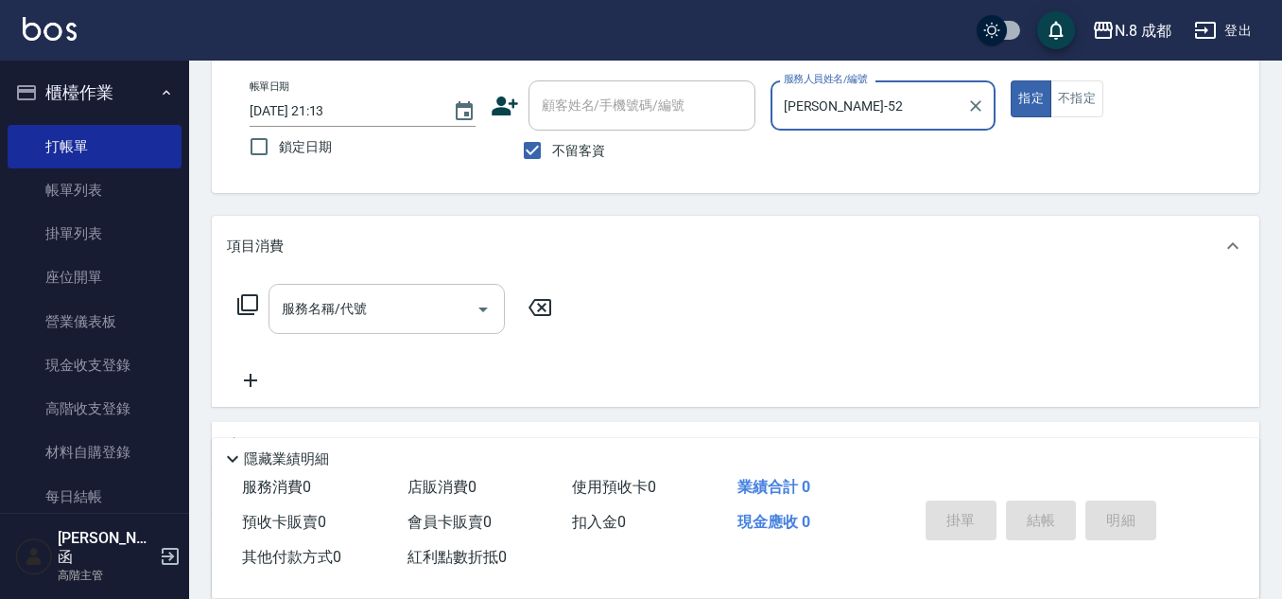
type input "[PERSON_NAME]-52"
click at [335, 311] on input "服務名稱/代號" at bounding box center [372, 308] width 191 height 33
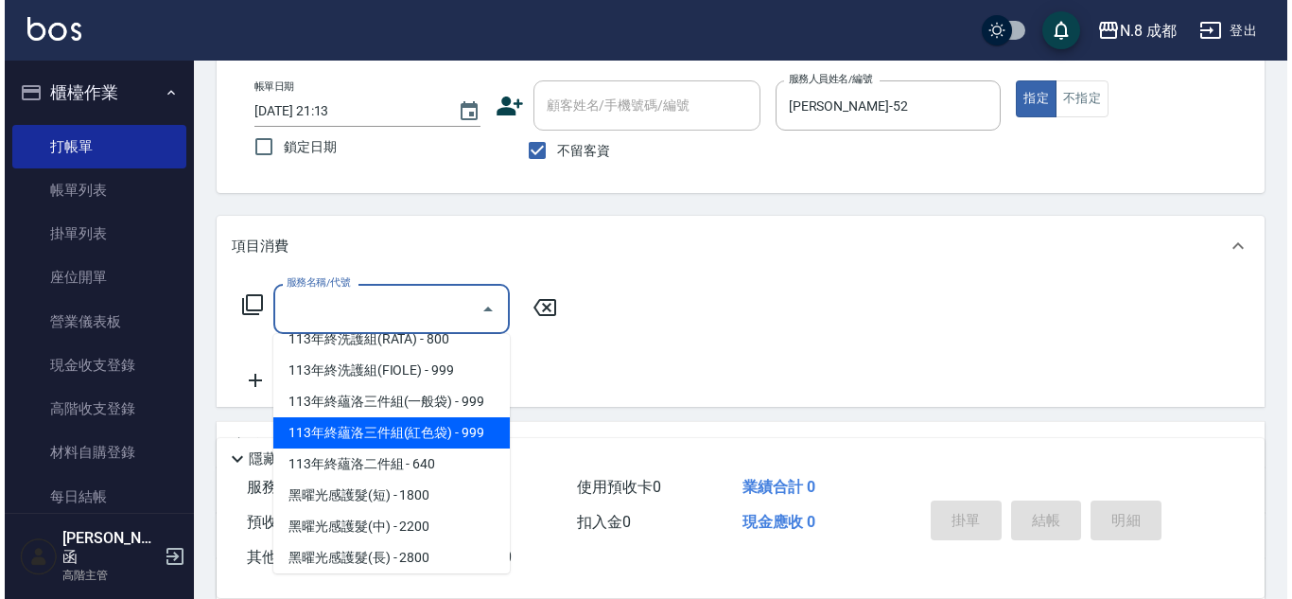
scroll to position [2551, 0]
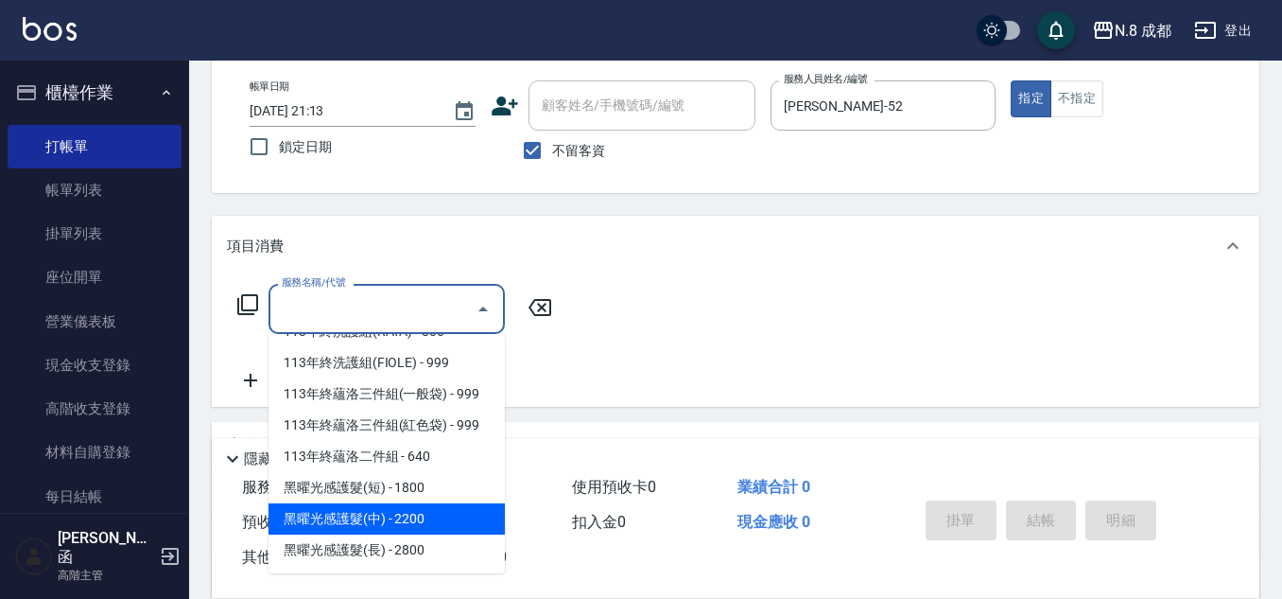
click at [398, 516] on span "黑曜光感護髮(中) - 2200" at bounding box center [387, 518] width 236 height 31
type input "黑曜光感護髮(中)(黑2)"
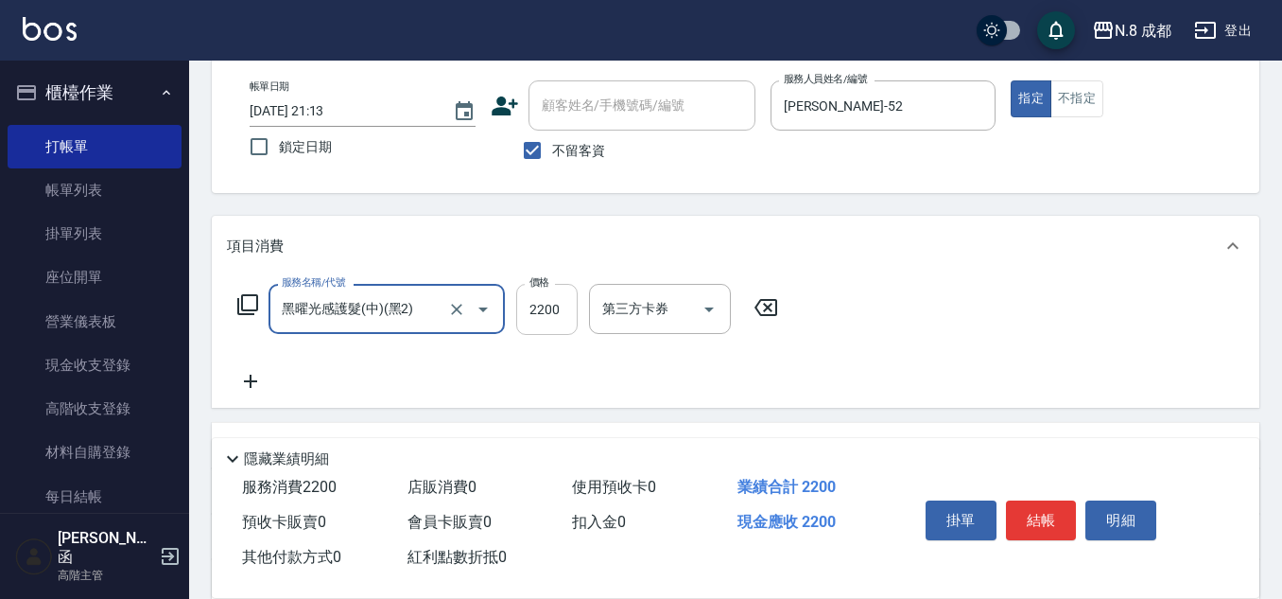
click at [557, 309] on input "2200" at bounding box center [546, 309] width 61 height 51
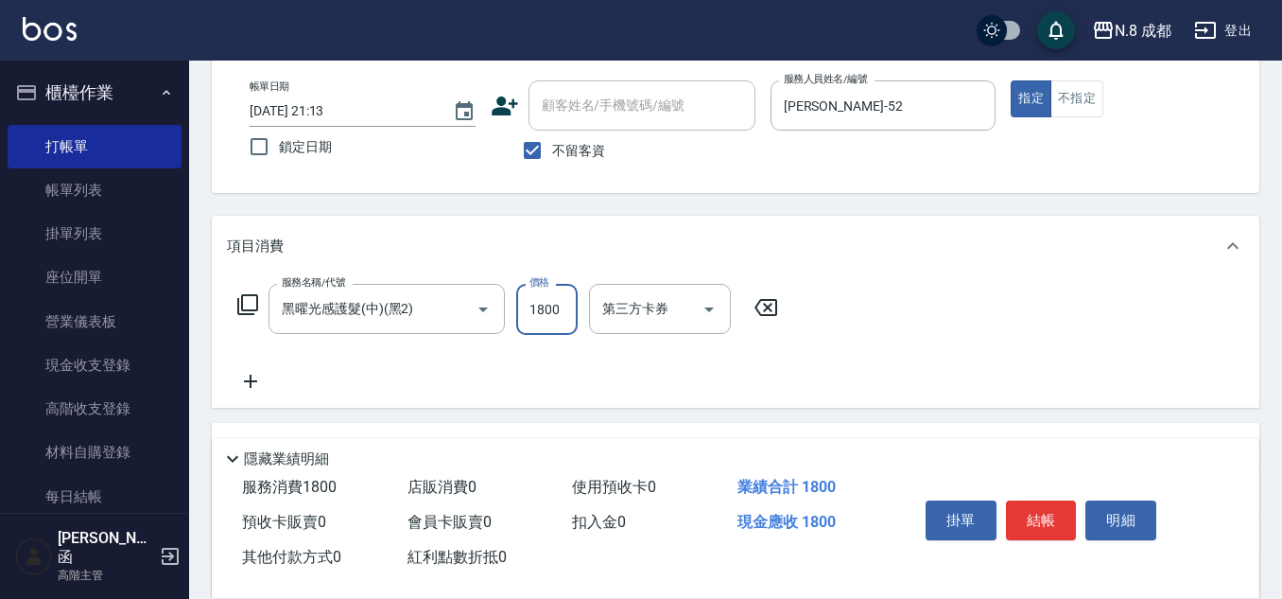
type input "1800"
click at [252, 373] on div "服務名稱/代號 黑曜光感護髮(中)(黑2) 服務名稱/代號 價格 1800 價格 第三方卡券 第三方卡券" at bounding box center [508, 338] width 563 height 109
click at [270, 378] on icon at bounding box center [250, 381] width 47 height 23
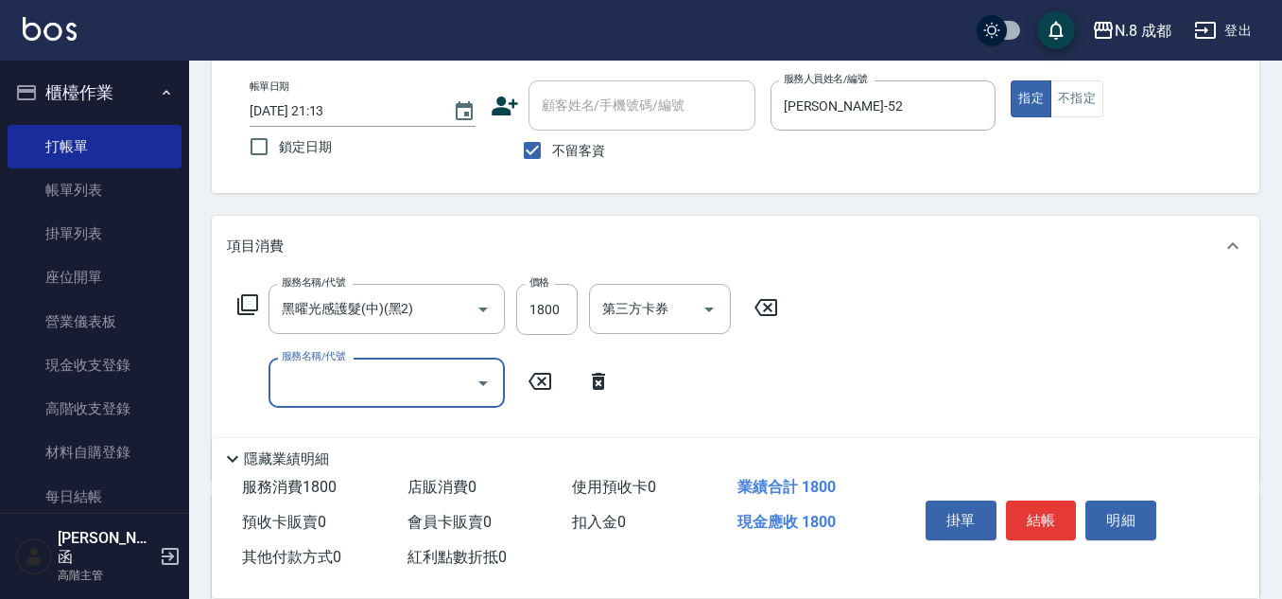
click at [264, 380] on div "服務名稱/代號 服務名稱/代號" at bounding box center [424, 382] width 395 height 50
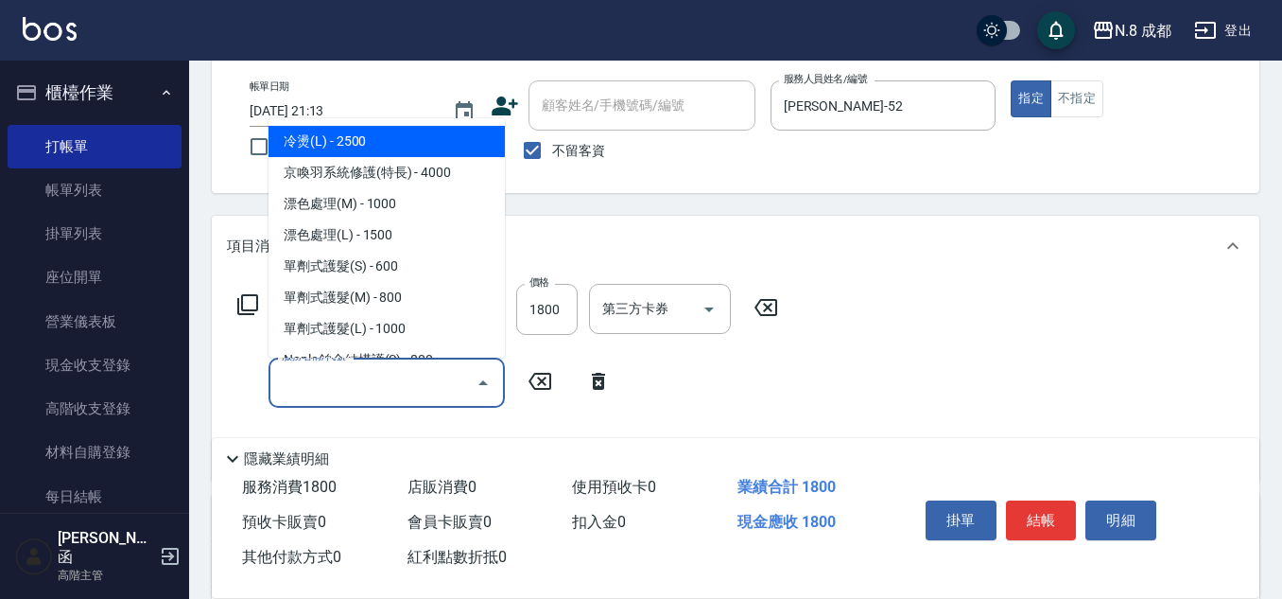
click at [324, 381] on input "服務名稱/代號" at bounding box center [372, 382] width 191 height 33
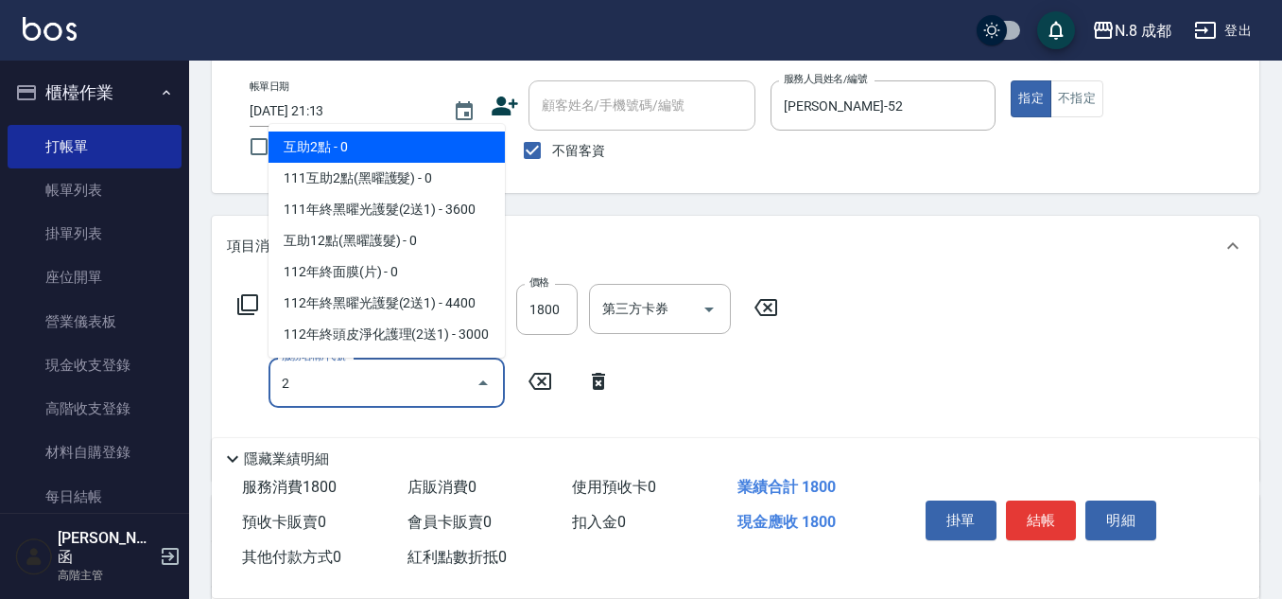
click at [421, 147] on span "互助2點 - 0" at bounding box center [387, 146] width 236 height 31
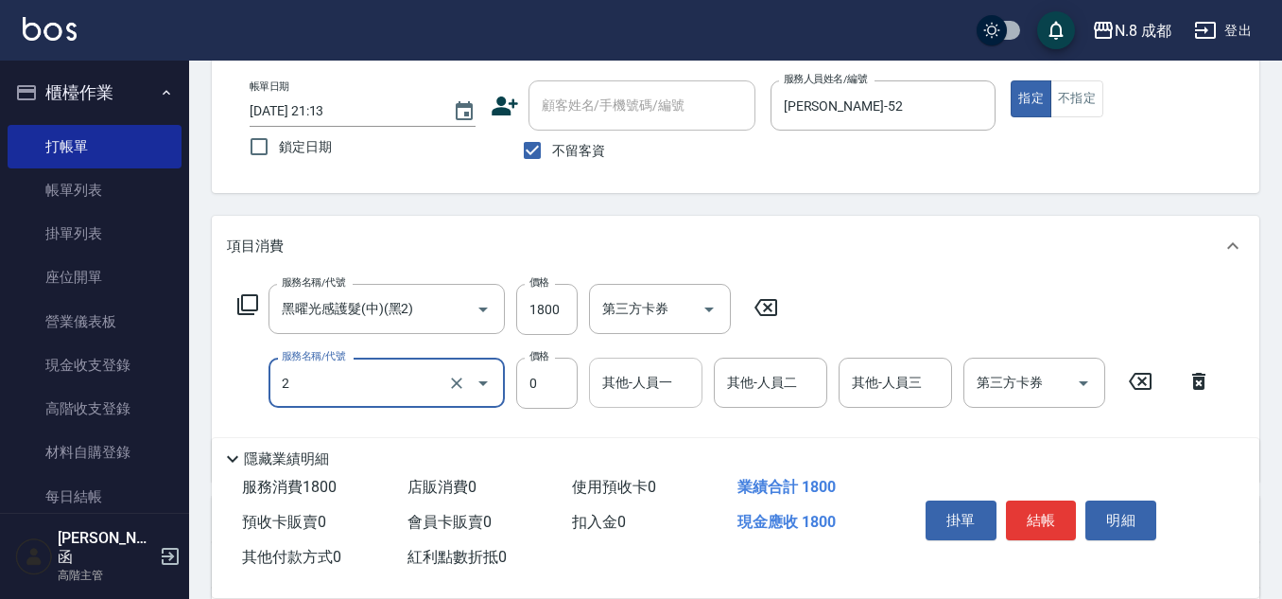
type input "互助2點(2)"
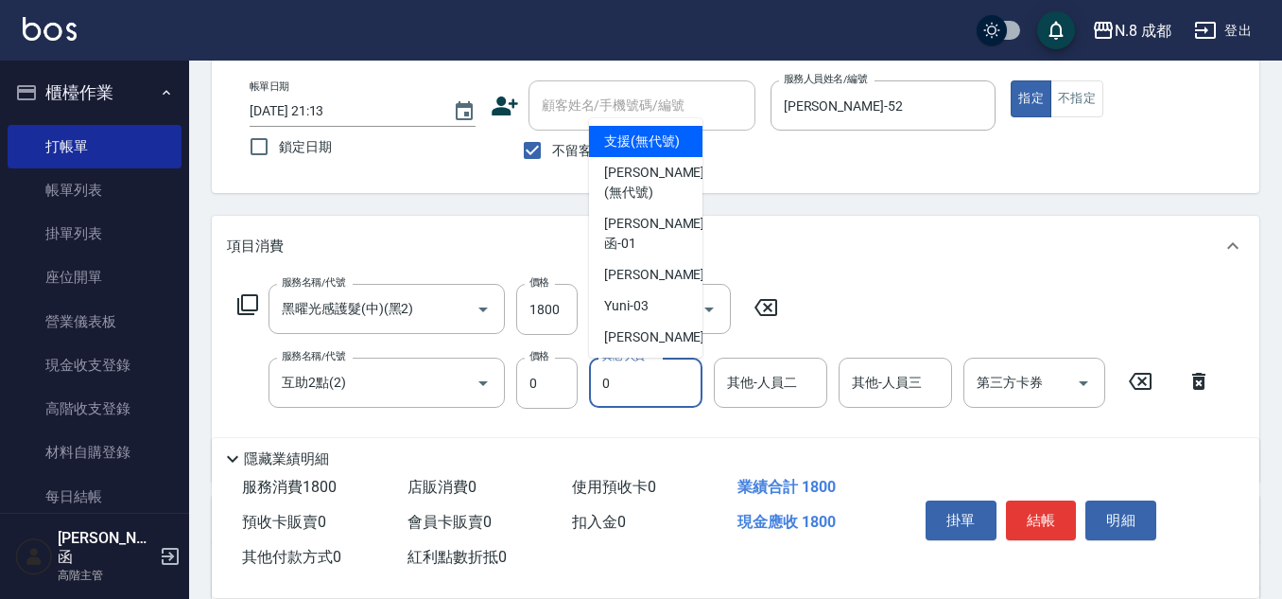
click at [648, 385] on input "0" at bounding box center [646, 382] width 96 height 33
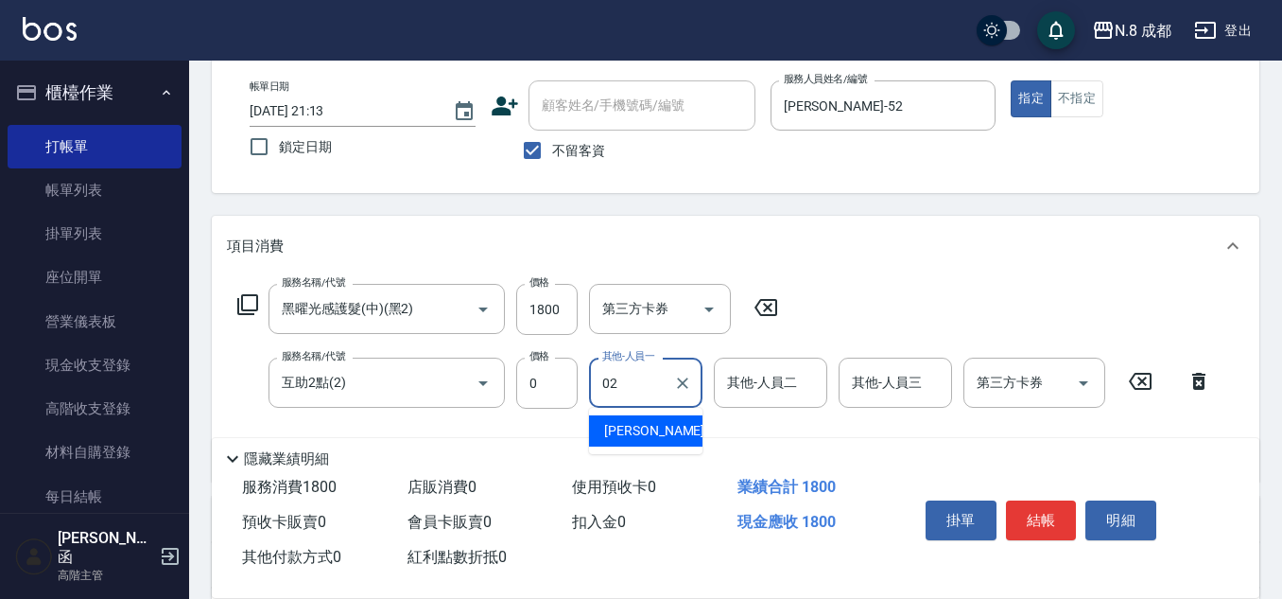
click at [647, 425] on span "[PERSON_NAME]-02" at bounding box center [663, 431] width 119 height 20
type input "[PERSON_NAME]-02"
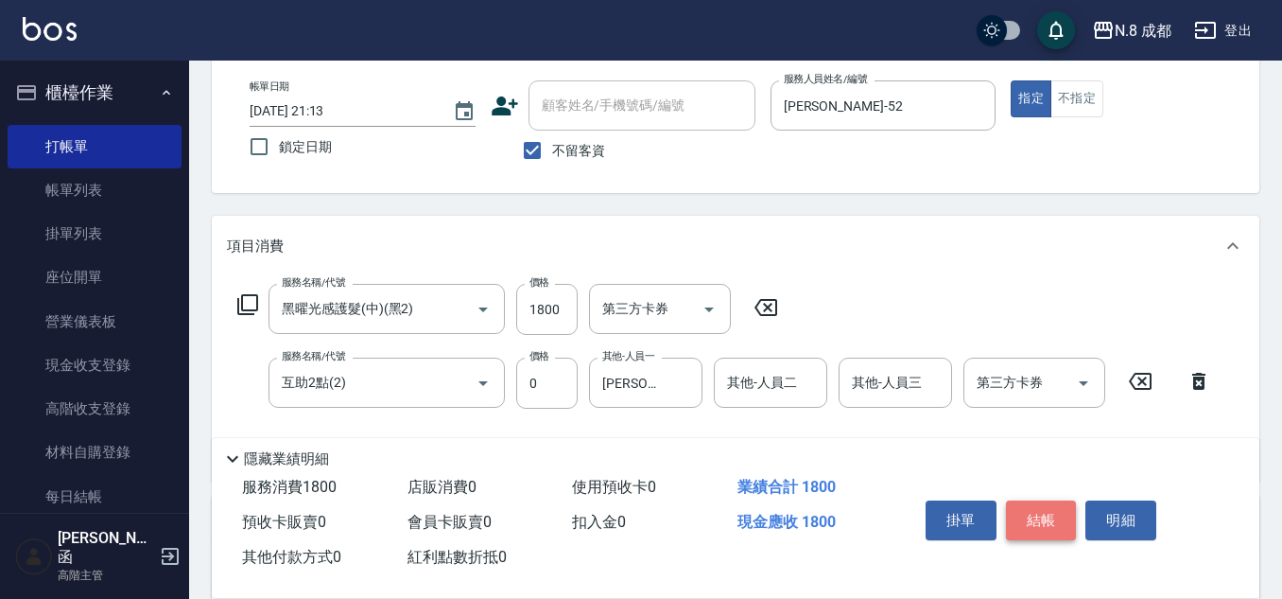
click at [1052, 514] on button "結帳" at bounding box center [1041, 520] width 71 height 40
type input "[DATE] 21:14"
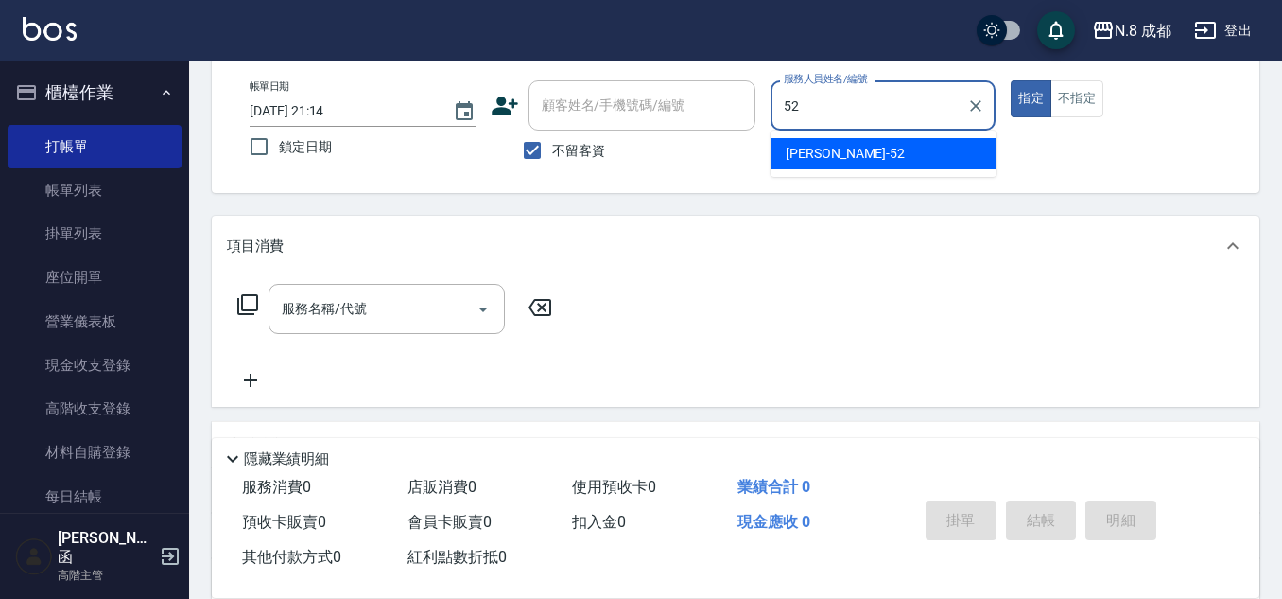
click at [832, 149] on span "[PERSON_NAME]-52" at bounding box center [845, 154] width 119 height 20
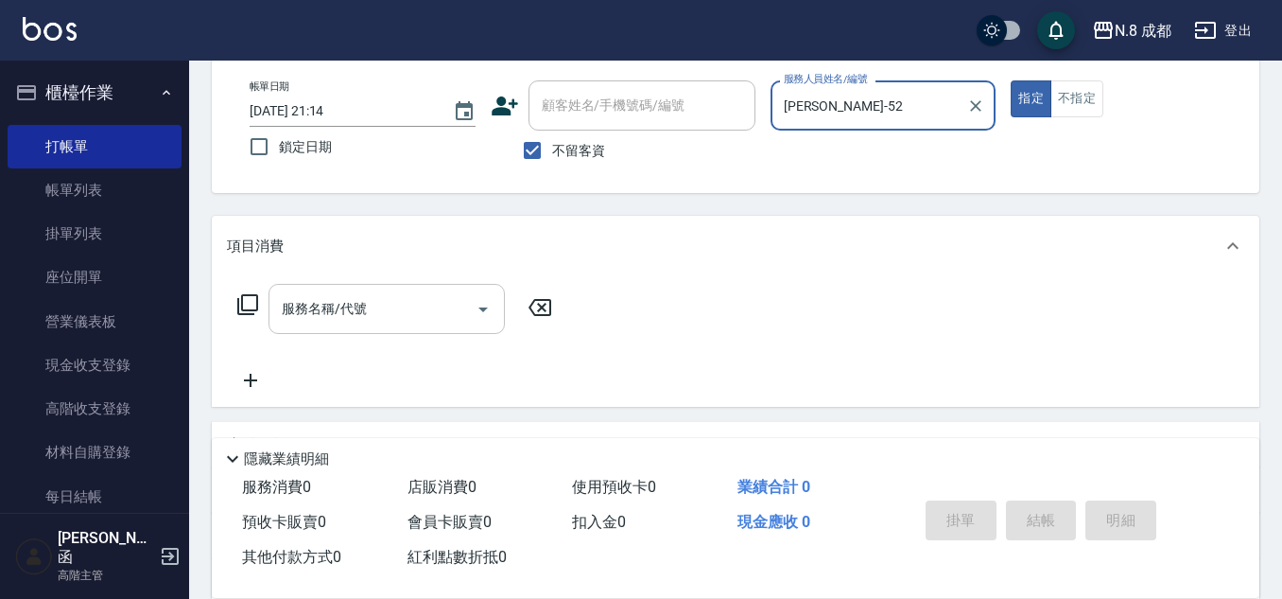
type input "[PERSON_NAME]-52"
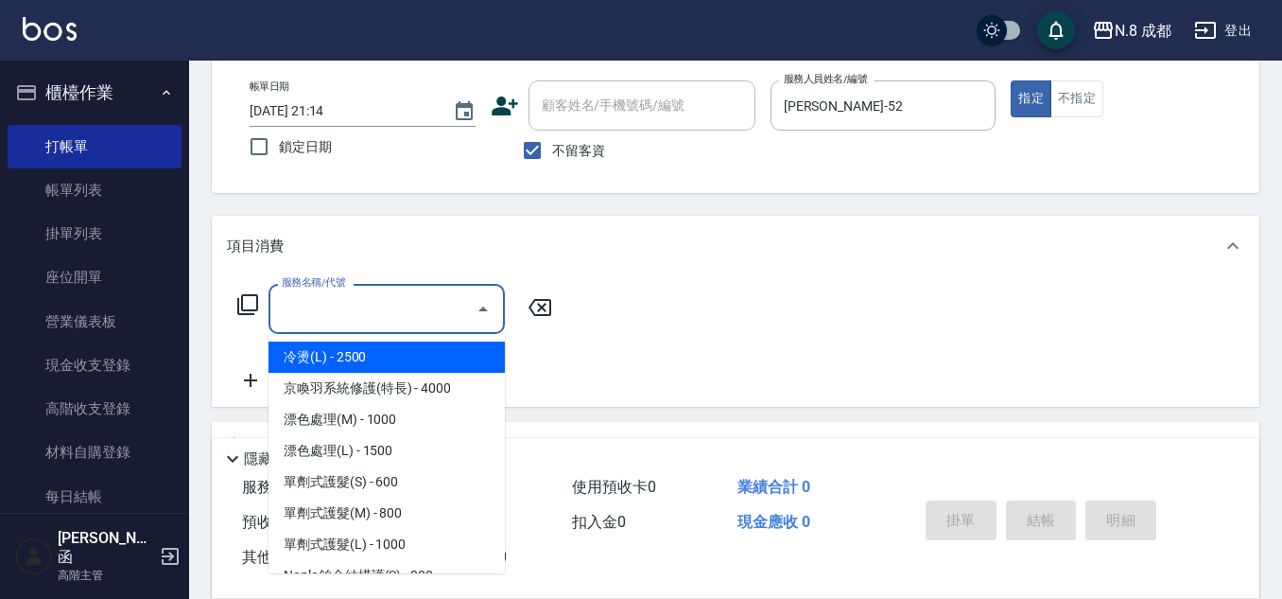
click at [375, 322] on input "服務名稱/代號" at bounding box center [372, 308] width 191 height 33
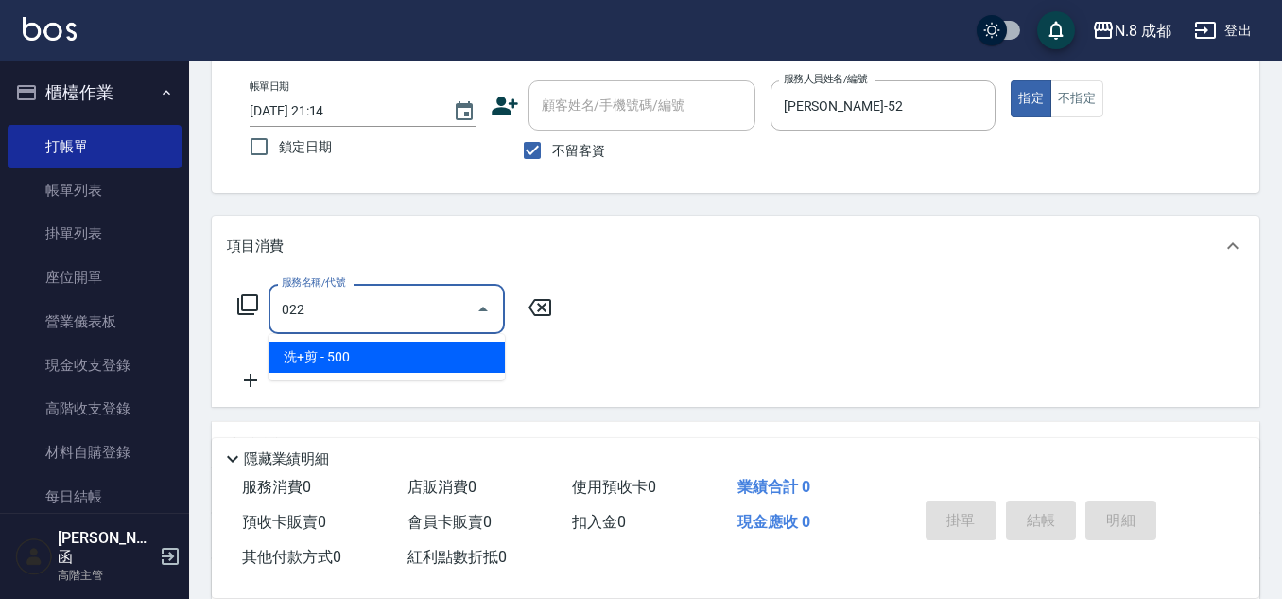
click at [334, 360] on span "洗+剪 - 500" at bounding box center [387, 356] width 236 height 31
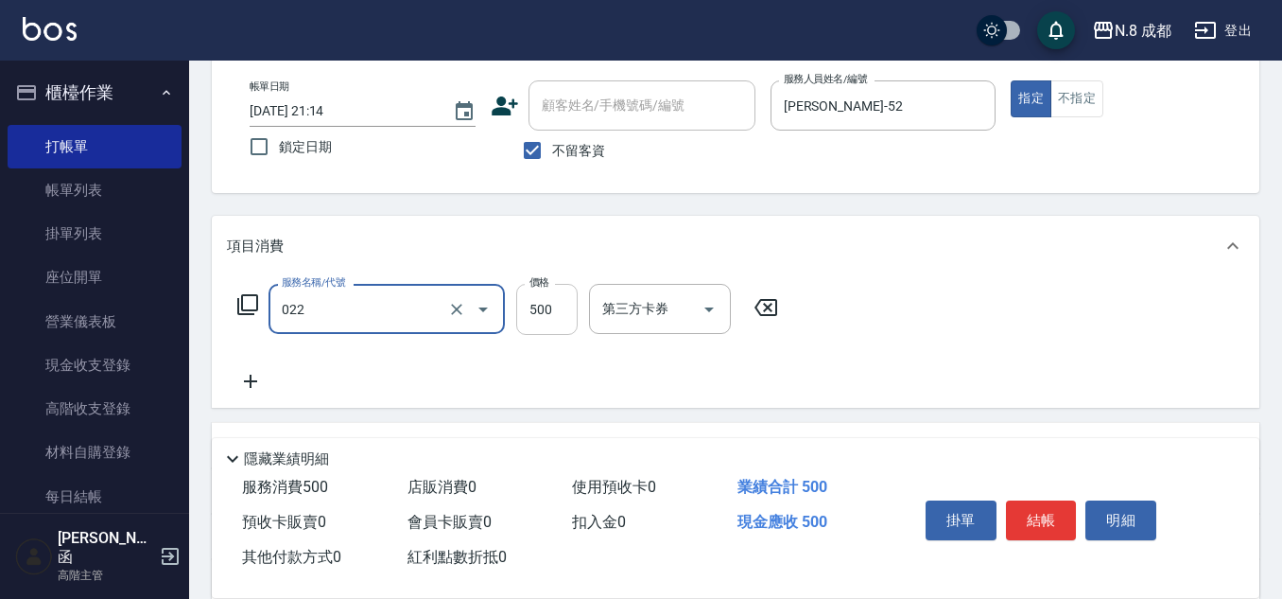
type input "洗+剪(022)"
drag, startPoint x: 549, startPoint y: 307, endPoint x: 521, endPoint y: 317, distance: 29.9
click at [549, 307] on input "500" at bounding box center [546, 309] width 61 height 51
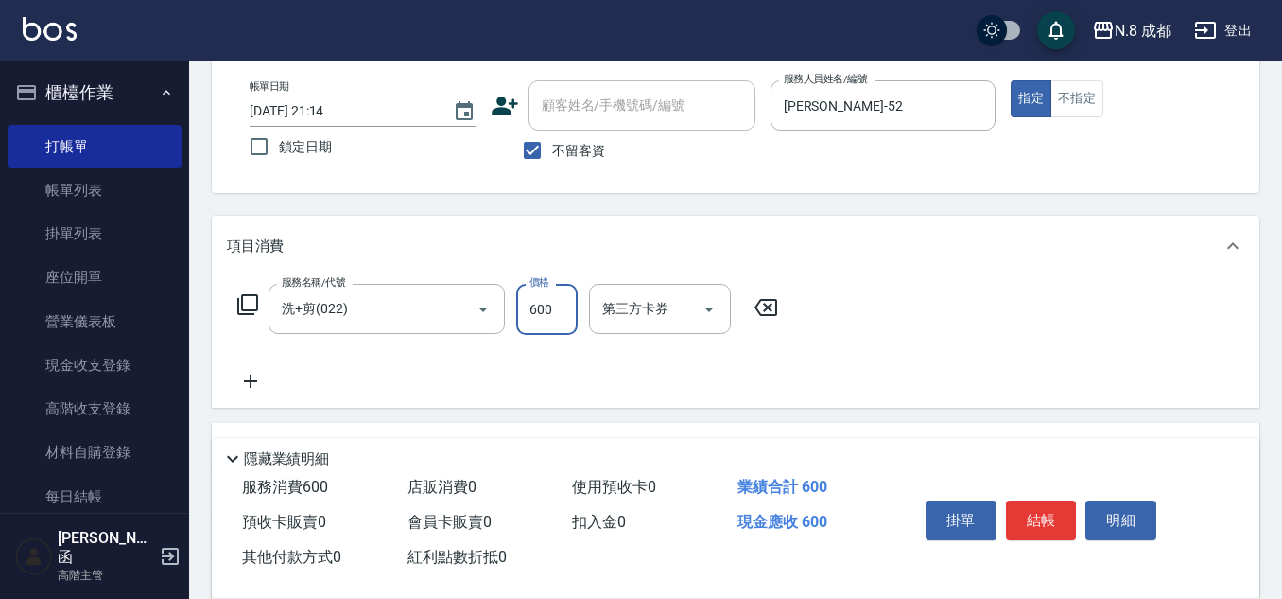
type input "600"
click at [261, 383] on icon at bounding box center [250, 381] width 47 height 23
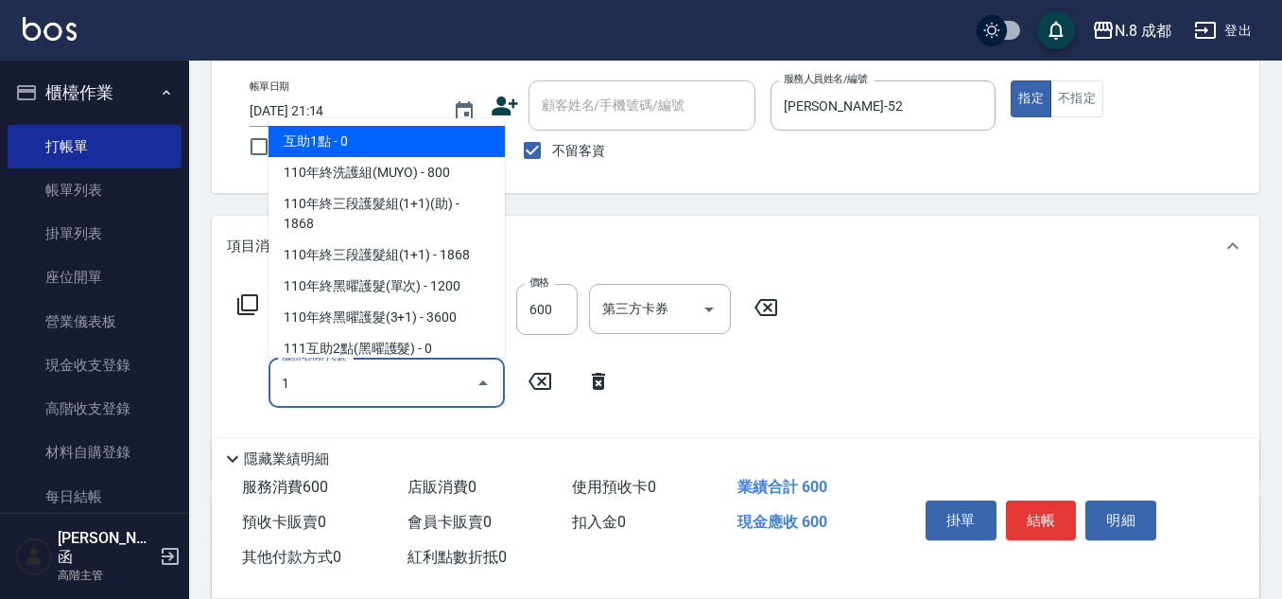
drag, startPoint x: 413, startPoint y: 132, endPoint x: 463, endPoint y: 285, distance: 160.3
click at [413, 131] on span "互助1點 - 0" at bounding box center [387, 141] width 236 height 31
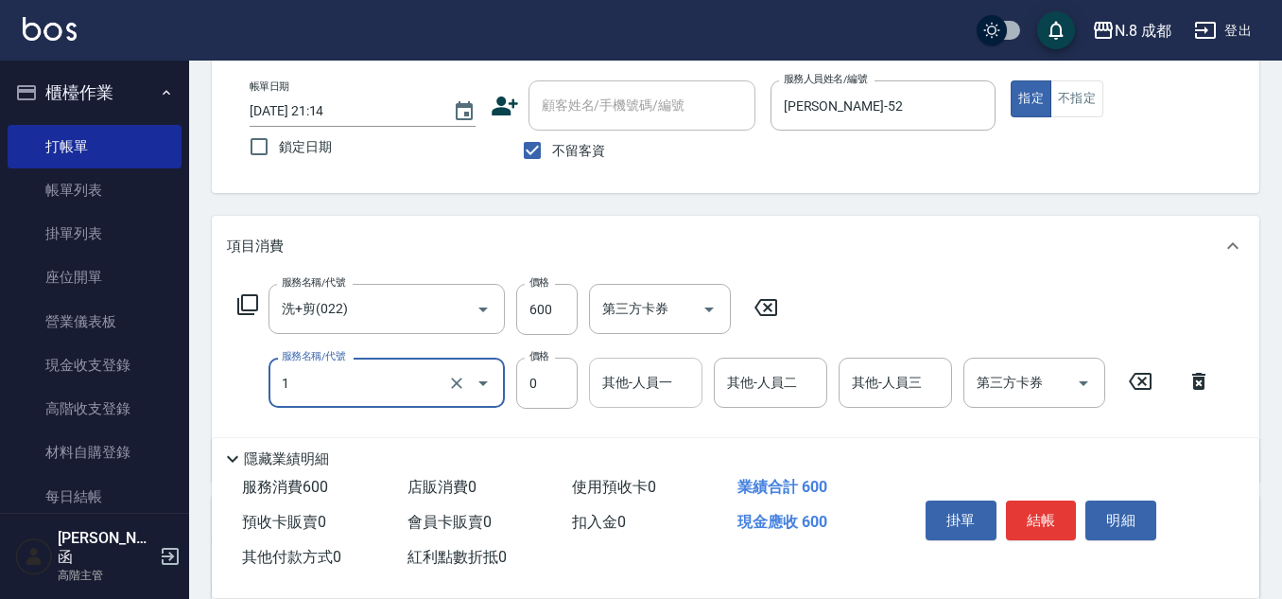
type input "互助1點(1)"
click at [638, 387] on input "其他-人員一" at bounding box center [646, 382] width 96 height 33
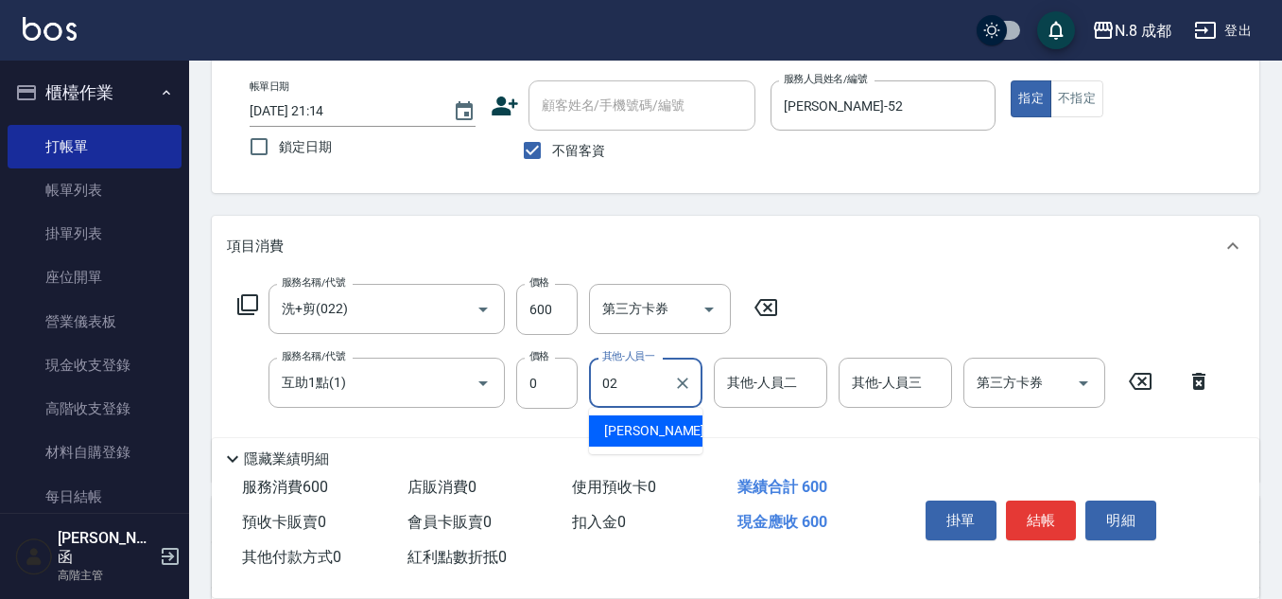
click at [653, 434] on span "[PERSON_NAME]-02" at bounding box center [663, 431] width 119 height 20
type input "[PERSON_NAME]-02"
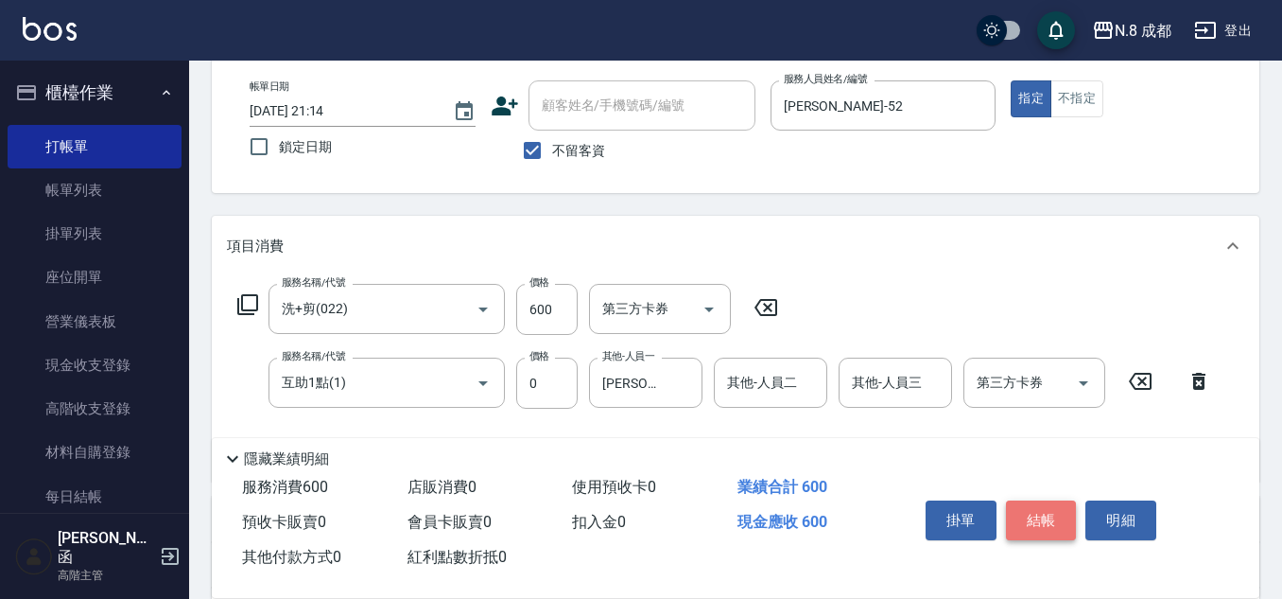
click at [1049, 506] on button "結帳" at bounding box center [1041, 520] width 71 height 40
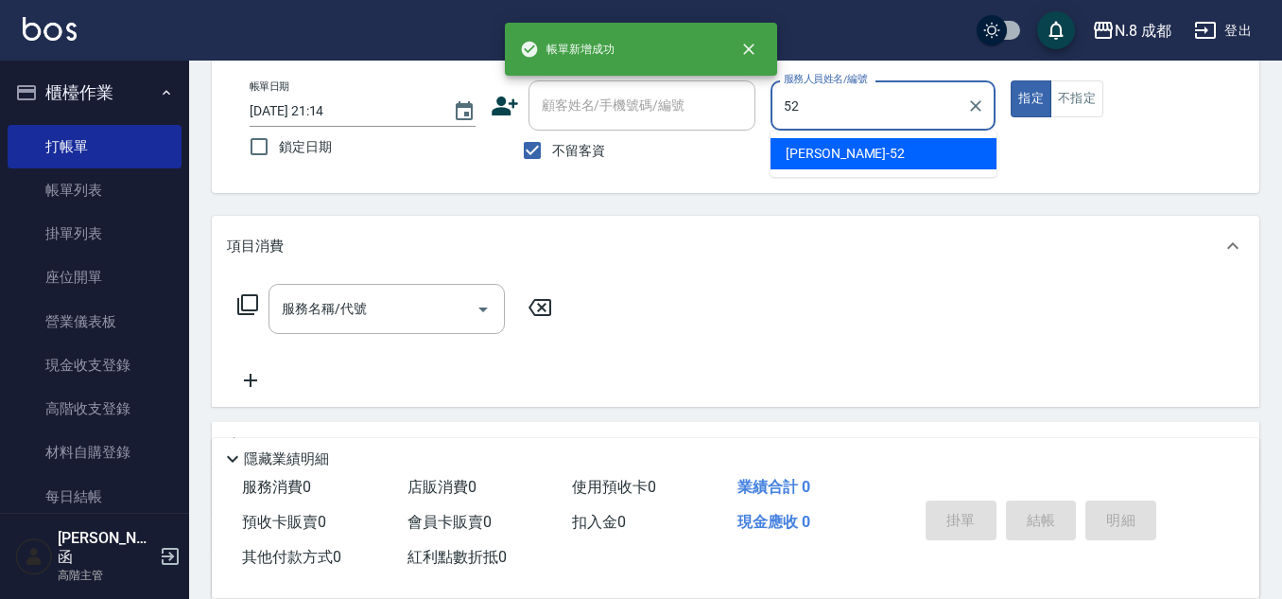
click at [820, 167] on div "[PERSON_NAME]-52" at bounding box center [884, 153] width 226 height 31
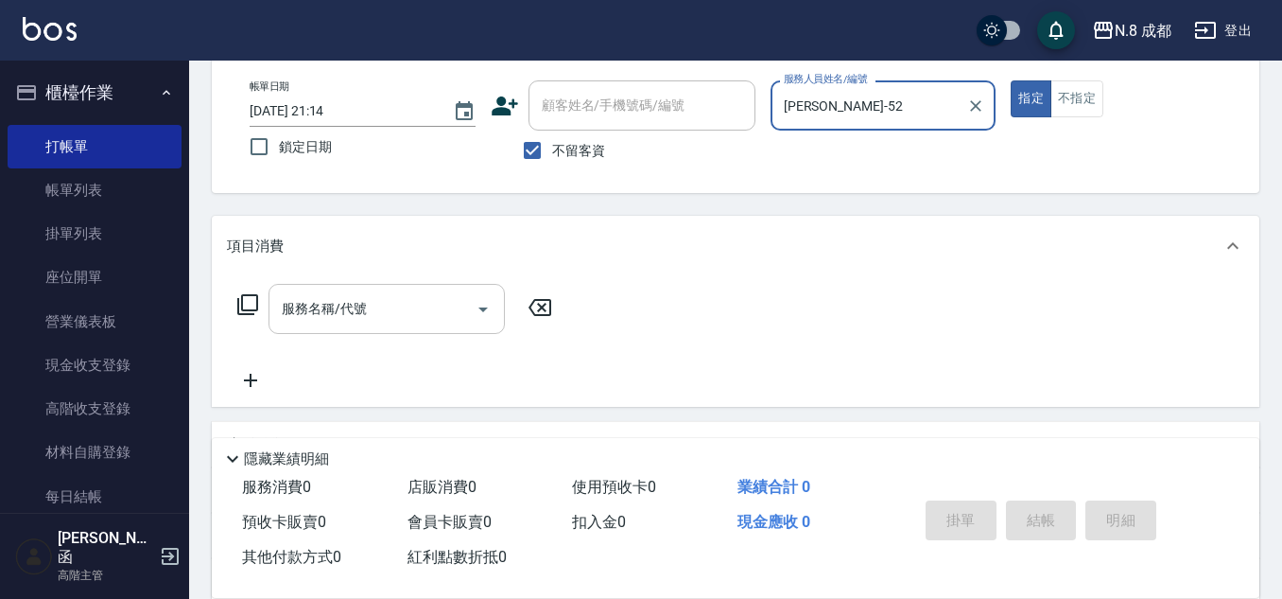
type input "[PERSON_NAME]-52"
click at [352, 311] on input "服務名稱/代號" at bounding box center [372, 308] width 191 height 33
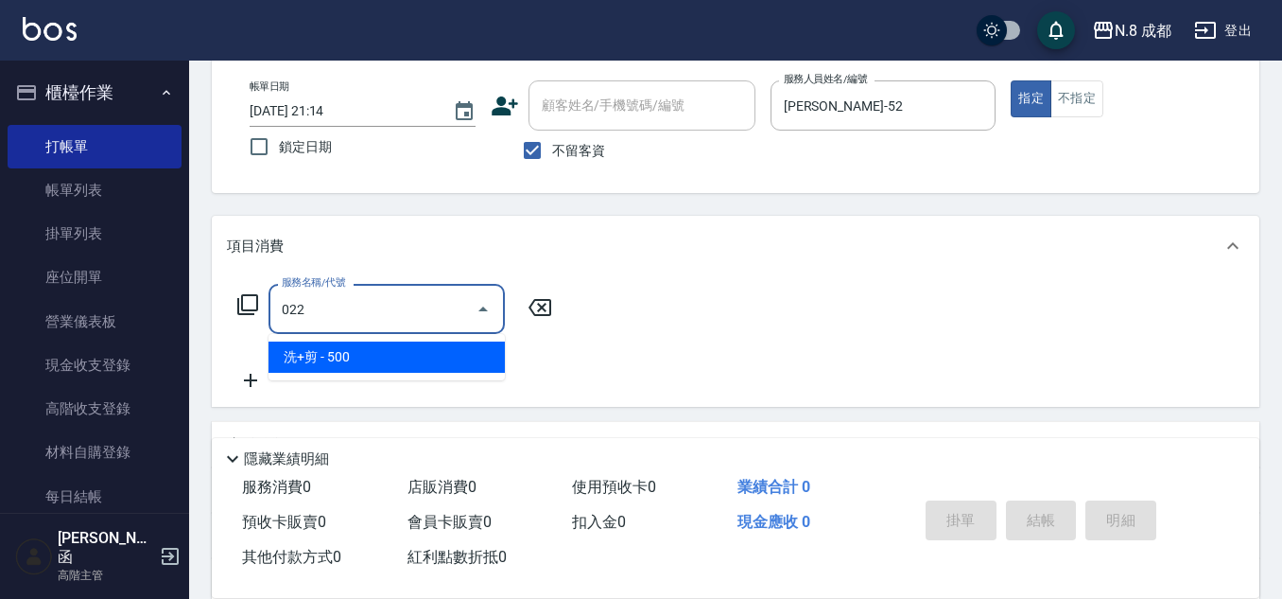
click at [362, 357] on span "洗+剪 - 500" at bounding box center [387, 356] width 236 height 31
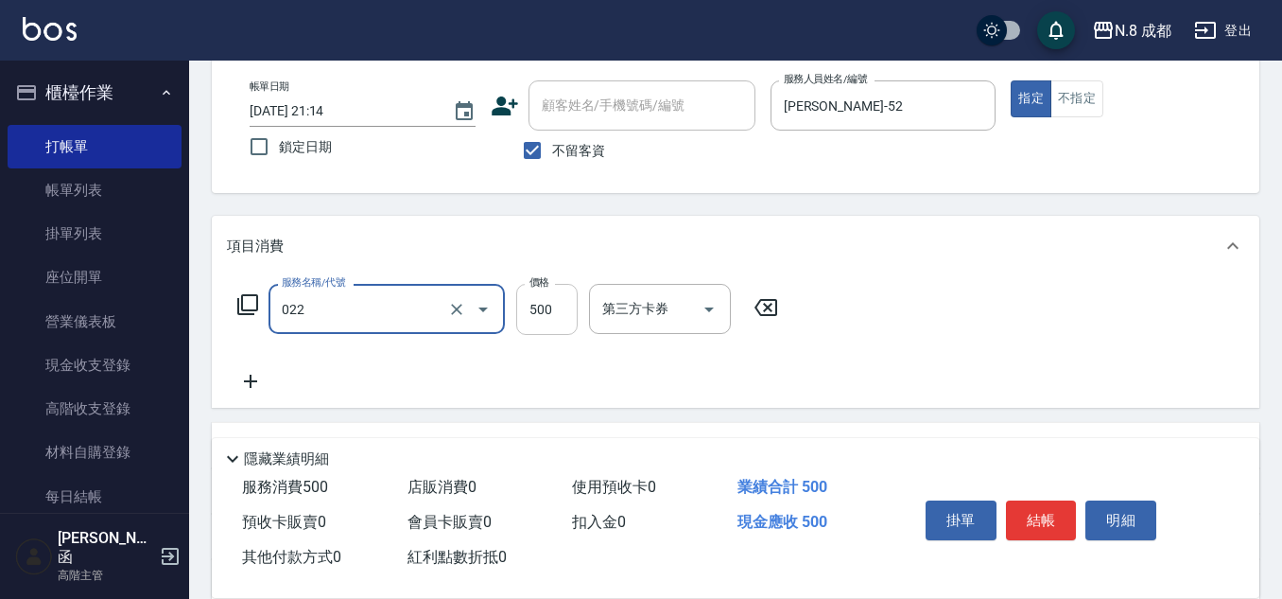
type input "洗+剪(022)"
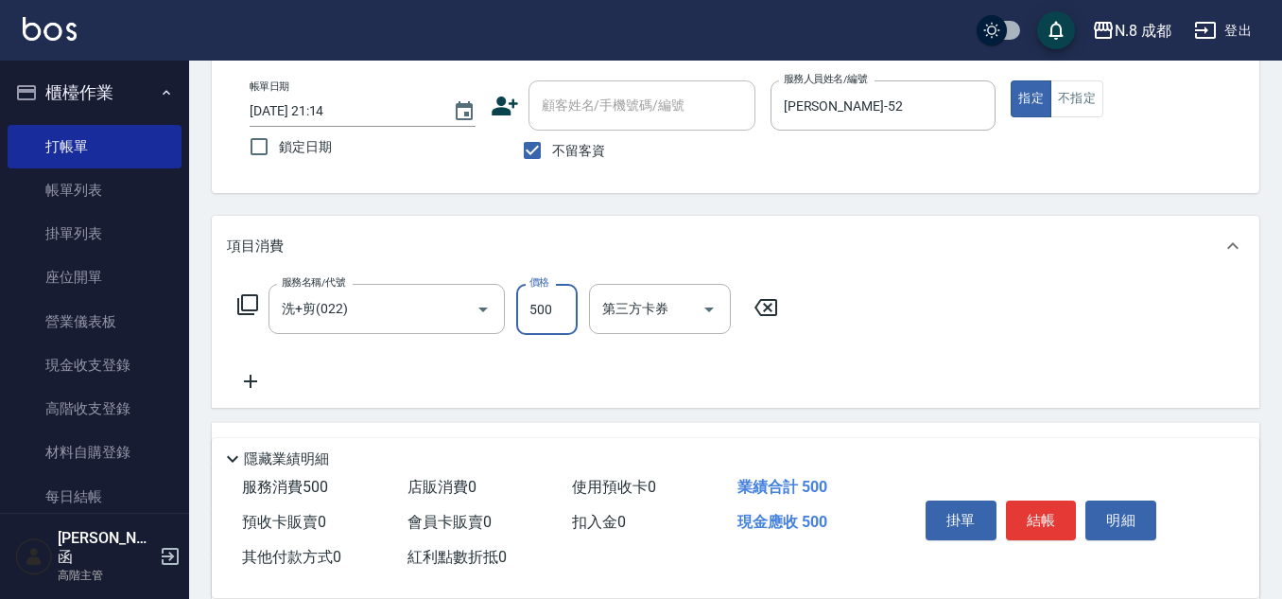
click at [548, 314] on input "500" at bounding box center [546, 309] width 61 height 51
type input "3500"
click at [255, 386] on icon at bounding box center [250, 381] width 47 height 23
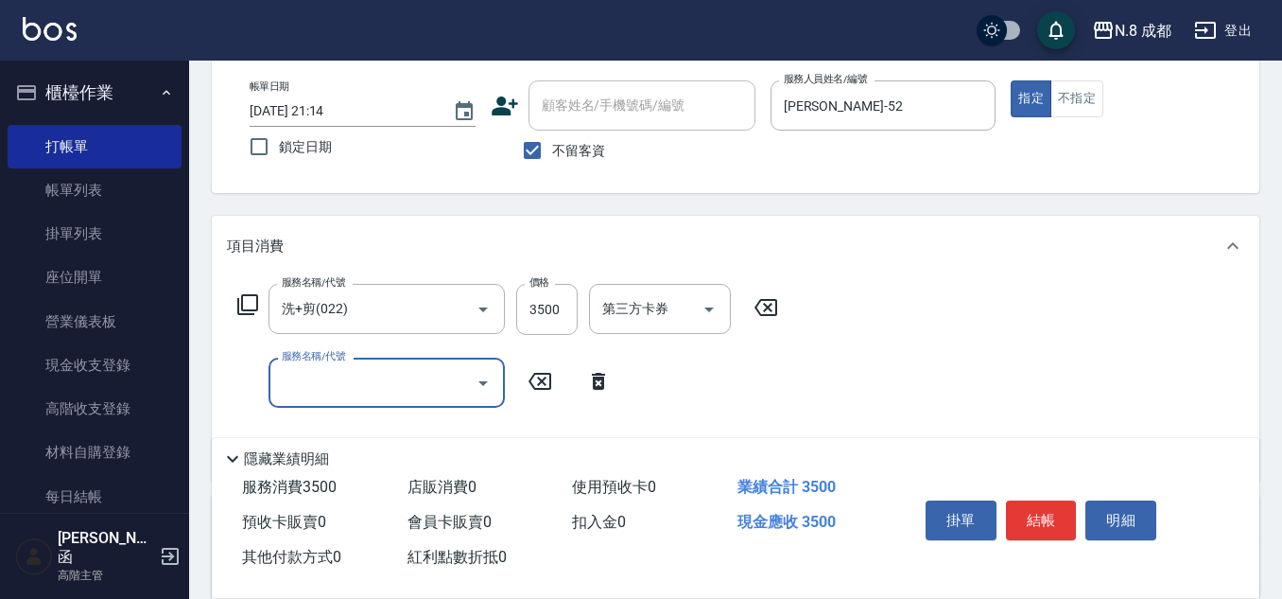
click at [336, 387] on input "服務名稱/代號" at bounding box center [372, 382] width 191 height 33
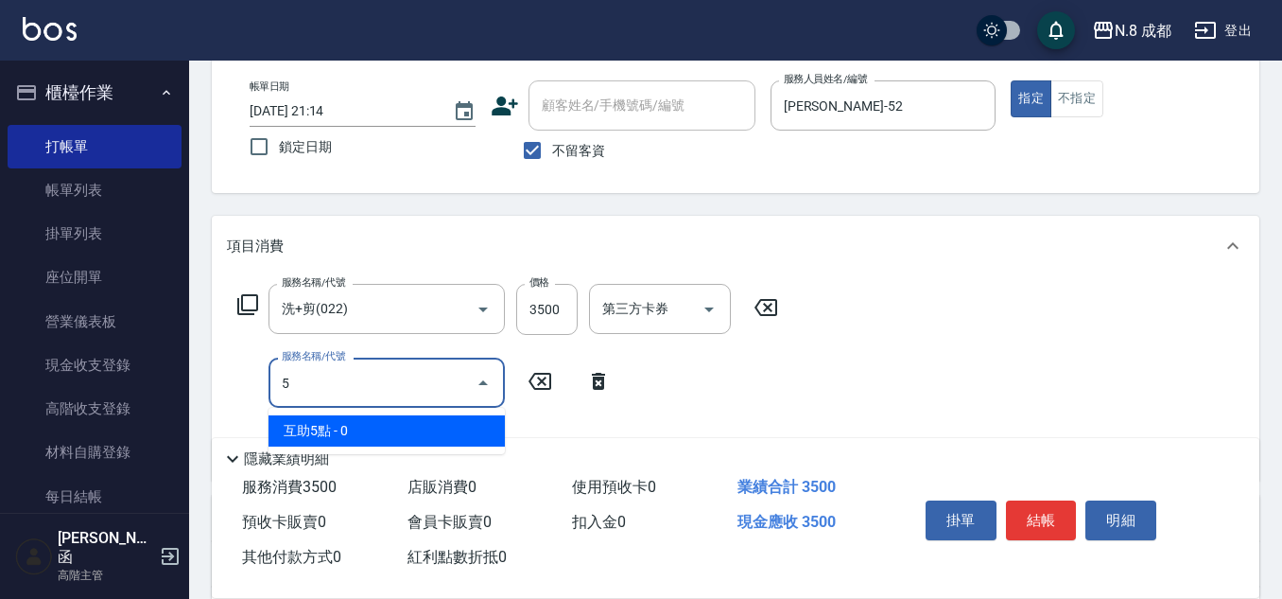
click at [350, 428] on span "互助5點 - 0" at bounding box center [387, 430] width 236 height 31
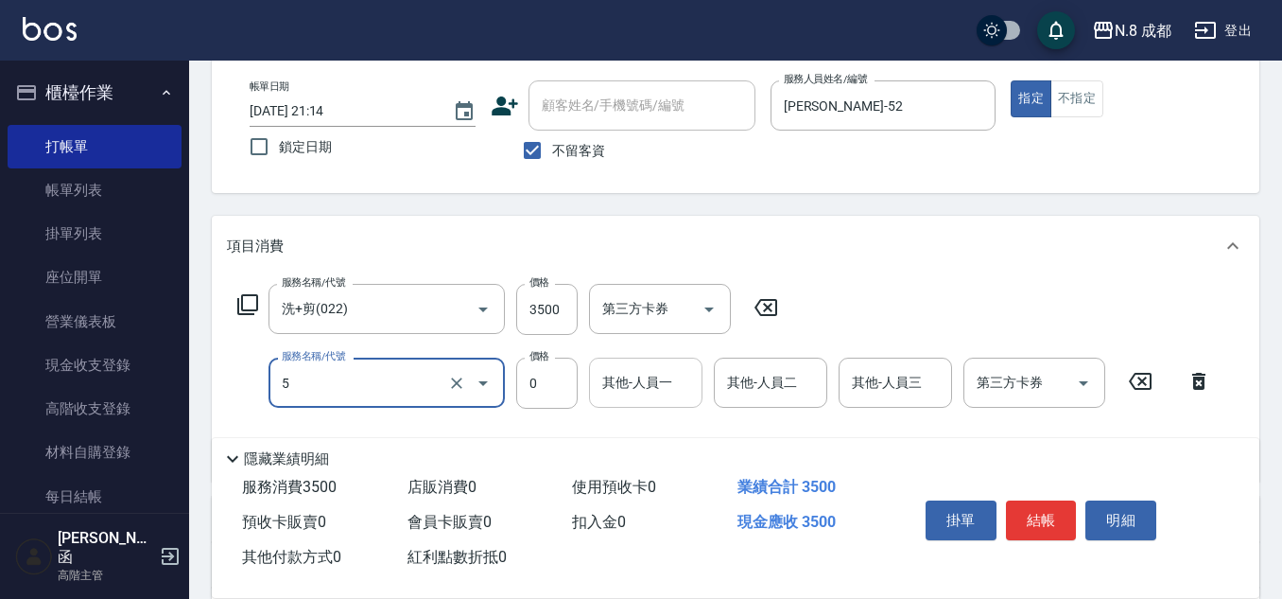
type input "互助5點(5)"
click at [636, 388] on input "0" at bounding box center [646, 382] width 96 height 33
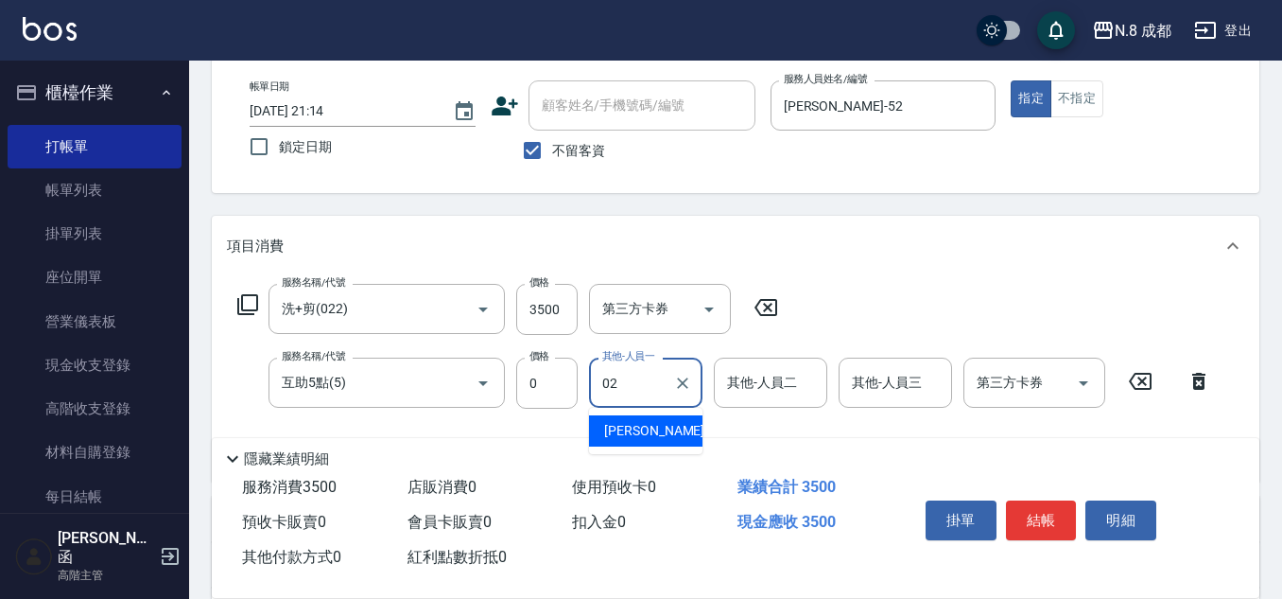
click at [644, 427] on span "[PERSON_NAME]-02" at bounding box center [663, 431] width 119 height 20
type input "[PERSON_NAME]-02"
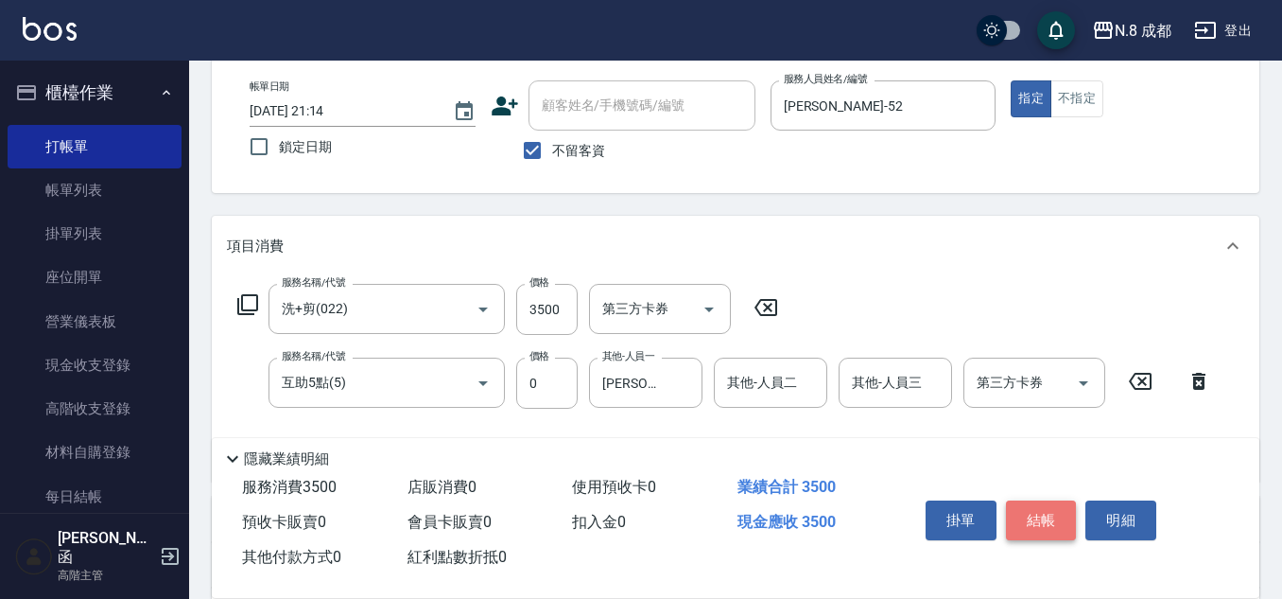
click at [1043, 506] on button "結帳" at bounding box center [1041, 520] width 71 height 40
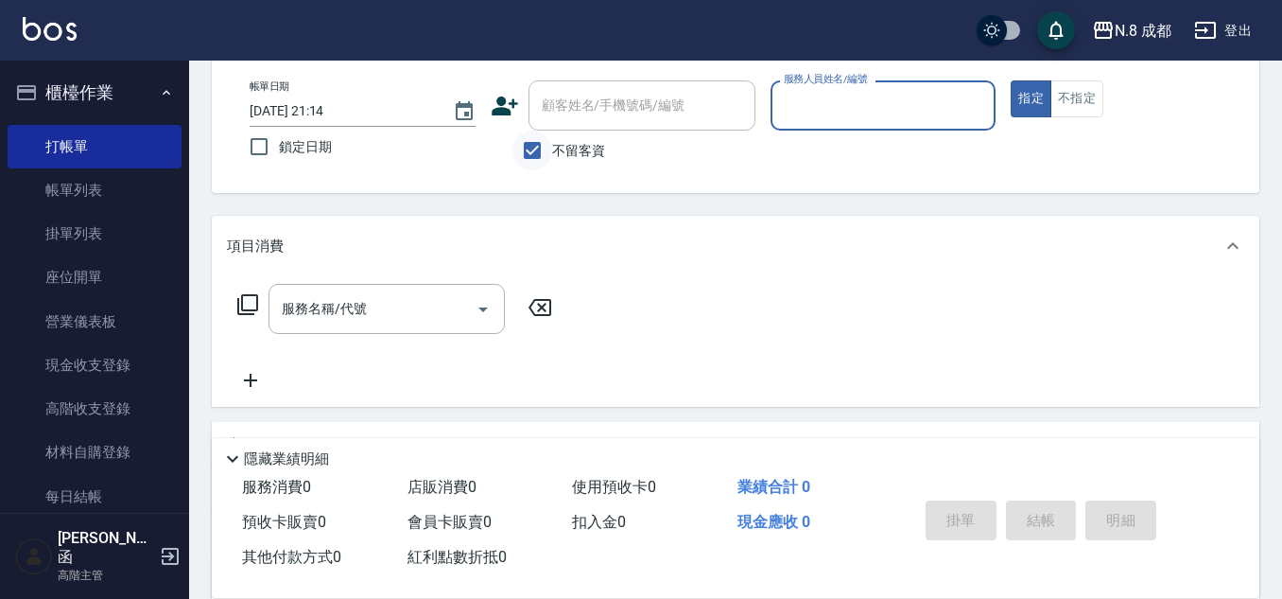
click at [521, 139] on input "不留客資" at bounding box center [533, 151] width 40 height 40
checkbox input "false"
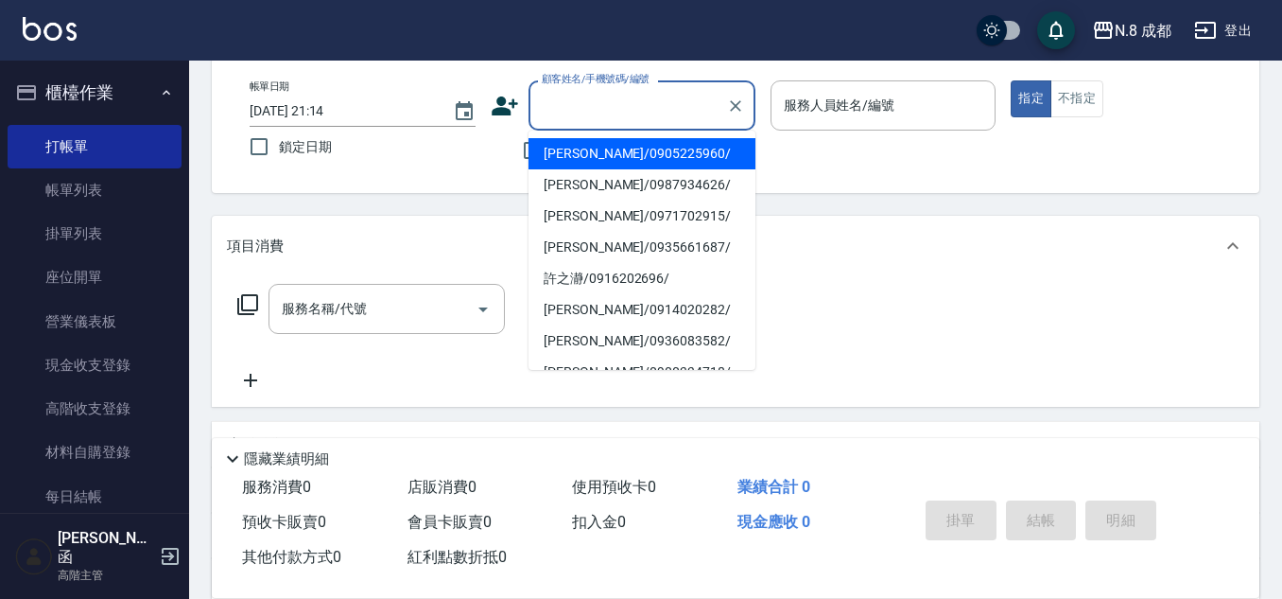
click at [615, 104] on input "顧客姓名/手機號碼/編號" at bounding box center [628, 105] width 182 height 33
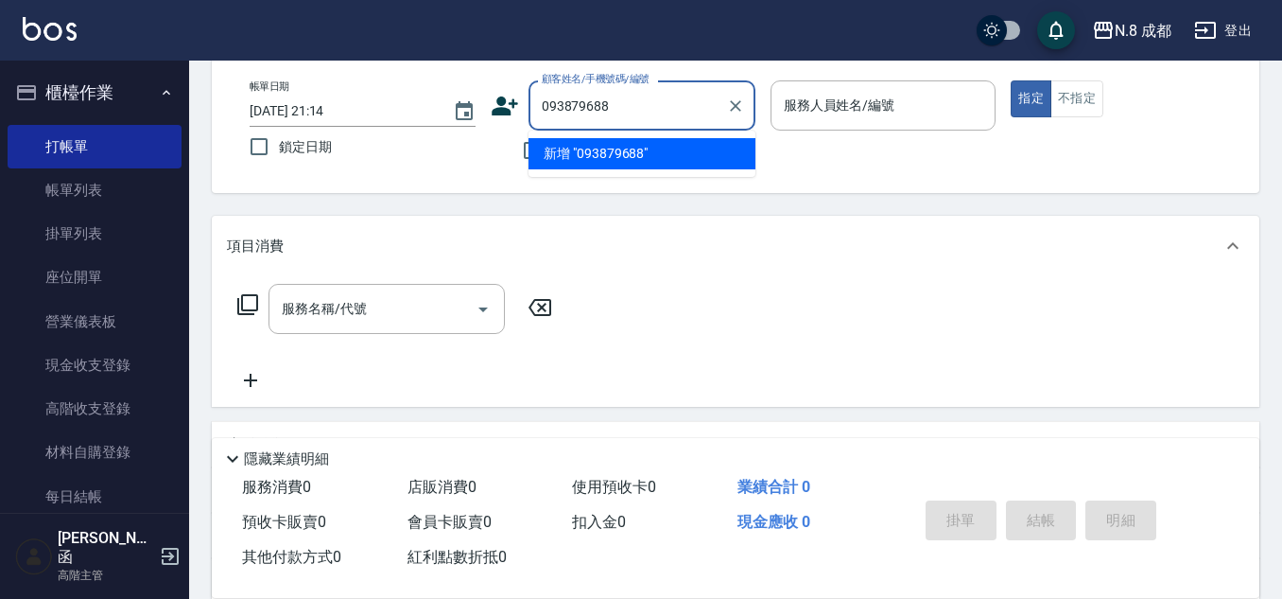
type input "0938796889"
drag, startPoint x: 677, startPoint y: 100, endPoint x: 191, endPoint y: 96, distance: 486.1
click at [191, 96] on div "Key In 打帳單 上一筆訂單:#11 帳單速查 結帳前確認明細 連續打單結帳 掛單 結帳 明細 帳單日期 [DATE] 21:14 鎖定日期 顧客姓名/手…" at bounding box center [735, 398] width 1093 height 864
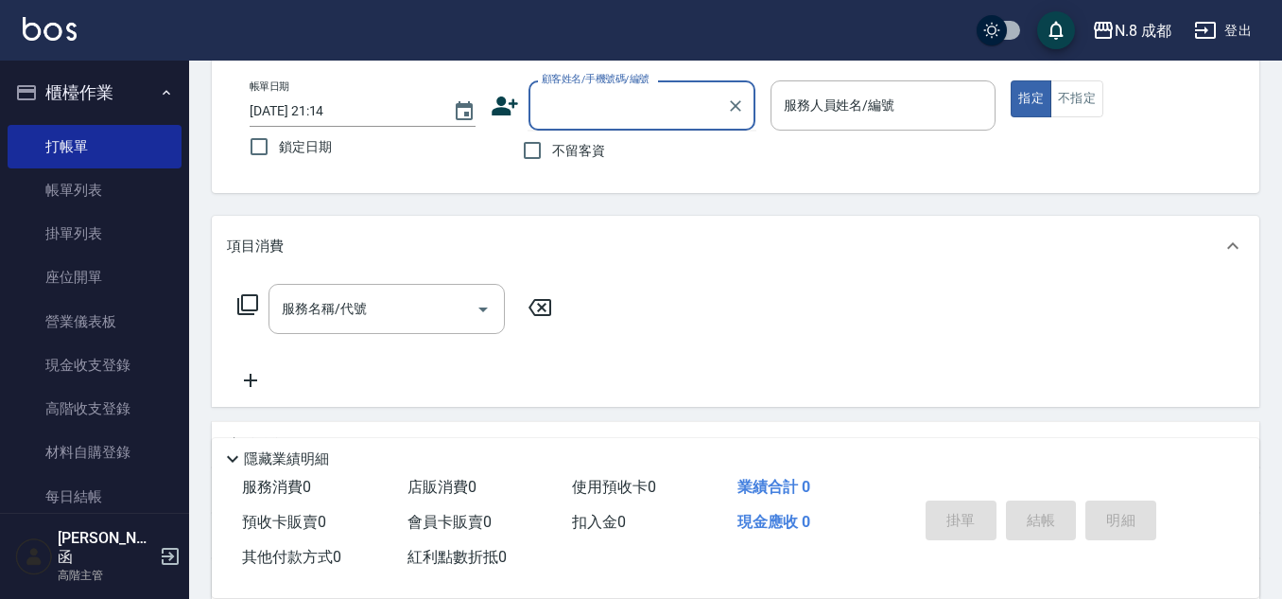
click at [507, 111] on icon at bounding box center [505, 105] width 26 height 19
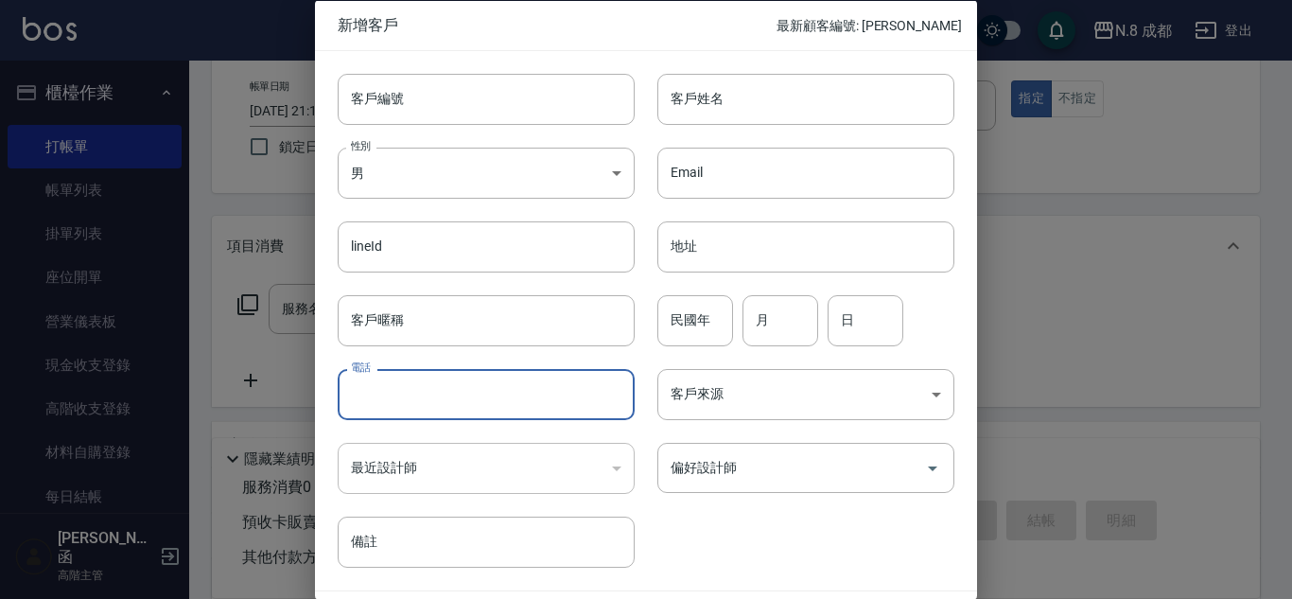
click at [462, 377] on input "電話" at bounding box center [486, 394] width 297 height 51
paste input "0938796889"
type input "0938796889"
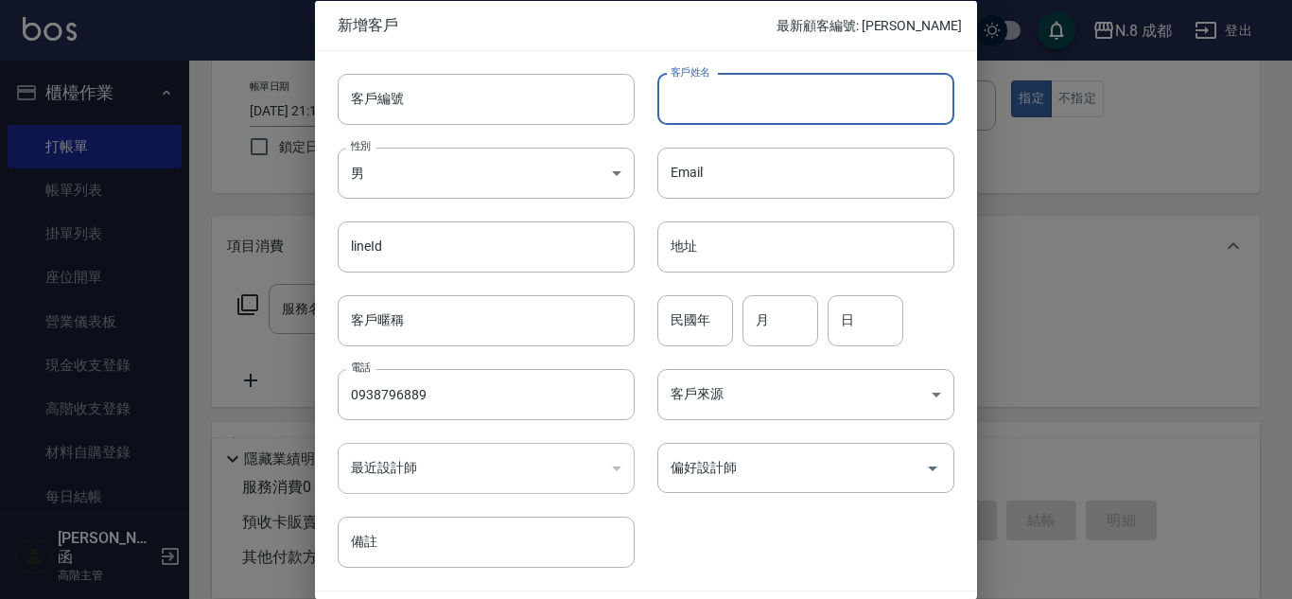
drag, startPoint x: 732, startPoint y: 97, endPoint x: 646, endPoint y: 136, distance: 94.4
click at [732, 97] on input "客戶姓名" at bounding box center [805, 98] width 297 height 51
type input "鄒家云"
click at [681, 337] on input "民國年" at bounding box center [695, 319] width 76 height 51
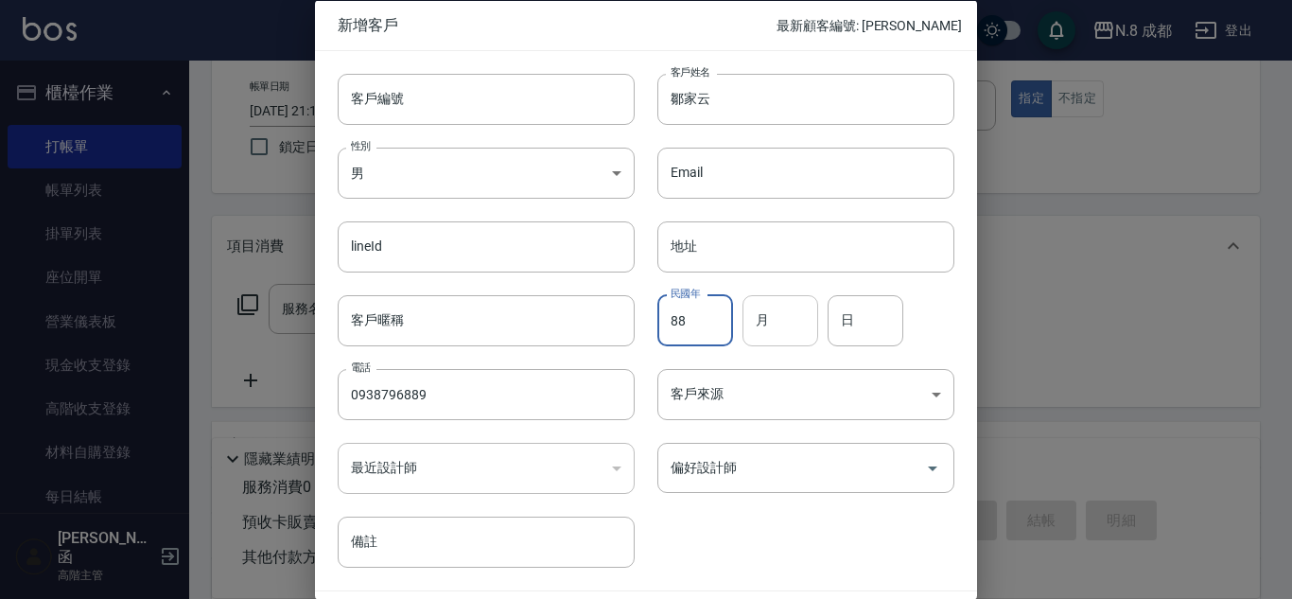
type input "88"
click at [766, 324] on input "月" at bounding box center [780, 319] width 76 height 51
type input "05"
click at [889, 315] on input "日" at bounding box center [865, 319] width 76 height 51
type input "23"
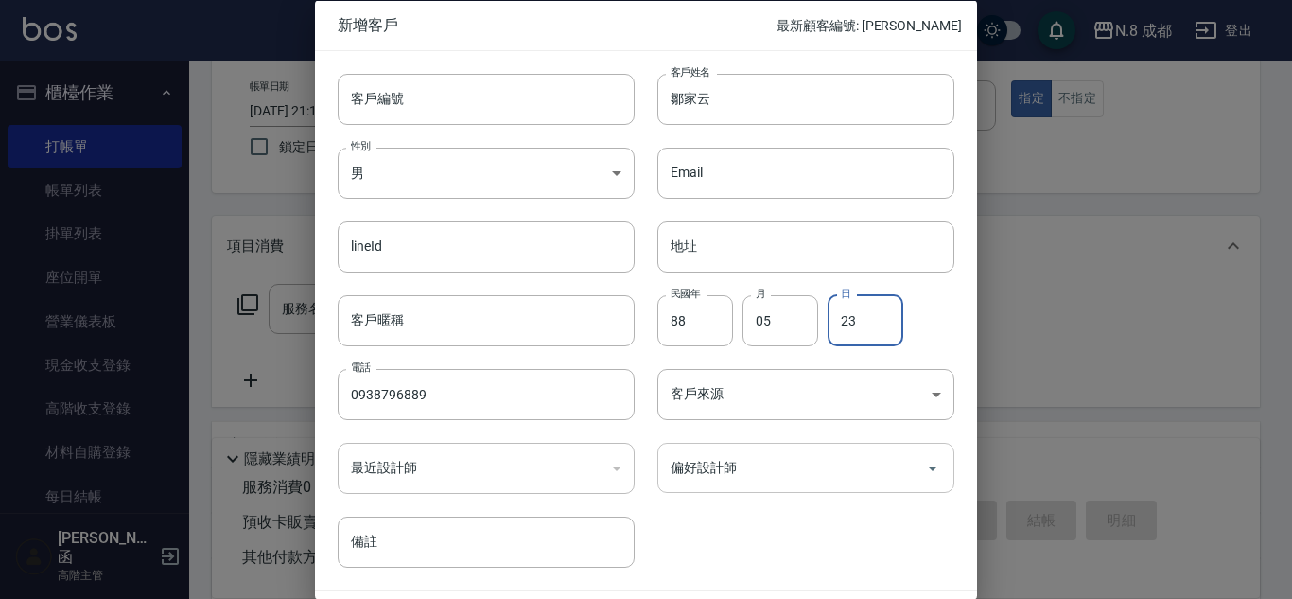
click at [796, 461] on input "偏好設計師" at bounding box center [792, 467] width 252 height 33
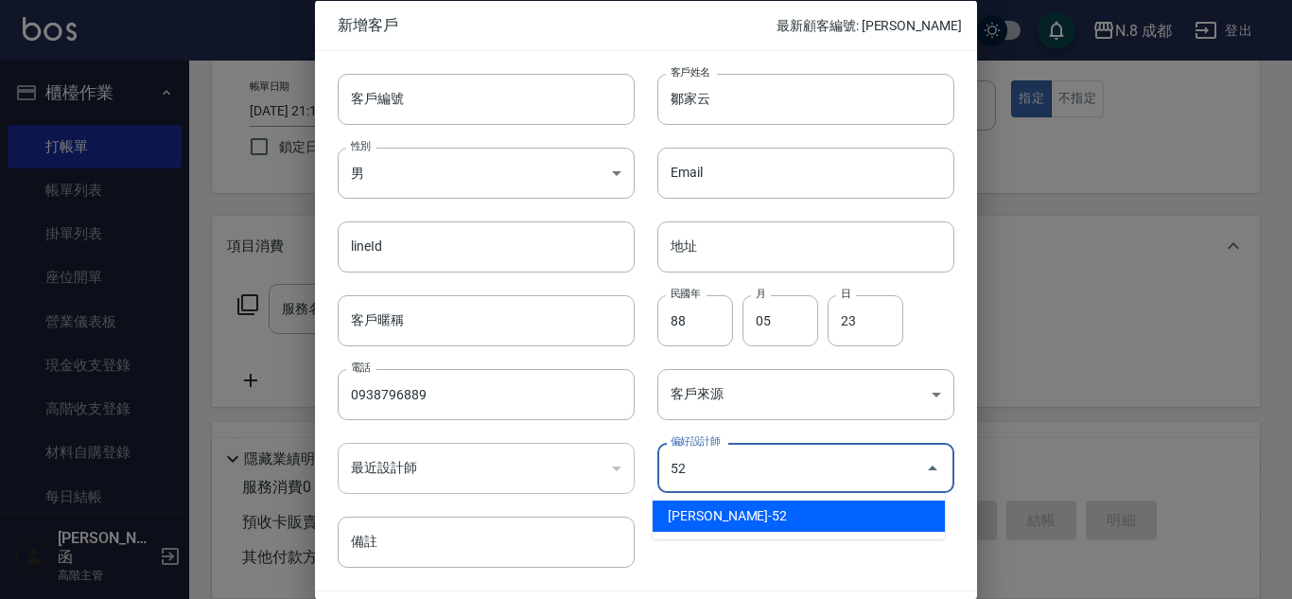
click at [775, 515] on li "[PERSON_NAME]-52" at bounding box center [799, 515] width 292 height 31
type input "[PERSON_NAME]"
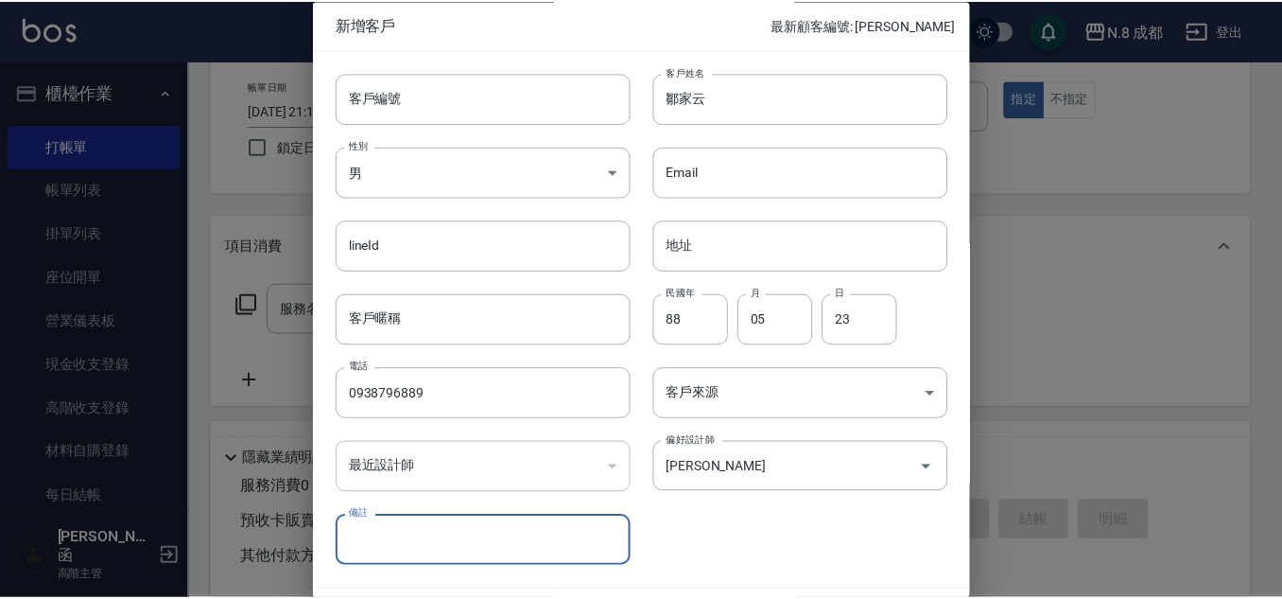
scroll to position [57, 0]
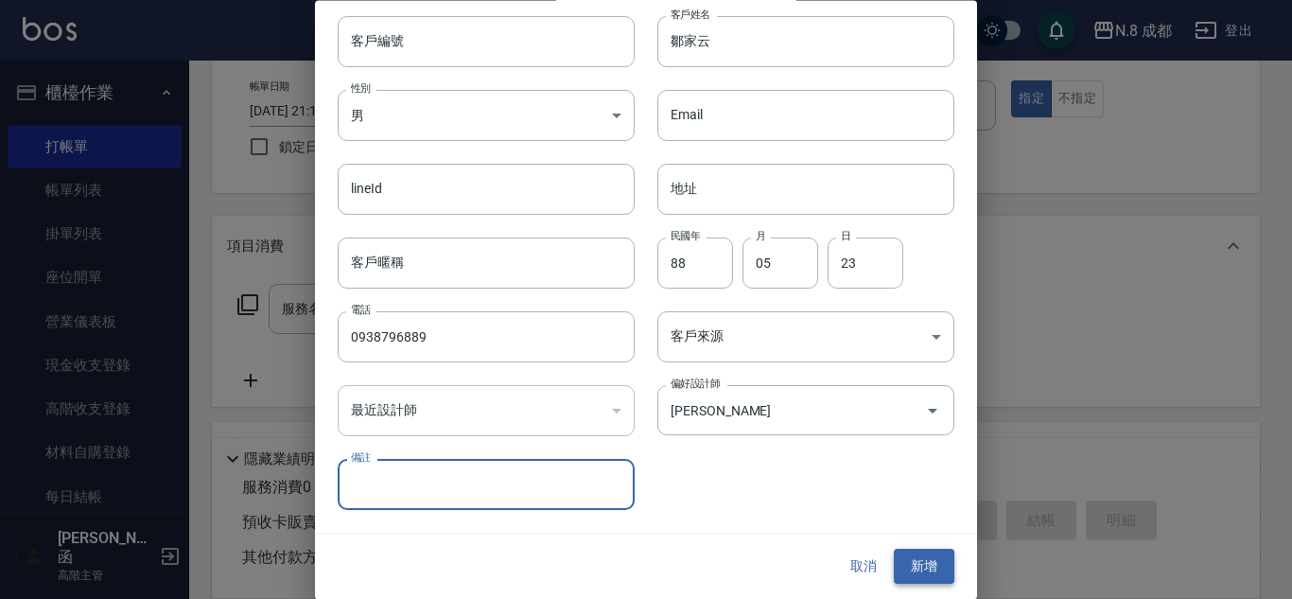
click at [922, 571] on button "新增" at bounding box center [924, 566] width 61 height 35
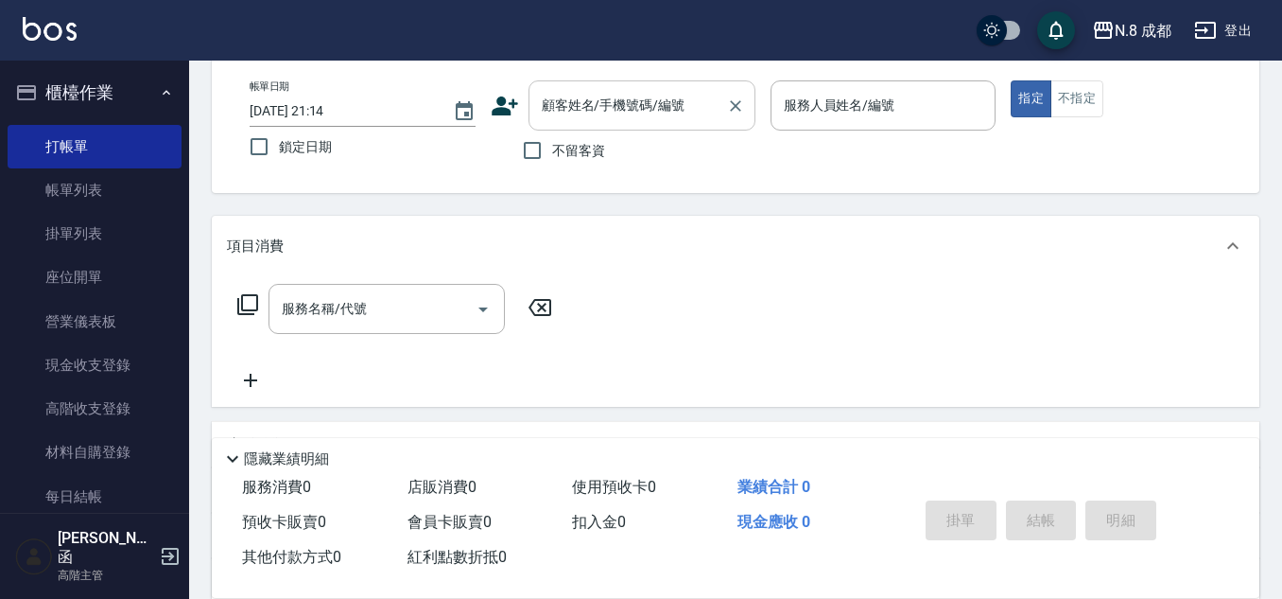
click at [636, 110] on input "顧客姓名/手機號碼/編號" at bounding box center [628, 105] width 182 height 33
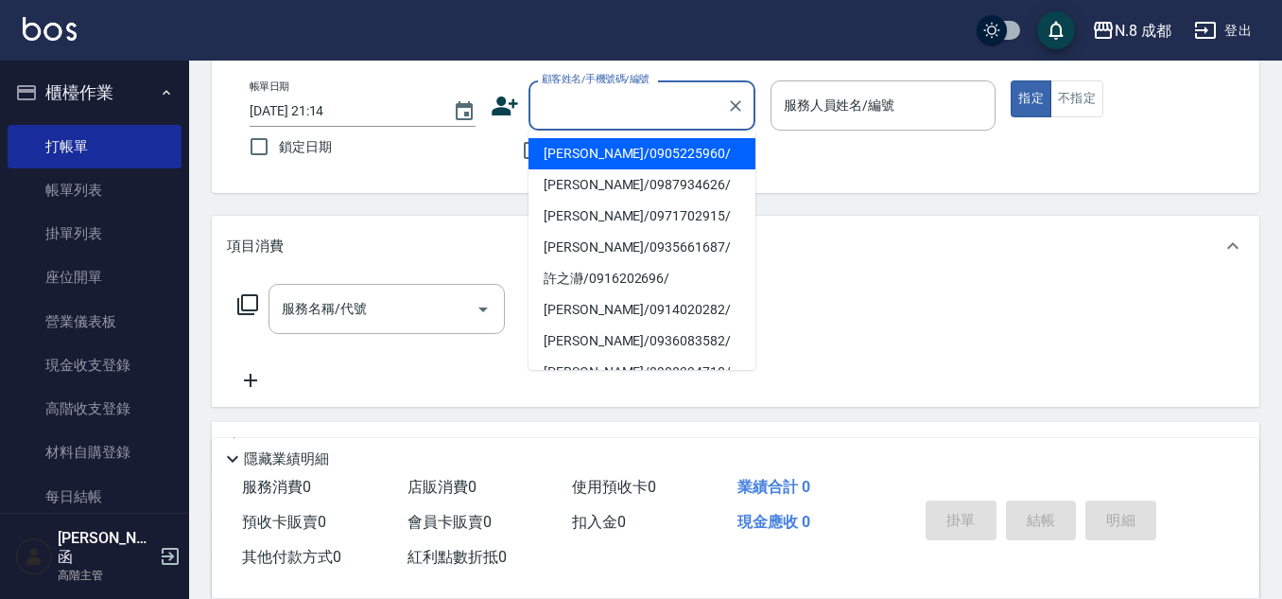
paste input "0938796889"
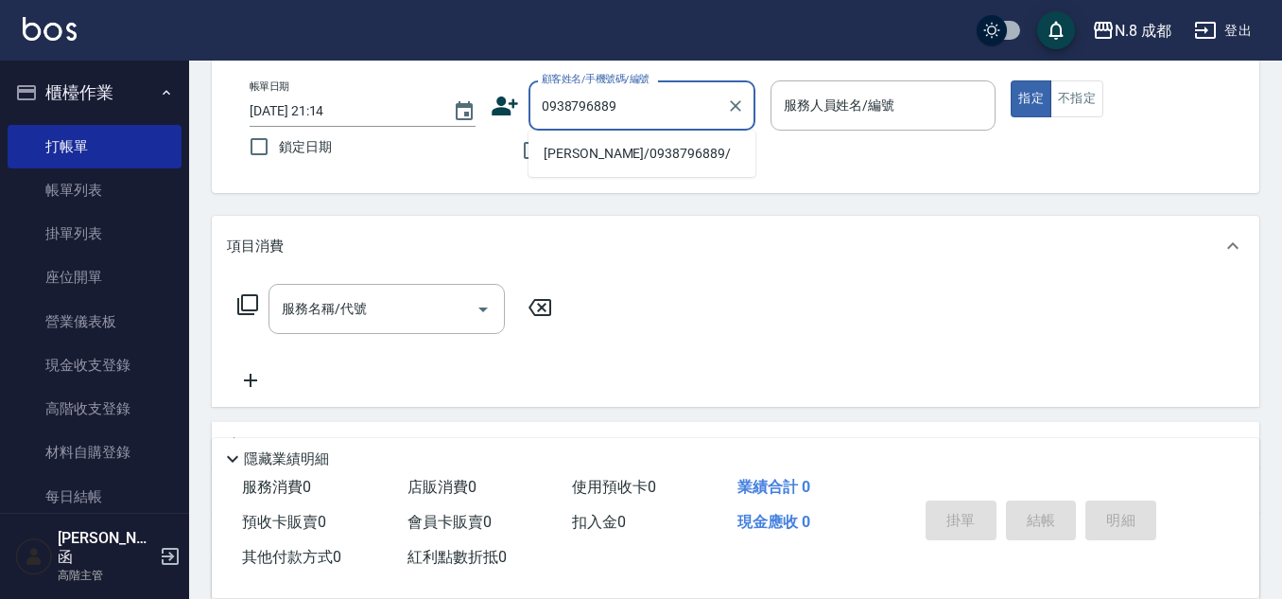
click at [638, 157] on li "[PERSON_NAME]/0938796889/" at bounding box center [642, 153] width 227 height 31
type input "[PERSON_NAME]/0938796889/"
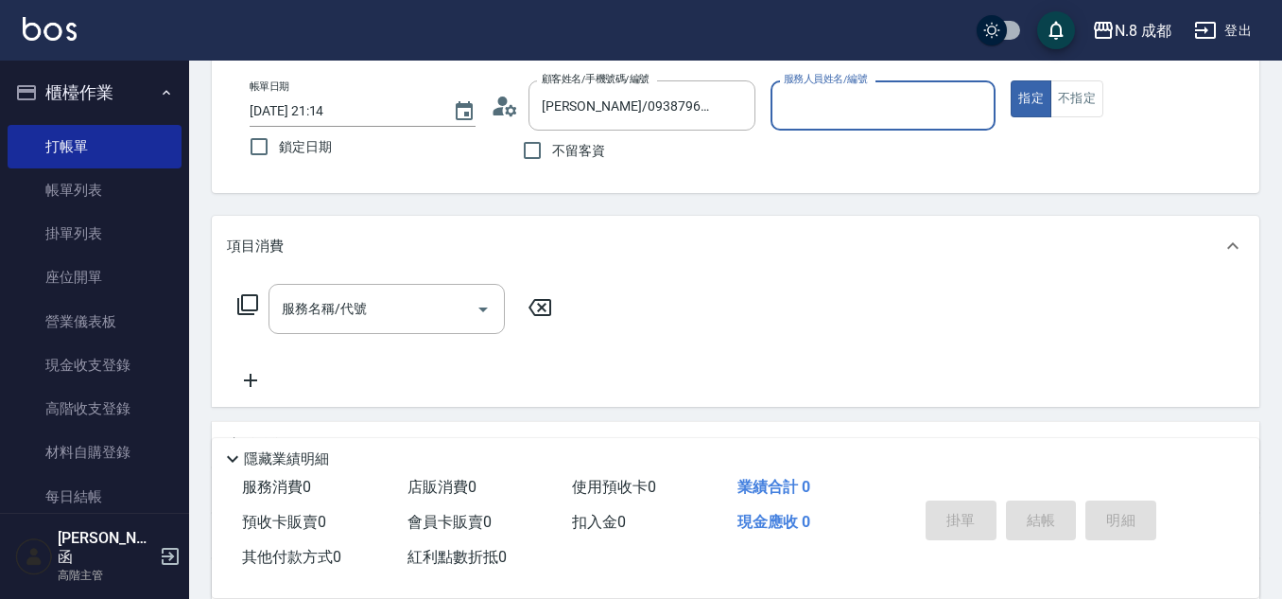
type input "[PERSON_NAME]-52"
click at [382, 319] on input "服務名稱/代號" at bounding box center [372, 308] width 191 height 33
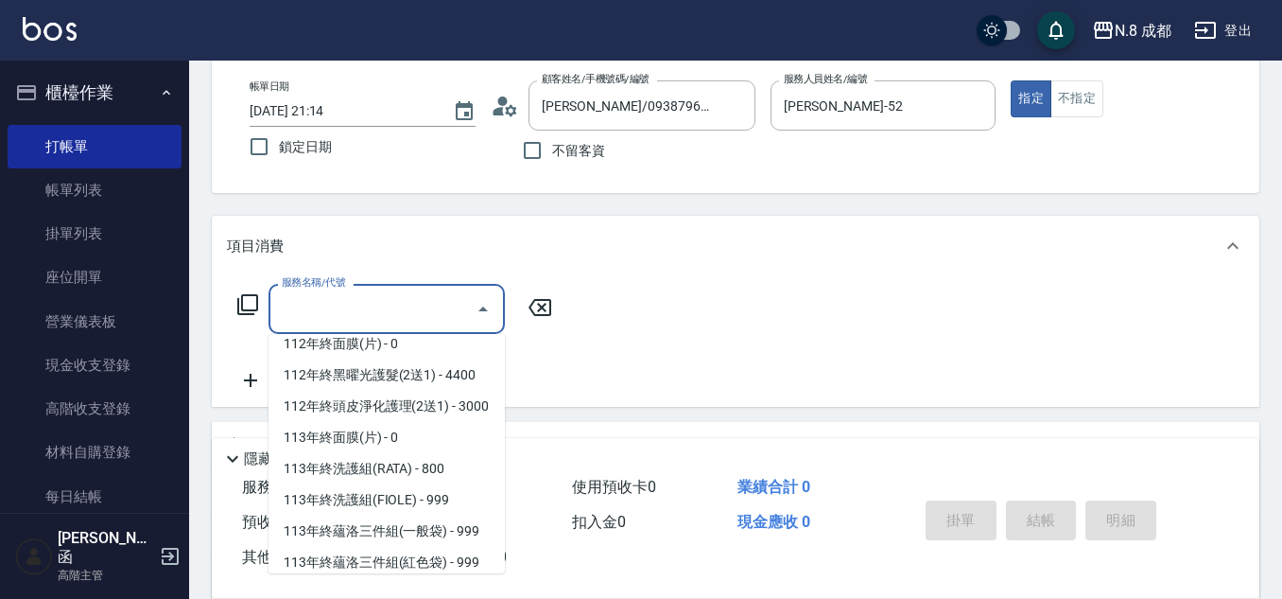
scroll to position [2551, 0]
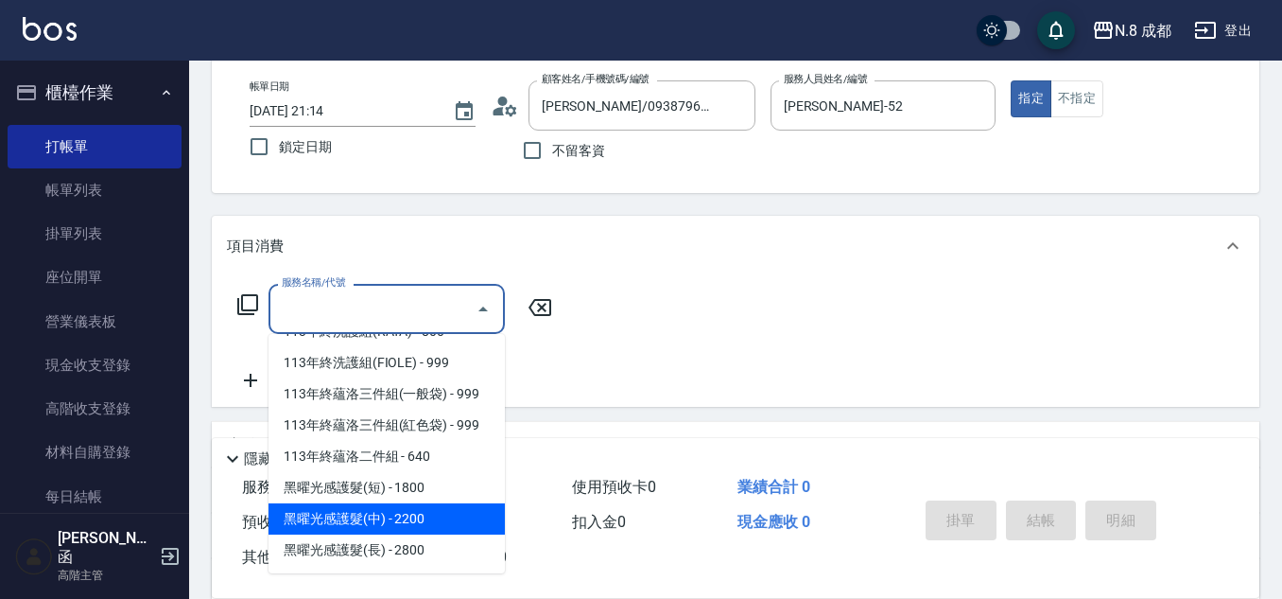
click at [420, 511] on span "黑曜光感護髮(中) - 2200" at bounding box center [387, 518] width 236 height 31
type input "黑曜光感護髮(中)(黑2)"
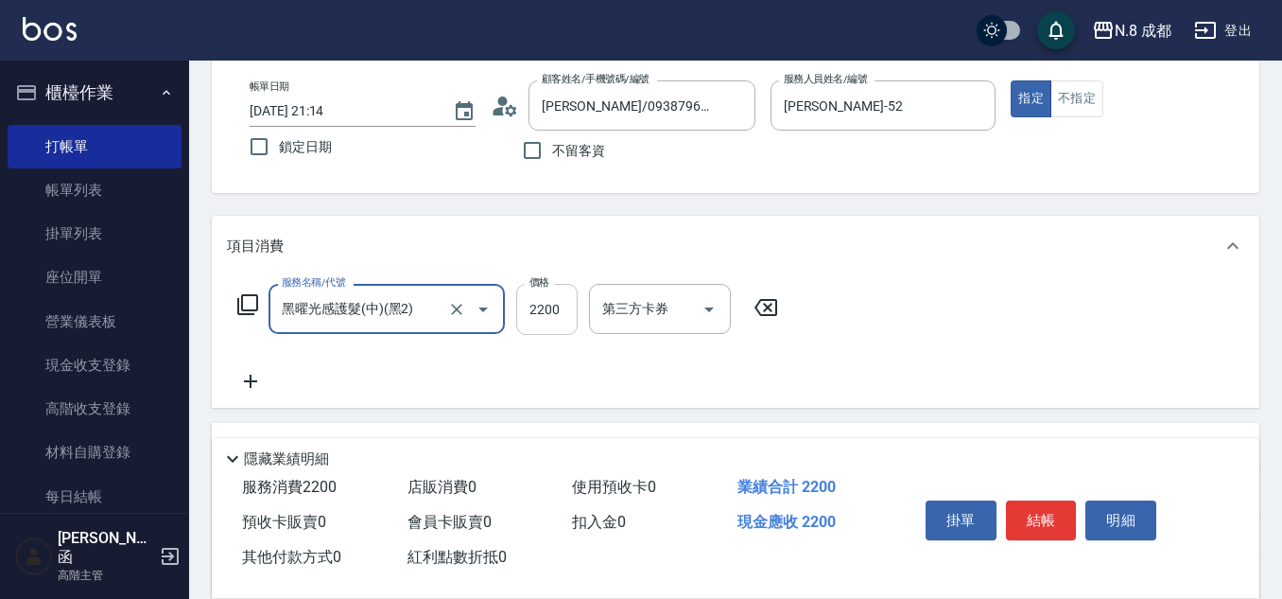
click at [563, 312] on input "2200" at bounding box center [546, 309] width 61 height 51
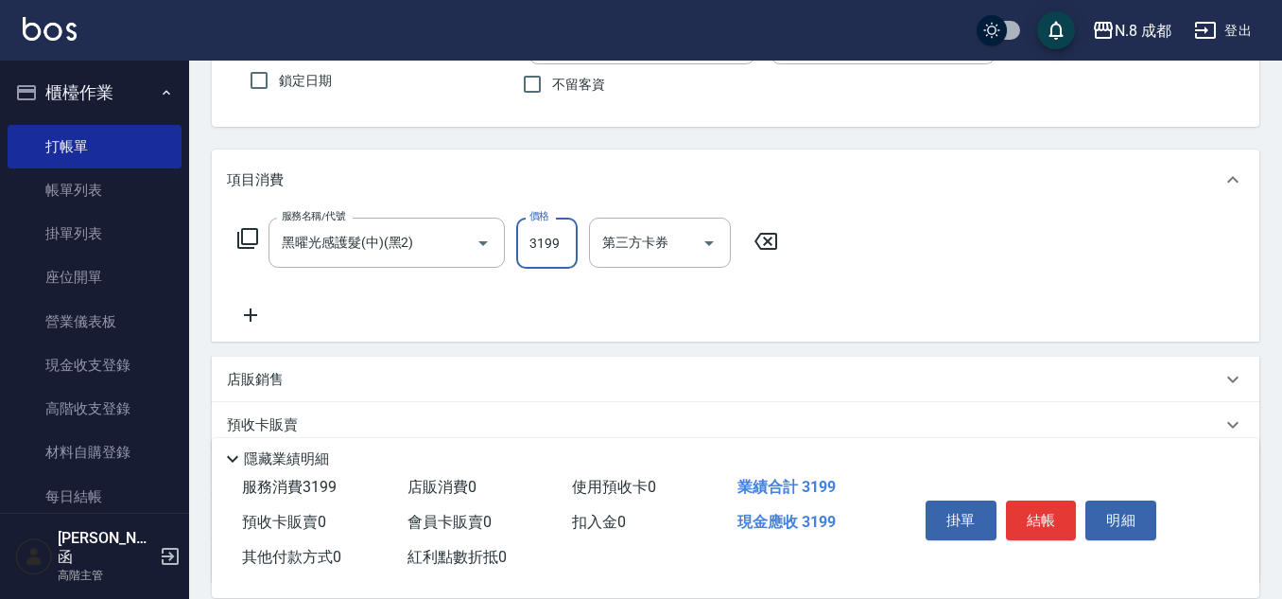
scroll to position [189, 0]
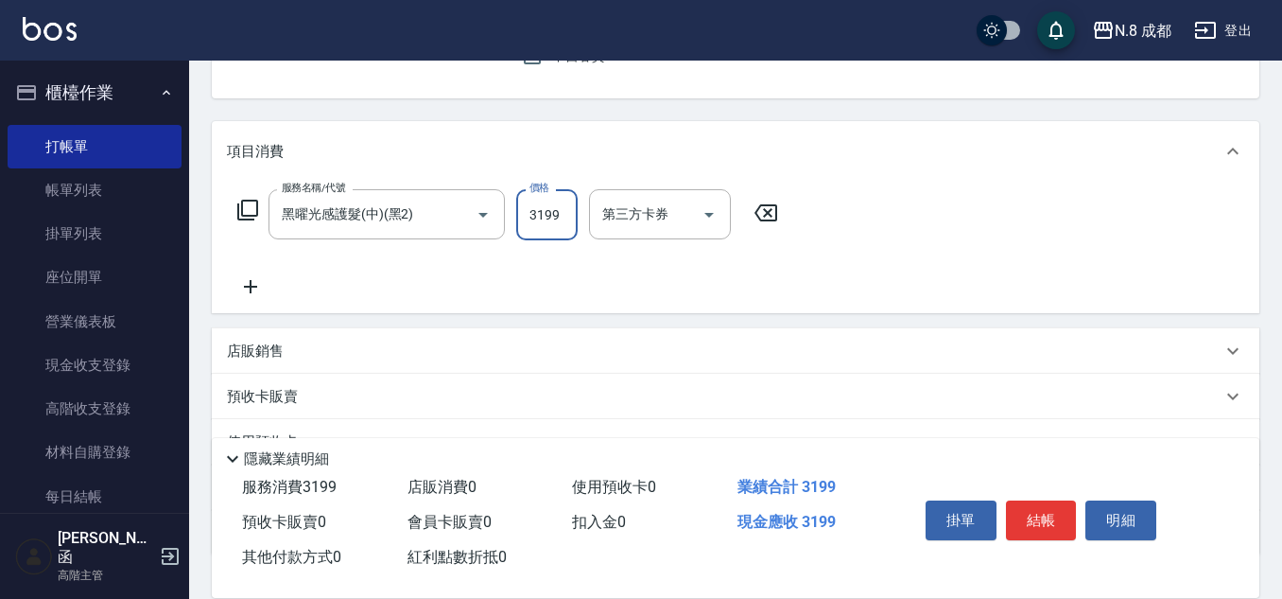
type input "3199"
click at [258, 282] on icon at bounding box center [250, 286] width 47 height 23
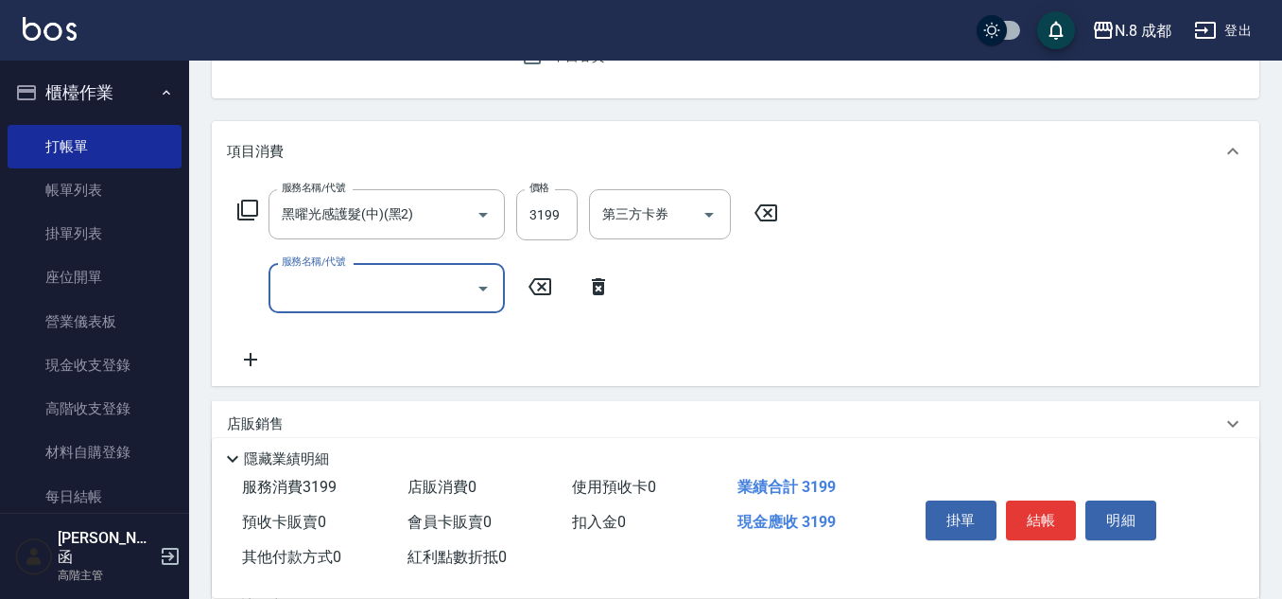
click at [342, 282] on input "服務名稱/代號" at bounding box center [372, 287] width 191 height 33
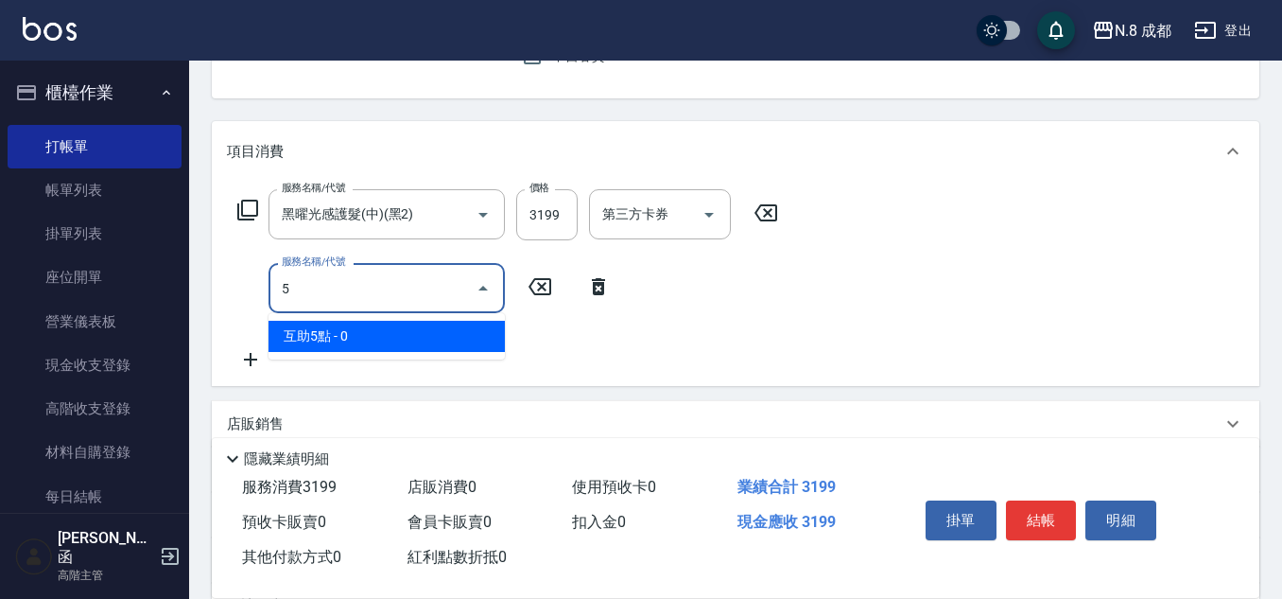
click at [372, 330] on span "互助5點 - 0" at bounding box center [387, 336] width 236 height 31
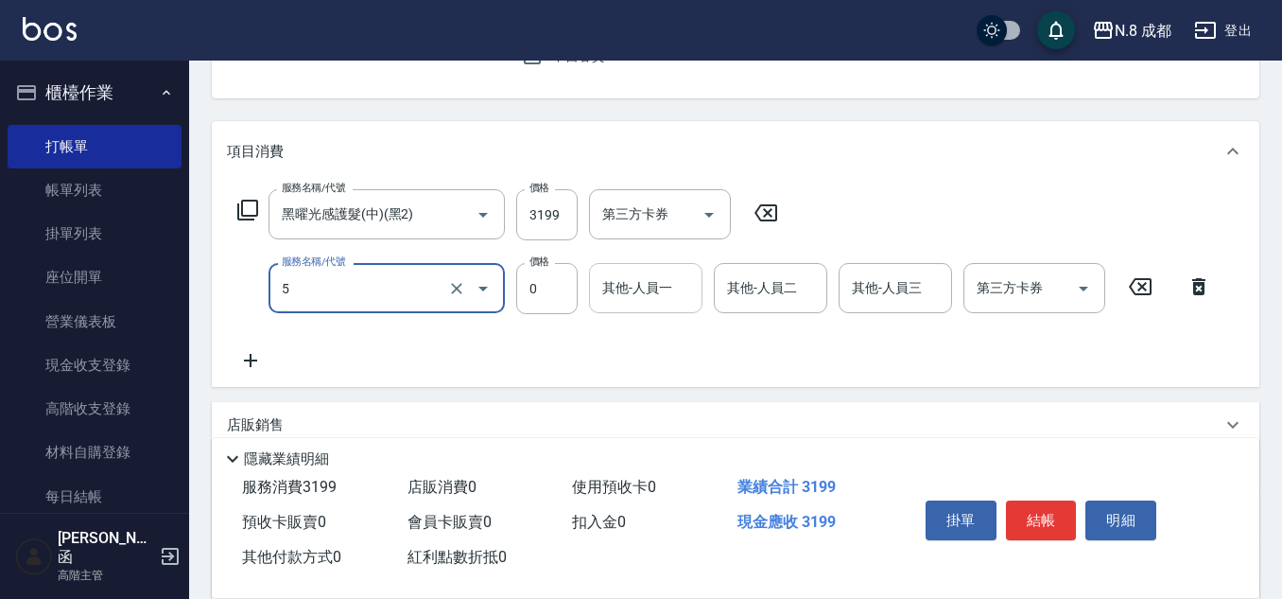
type input "互助5點(5)"
click at [664, 283] on input "其他-人員一" at bounding box center [646, 287] width 96 height 33
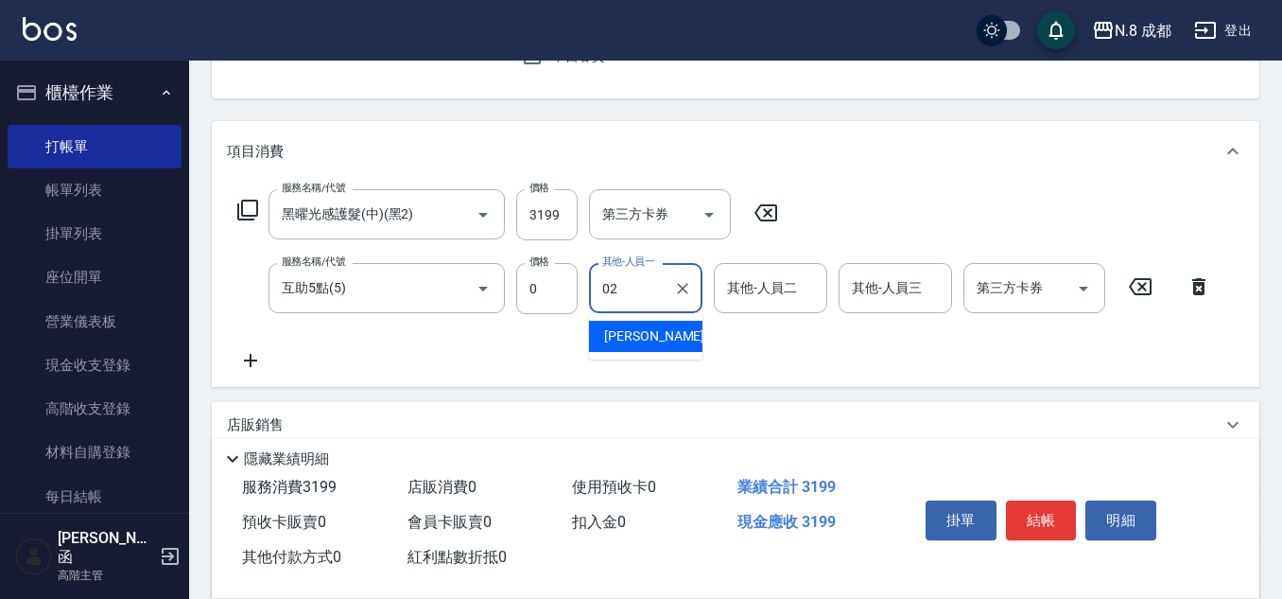
click at [655, 343] on span "[PERSON_NAME]-02" at bounding box center [663, 336] width 119 height 20
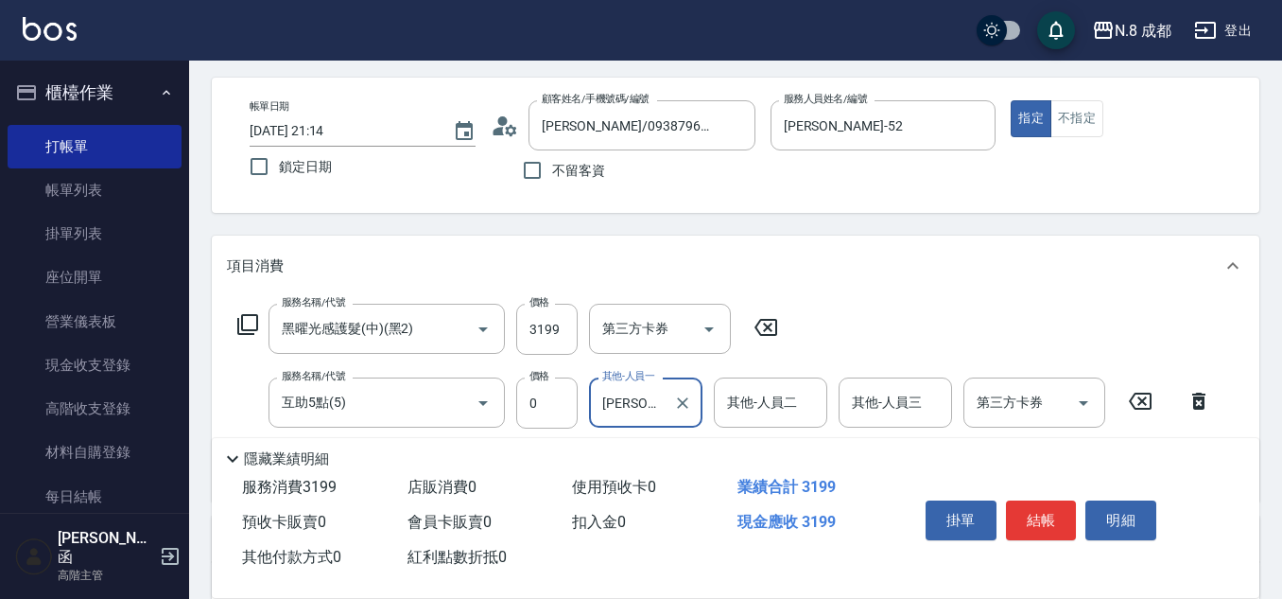
scroll to position [0, 0]
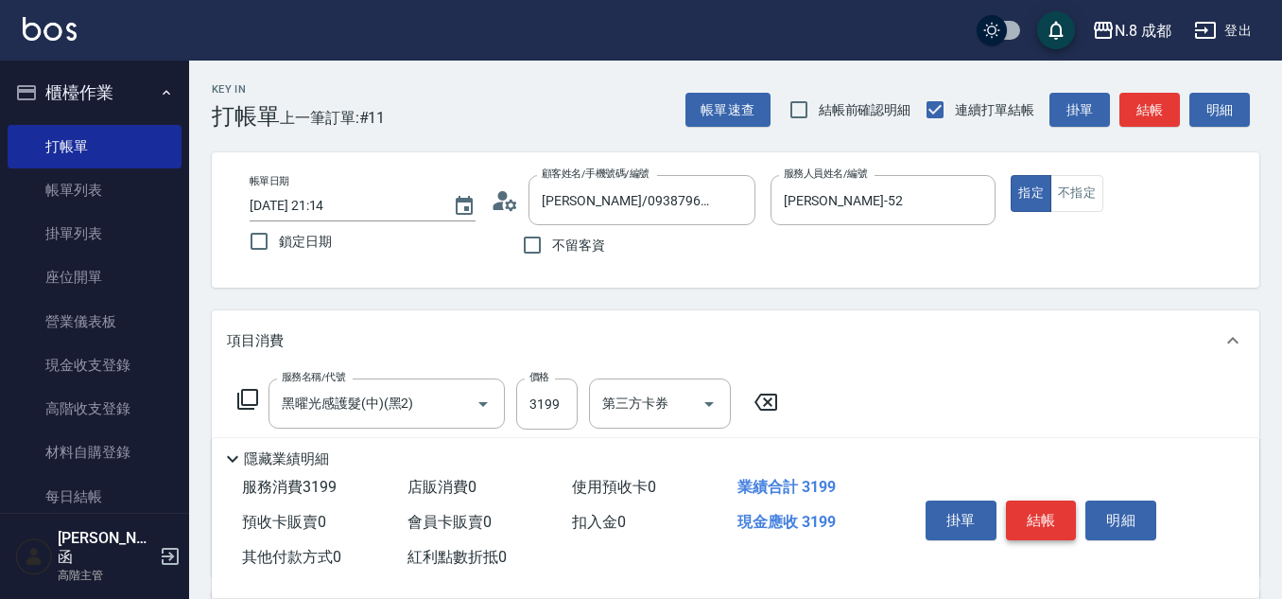
type input "[PERSON_NAME]-02"
click at [1044, 513] on button "結帳" at bounding box center [1041, 520] width 71 height 40
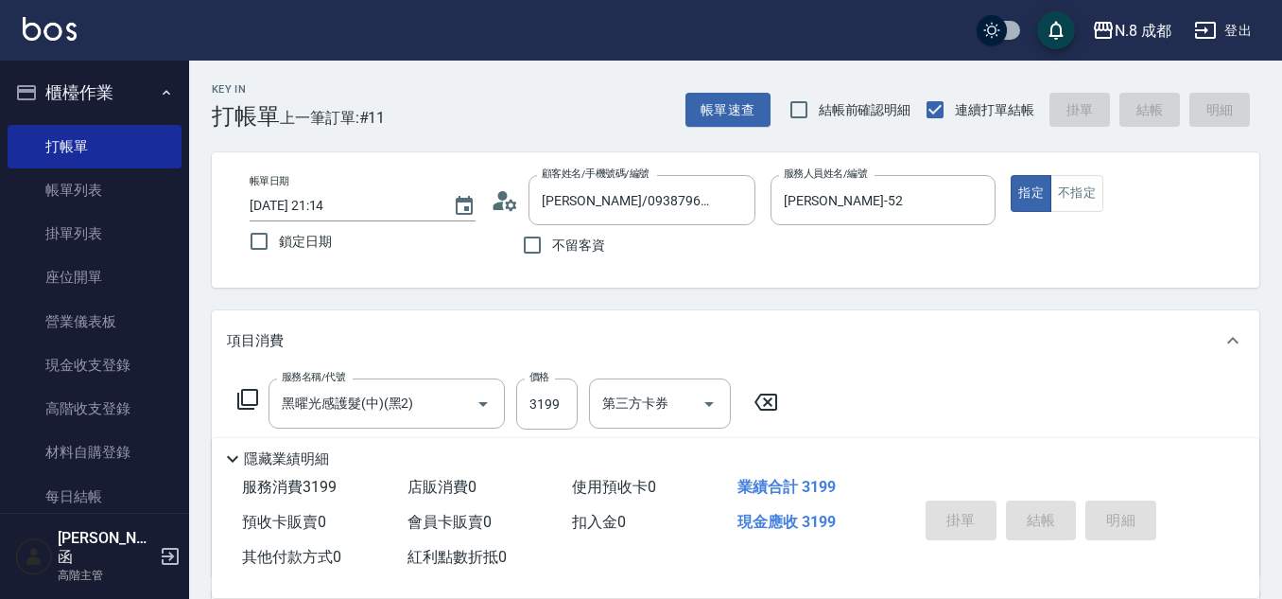
type input "[DATE] 21:16"
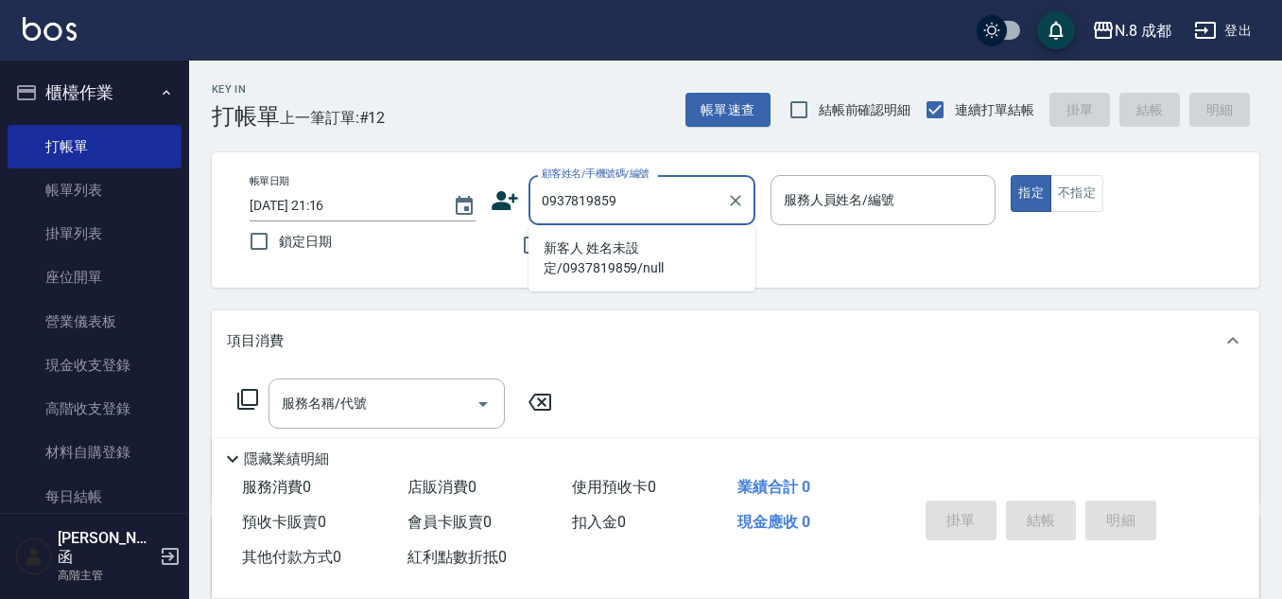
click at [613, 243] on li "新客人 姓名未設定/0937819859/null" at bounding box center [642, 258] width 227 height 51
type input "新客人 姓名未設定/0937819859/null"
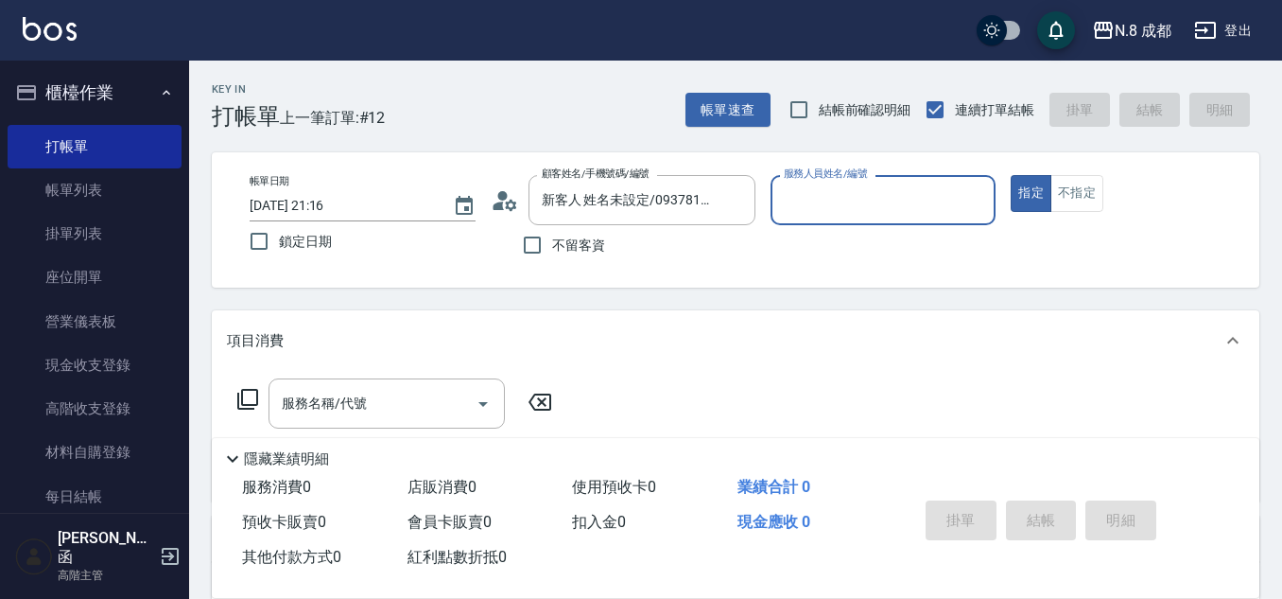
click at [827, 209] on input "服務人員姓名/編號" at bounding box center [883, 199] width 209 height 33
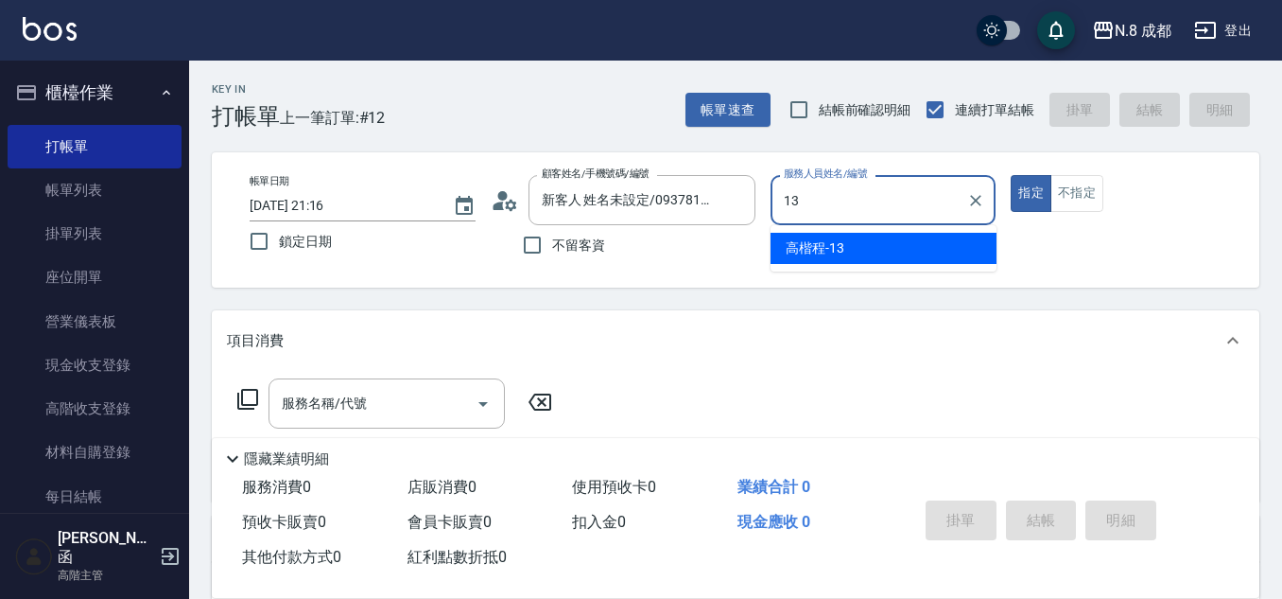
drag, startPoint x: 832, startPoint y: 243, endPoint x: 437, endPoint y: 367, distance: 414.3
click at [831, 244] on span "[PERSON_NAME]程 -13" at bounding box center [815, 248] width 59 height 20
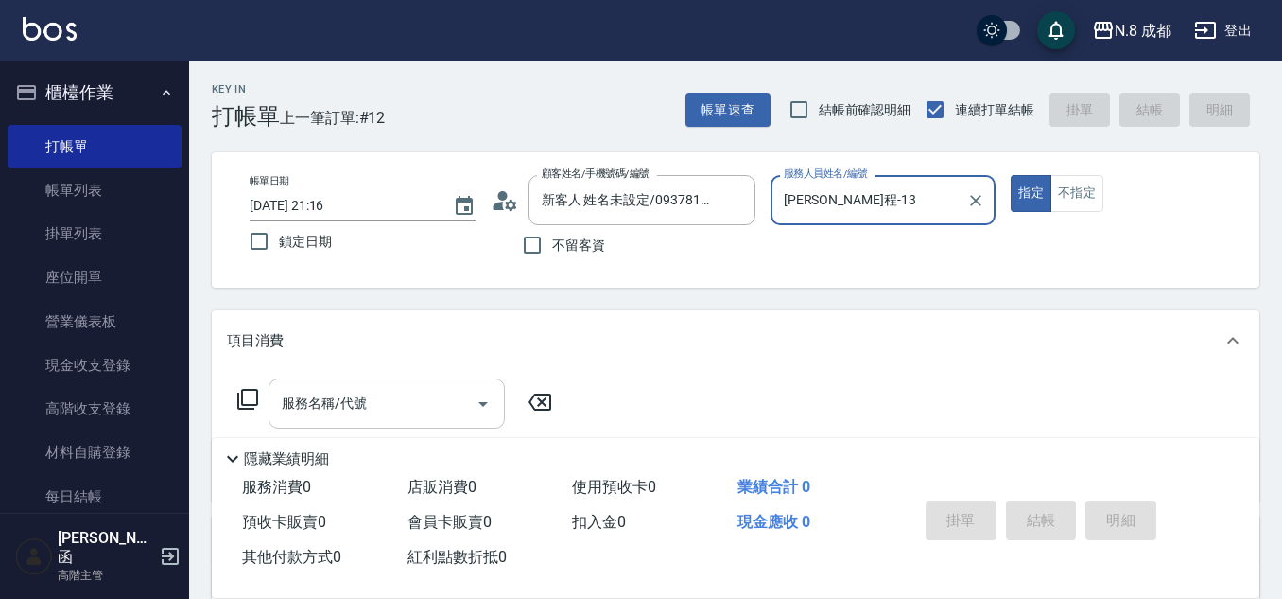
type input "[PERSON_NAME]程-13"
click at [373, 396] on input "服務名稱/代號" at bounding box center [372, 403] width 191 height 33
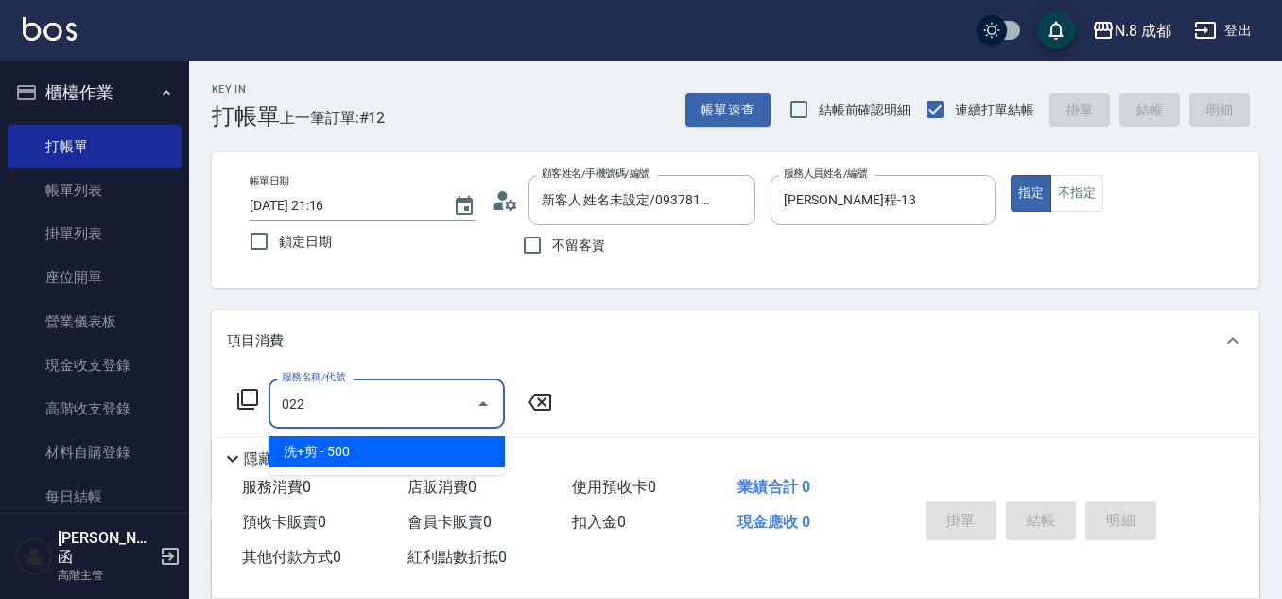
drag, startPoint x: 377, startPoint y: 427, endPoint x: 451, endPoint y: 429, distance: 73.8
click at [370, 445] on span "洗+剪 - 500" at bounding box center [387, 451] width 236 height 31
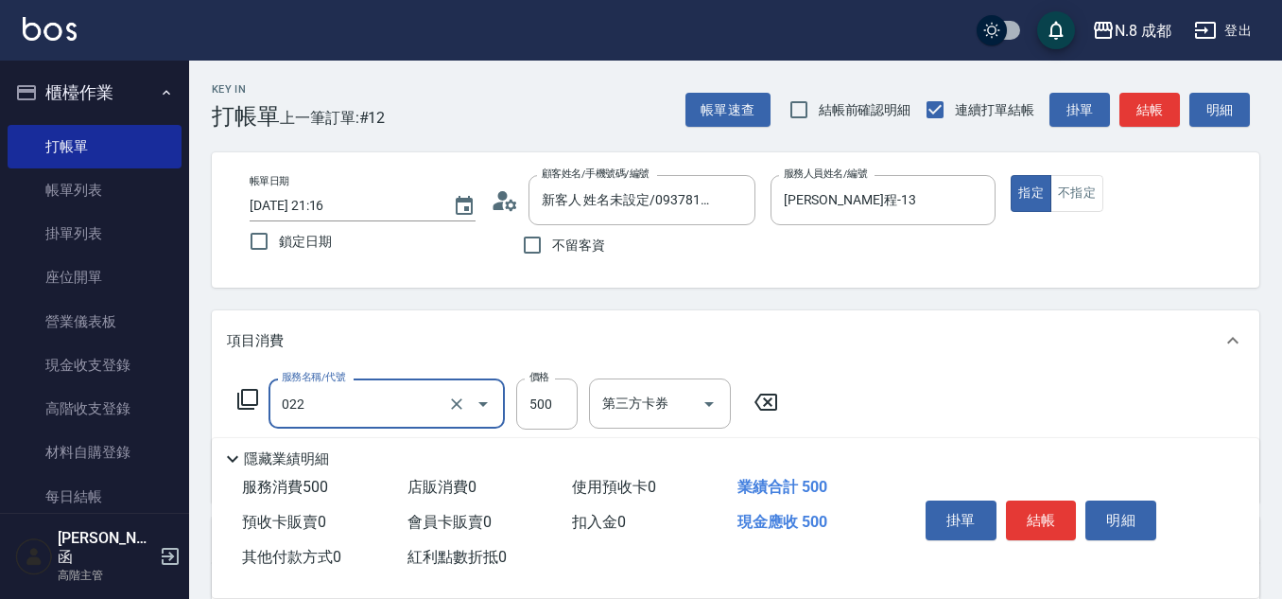
type input "洗+剪(022)"
drag, startPoint x: 505, startPoint y: 411, endPoint x: 555, endPoint y: 406, distance: 50.4
click at [510, 411] on div "服務名稱/代號 洗+剪(022) 服務名稱/代號 價格 500 價格 第三方卡券 第三方卡券" at bounding box center [508, 403] width 563 height 51
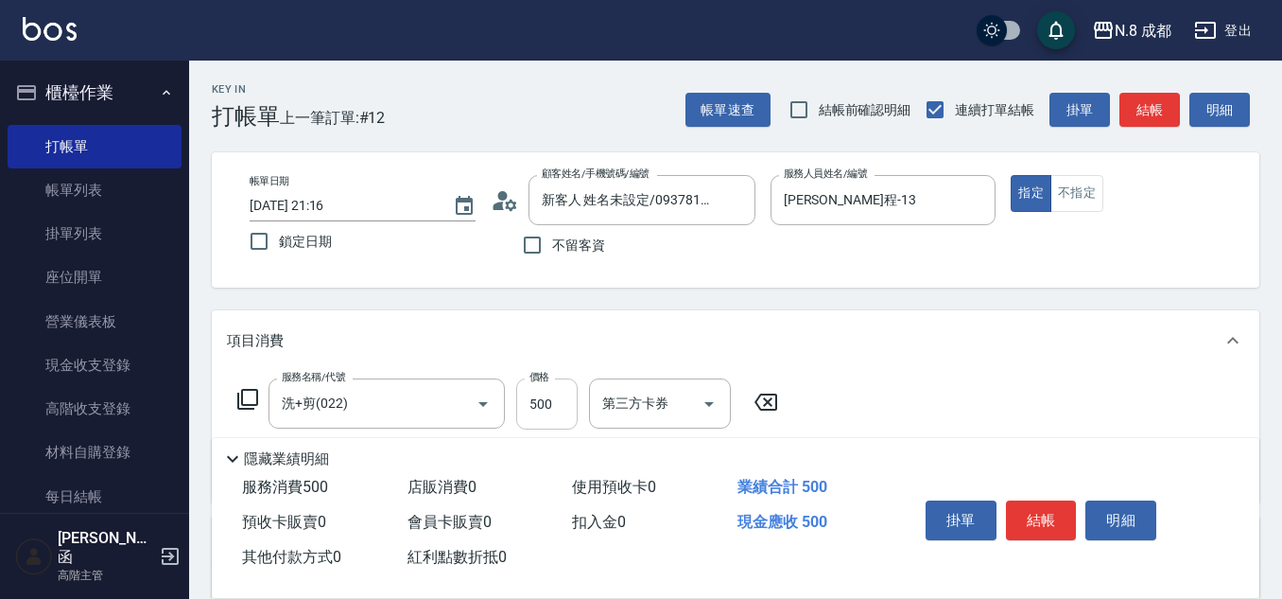
click at [555, 406] on input "500" at bounding box center [546, 403] width 61 height 51
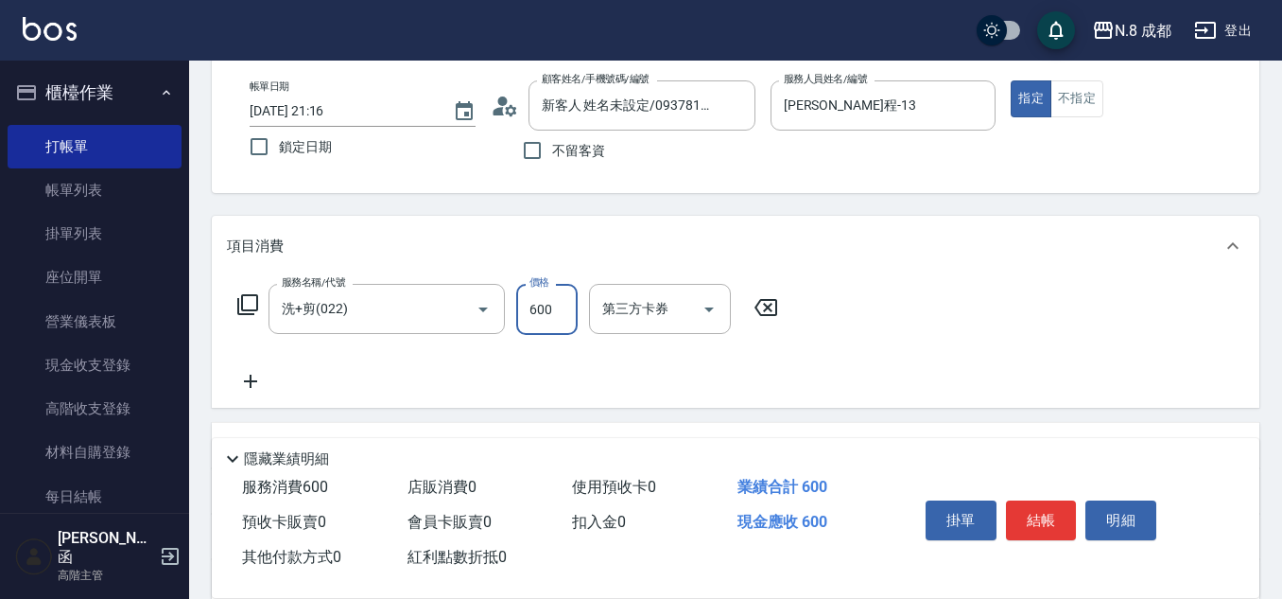
type input "600"
click at [255, 385] on icon at bounding box center [250, 381] width 47 height 23
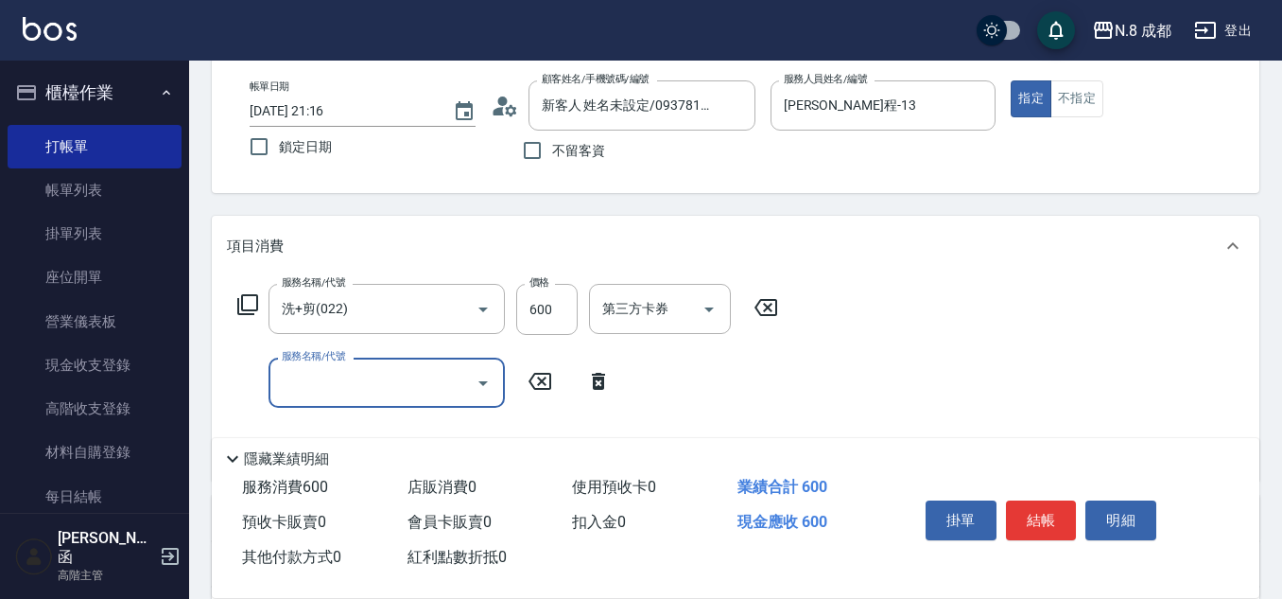
click at [336, 387] on input "服務名稱/代號" at bounding box center [372, 382] width 191 height 33
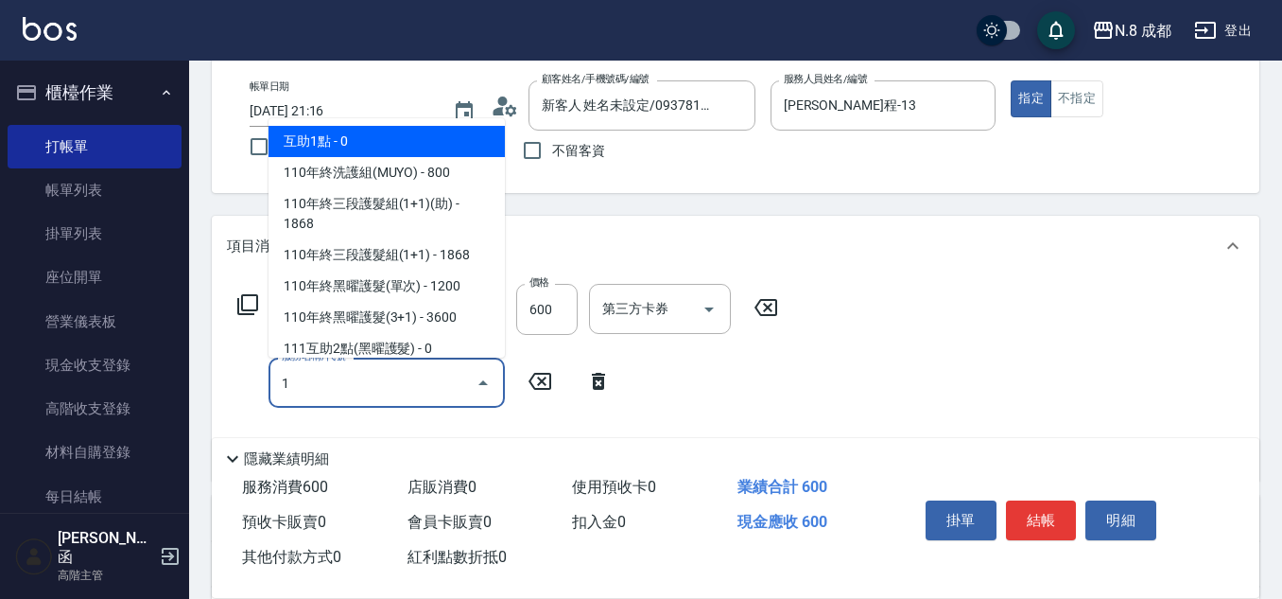
click at [403, 144] on span "互助1點 - 0" at bounding box center [387, 141] width 236 height 31
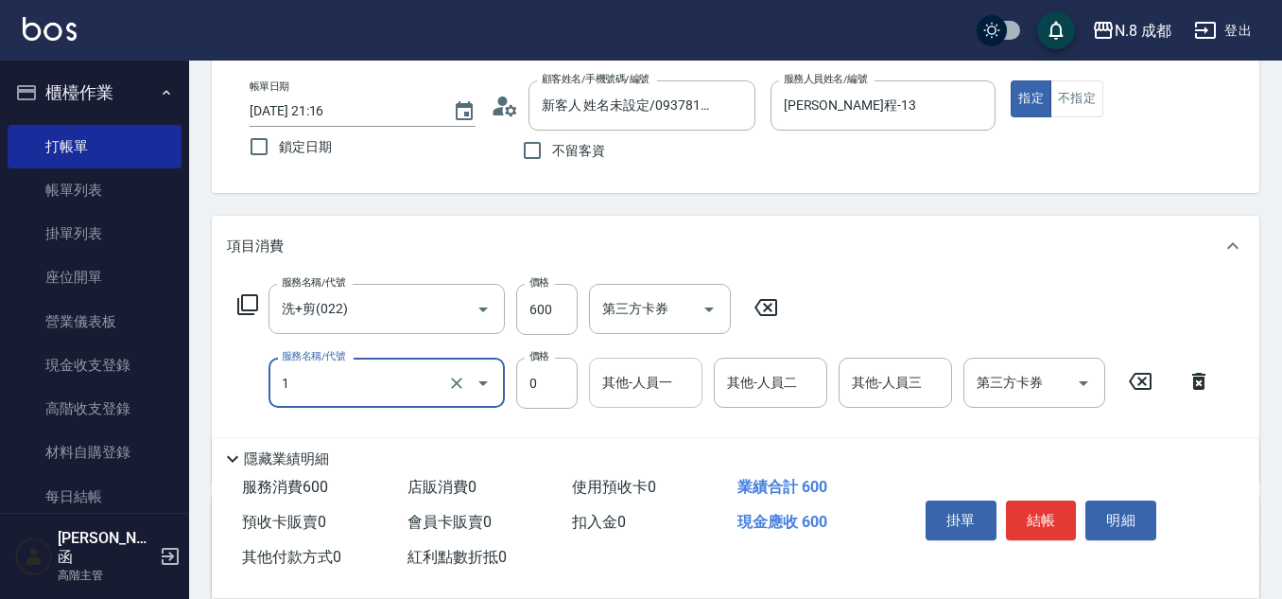
type input "互助1點(1)"
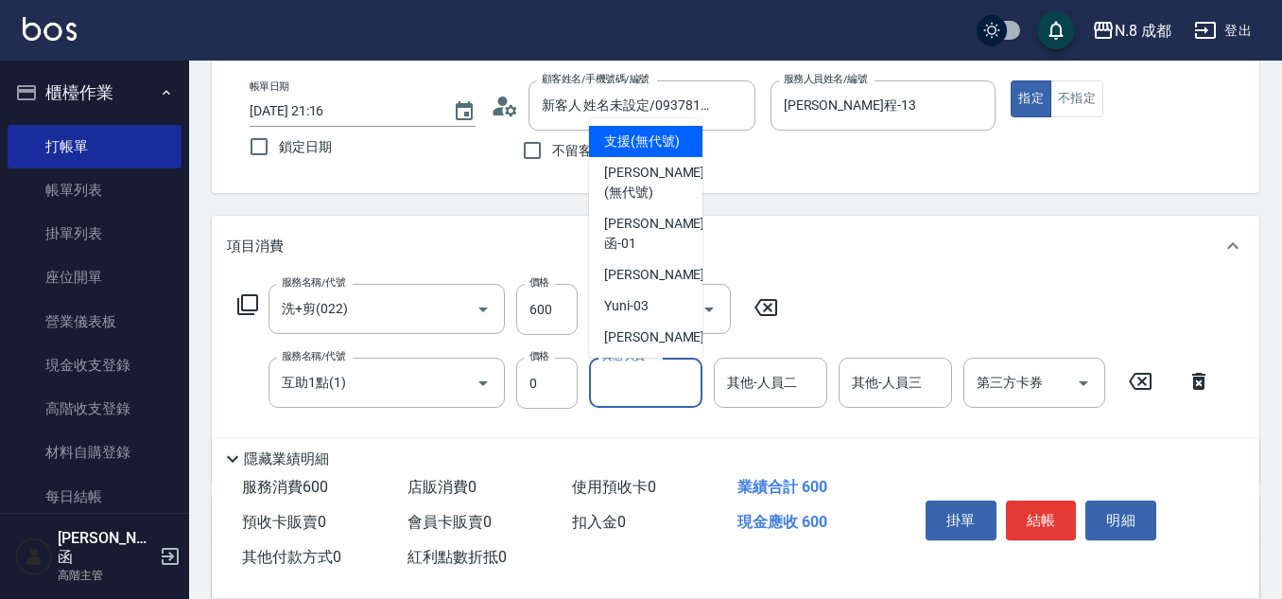
click at [640, 384] on input "其他-人員一" at bounding box center [646, 382] width 96 height 33
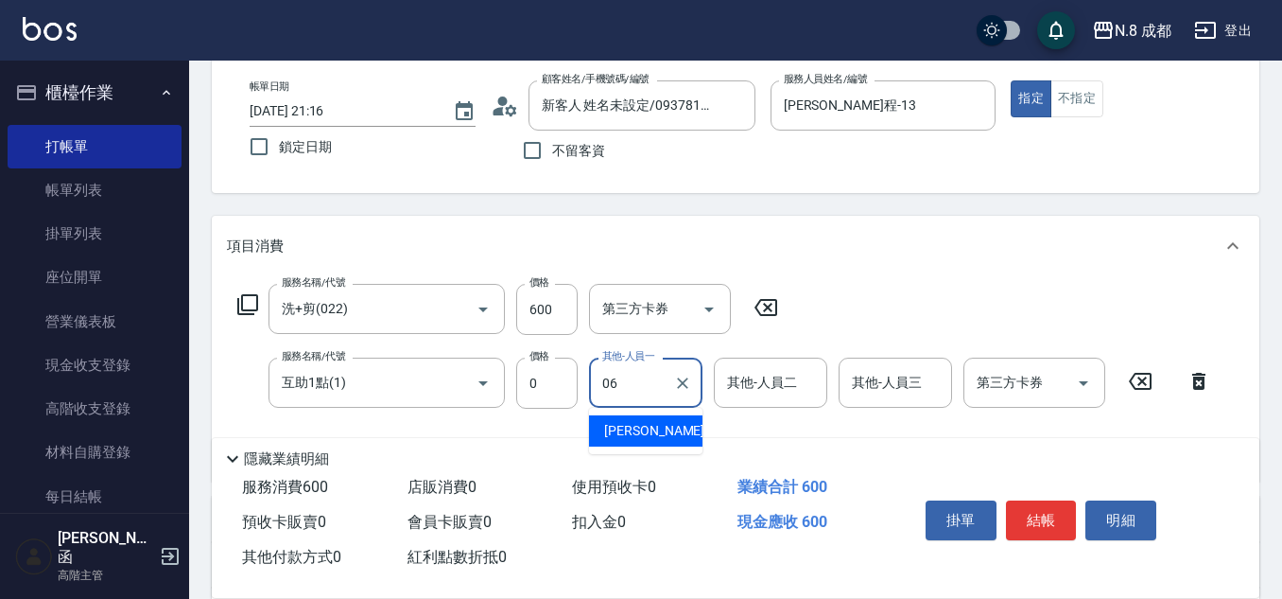
click at [656, 426] on span "[PERSON_NAME] -06" at bounding box center [663, 431] width 119 height 20
type input "[PERSON_NAME]-06"
click at [1059, 501] on button "結帳" at bounding box center [1041, 520] width 71 height 40
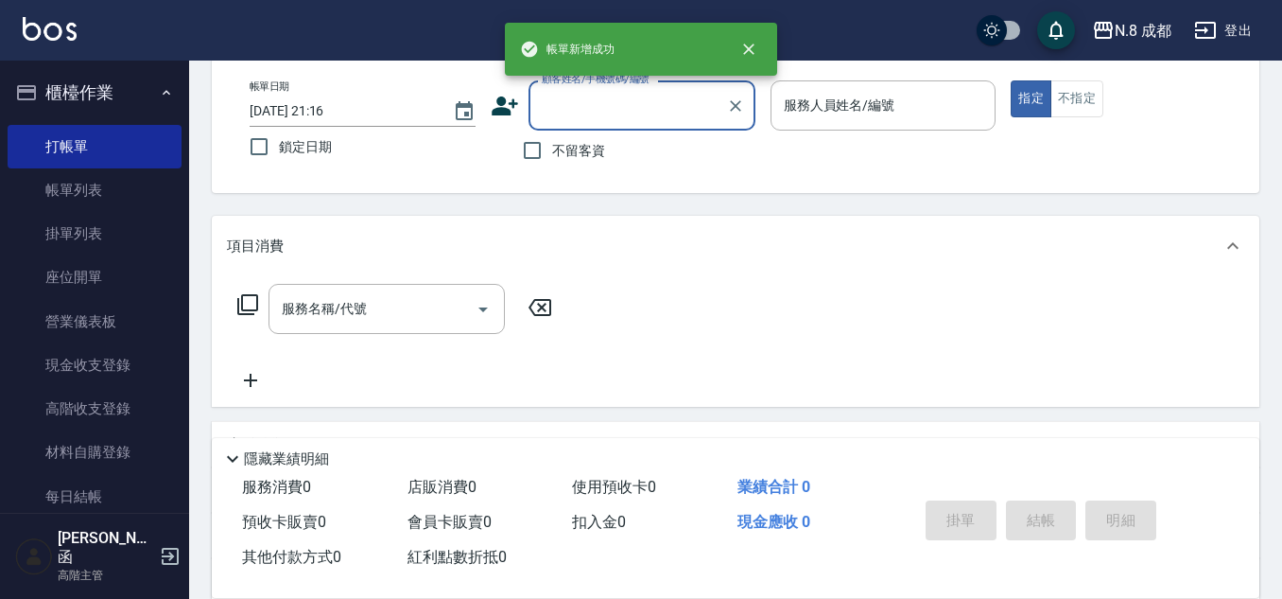
scroll to position [0, 0]
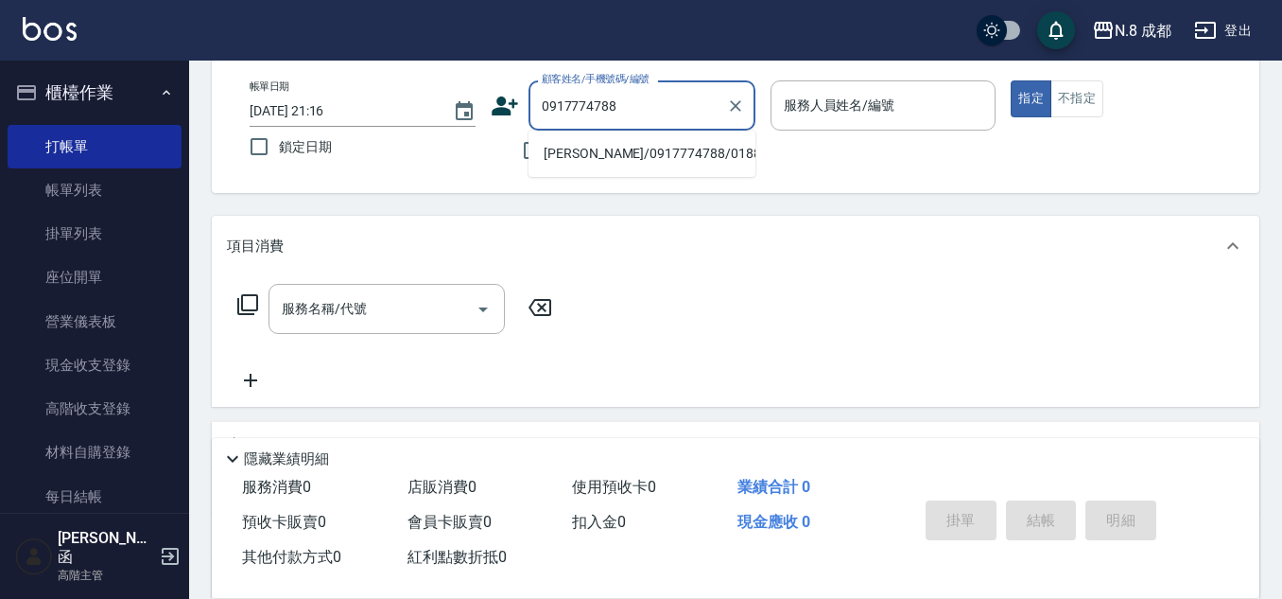
drag, startPoint x: 666, startPoint y: 101, endPoint x: 366, endPoint y: 89, distance: 300.0
click at [366, 89] on div "帳單日期 [DATE] 21:16 鎖定日期 顧客姓名/手機號碼/編號 0917774788 顧客姓名/手機號碼/編號 不留客資 服務人員姓名/編號 服務人員…" at bounding box center [736, 125] width 1002 height 90
click at [562, 152] on li "[PERSON_NAME]/0917774788/018845" at bounding box center [642, 153] width 227 height 31
type input "[PERSON_NAME]/0917774788/018845"
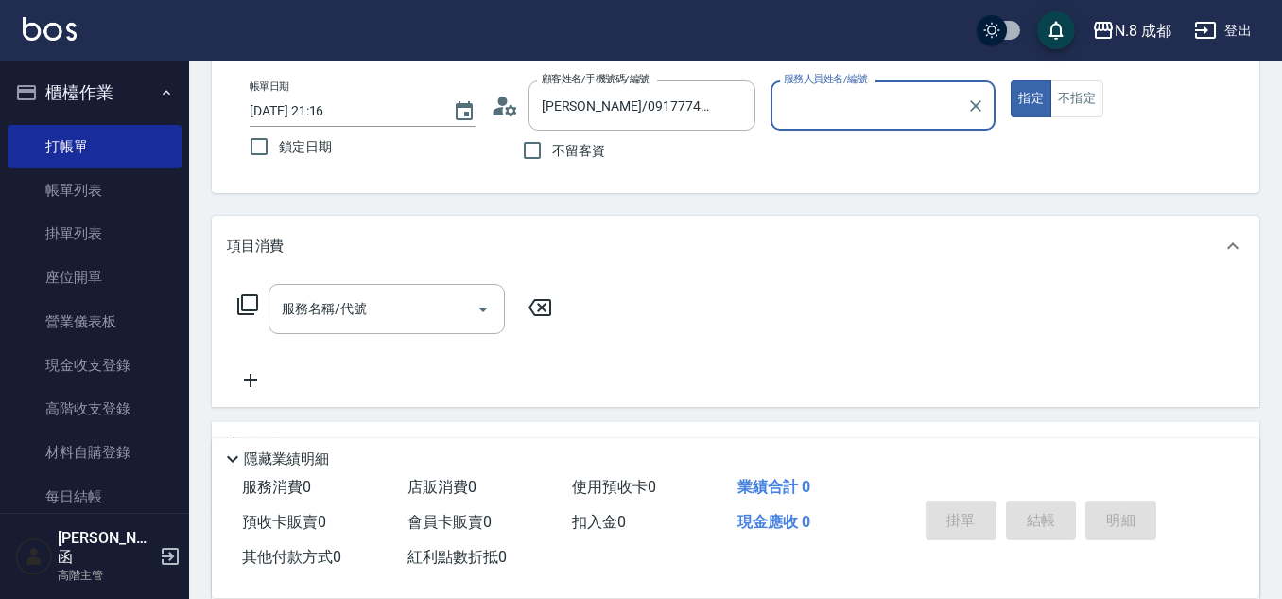
type input "[PERSON_NAME]程-13"
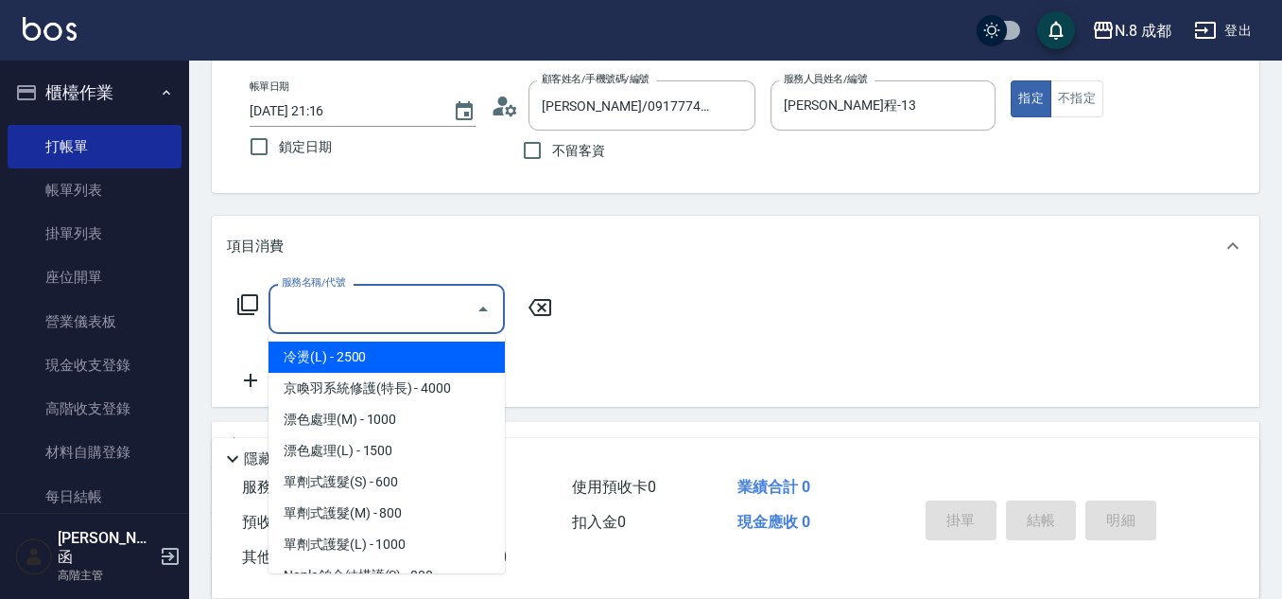
click at [407, 313] on input "服務名稱/代號" at bounding box center [372, 308] width 191 height 33
type input "0"
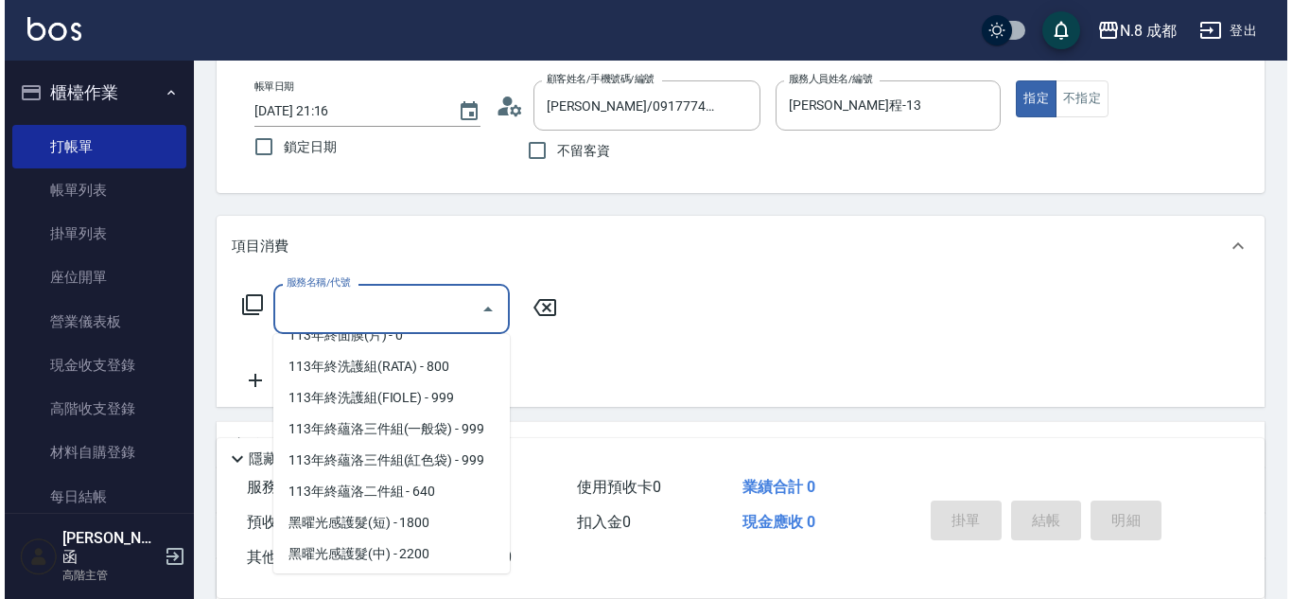
scroll to position [2551, 0]
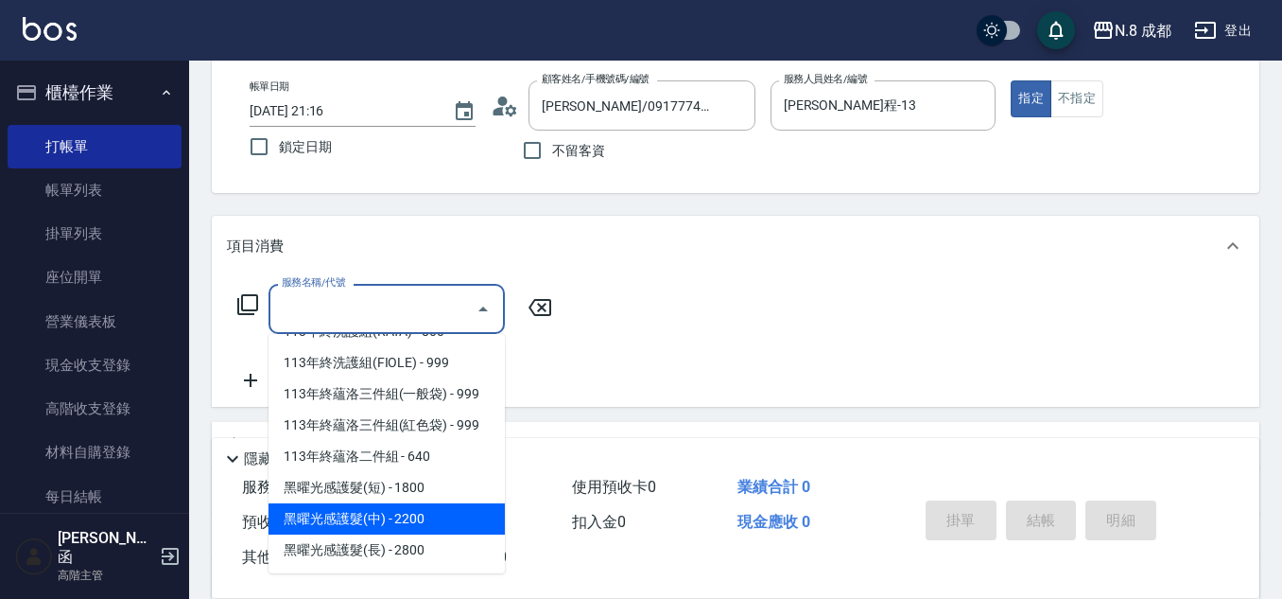
click at [434, 522] on span "黑曜光感護髮(中) - 2200" at bounding box center [387, 518] width 236 height 31
type input "黑曜光感護髮(中)(黑2)"
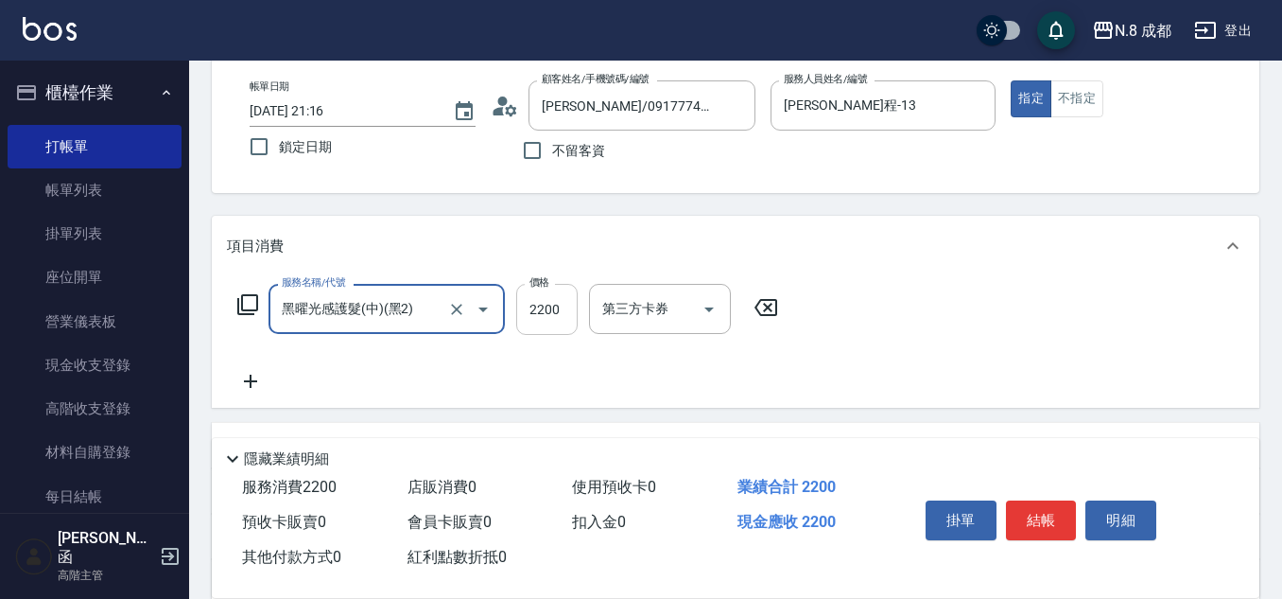
click at [555, 303] on input "2200" at bounding box center [546, 309] width 61 height 51
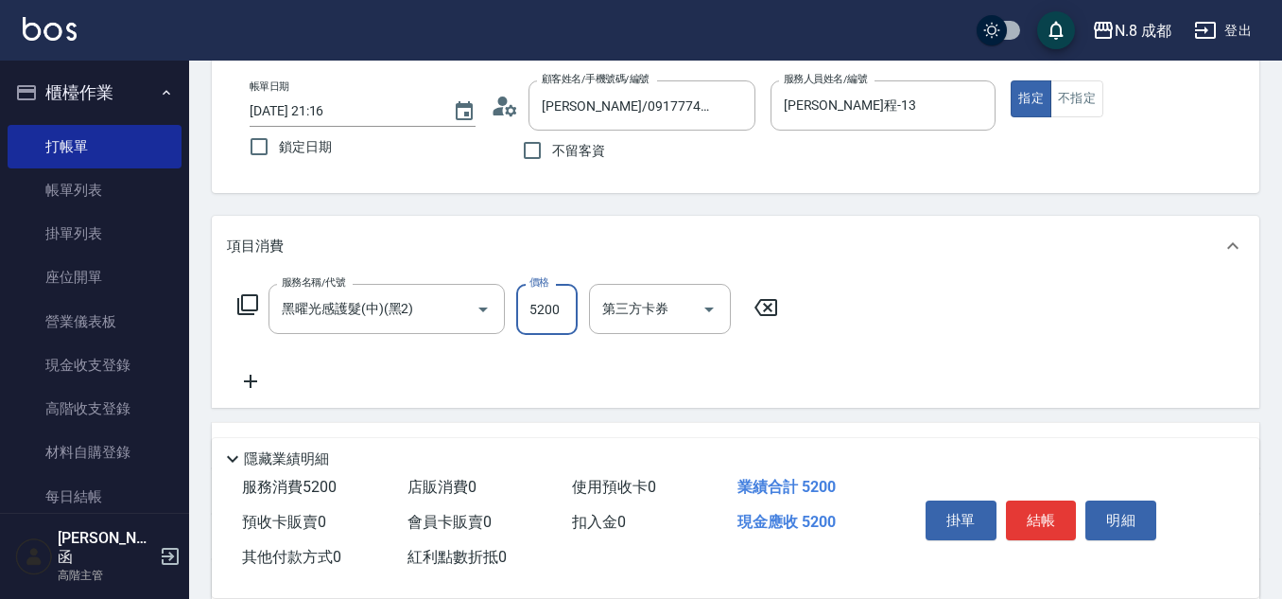
type input "5200"
click at [264, 379] on icon at bounding box center [250, 381] width 47 height 23
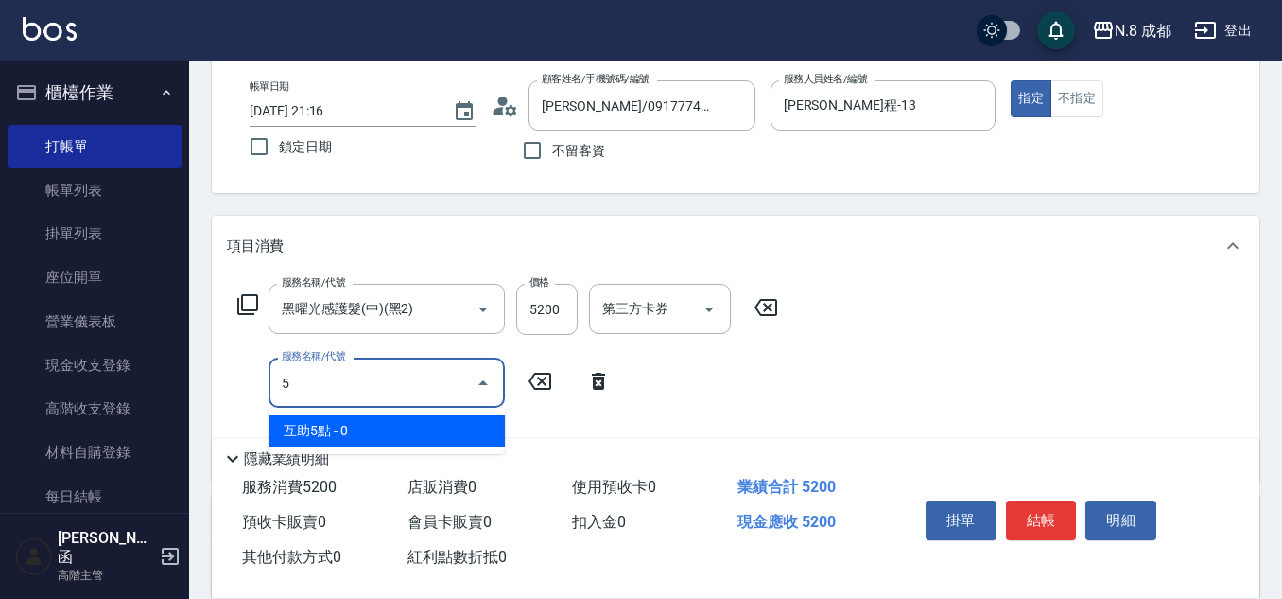
click at [368, 430] on span "互助5點 - 0" at bounding box center [387, 430] width 236 height 31
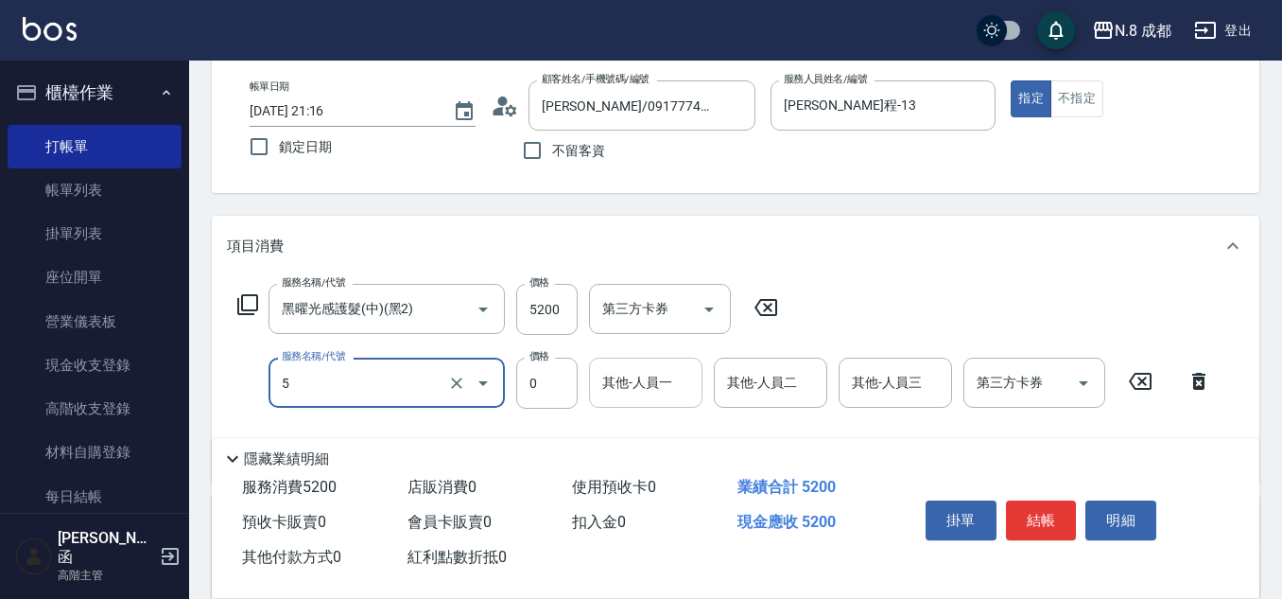
type input "互助5點(5)"
click at [642, 394] on input "其他-人員一" at bounding box center [646, 382] width 96 height 33
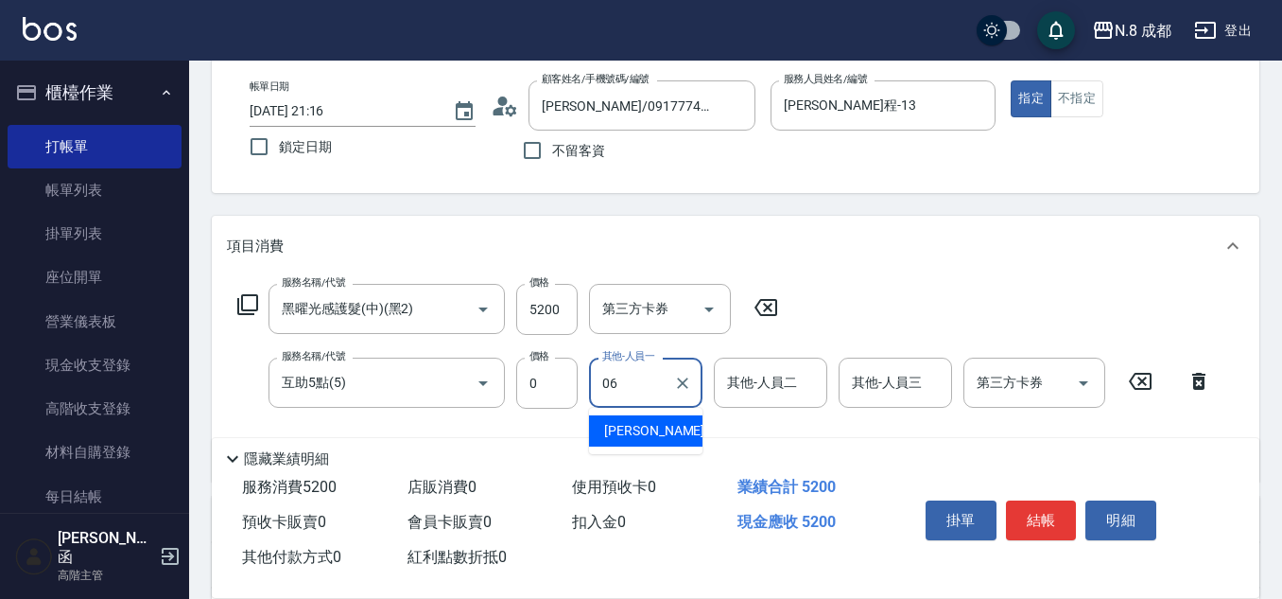
click at [660, 422] on span "[PERSON_NAME] -06" at bounding box center [663, 431] width 119 height 20
type input "[PERSON_NAME]-06"
click at [1055, 505] on button "結帳" at bounding box center [1041, 520] width 71 height 40
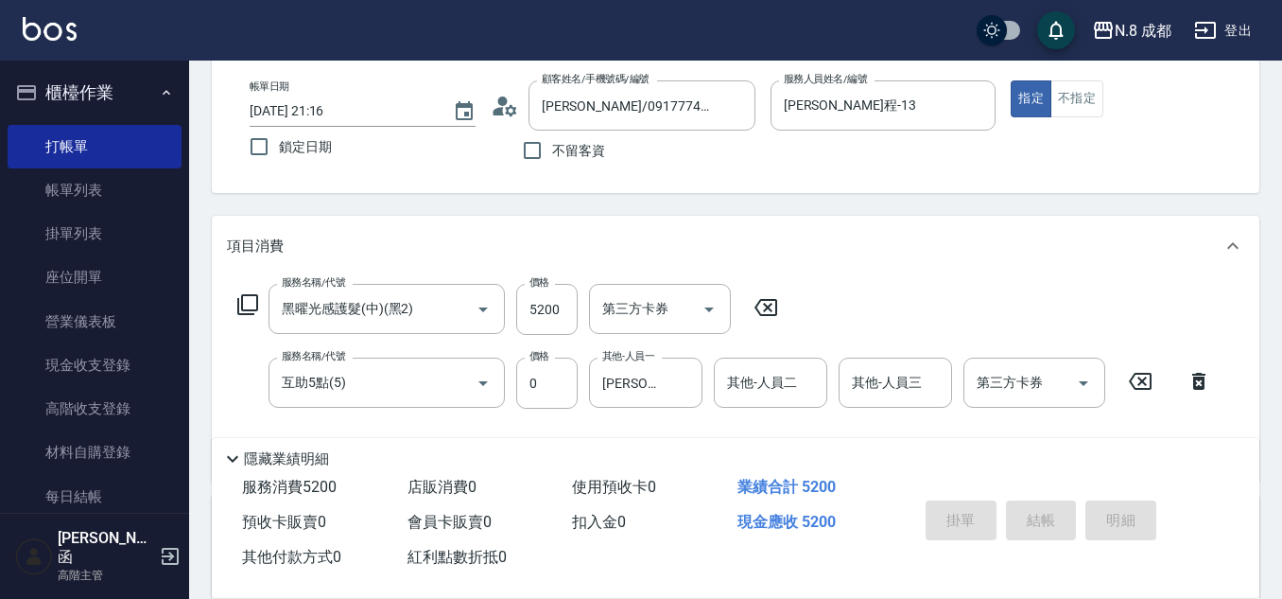
type input "[DATE] 21:17"
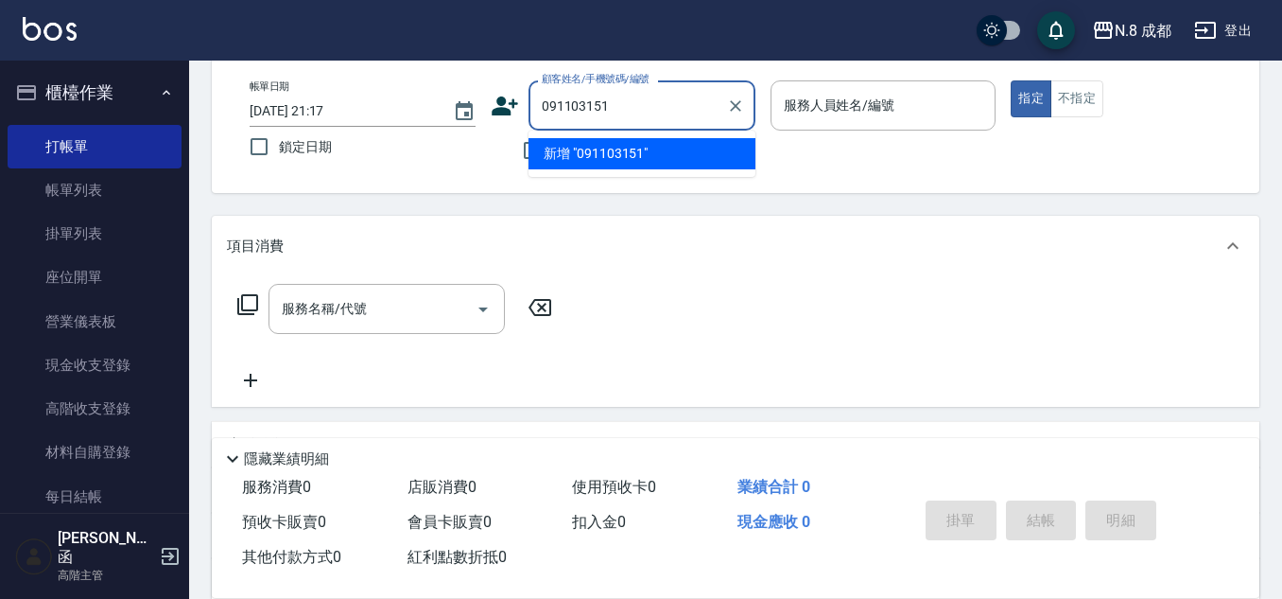
type input "0911031518"
drag, startPoint x: 640, startPoint y: 101, endPoint x: 403, endPoint y: 96, distance: 237.4
click at [403, 96] on div "帳單日期 [DATE] 21:17 鎖定日期 顧客姓名/手機號碼/編號 0911031518 顧客姓名/手機號碼/編號 不留客資 服務人員姓名/編號 服務人員…" at bounding box center [736, 125] width 1002 height 90
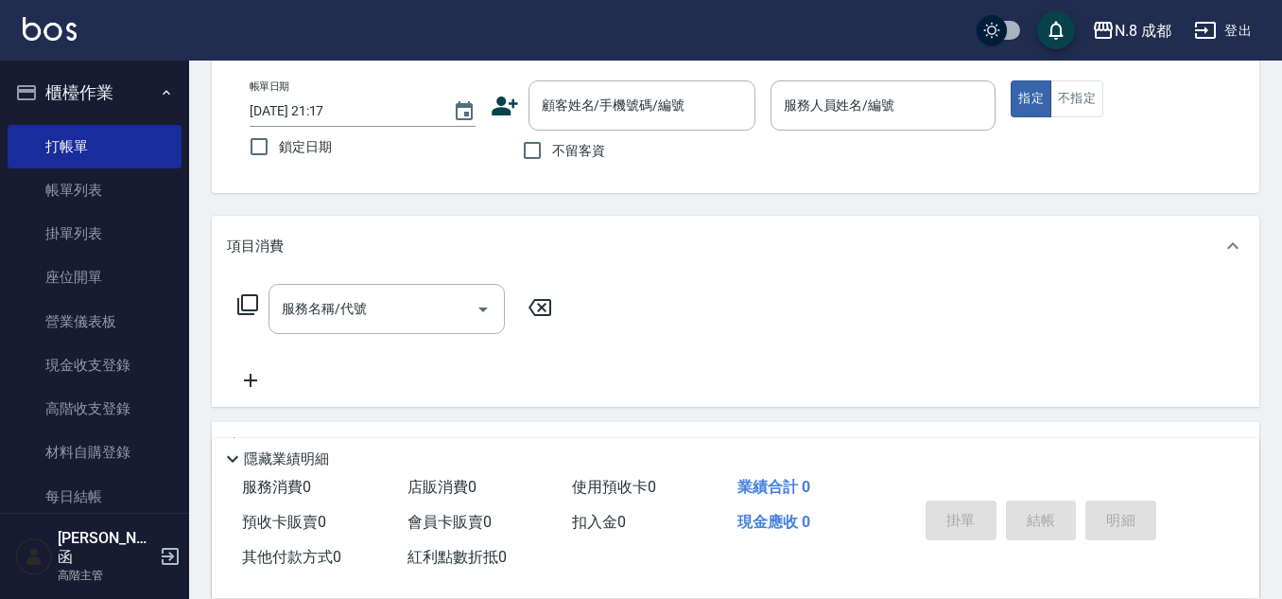
click at [512, 114] on icon at bounding box center [505, 106] width 28 height 28
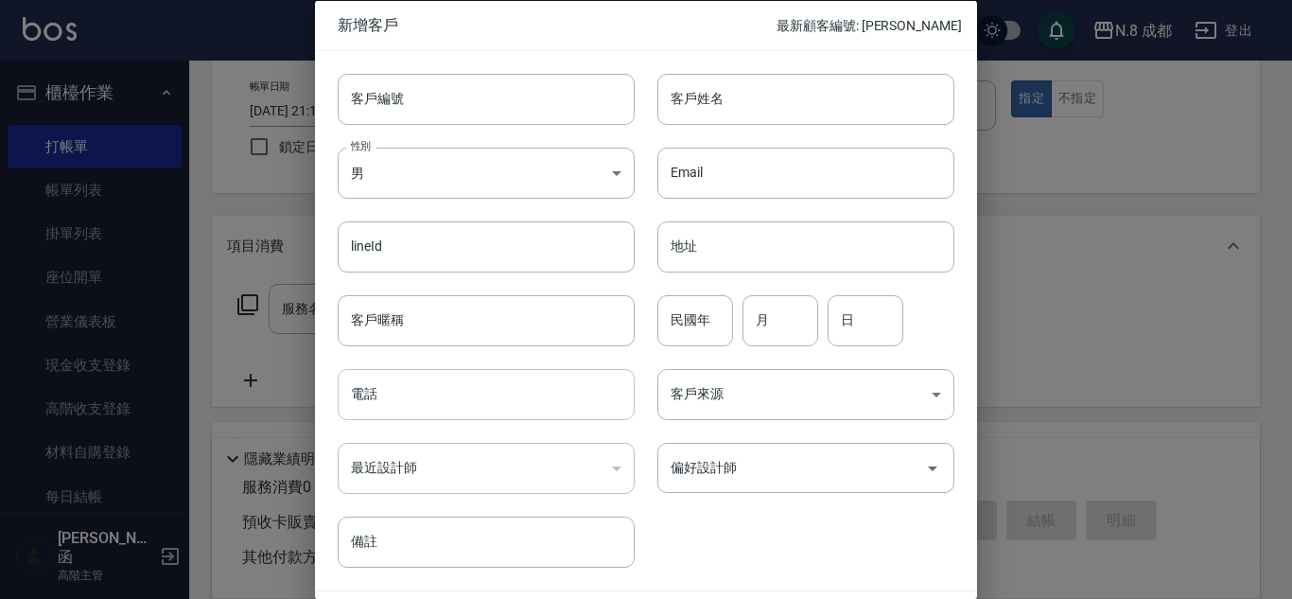
click at [471, 395] on input "電話" at bounding box center [486, 394] width 297 height 51
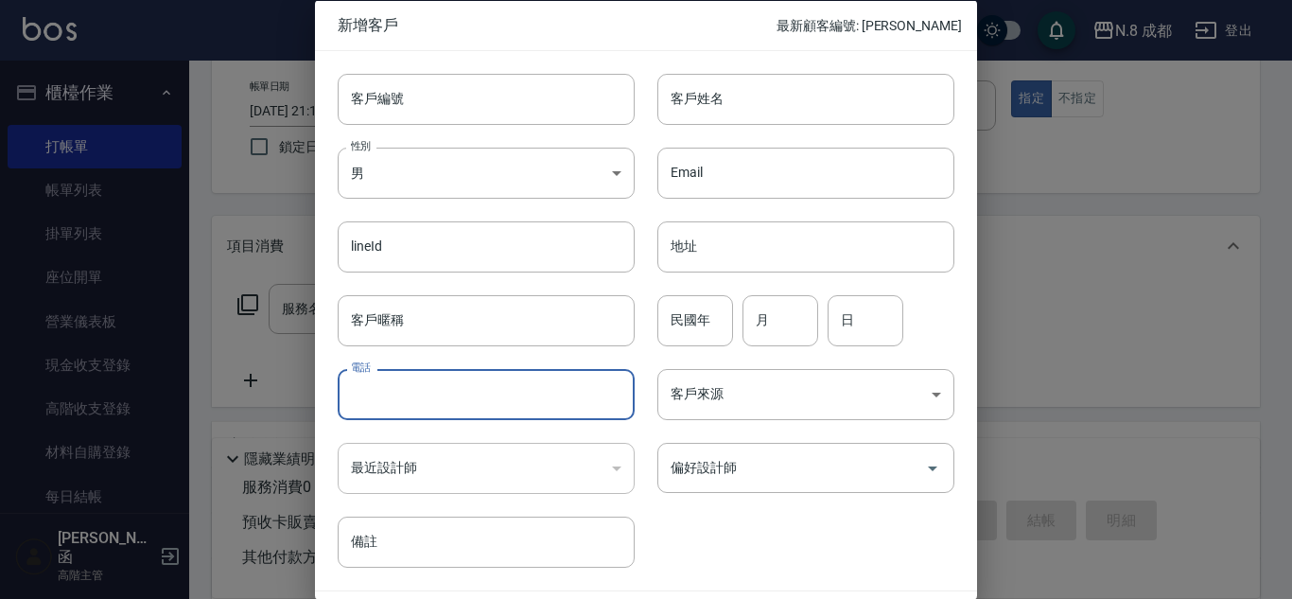
paste input "0911031518"
type input "0911031518"
click at [708, 106] on input "客戶姓名" at bounding box center [805, 98] width 297 height 51
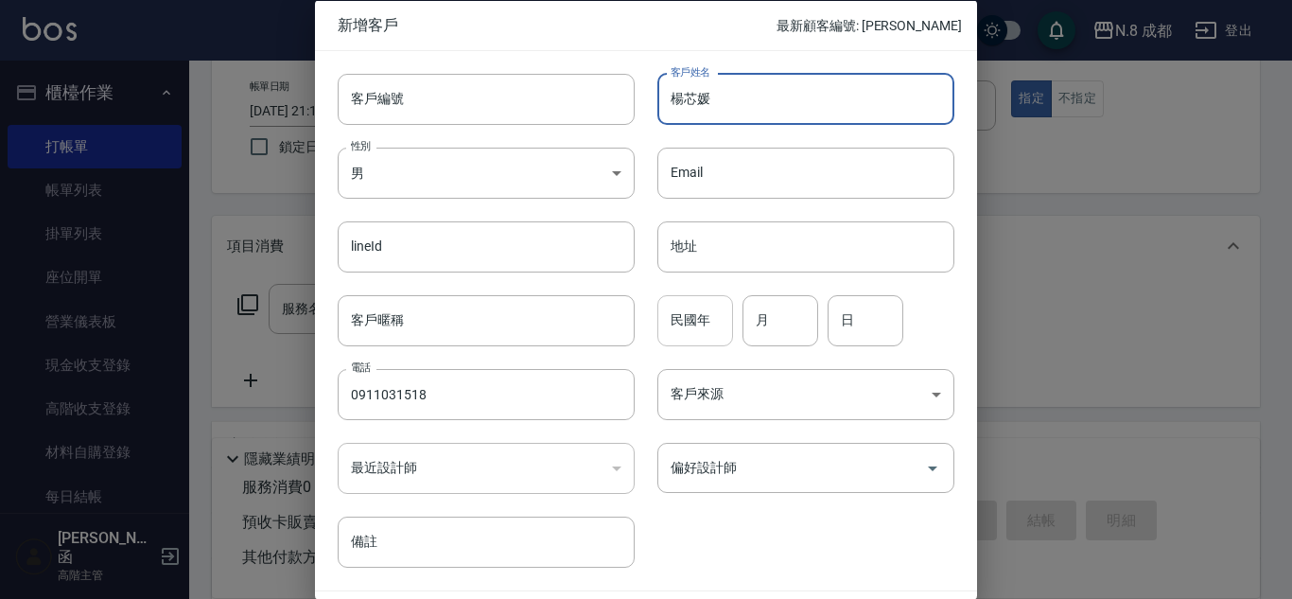
type input "楊芯媛"
click at [695, 316] on input "民國年" at bounding box center [695, 319] width 76 height 51
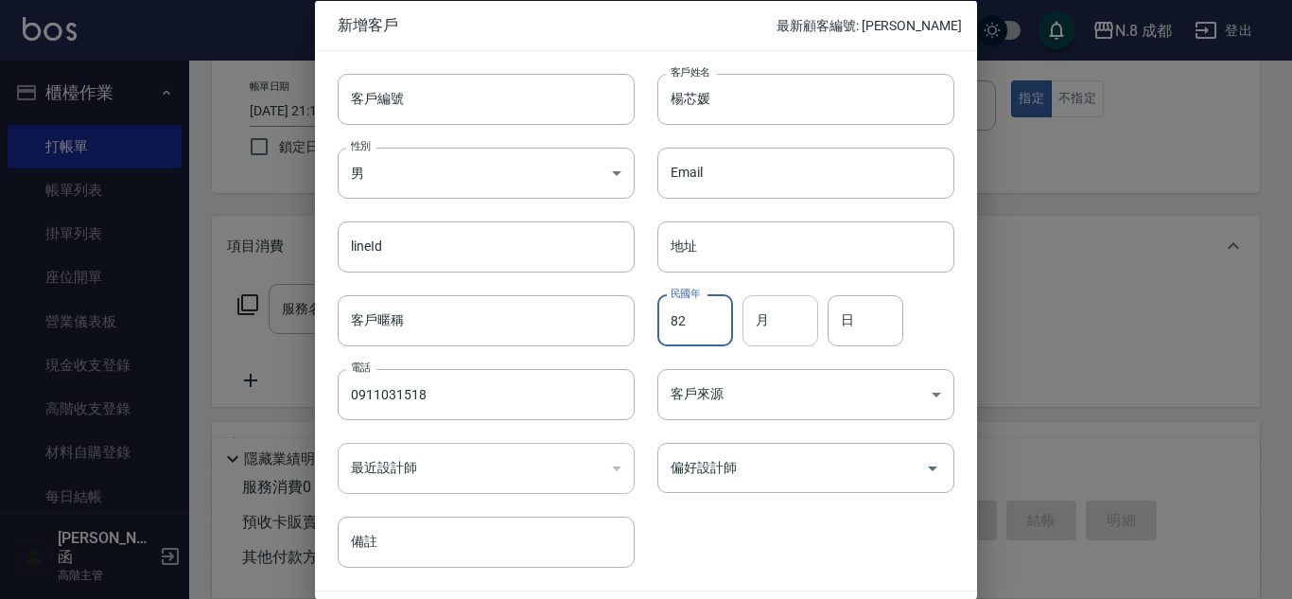
type input "82"
click at [788, 313] on input "月" at bounding box center [780, 319] width 76 height 51
type input "05"
click at [856, 326] on input "日" at bounding box center [865, 319] width 76 height 51
type input "07"
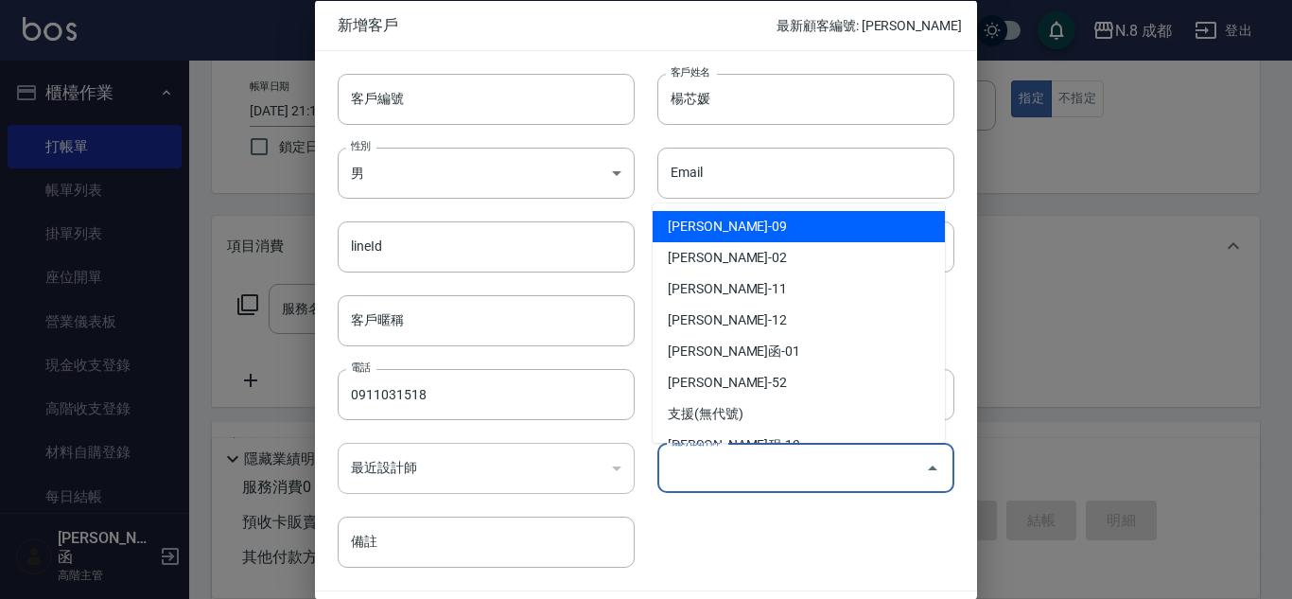
click at [778, 466] on input "偏好設計師" at bounding box center [792, 467] width 252 height 33
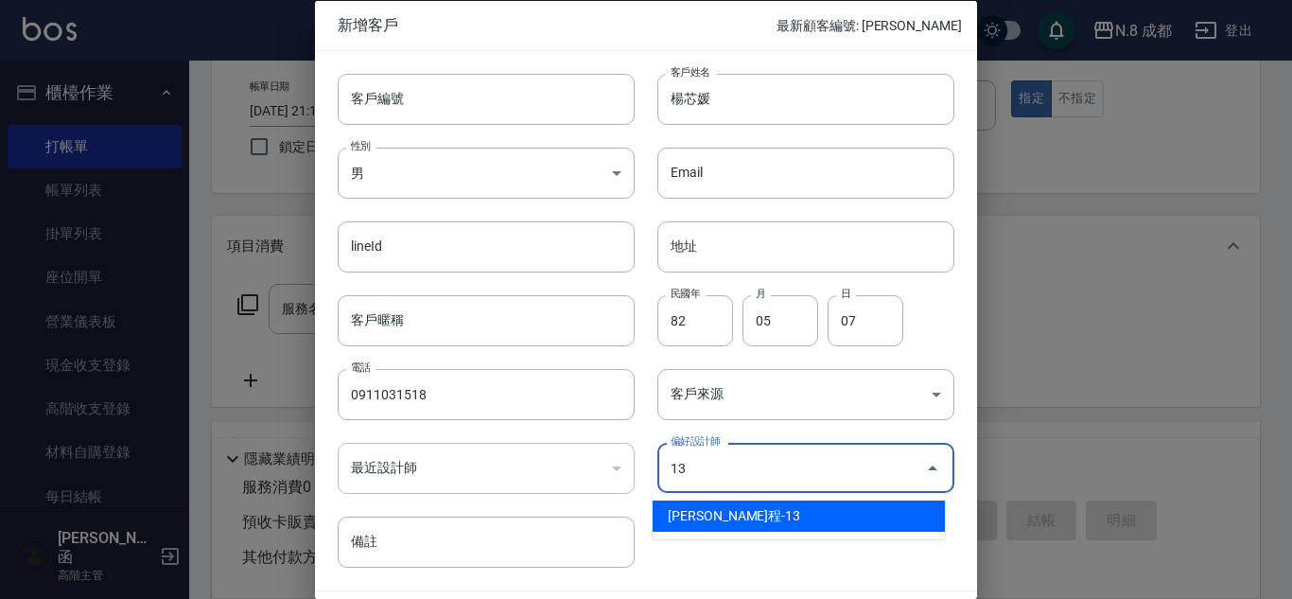
drag, startPoint x: 751, startPoint y: 502, endPoint x: 810, endPoint y: 504, distance: 58.7
click at [756, 506] on li "[PERSON_NAME]程-13" at bounding box center [799, 515] width 292 height 31
type input "高楷程"
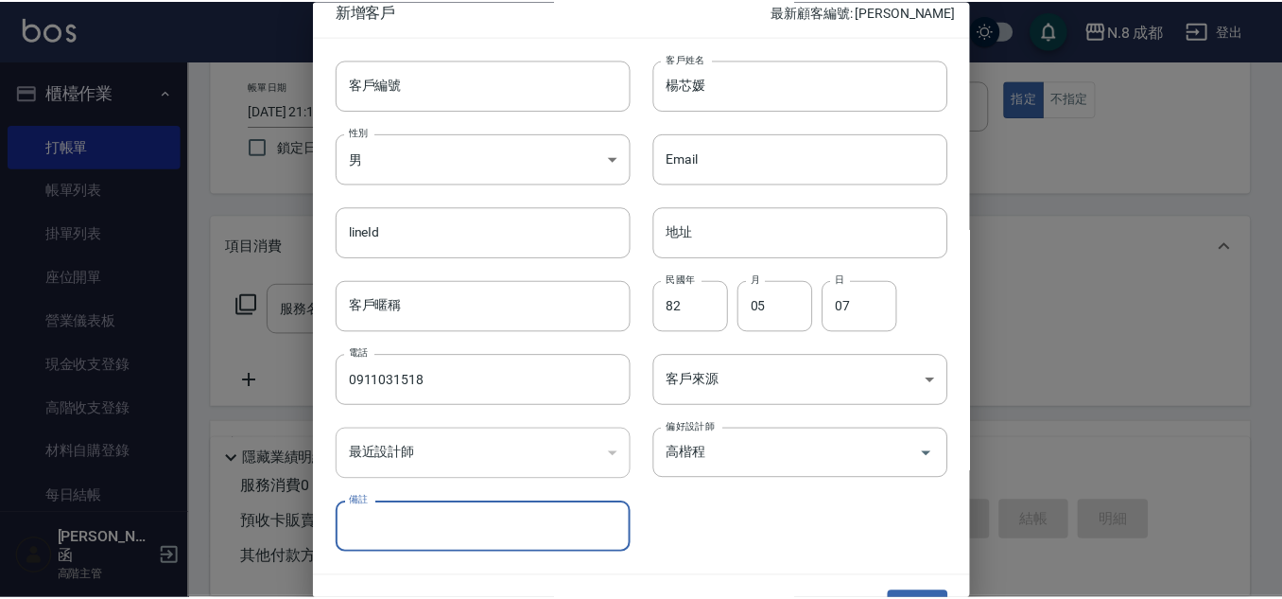
scroll to position [57, 0]
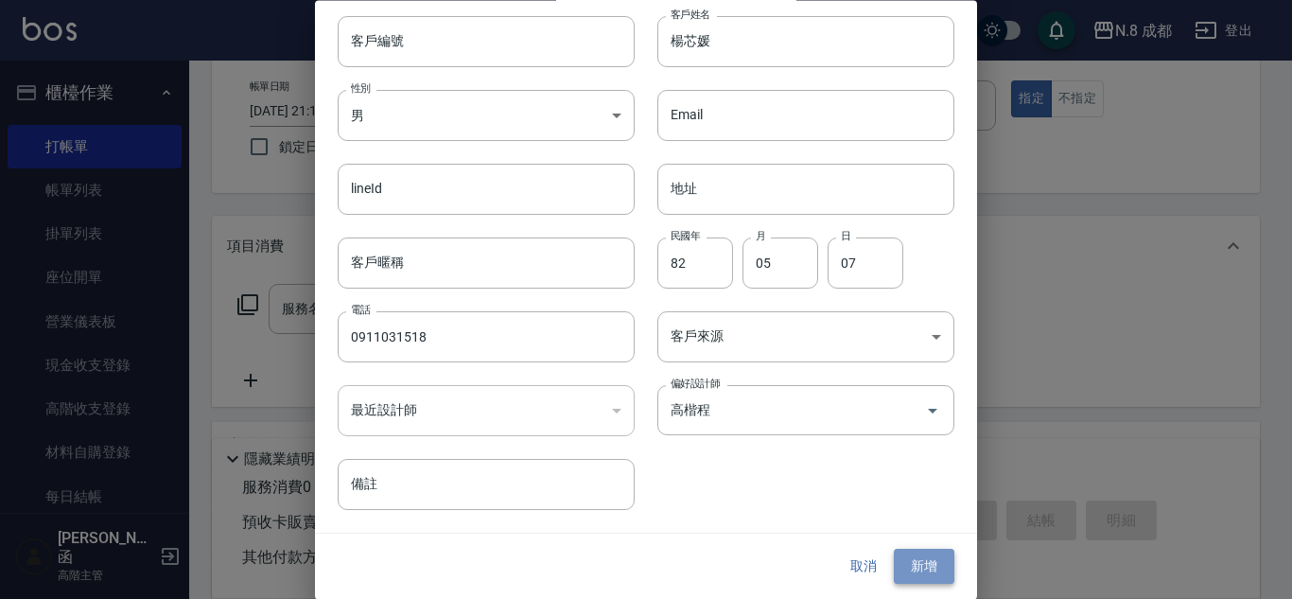
click at [910, 569] on button "新增" at bounding box center [924, 566] width 61 height 35
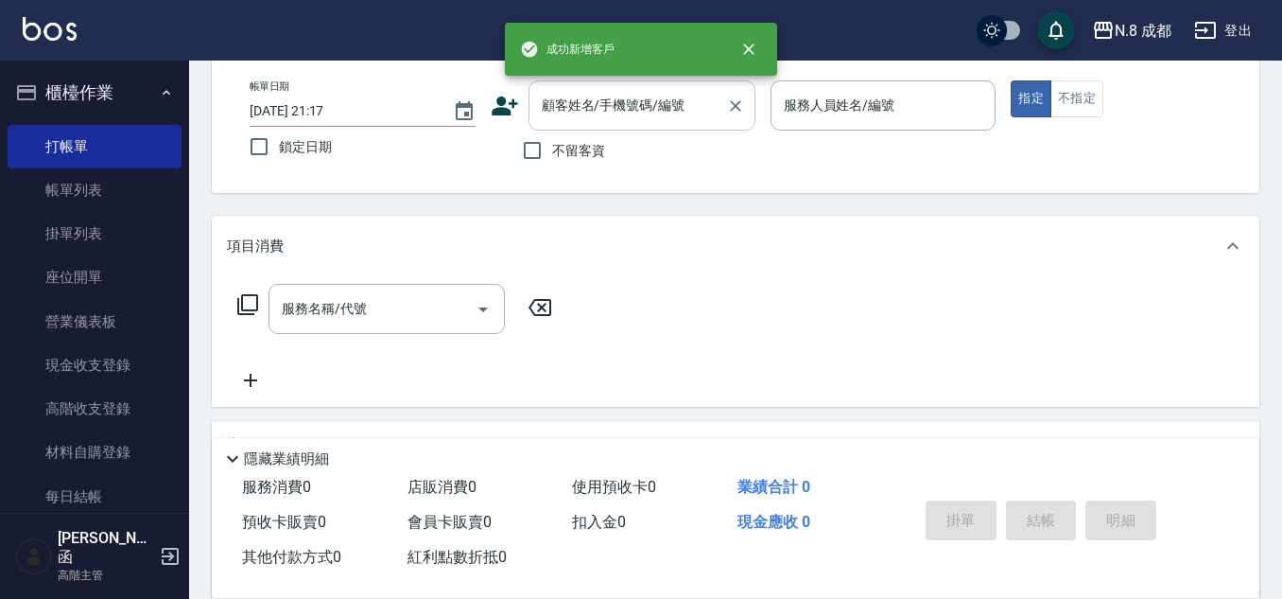
click at [654, 97] on input "顧客姓名/手機號碼/編號" at bounding box center [628, 105] width 182 height 33
paste input "0911031518"
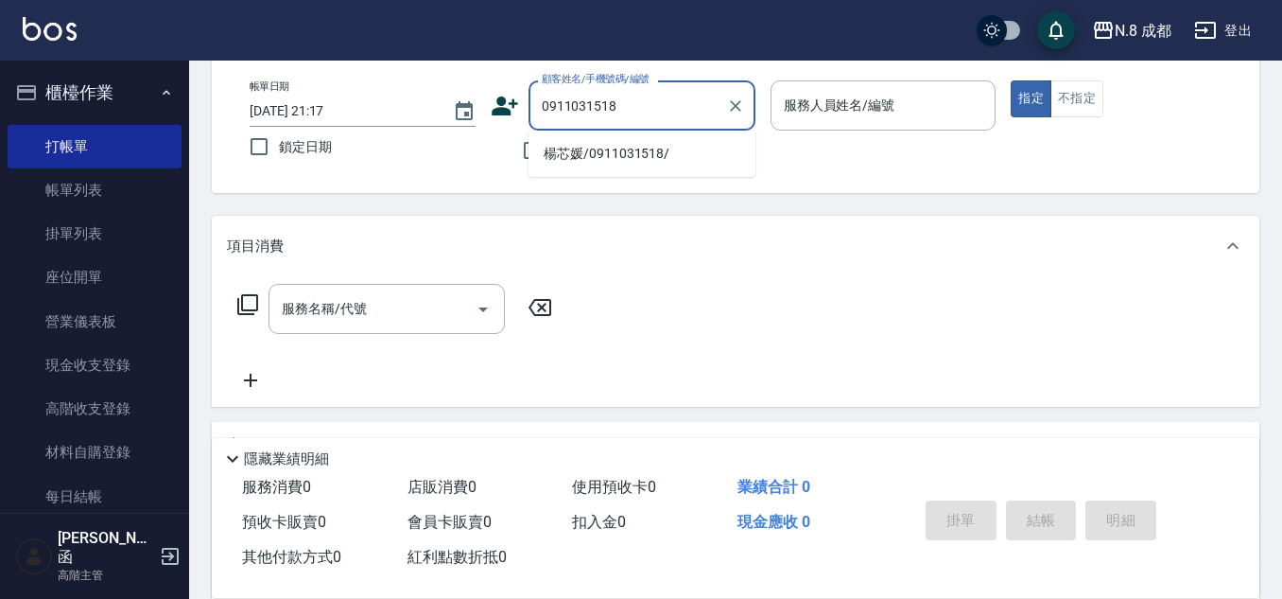
click at [616, 155] on li "楊芯媛/0911031518/" at bounding box center [642, 153] width 227 height 31
type input "楊芯媛/0911031518/"
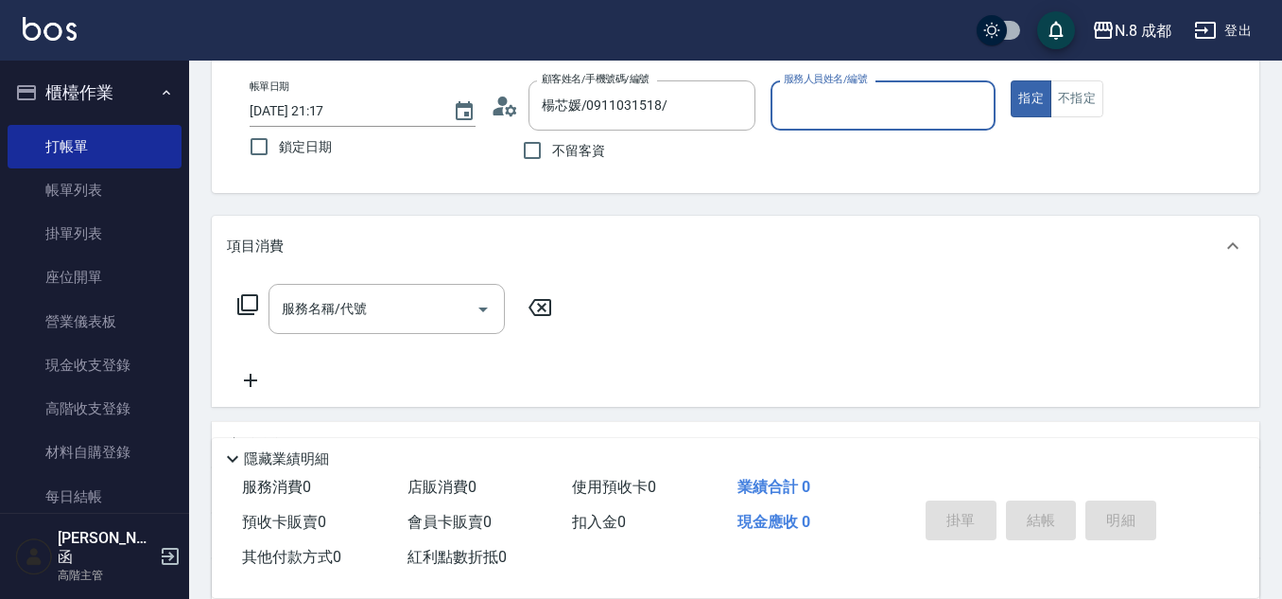
type input "[PERSON_NAME]程-13"
click at [377, 314] on input "服務名稱/代號" at bounding box center [372, 308] width 191 height 33
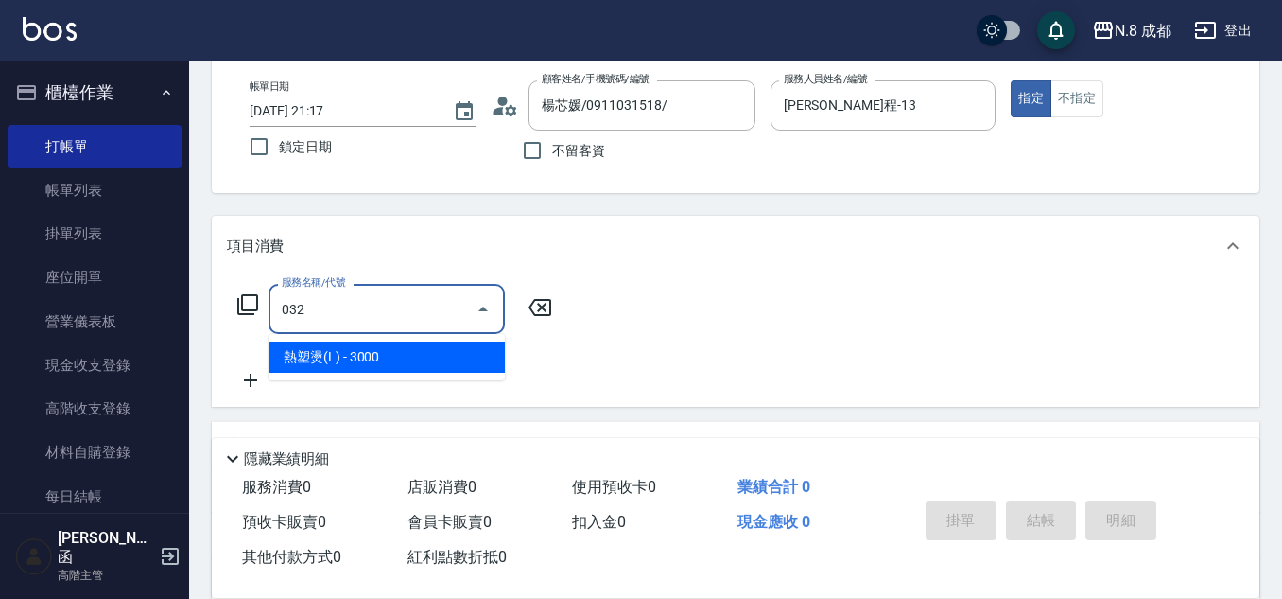
click at [392, 365] on span "熱塑燙(L) - 3000" at bounding box center [387, 356] width 236 height 31
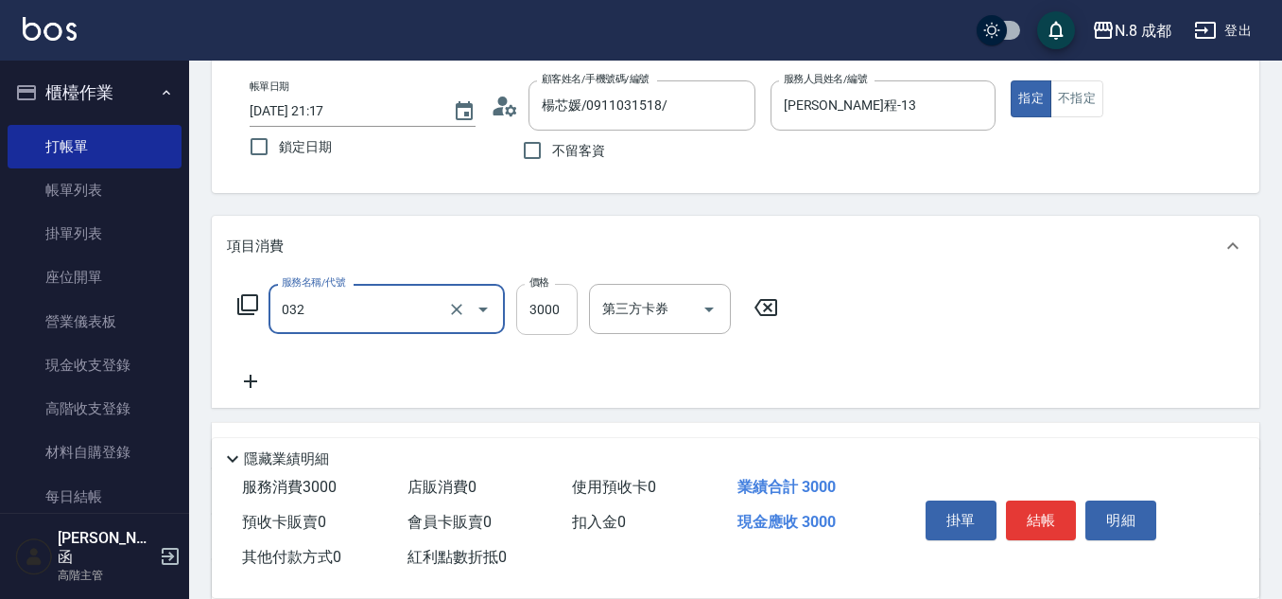
type input "熱塑燙(L)(032)"
click at [554, 314] on input "3000" at bounding box center [546, 309] width 61 height 51
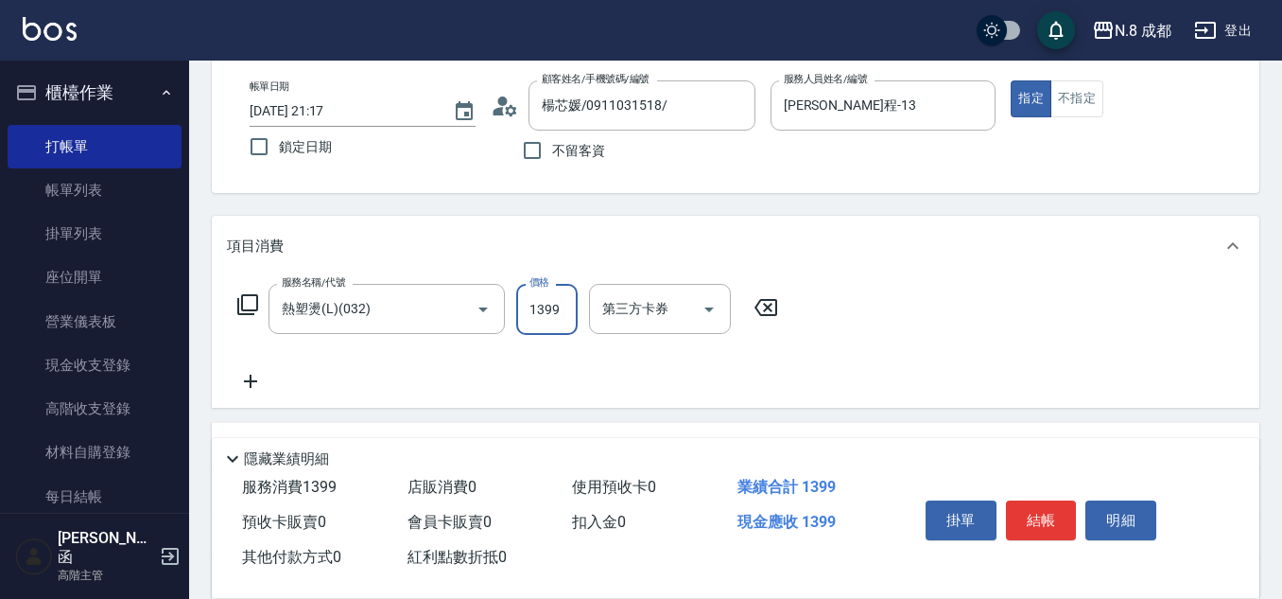
type input "1399"
click at [259, 381] on icon at bounding box center [250, 381] width 47 height 23
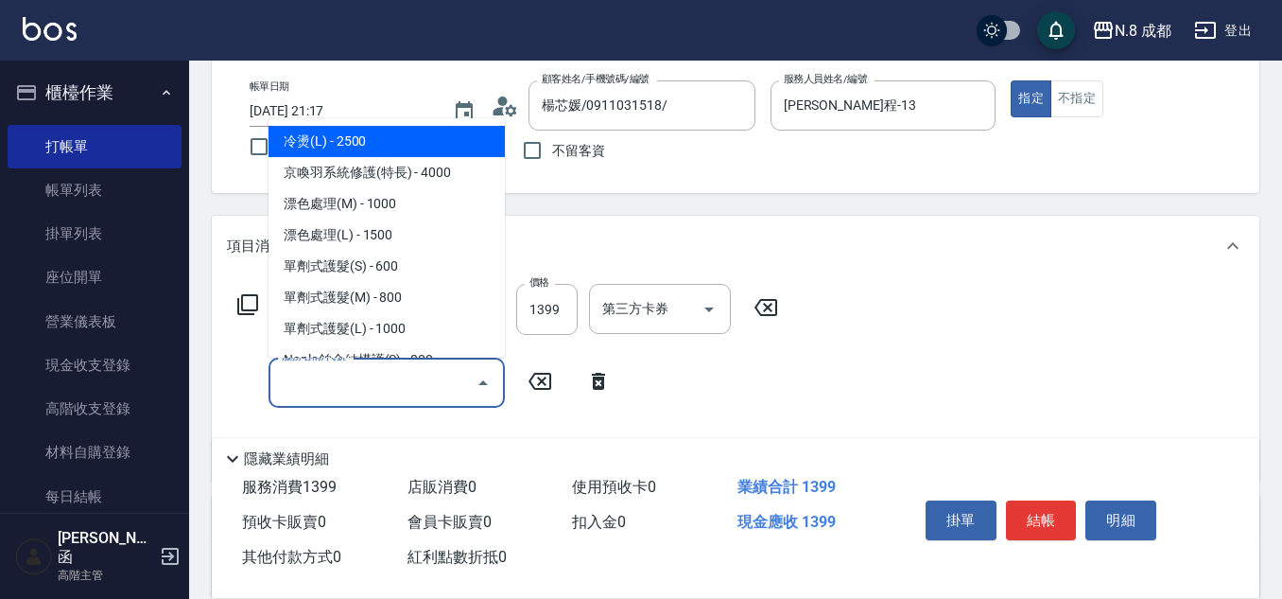
click at [339, 388] on input "服務名稱/代號" at bounding box center [372, 382] width 191 height 33
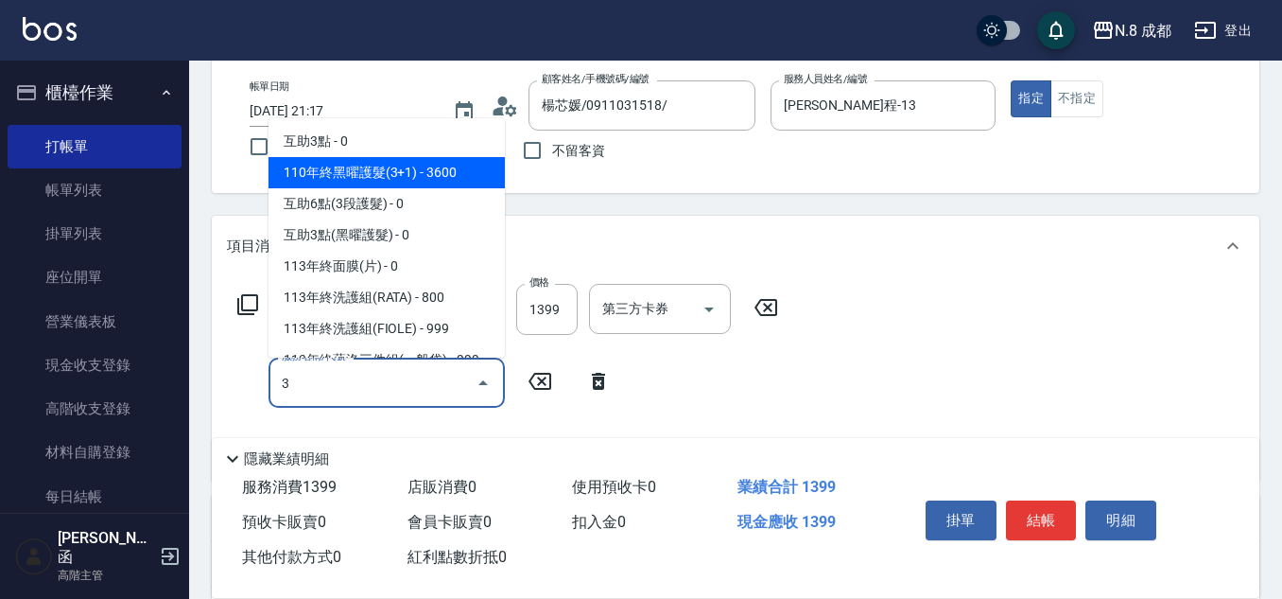
drag, startPoint x: 366, startPoint y: 146, endPoint x: 432, endPoint y: 182, distance: 75.3
click at [368, 144] on span "互助3點 - 0" at bounding box center [387, 141] width 236 height 31
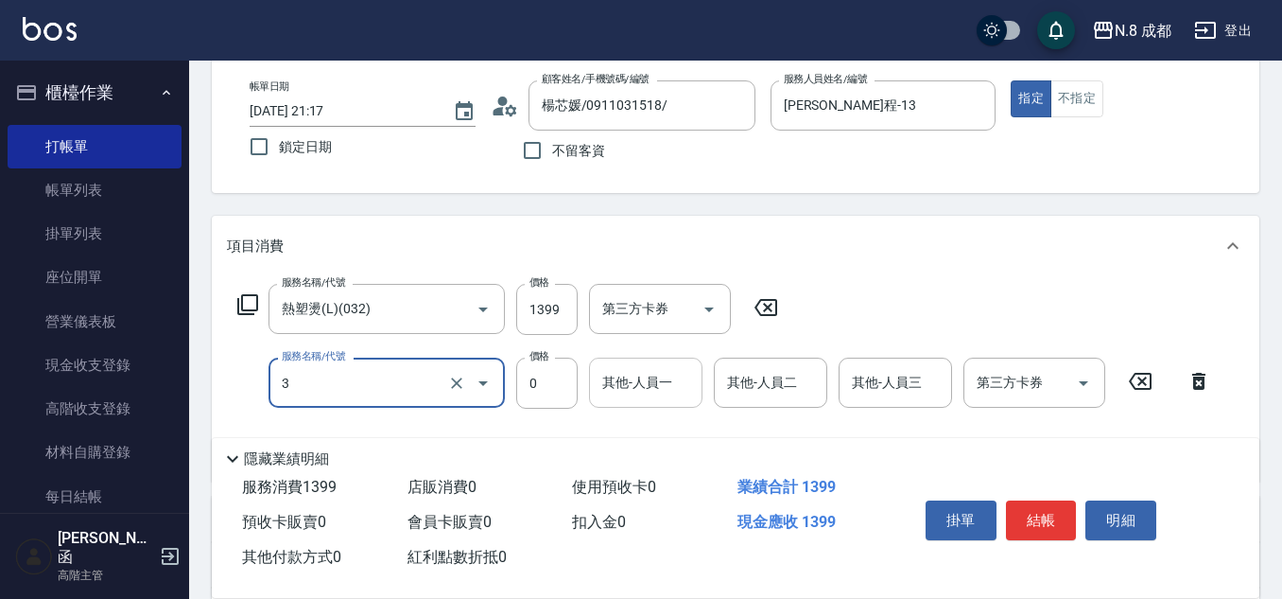
type input "互助3點(3)"
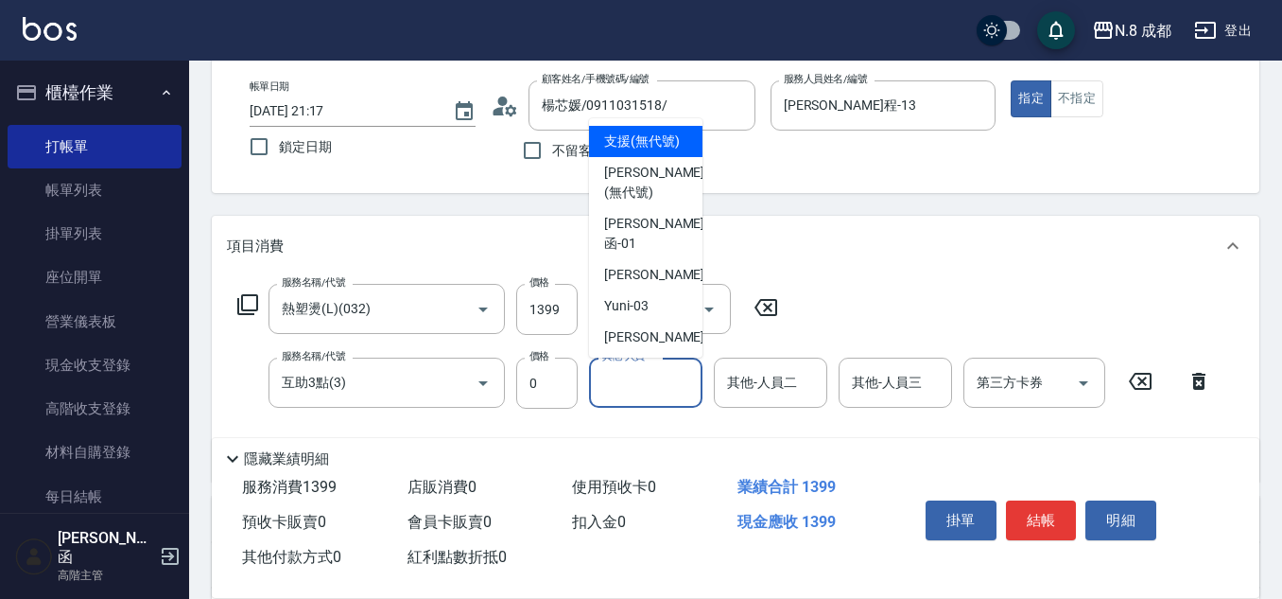
click at [626, 370] on div "其他-人員一 其他-人員一" at bounding box center [645, 382] width 113 height 50
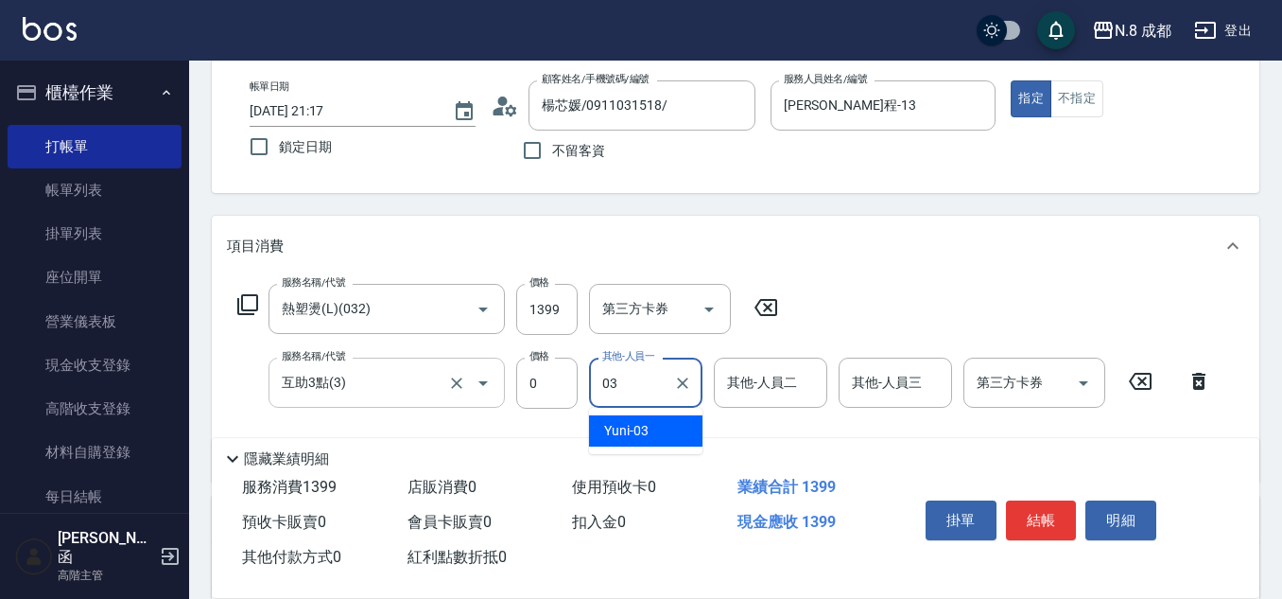
drag, startPoint x: 627, startPoint y: 384, endPoint x: 415, endPoint y: 363, distance: 212.9
click at [415, 363] on div "服務名稱/代號 互助3點(3) 服務名稱/代號 價格 0 價格 其他-人員一 03 其他-人員一 其他-人員二 其他-人員二 其他-人員三 其他-人員三 第三…" at bounding box center [725, 382] width 996 height 51
click at [643, 427] on span "[PERSON_NAME] -06" at bounding box center [663, 431] width 119 height 20
type input "[PERSON_NAME]-06"
click at [1043, 502] on button "結帳" at bounding box center [1041, 520] width 71 height 40
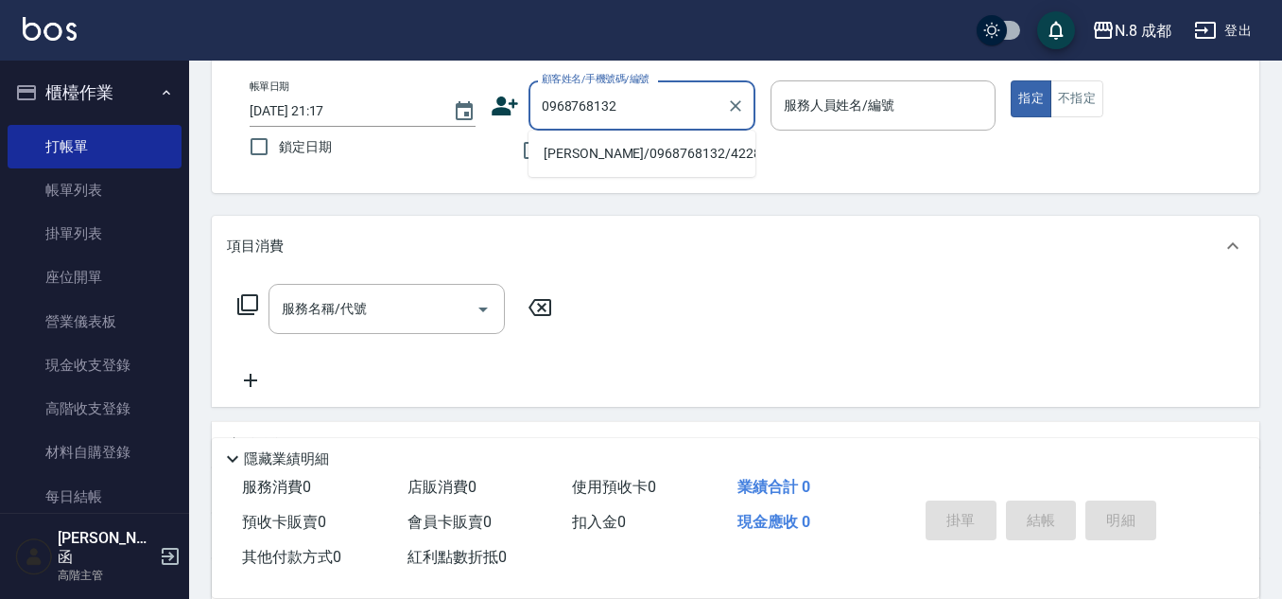
click at [633, 163] on li "[PERSON_NAME]/0968768132/422817" at bounding box center [642, 153] width 227 height 31
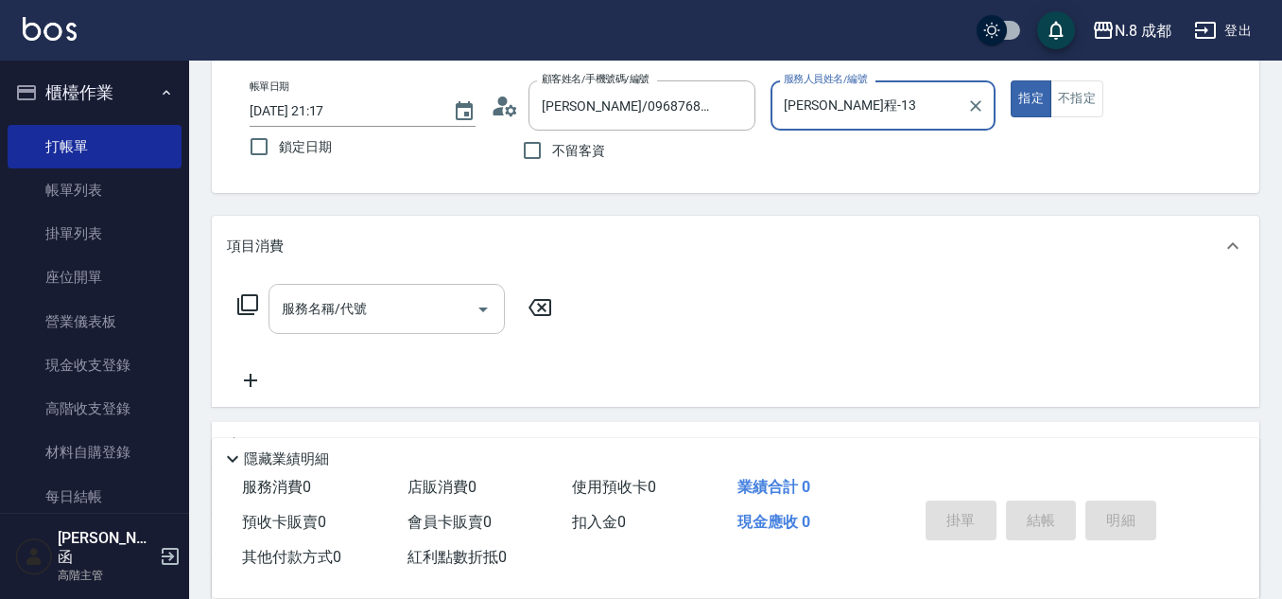
click at [377, 317] on input "服務名稱/代號" at bounding box center [372, 308] width 191 height 33
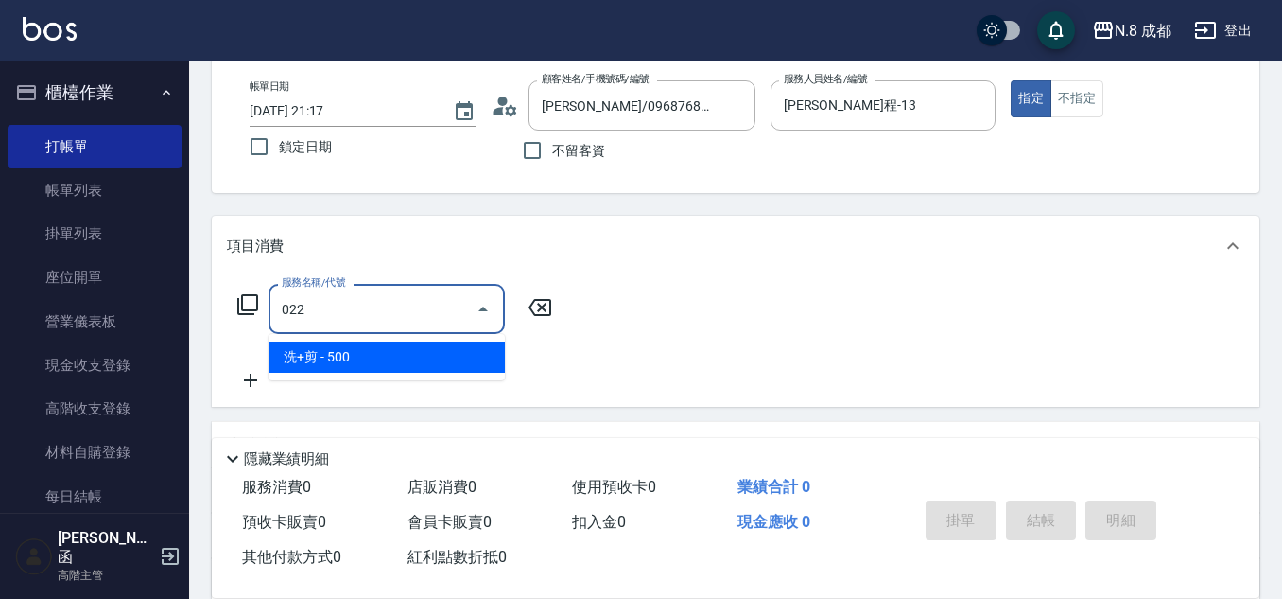
drag, startPoint x: 379, startPoint y: 337, endPoint x: 386, endPoint y: 357, distance: 20.9
click at [386, 357] on span "洗+剪 - 500" at bounding box center [387, 356] width 236 height 31
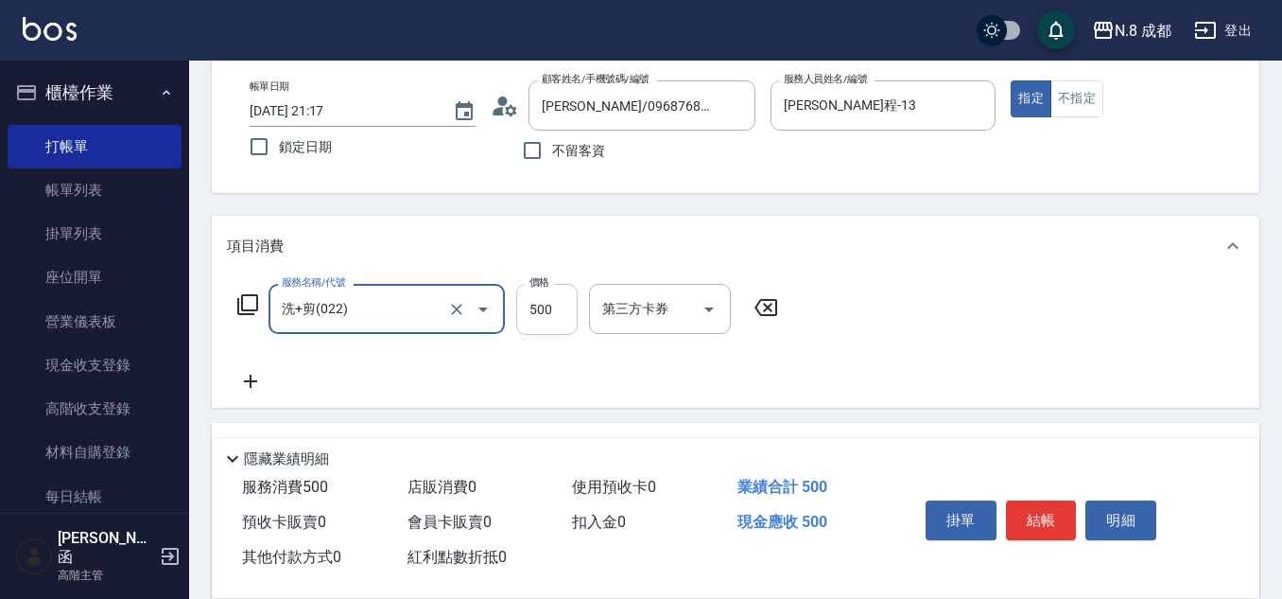
drag, startPoint x: 561, startPoint y: 305, endPoint x: 531, endPoint y: 314, distance: 31.4
click at [561, 305] on input "500" at bounding box center [546, 309] width 61 height 51
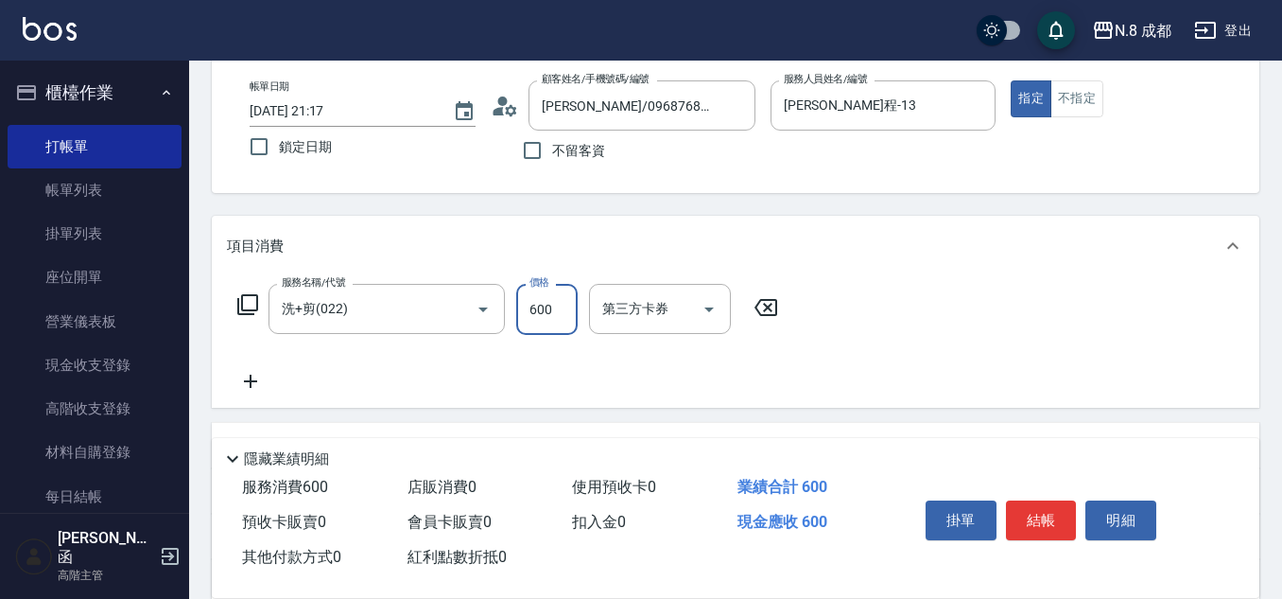
click at [242, 381] on icon at bounding box center [250, 381] width 47 height 23
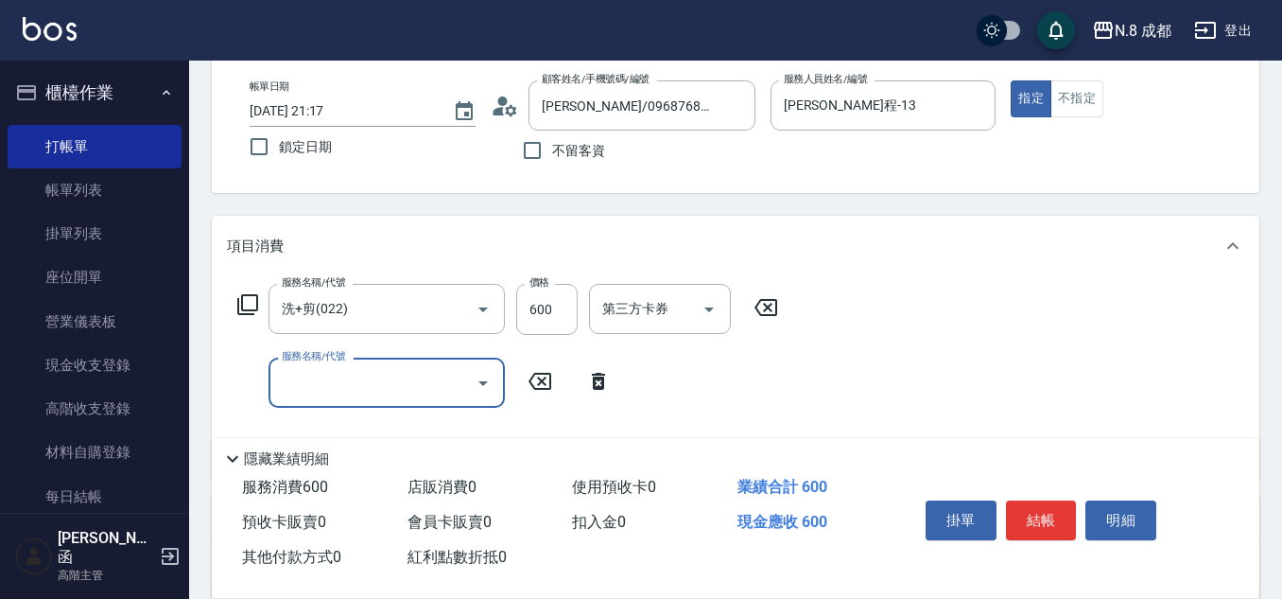
click at [287, 384] on input "服務名稱/代號" at bounding box center [372, 382] width 191 height 33
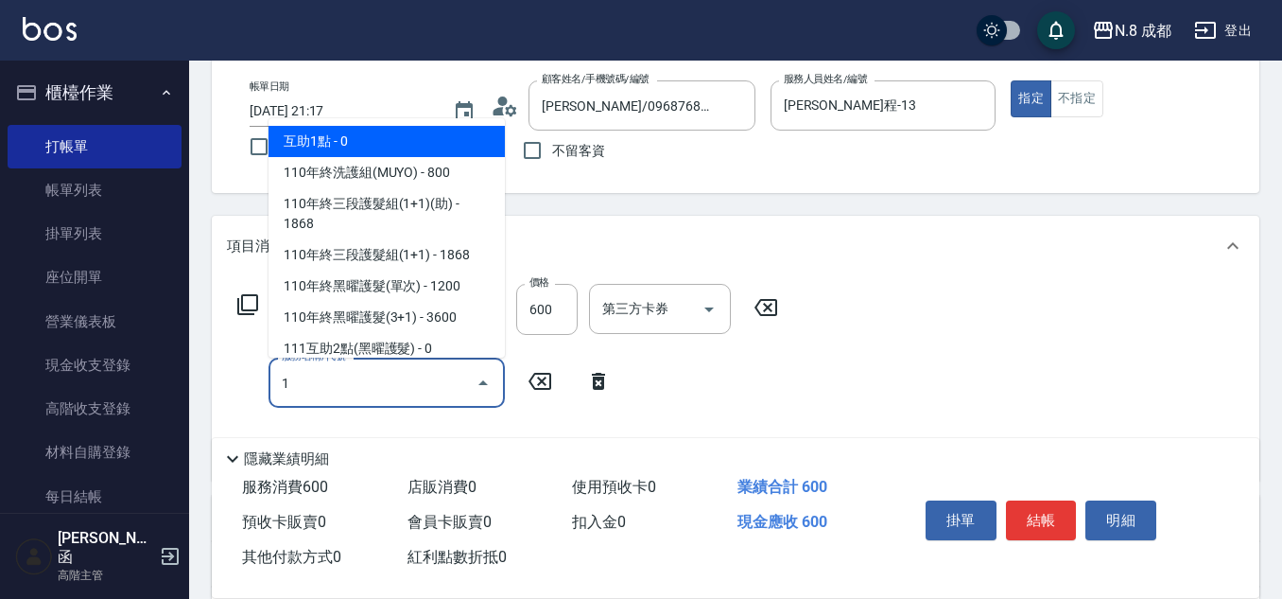
click at [301, 140] on span "互助1點 - 0" at bounding box center [387, 141] width 236 height 31
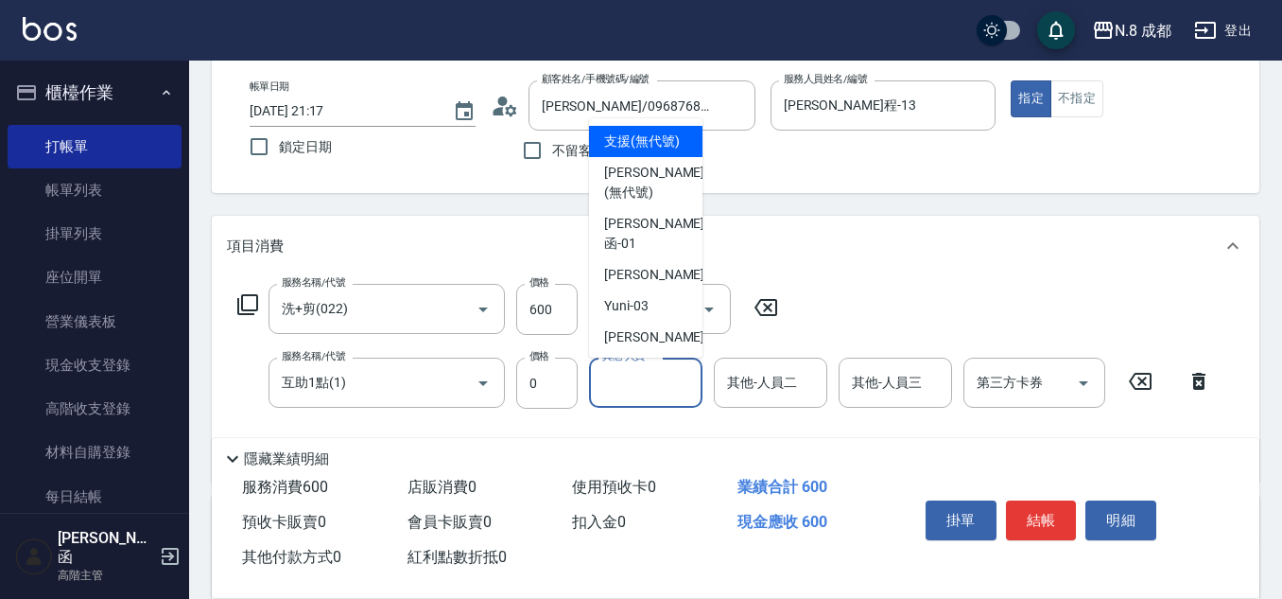
click at [659, 390] on input "其他-人員一" at bounding box center [646, 382] width 96 height 33
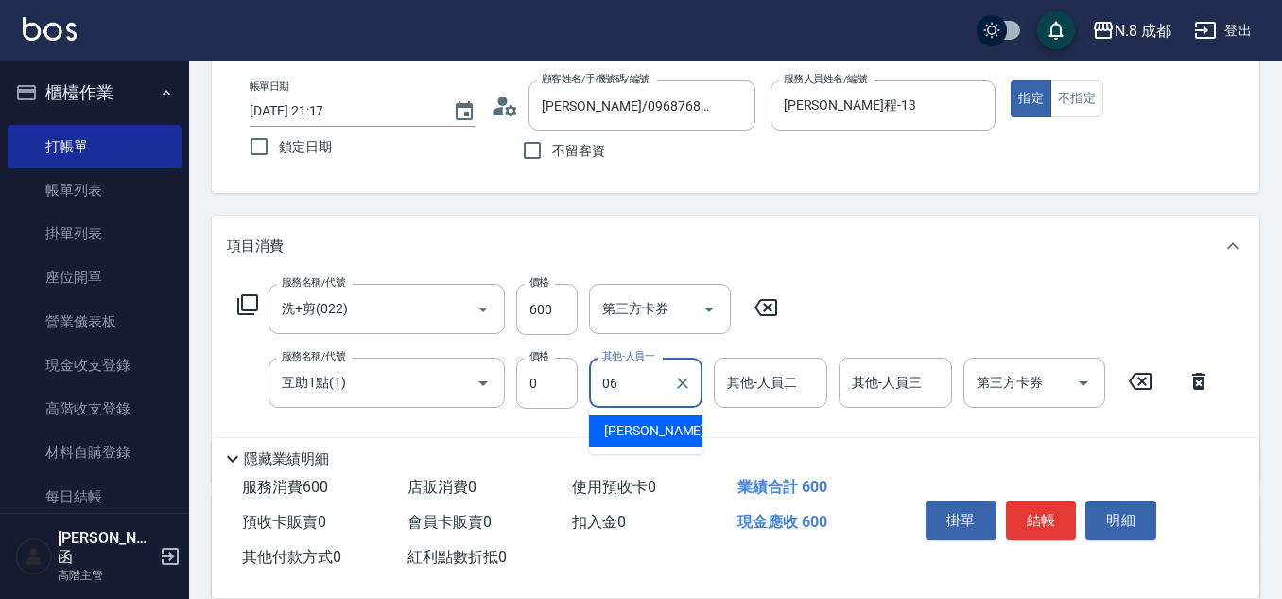
click at [662, 425] on span "[PERSON_NAME] -06" at bounding box center [663, 431] width 119 height 20
click at [1060, 507] on button "結帳" at bounding box center [1041, 520] width 71 height 40
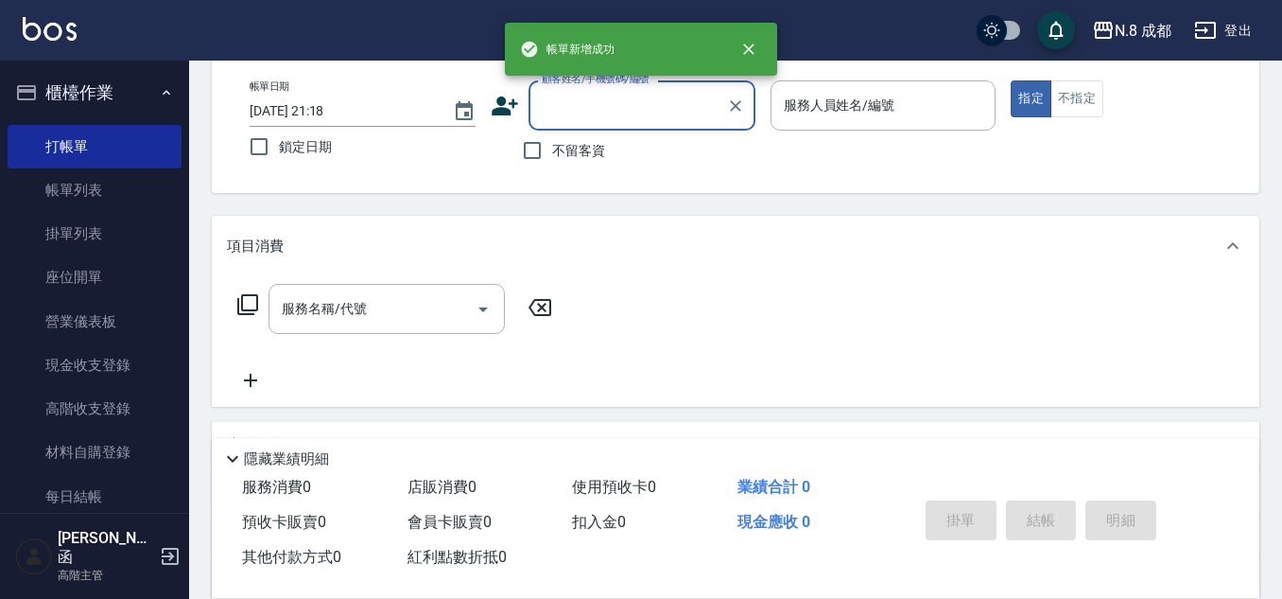
scroll to position [0, 0]
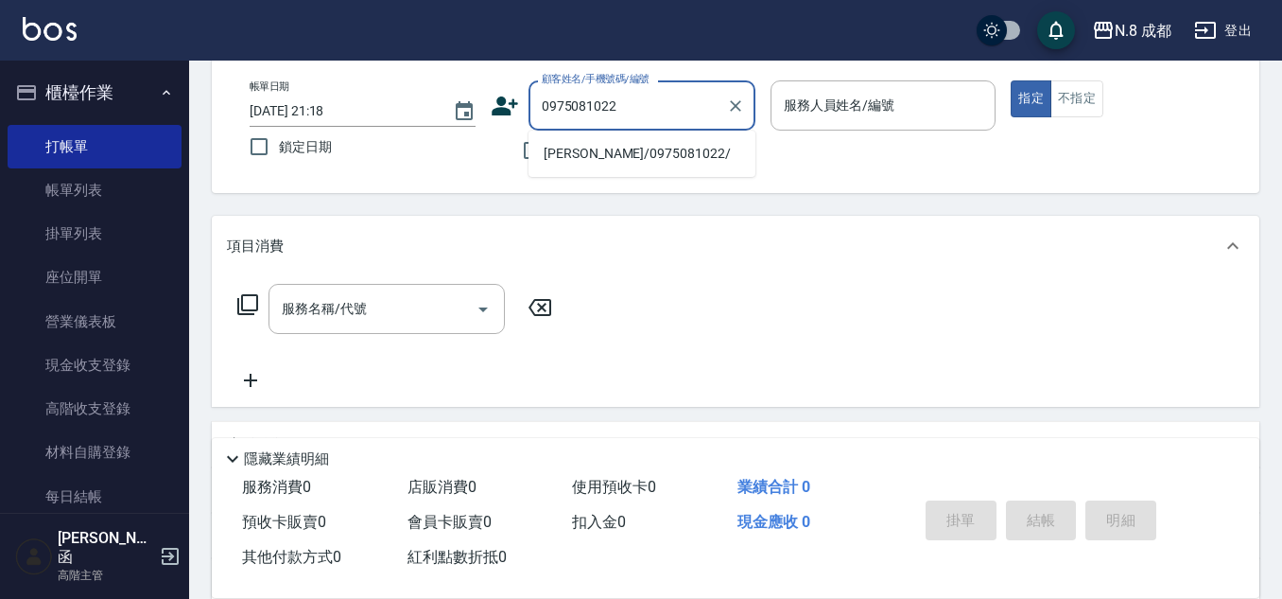
click at [629, 155] on li "[PERSON_NAME]/0975081022/" at bounding box center [642, 153] width 227 height 31
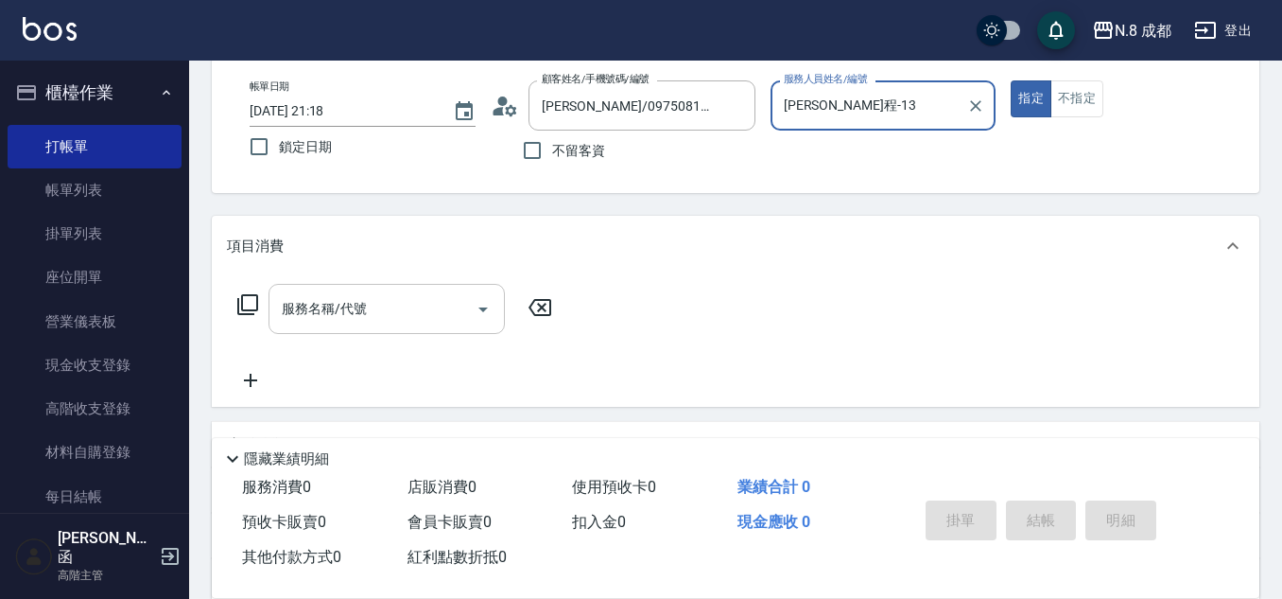
click at [377, 322] on input "服務名稱/代號" at bounding box center [372, 308] width 191 height 33
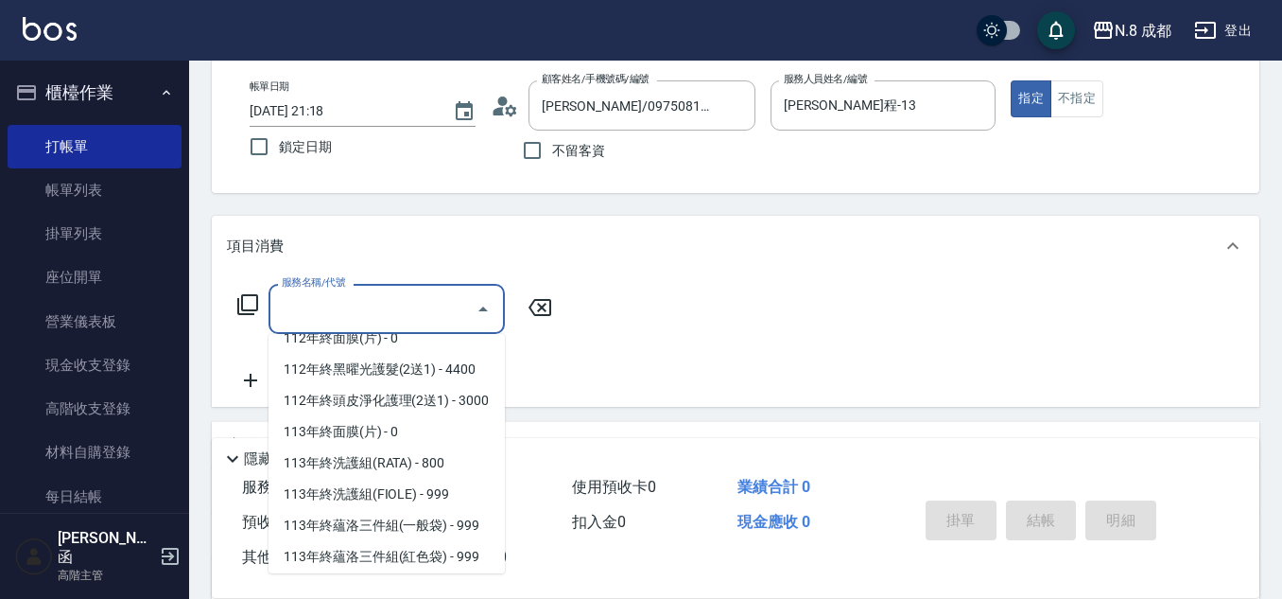
scroll to position [2551, 0]
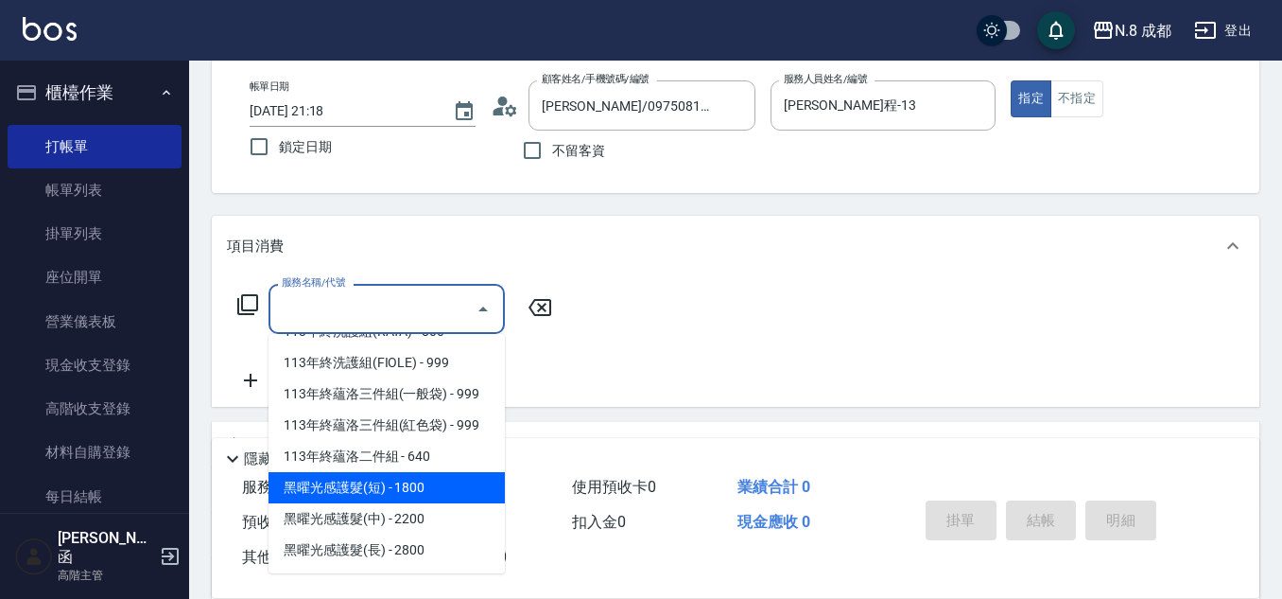
click at [411, 494] on span "黑曜光感護髮(短) - 1800" at bounding box center [387, 487] width 236 height 31
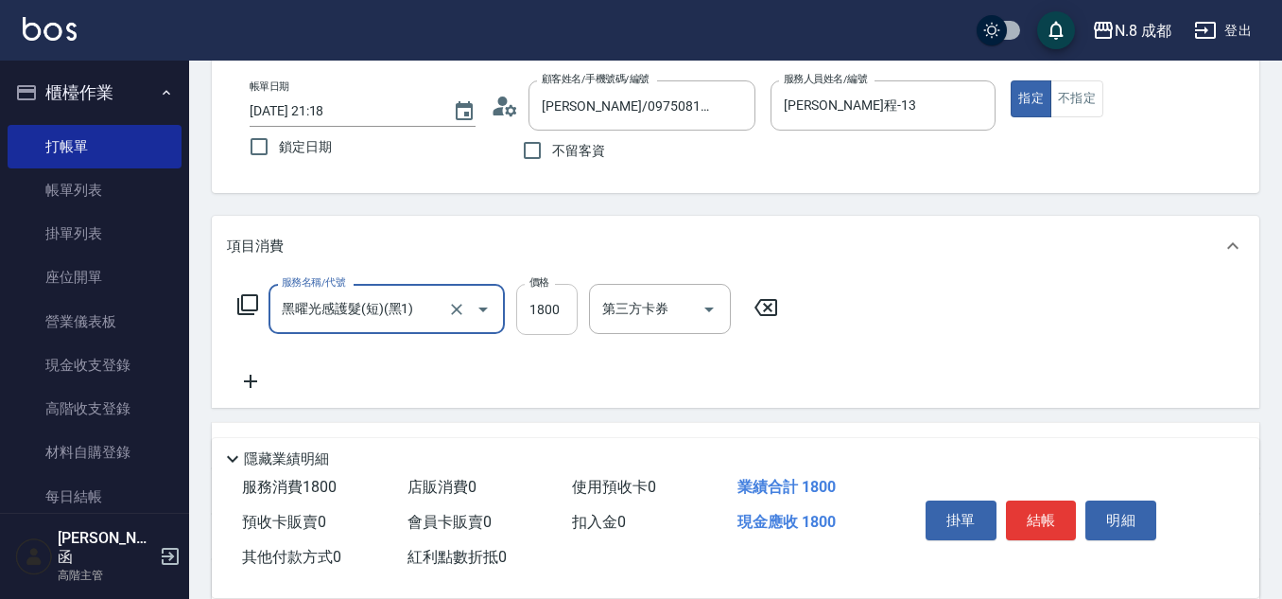
click at [545, 307] on input "1800" at bounding box center [546, 309] width 61 height 51
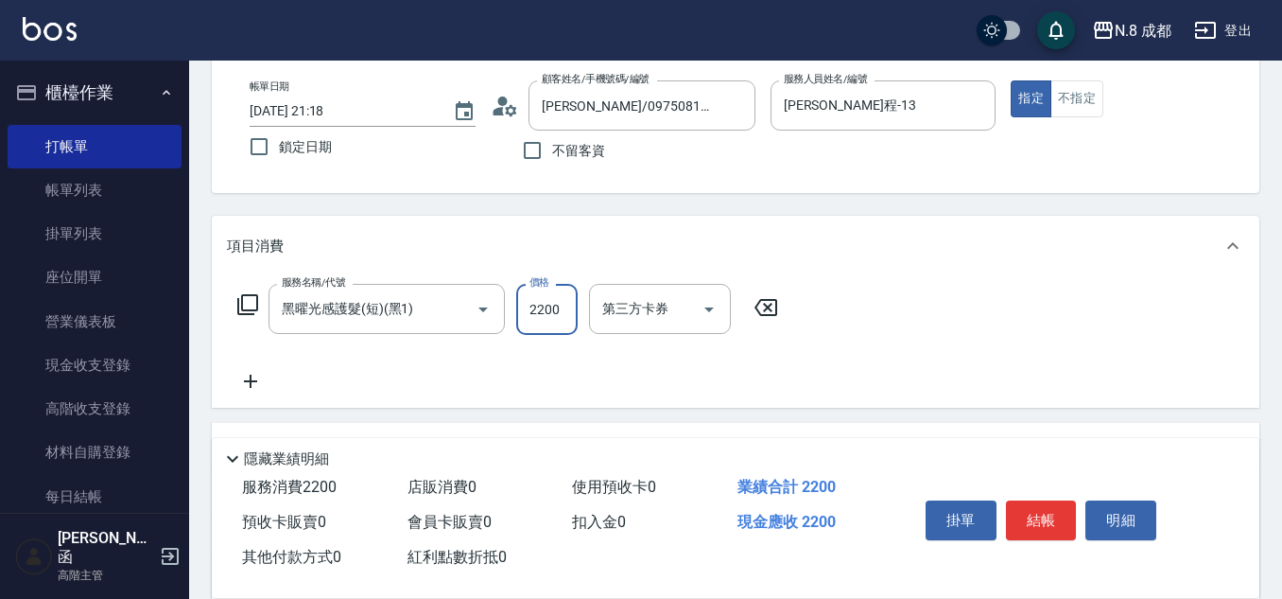
click at [245, 373] on icon at bounding box center [250, 381] width 47 height 23
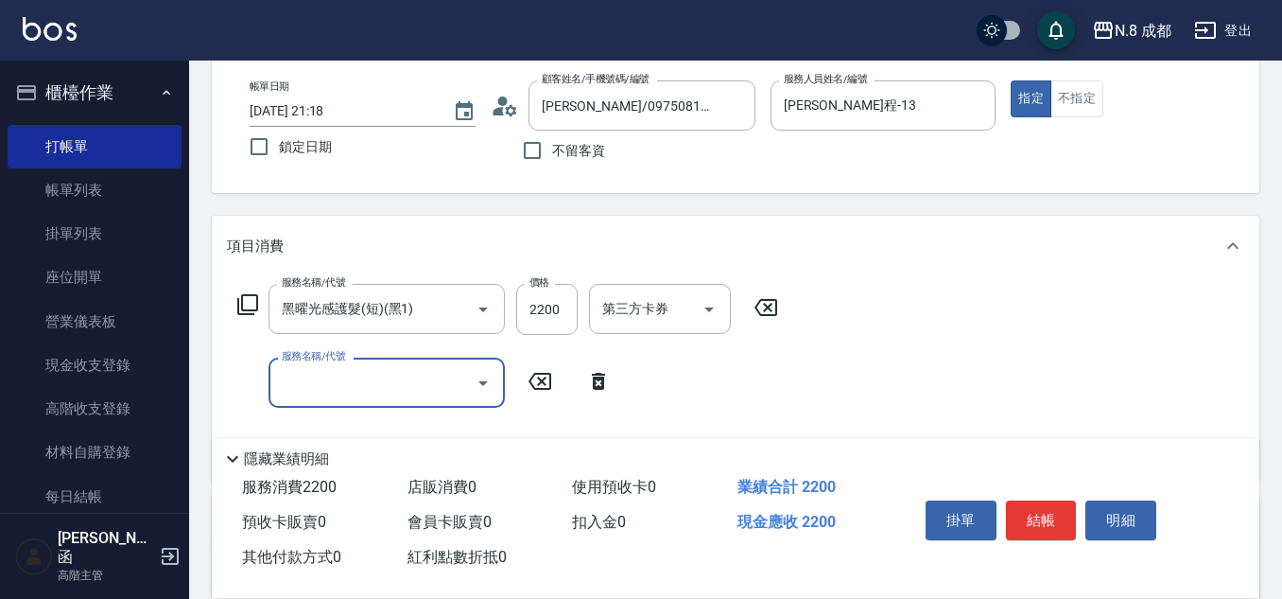
click at [324, 377] on input "服務名稱/代號" at bounding box center [372, 382] width 191 height 33
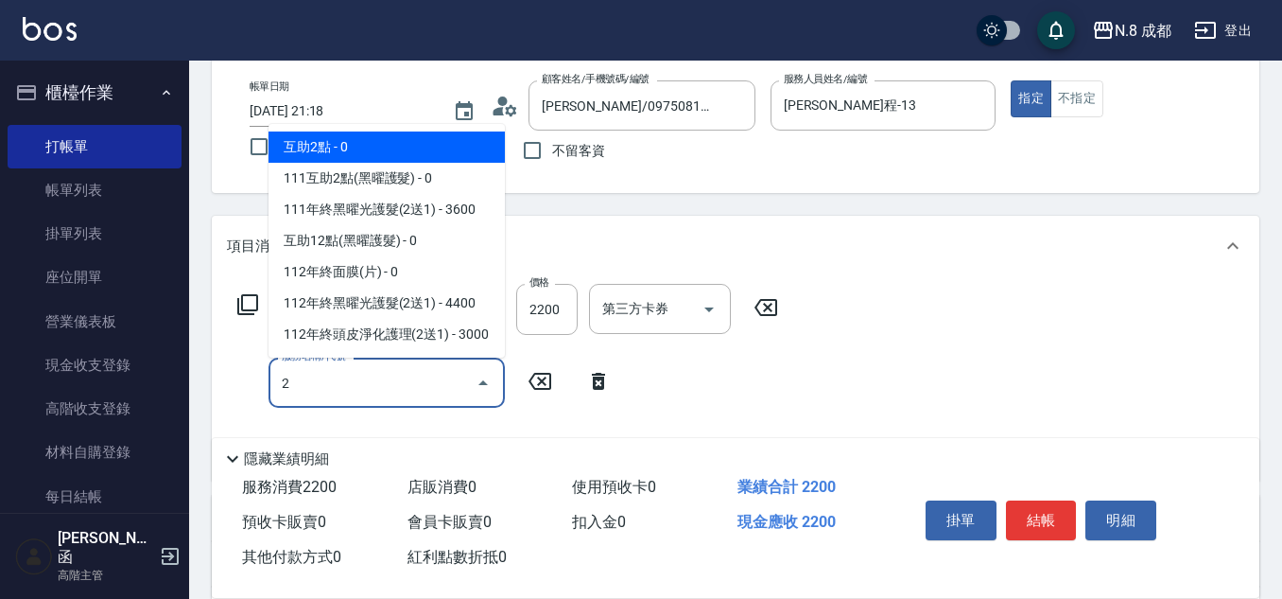
click at [400, 149] on span "互助2點 - 0" at bounding box center [387, 146] width 236 height 31
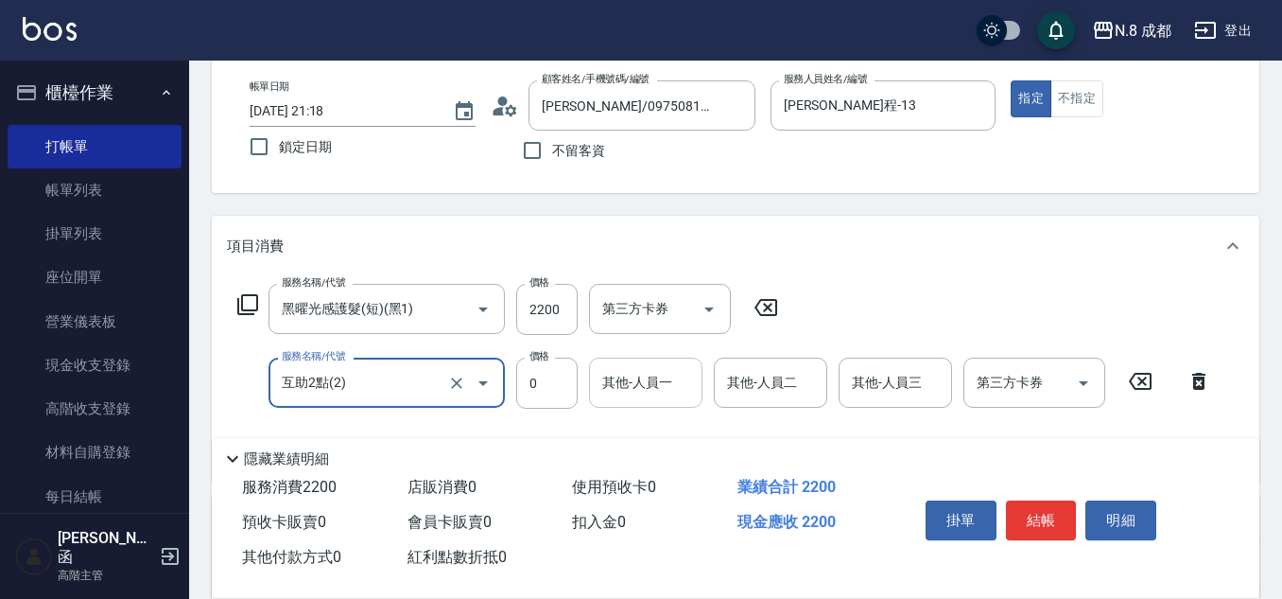
click at [662, 395] on input "其他-人員一" at bounding box center [646, 382] width 96 height 33
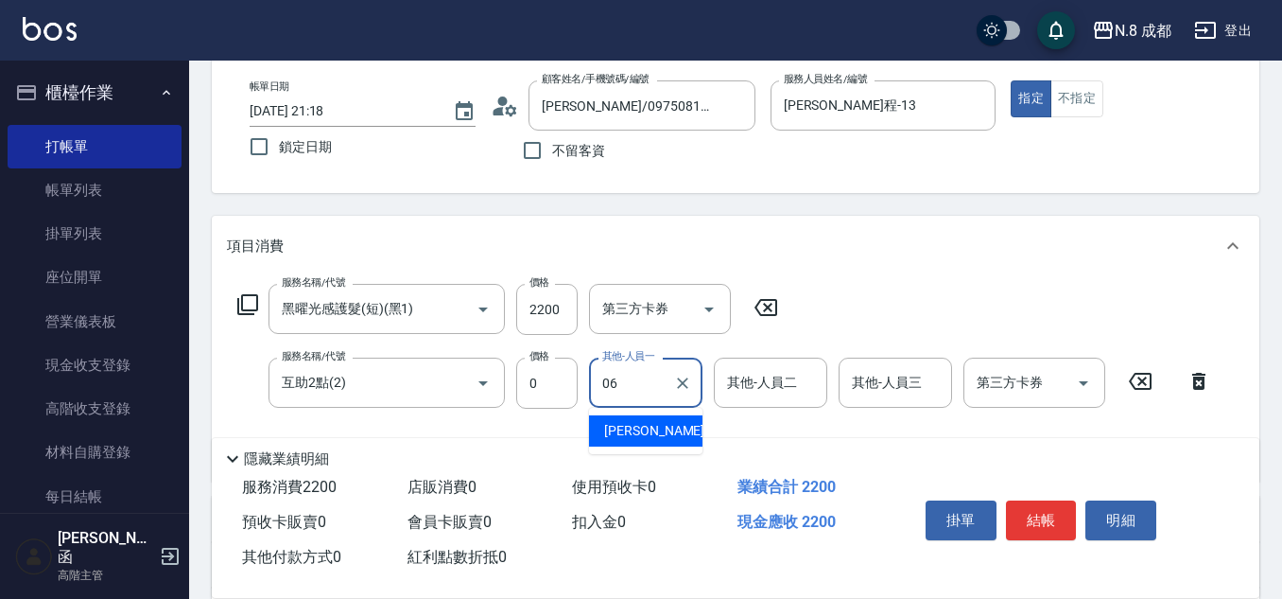
click at [658, 433] on span "[PERSON_NAME] -06" at bounding box center [663, 431] width 119 height 20
click at [1032, 511] on button "結帳" at bounding box center [1041, 520] width 71 height 40
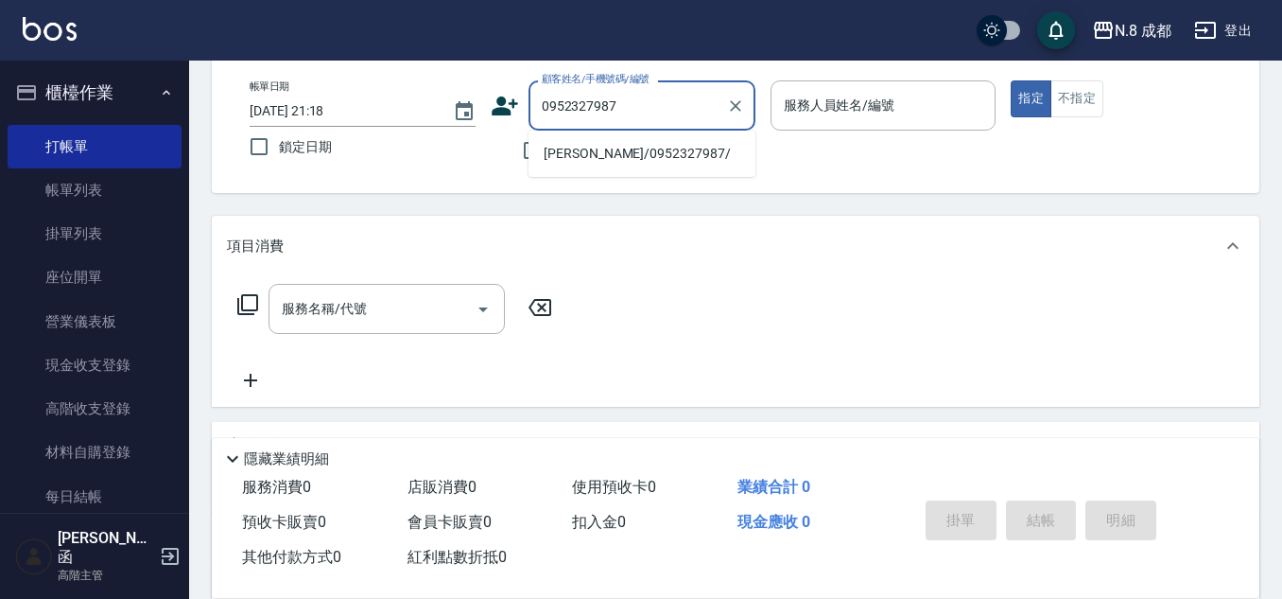
click at [625, 150] on li "[PERSON_NAME]/0952327987/" at bounding box center [642, 153] width 227 height 31
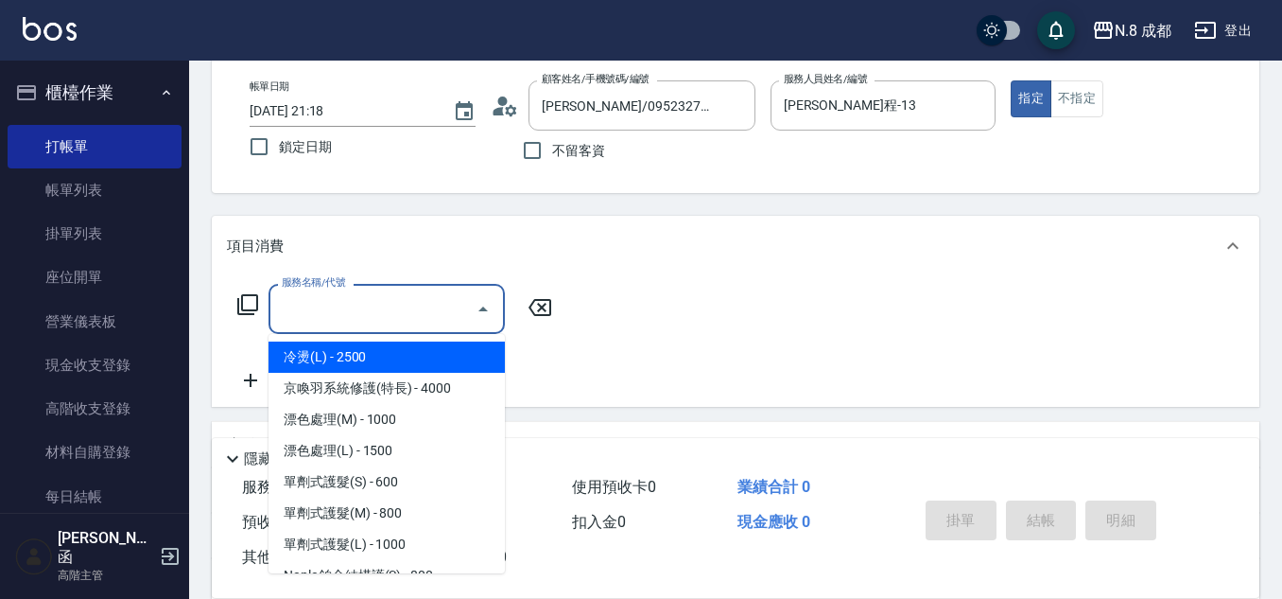
click at [378, 308] on input "服務名稱/代號" at bounding box center [372, 308] width 191 height 33
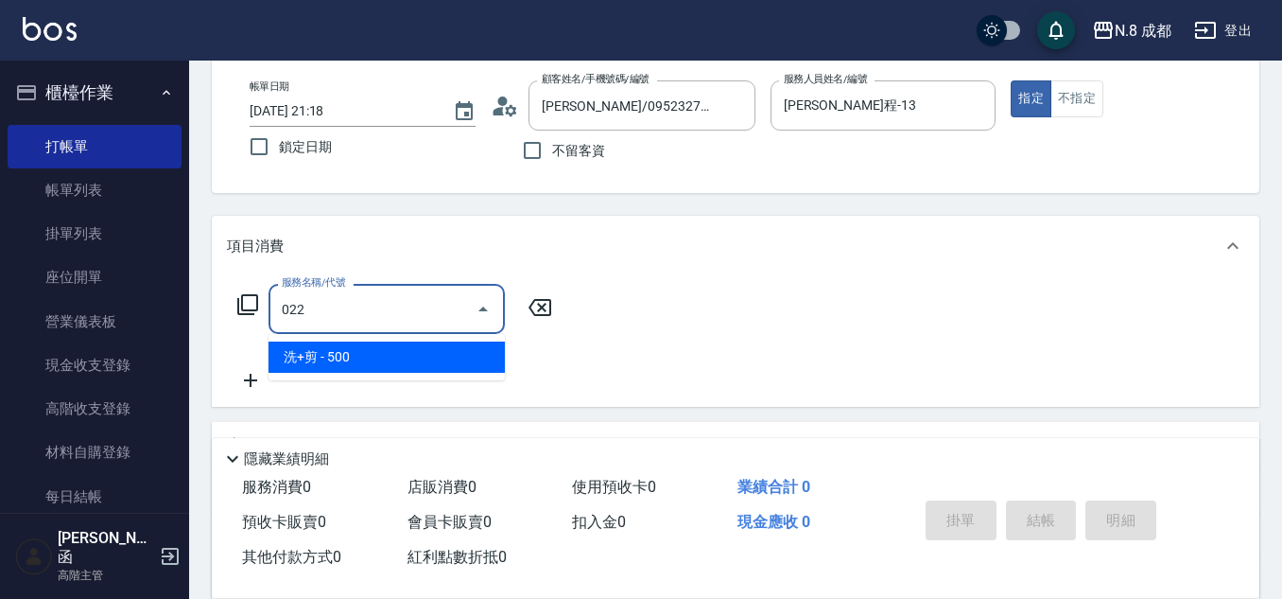
click at [370, 345] on span "洗+剪 - 500" at bounding box center [387, 356] width 236 height 31
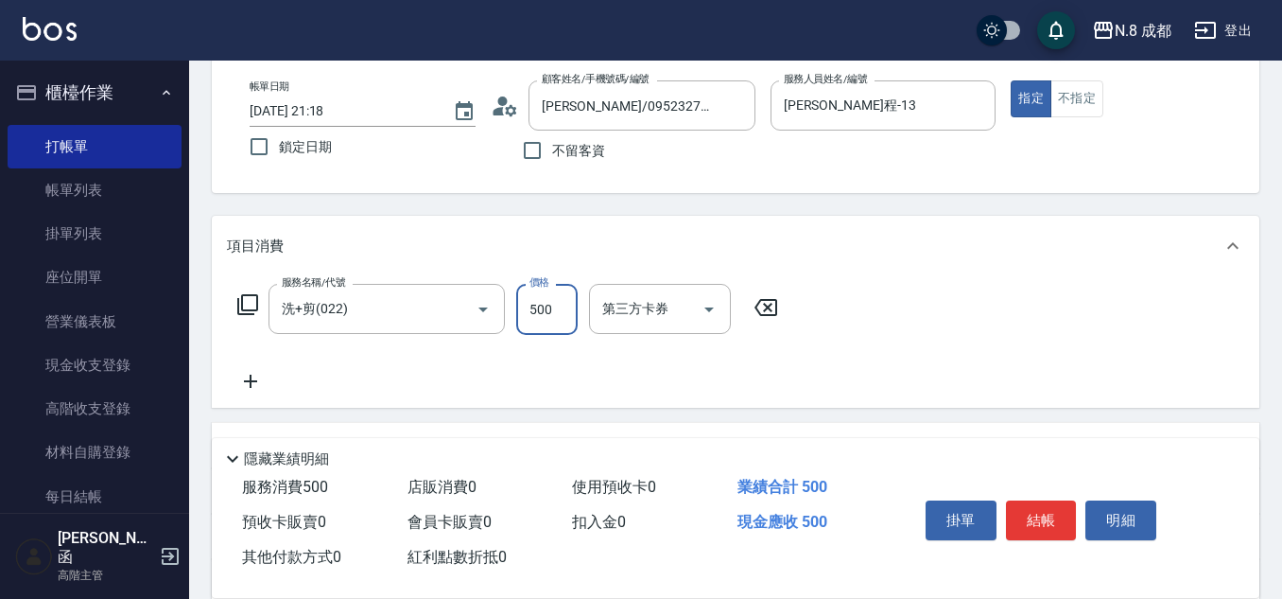
click at [555, 314] on input "500" at bounding box center [546, 309] width 61 height 51
click at [241, 390] on icon at bounding box center [250, 381] width 47 height 23
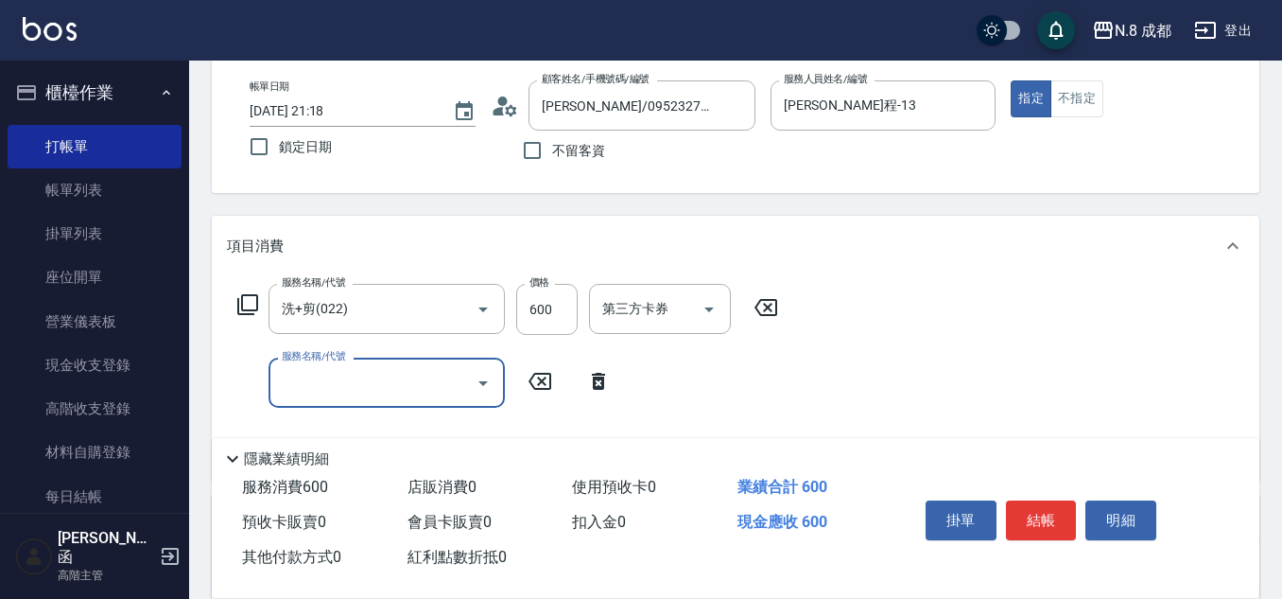
click at [321, 381] on input "服務名稱/代號" at bounding box center [372, 382] width 191 height 33
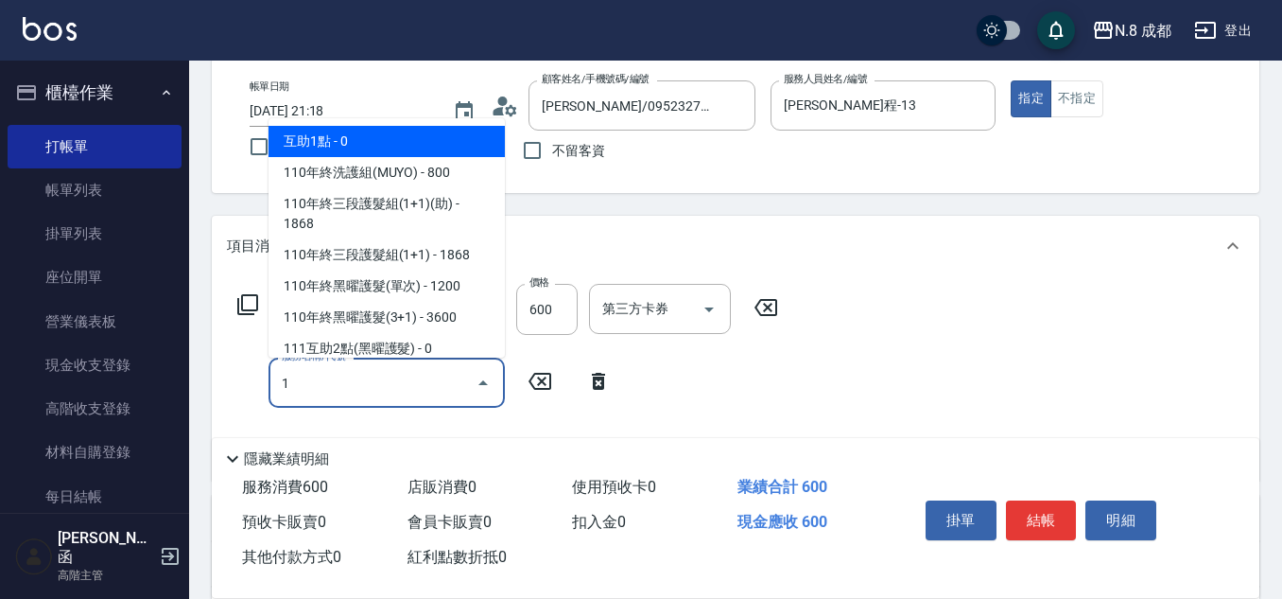
click at [390, 142] on span "互助1點 - 0" at bounding box center [387, 141] width 236 height 31
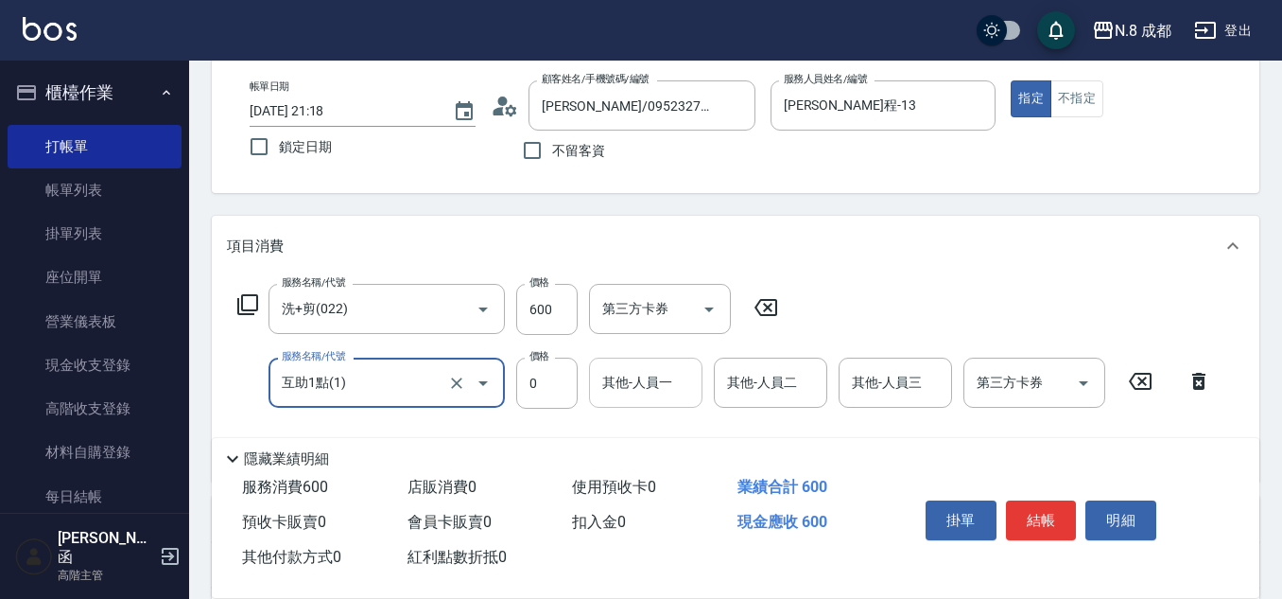
click at [633, 388] on input "其他-人員一" at bounding box center [646, 382] width 96 height 33
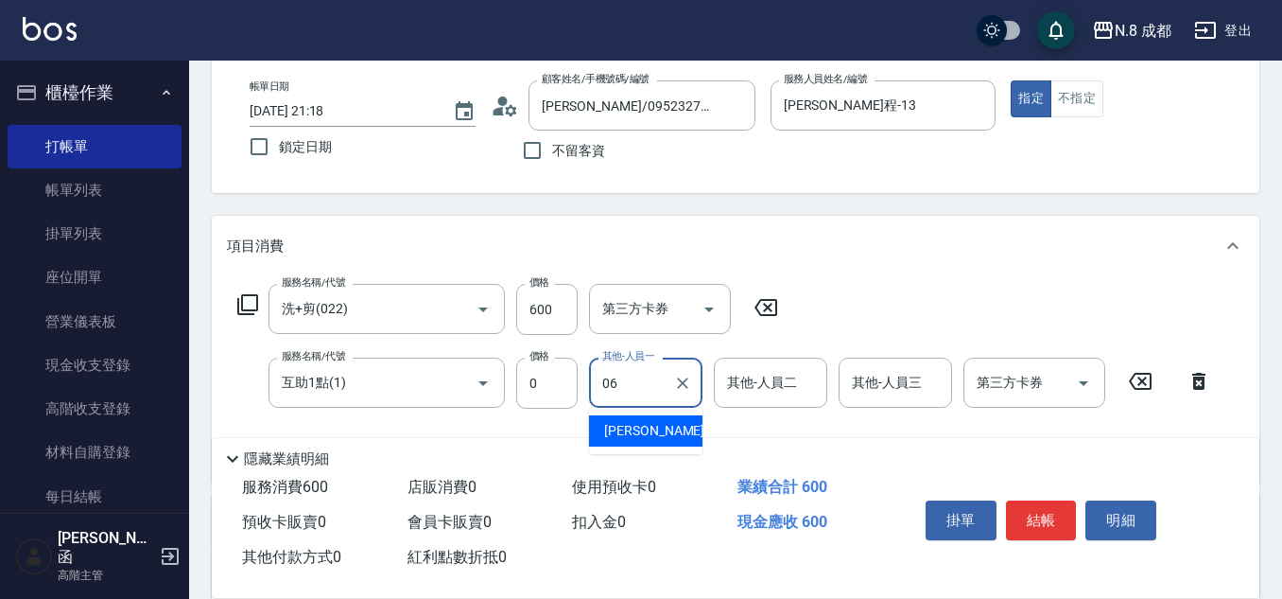
click at [642, 433] on span "[PERSON_NAME] -06" at bounding box center [663, 431] width 119 height 20
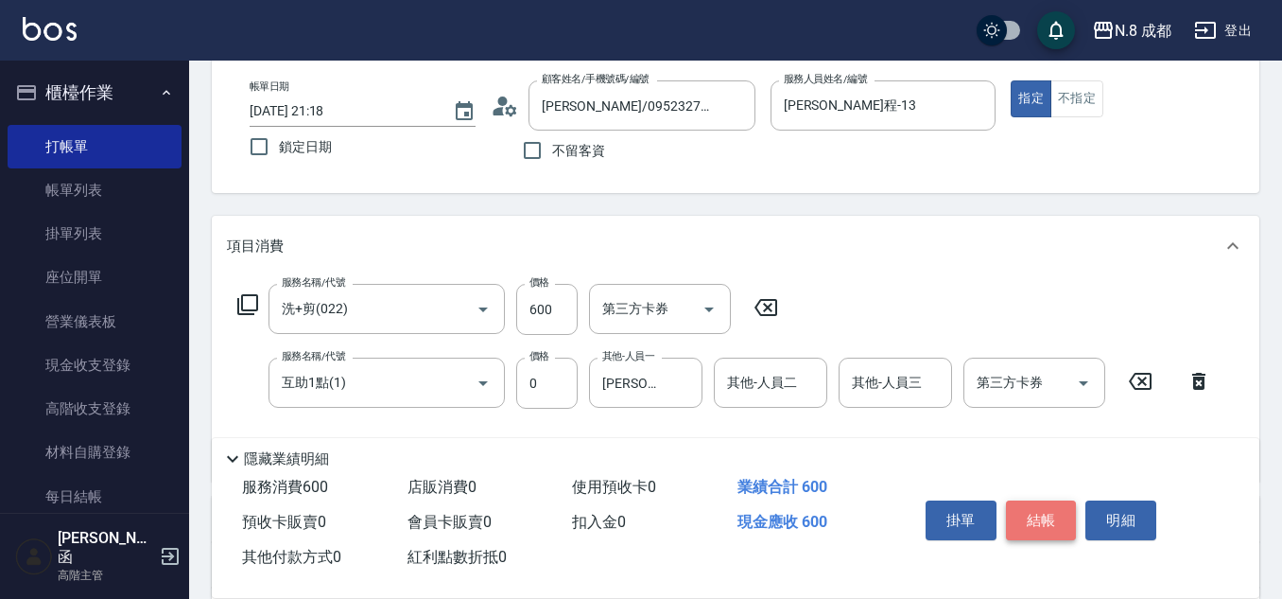
click at [1040, 520] on button "結帳" at bounding box center [1041, 520] width 71 height 40
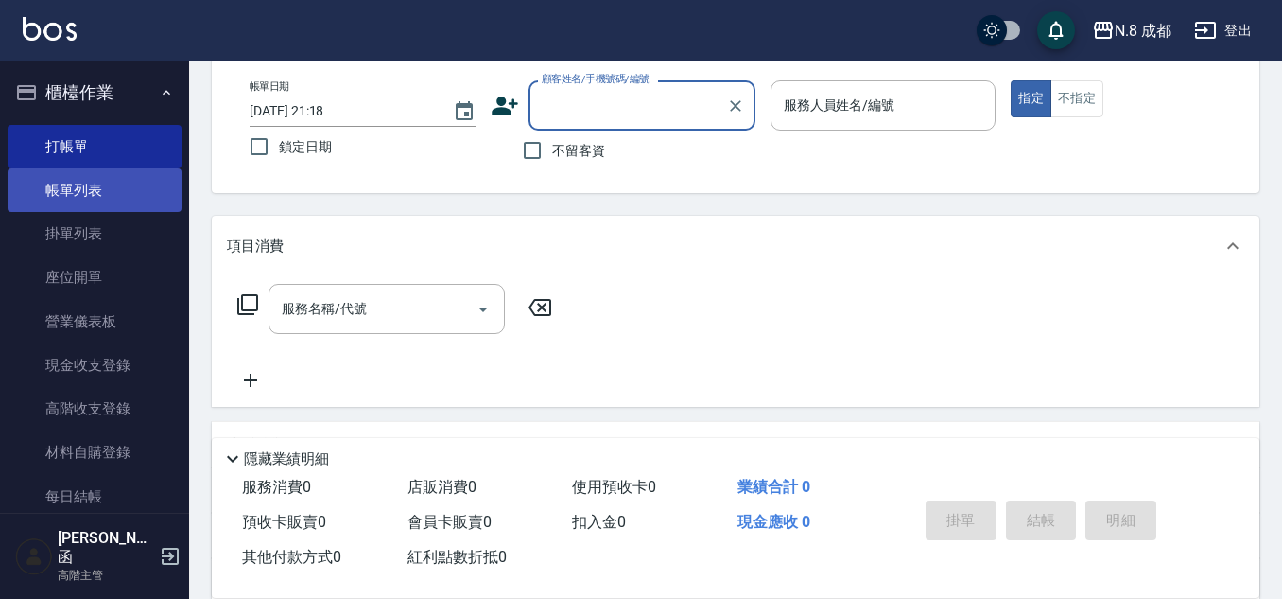
click at [74, 193] on link "帳單列表" at bounding box center [95, 190] width 174 height 44
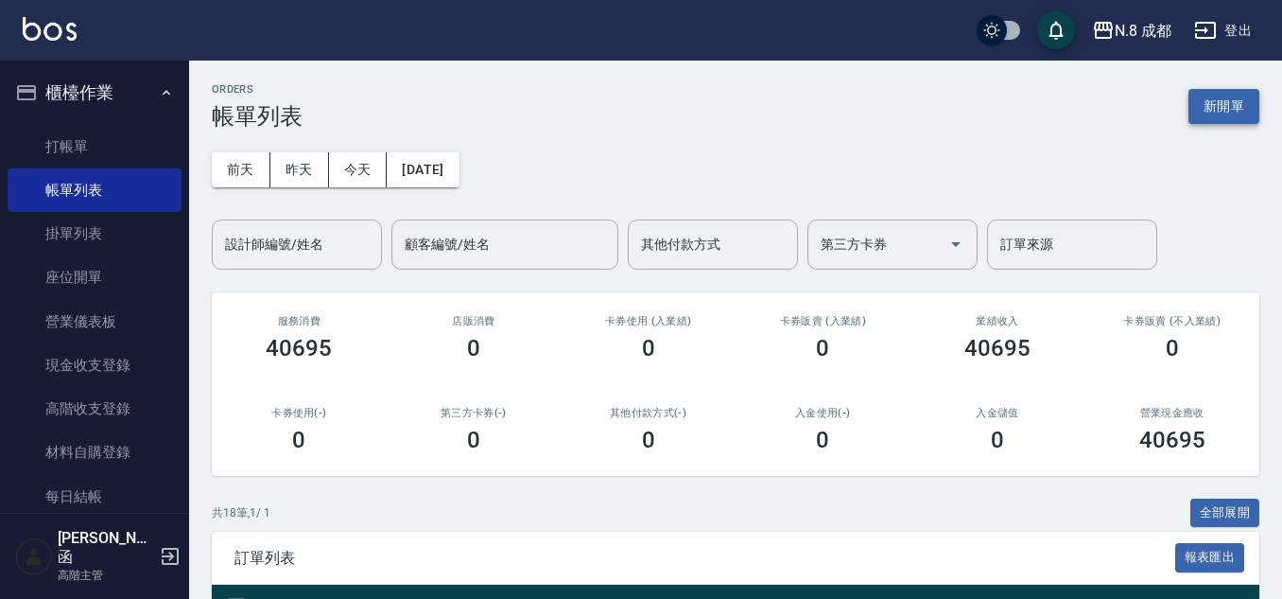
click at [1242, 96] on button "新開單" at bounding box center [1224, 106] width 71 height 35
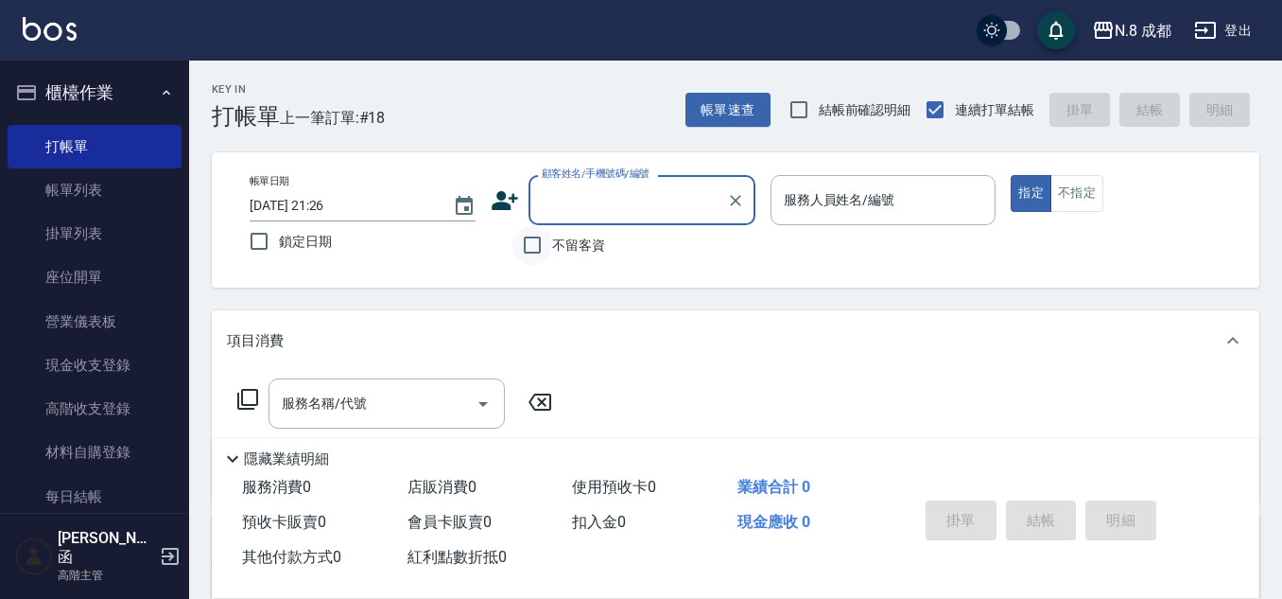
click at [528, 236] on input "不留客資" at bounding box center [533, 245] width 40 height 40
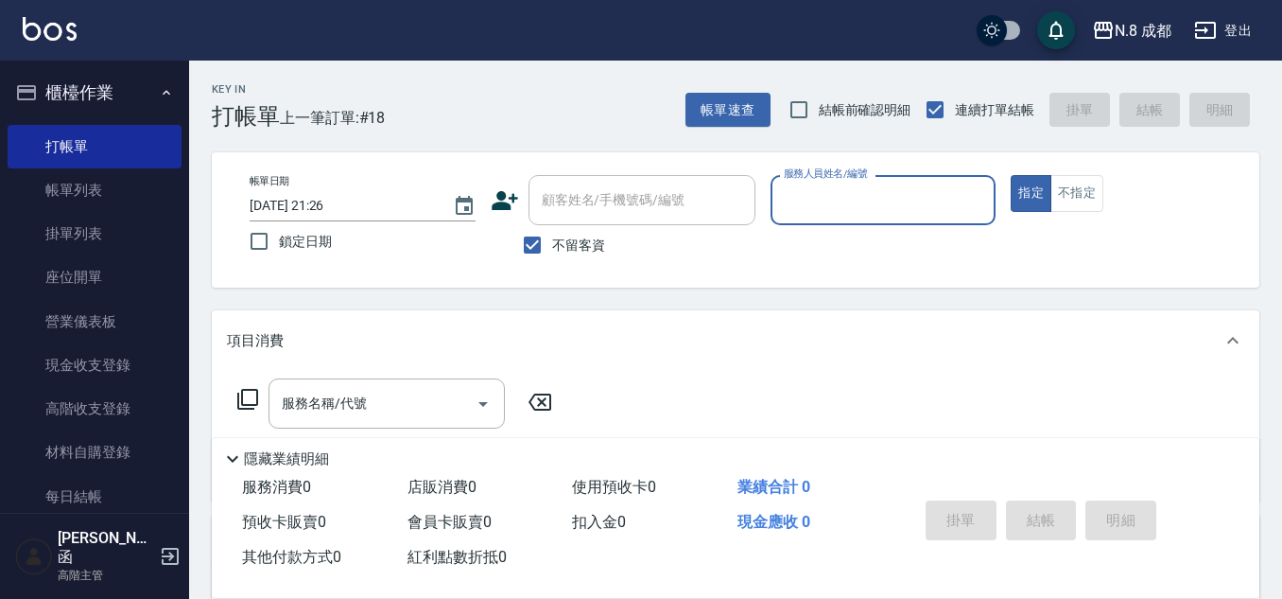
click at [891, 184] on input "服務人員姓名/編號" at bounding box center [883, 199] width 209 height 33
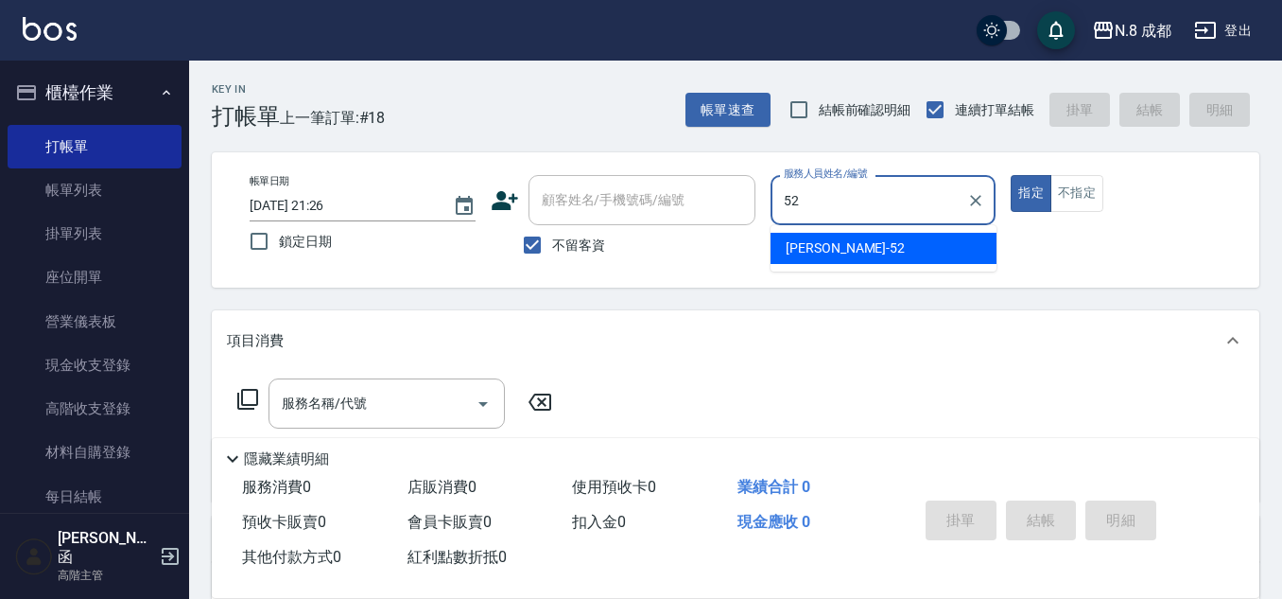
click at [862, 241] on div "[PERSON_NAME]-52" at bounding box center [884, 248] width 226 height 31
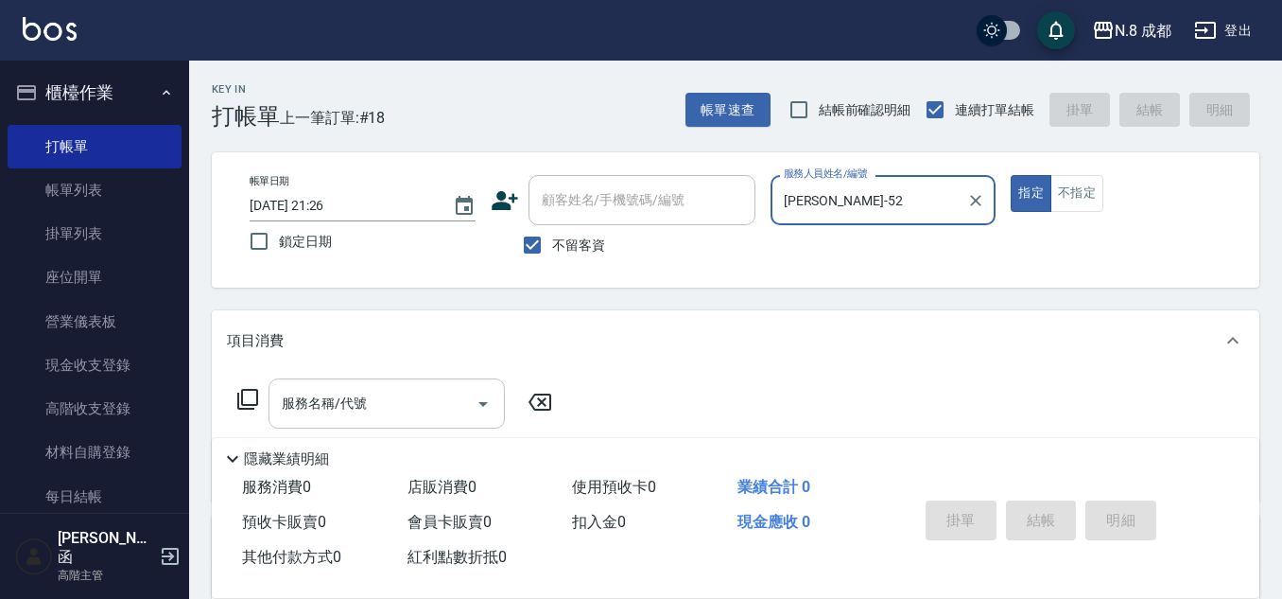
click at [379, 404] on input "服務名稱/代號" at bounding box center [372, 403] width 191 height 33
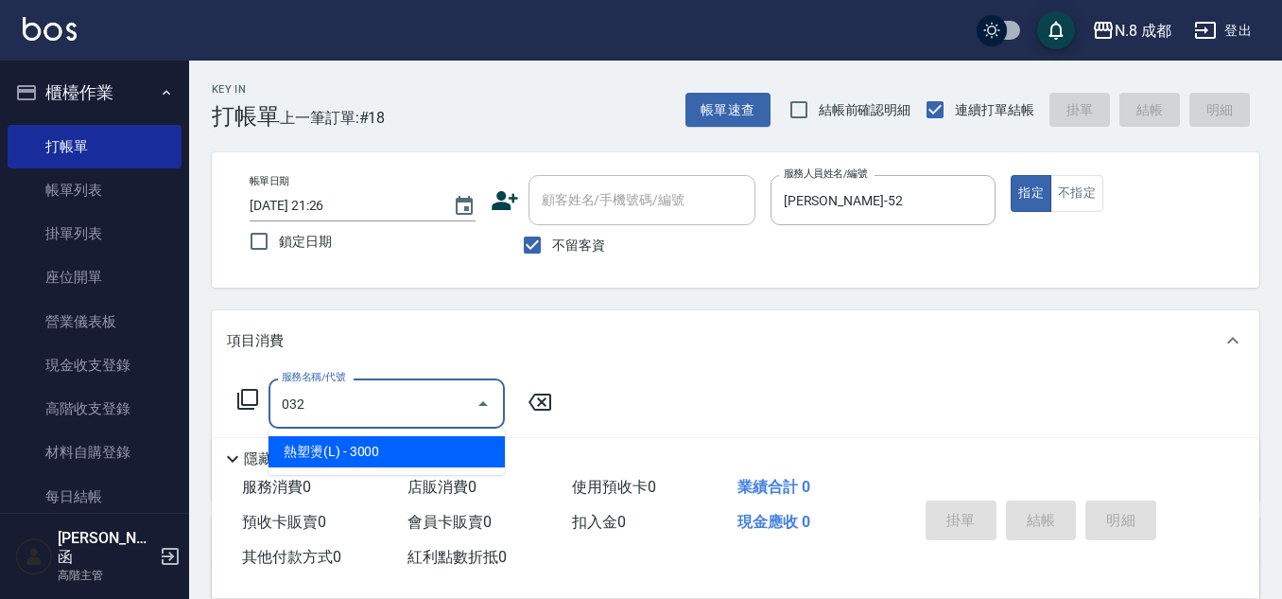
click at [348, 451] on span "熱塑燙(L) - 3000" at bounding box center [387, 451] width 236 height 31
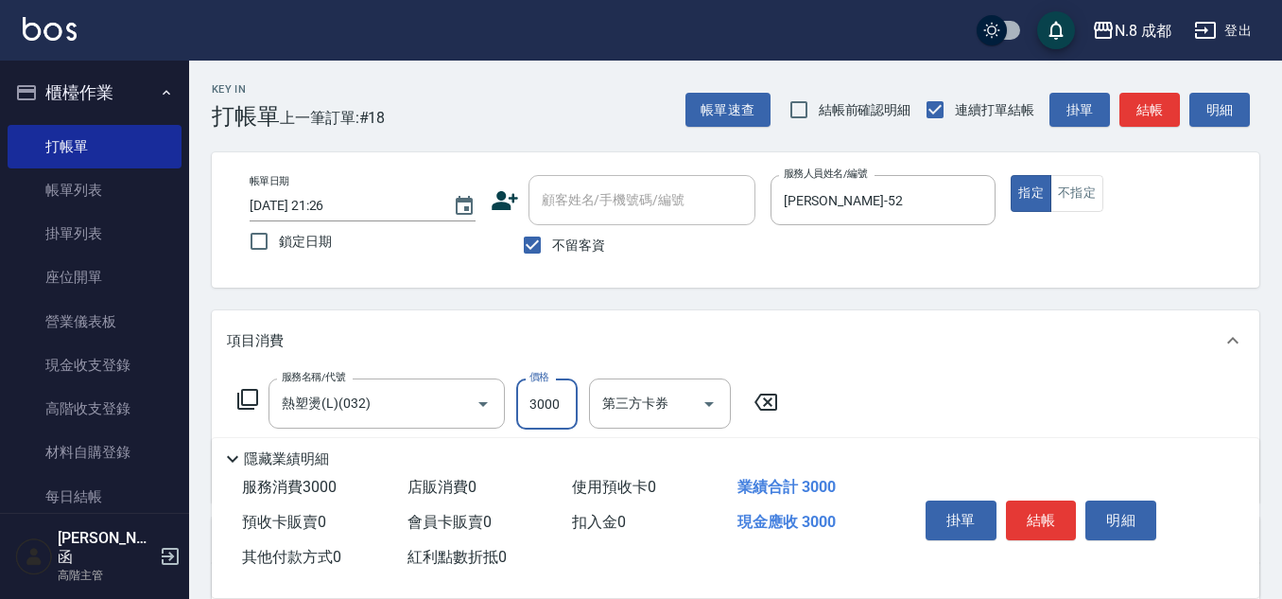
click at [528, 415] on input "3000" at bounding box center [546, 403] width 61 height 51
click at [1053, 516] on button "結帳" at bounding box center [1041, 520] width 71 height 40
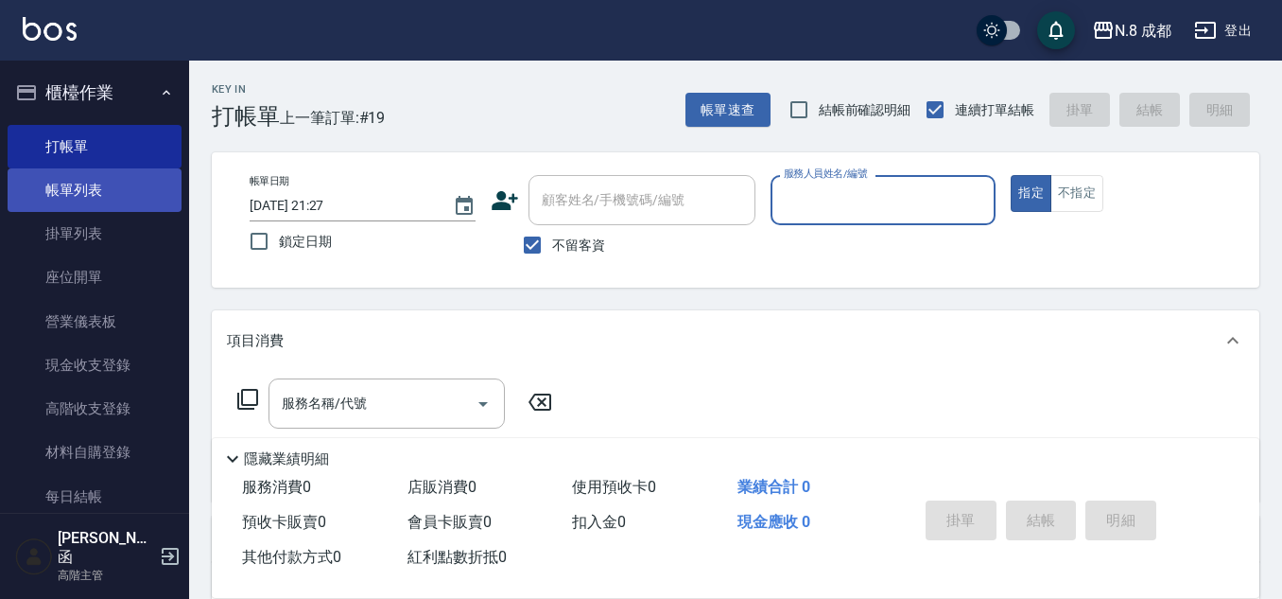
click at [108, 192] on link "帳單列表" at bounding box center [95, 190] width 174 height 44
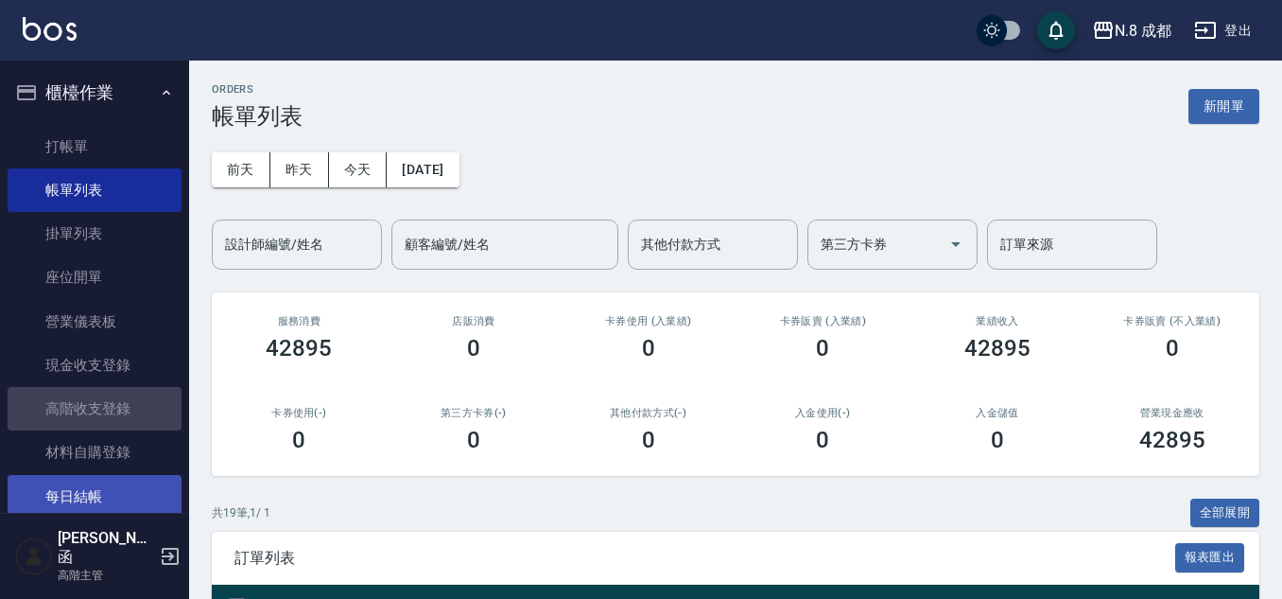
drag, startPoint x: 96, startPoint y: 416, endPoint x: 94, endPoint y: 514, distance: 97.4
click at [97, 417] on link "高階收支登錄" at bounding box center [95, 409] width 174 height 44
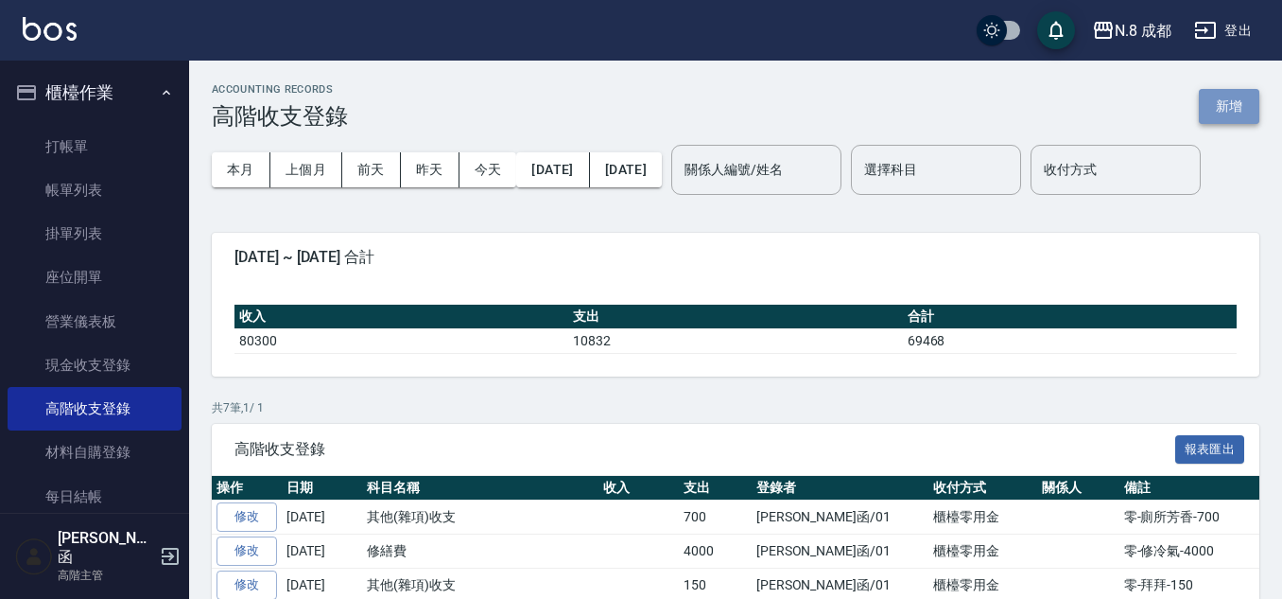
click at [1213, 100] on button "新增" at bounding box center [1229, 106] width 61 height 35
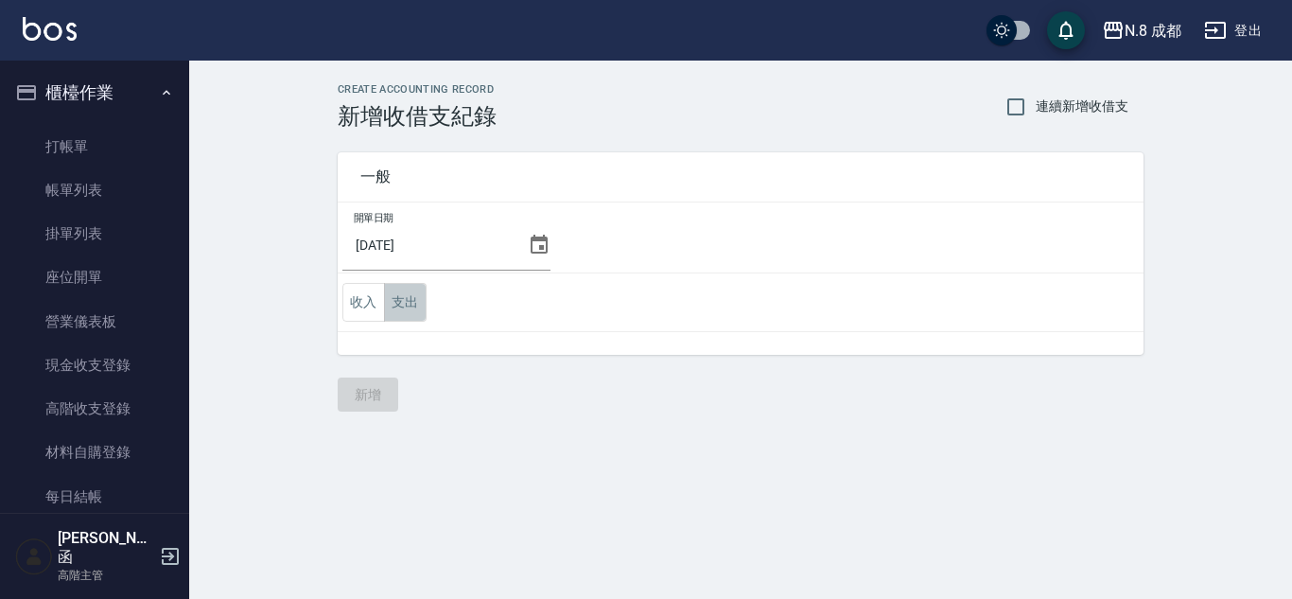
click at [390, 293] on button "支出" at bounding box center [405, 302] width 43 height 39
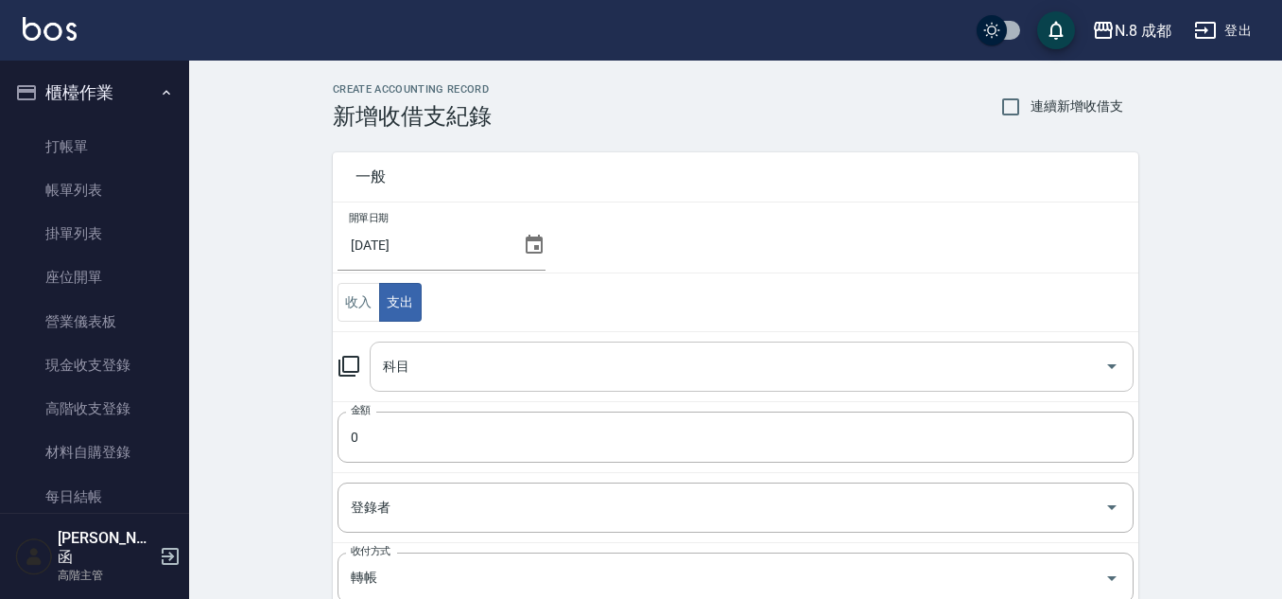
click at [480, 389] on div "科目" at bounding box center [752, 366] width 764 height 50
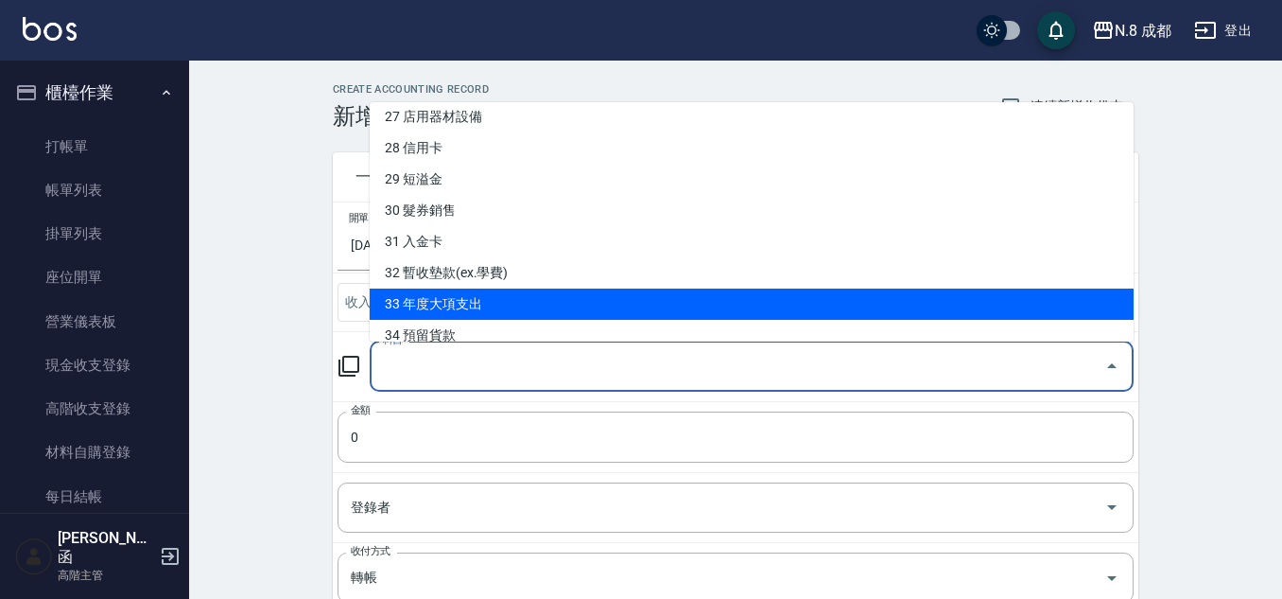
scroll to position [740, 0]
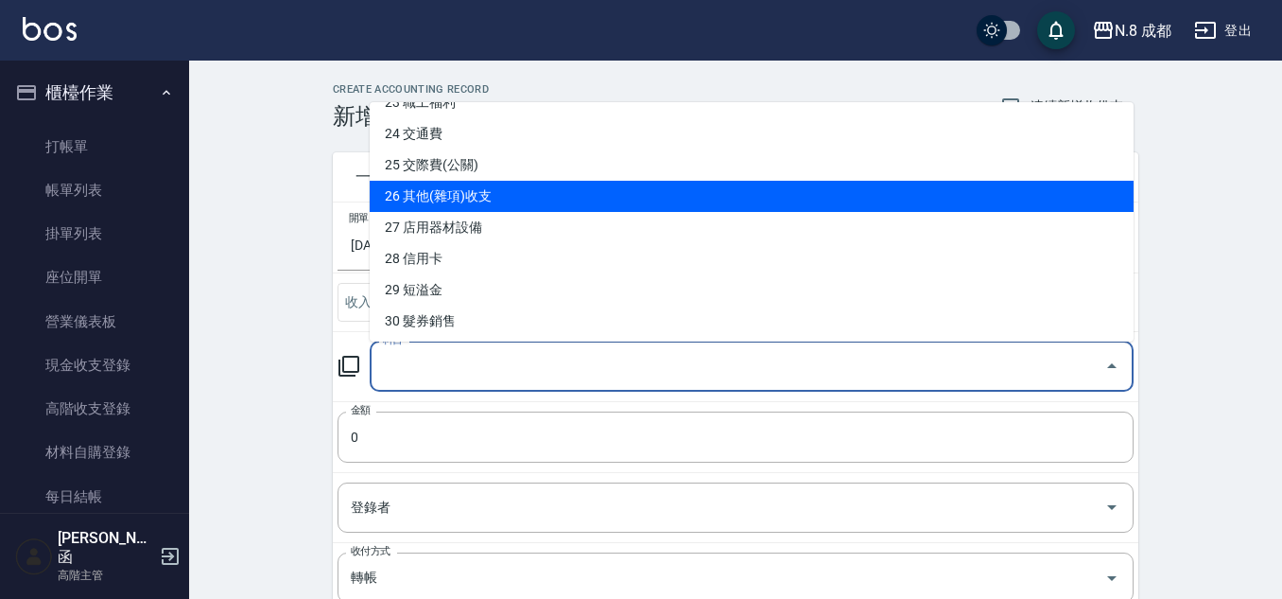
click at [545, 203] on li "26 其他(雜項)收支" at bounding box center [752, 196] width 764 height 31
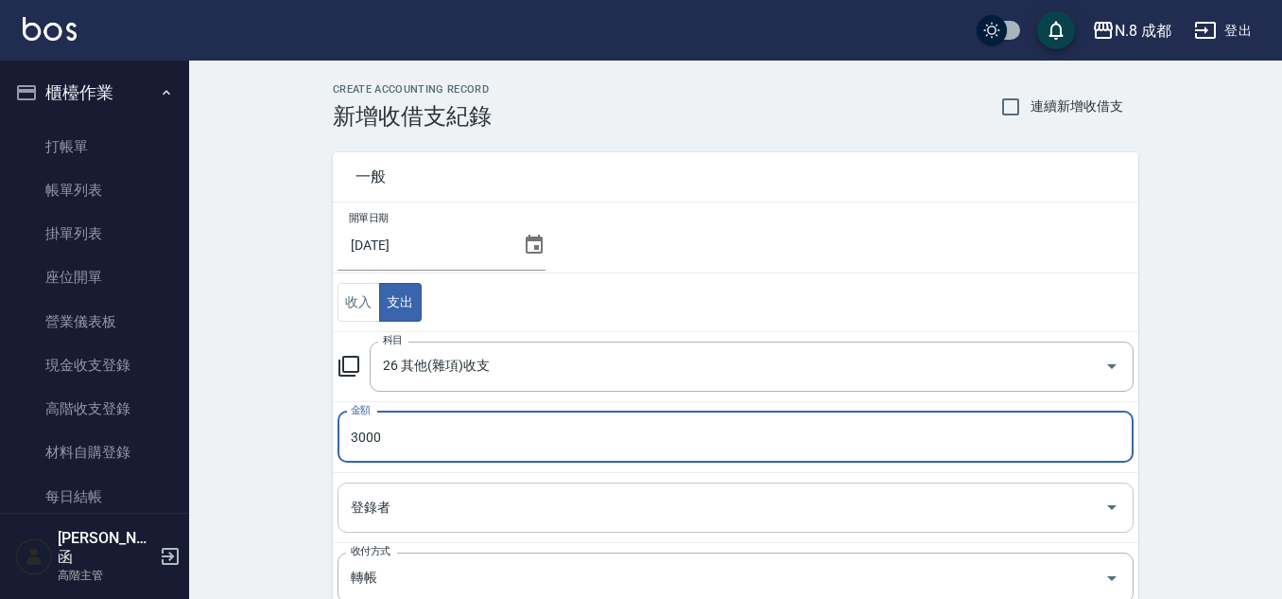
click at [436, 528] on div "登錄者" at bounding box center [736, 507] width 796 height 50
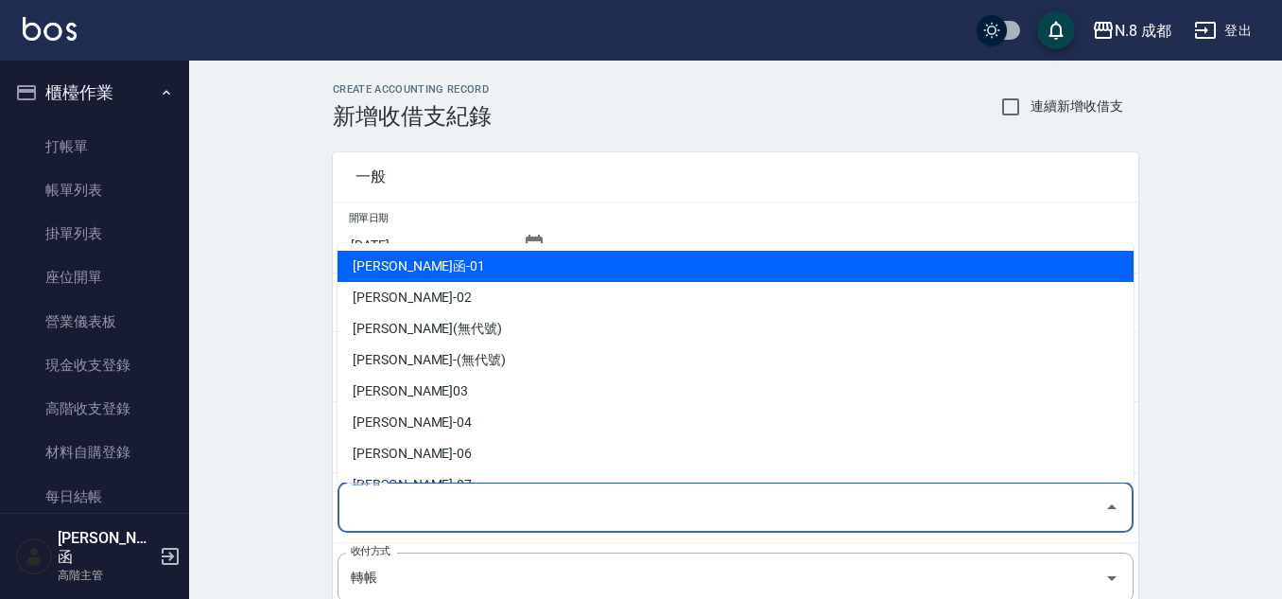
click at [489, 273] on li "[PERSON_NAME]函-01" at bounding box center [736, 266] width 796 height 31
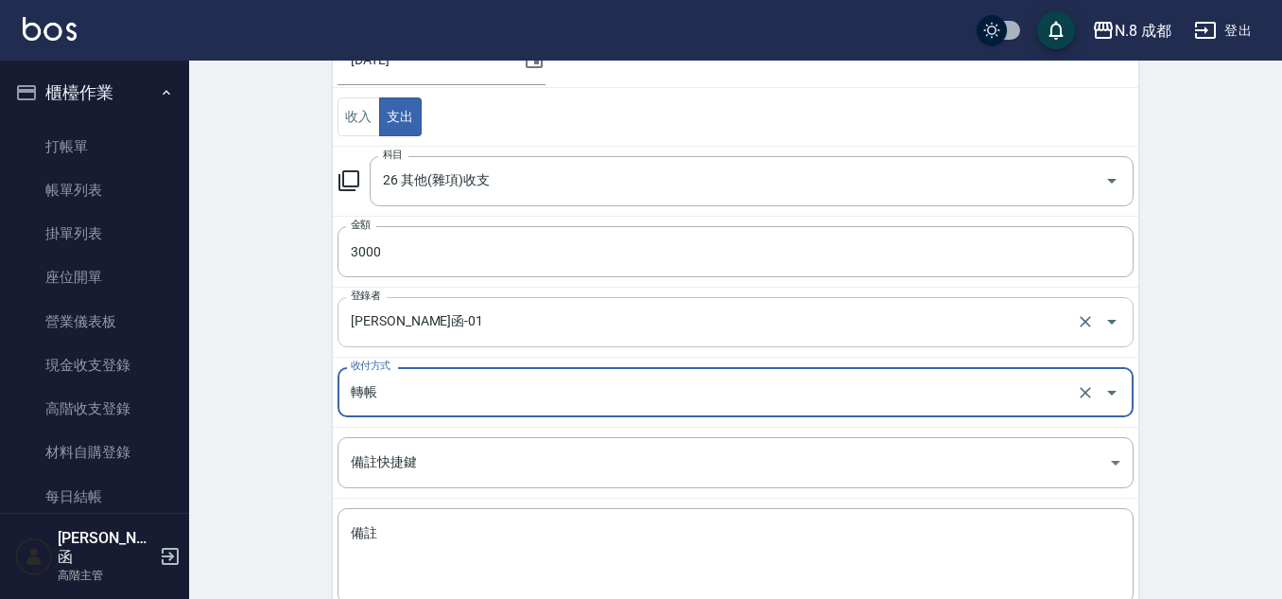
scroll to position [189, 0]
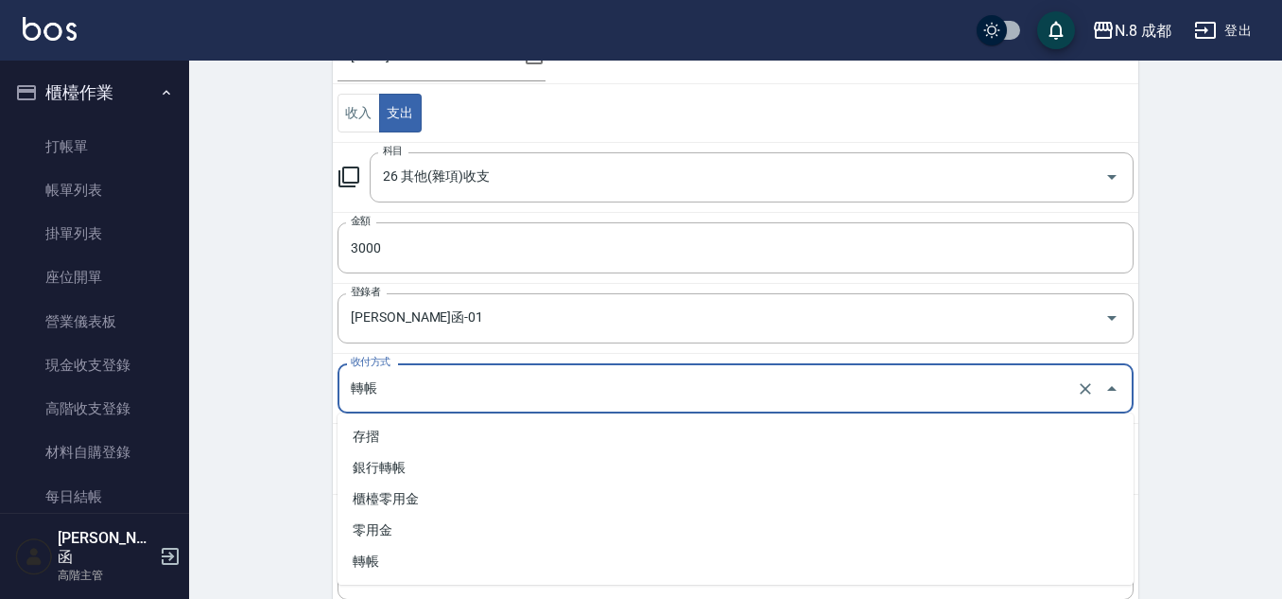
click at [457, 391] on input "轉帳" at bounding box center [709, 388] width 726 height 33
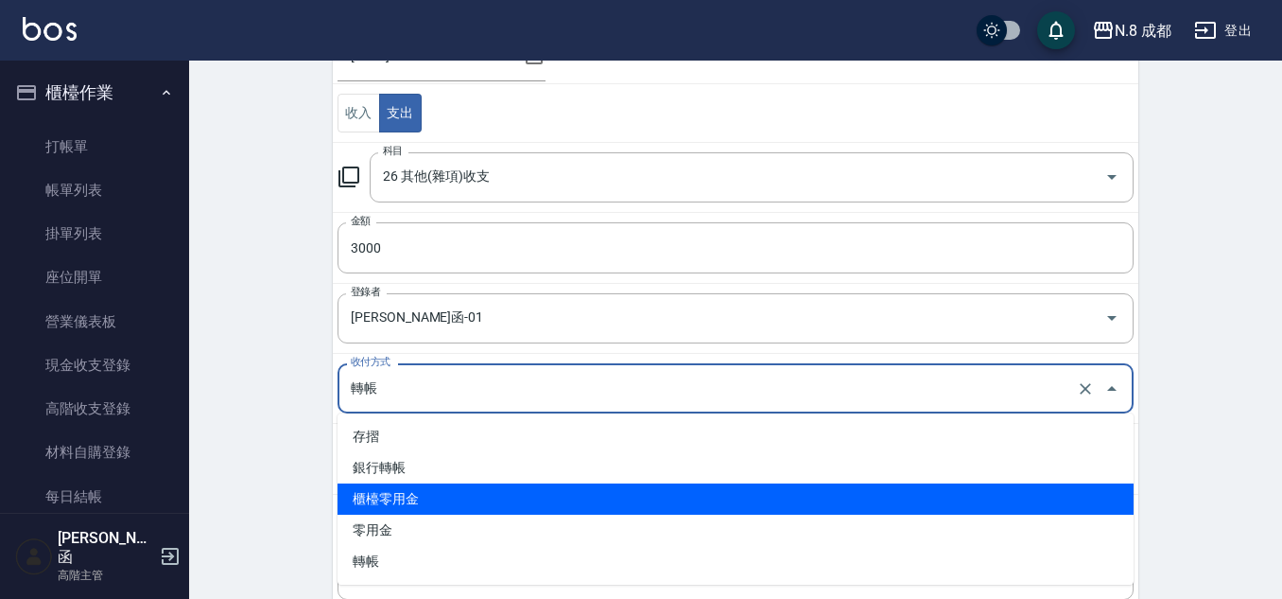
click at [475, 499] on li "櫃檯零用金" at bounding box center [736, 498] width 796 height 31
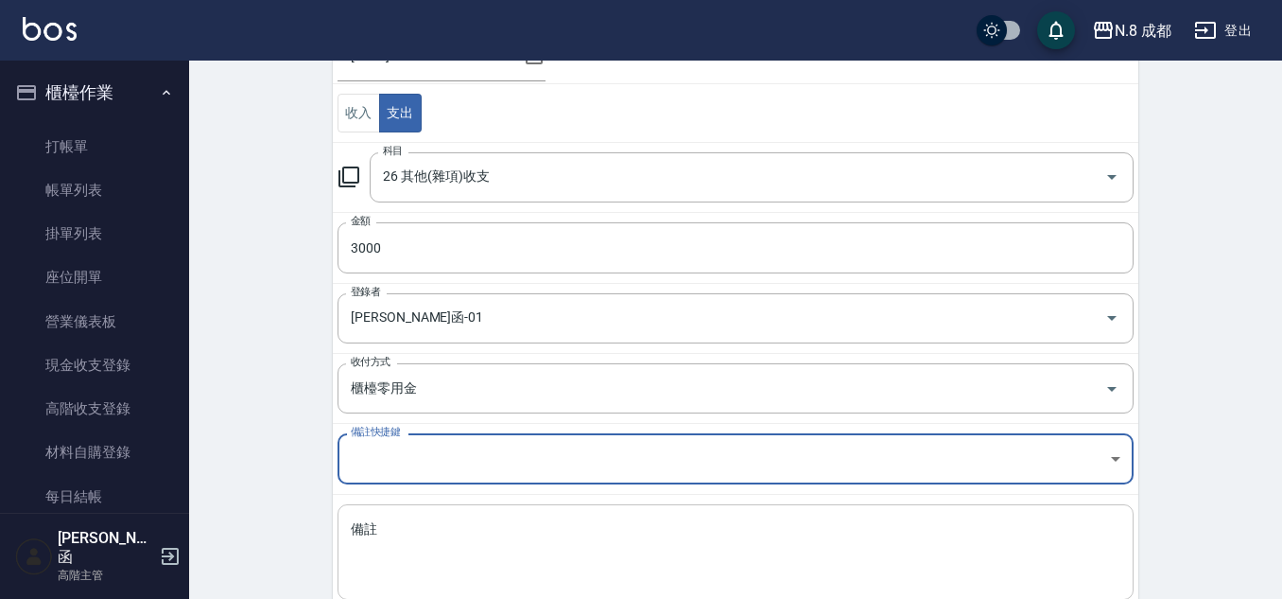
click at [524, 536] on textarea "備註" at bounding box center [736, 552] width 770 height 64
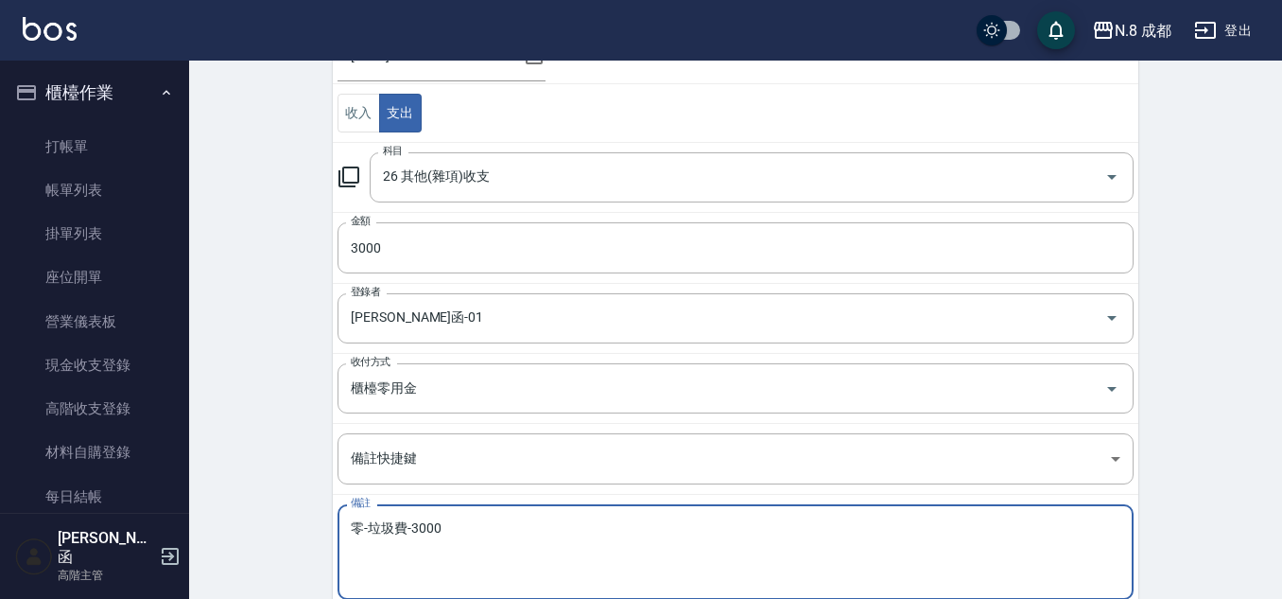
scroll to position [304, 0]
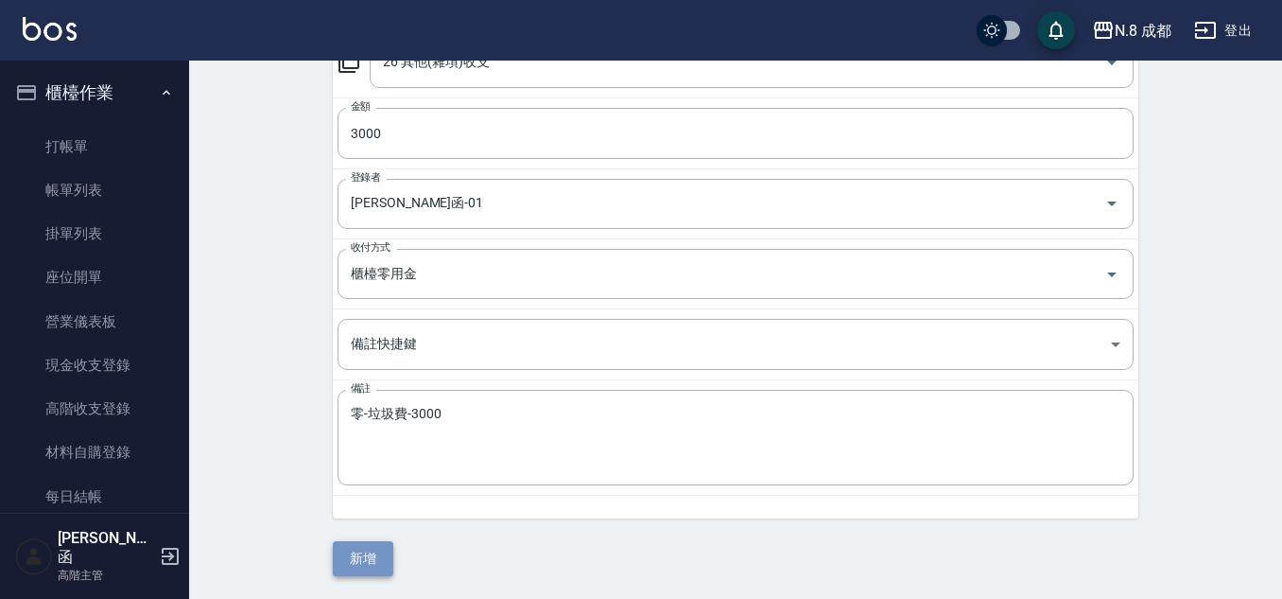
click at [385, 562] on button "新增" at bounding box center [363, 558] width 61 height 35
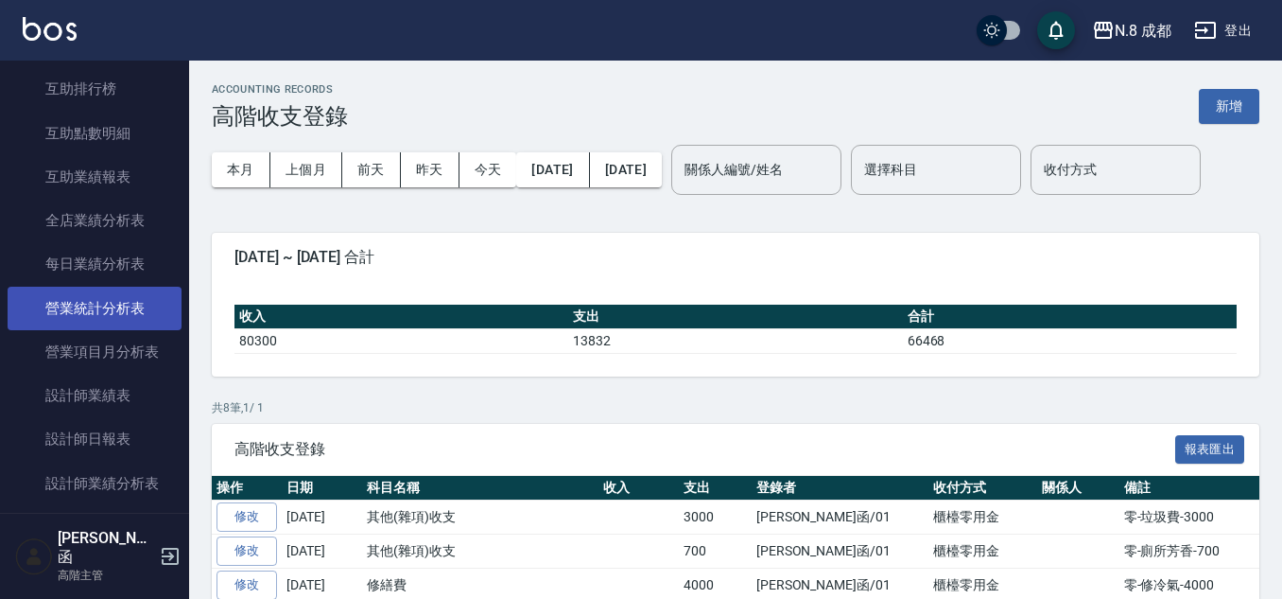
scroll to position [1135, 0]
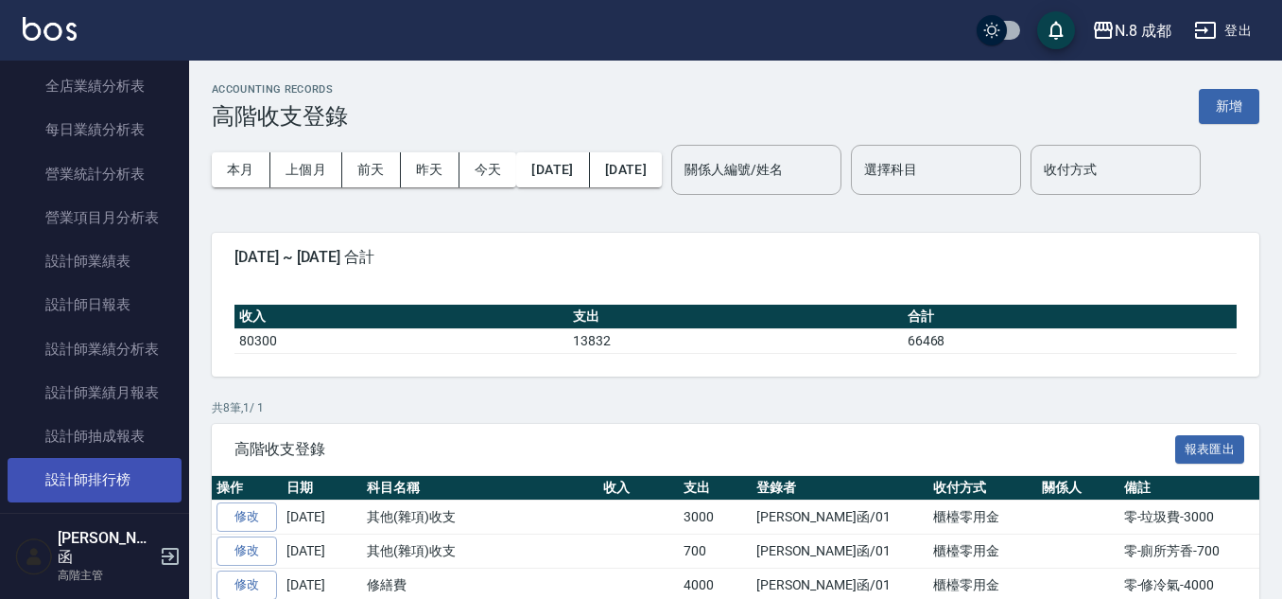
click at [139, 457] on link "設計師抽成報表" at bounding box center [95, 436] width 174 height 44
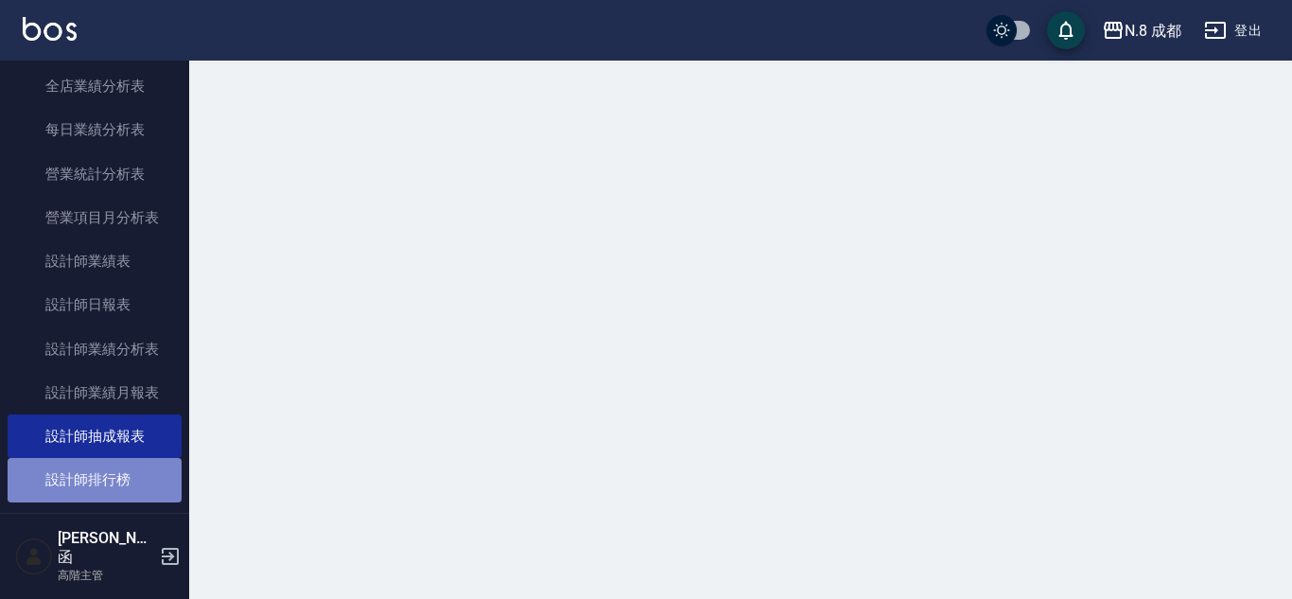
click at [141, 480] on link "設計師排行榜" at bounding box center [95, 480] width 174 height 44
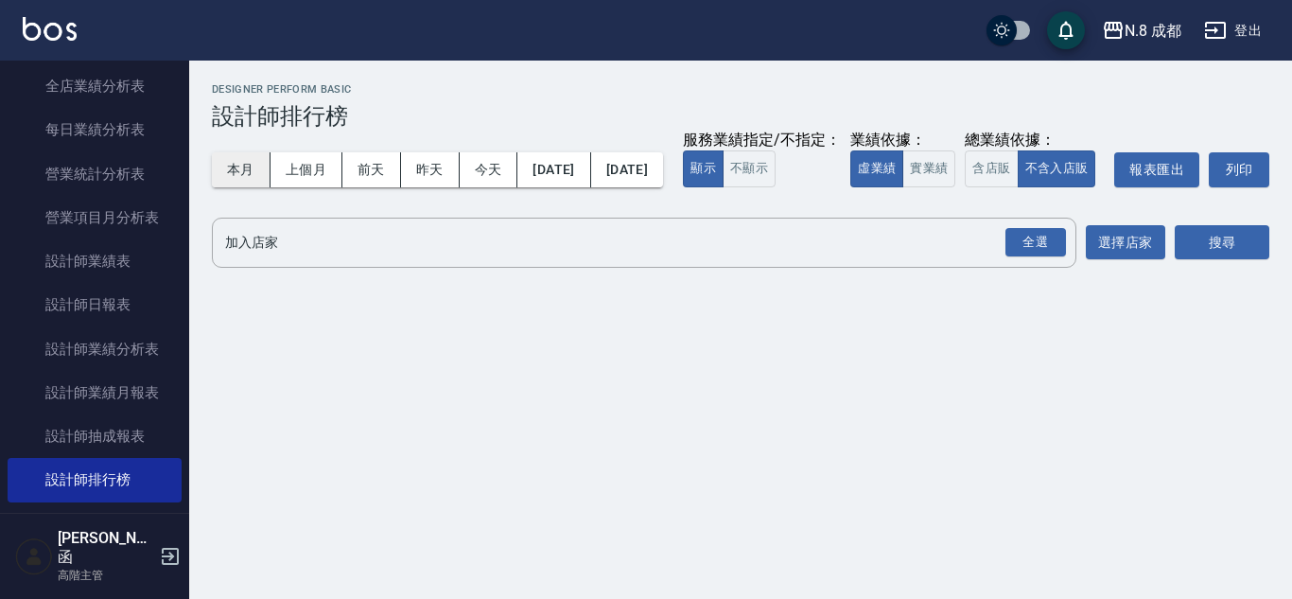
drag, startPoint x: 257, startPoint y: 165, endPoint x: 261, endPoint y: 178, distance: 13.8
click at [259, 174] on button "本月" at bounding box center [241, 169] width 59 height 35
click at [723, 187] on button "不顯示" at bounding box center [749, 168] width 53 height 37
click at [291, 259] on input "加入店家" at bounding box center [629, 242] width 819 height 33
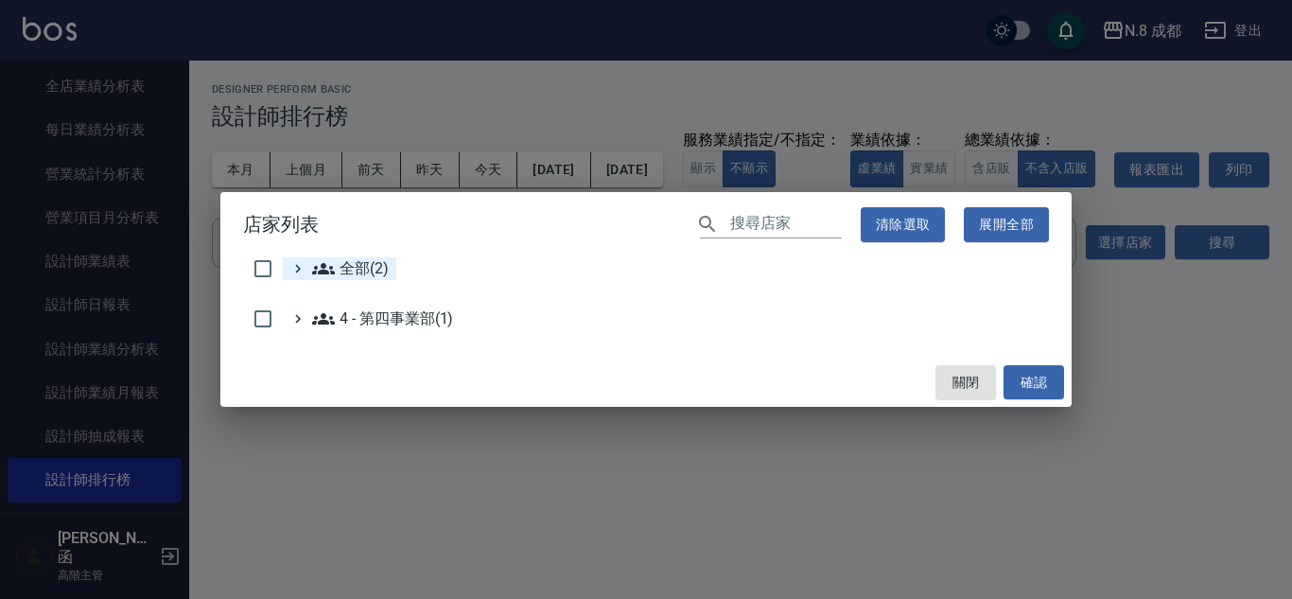
click at [287, 270] on div "全部(2)" at bounding box center [339, 268] width 113 height 23
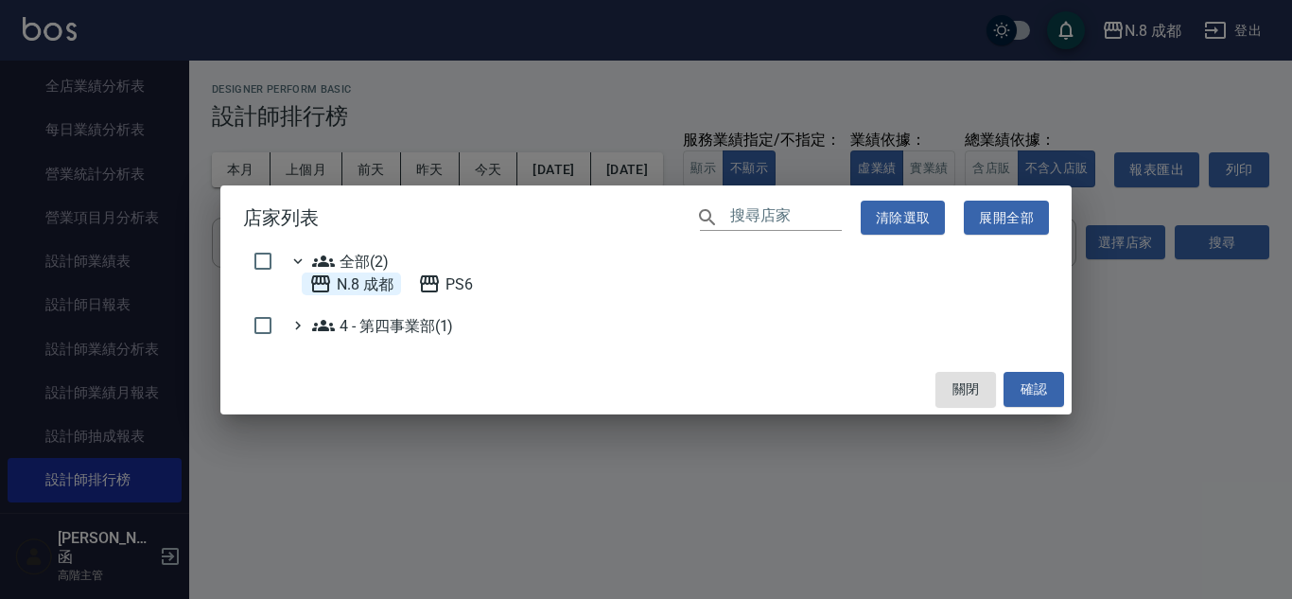
click at [338, 290] on 成都 "N.8 成都" at bounding box center [351, 283] width 84 height 23
click at [1009, 382] on button "確認" at bounding box center [1033, 389] width 61 height 35
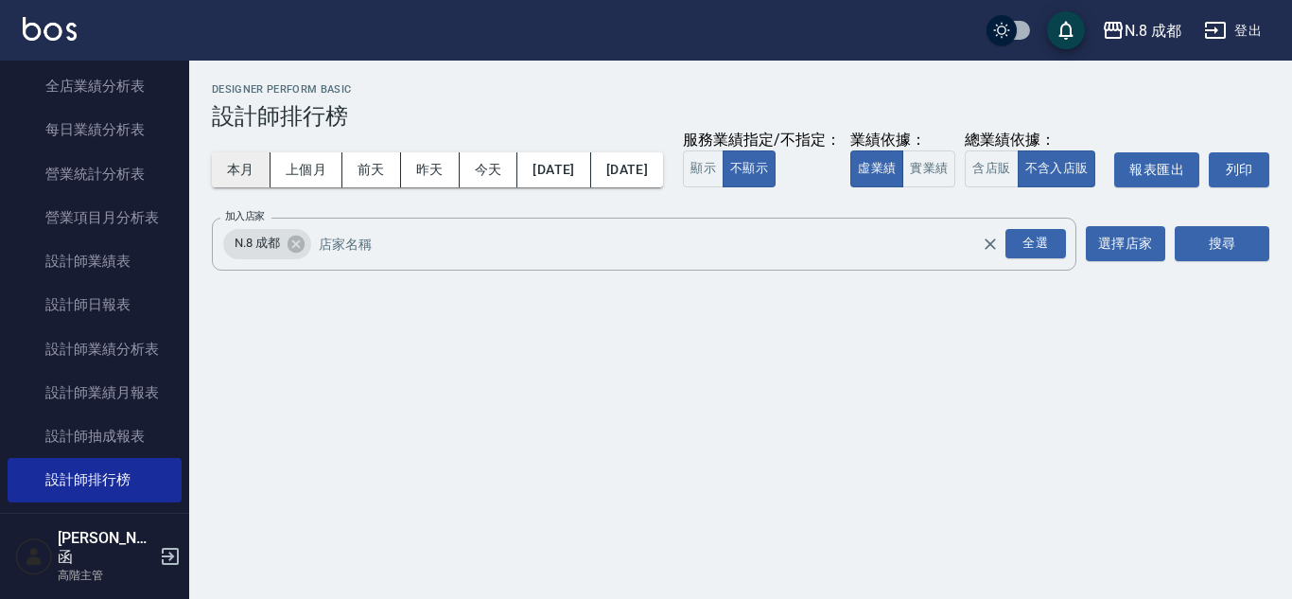
click at [252, 160] on button "本月" at bounding box center [241, 169] width 59 height 35
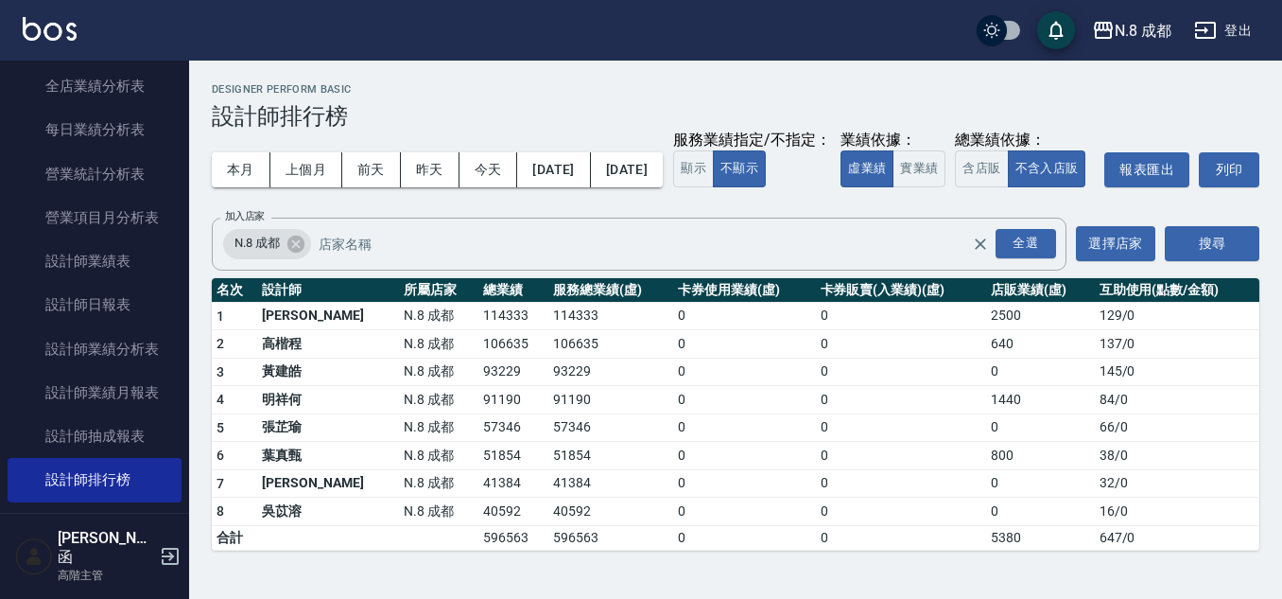
scroll to position [11, 0]
drag, startPoint x: 416, startPoint y: 534, endPoint x: 556, endPoint y: 524, distance: 140.3
click at [556, 524] on tr "8 [PERSON_NAME]8 成都 40592 40592 0 0 0 16 / 0" at bounding box center [736, 511] width 1048 height 28
click at [718, 442] on td "0" at bounding box center [744, 427] width 142 height 28
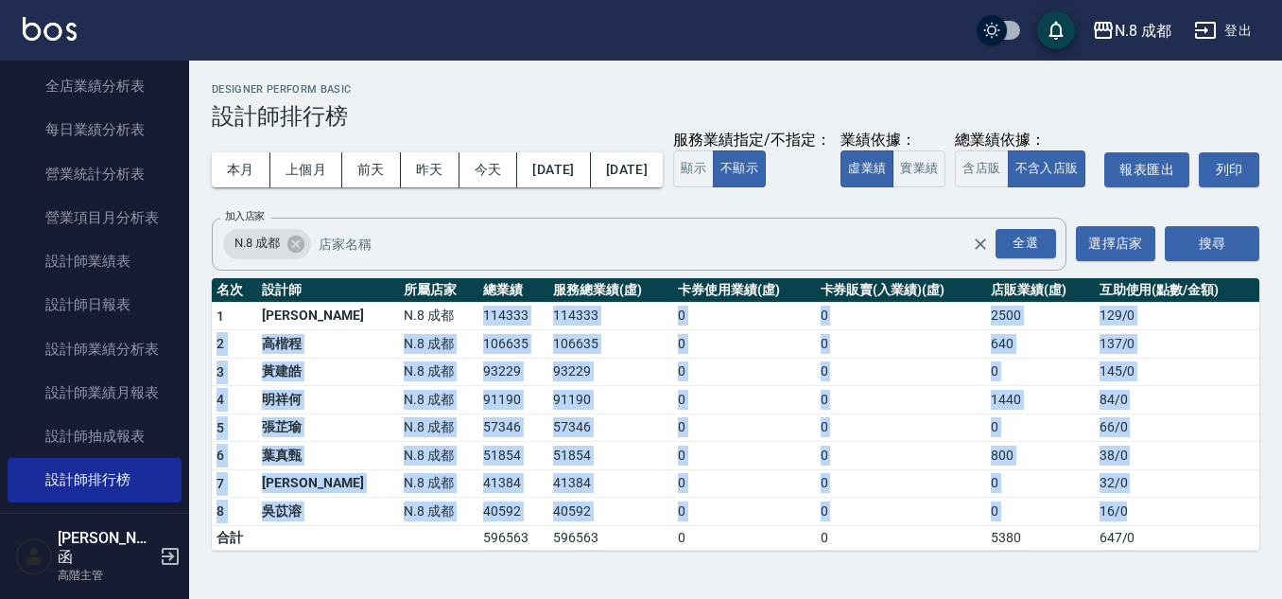
drag, startPoint x: 422, startPoint y: 337, endPoint x: 1128, endPoint y: 544, distance: 736.2
click at [1128, 544] on tbody "1 [PERSON_NAME]8 成都 114333 114333 0 0 2500 129 / 0 2 [PERSON_NAME]程 N.8 成都 1066…" at bounding box center [736, 426] width 1048 height 248
click at [1129, 526] on td "16 / 0" at bounding box center [1177, 511] width 165 height 28
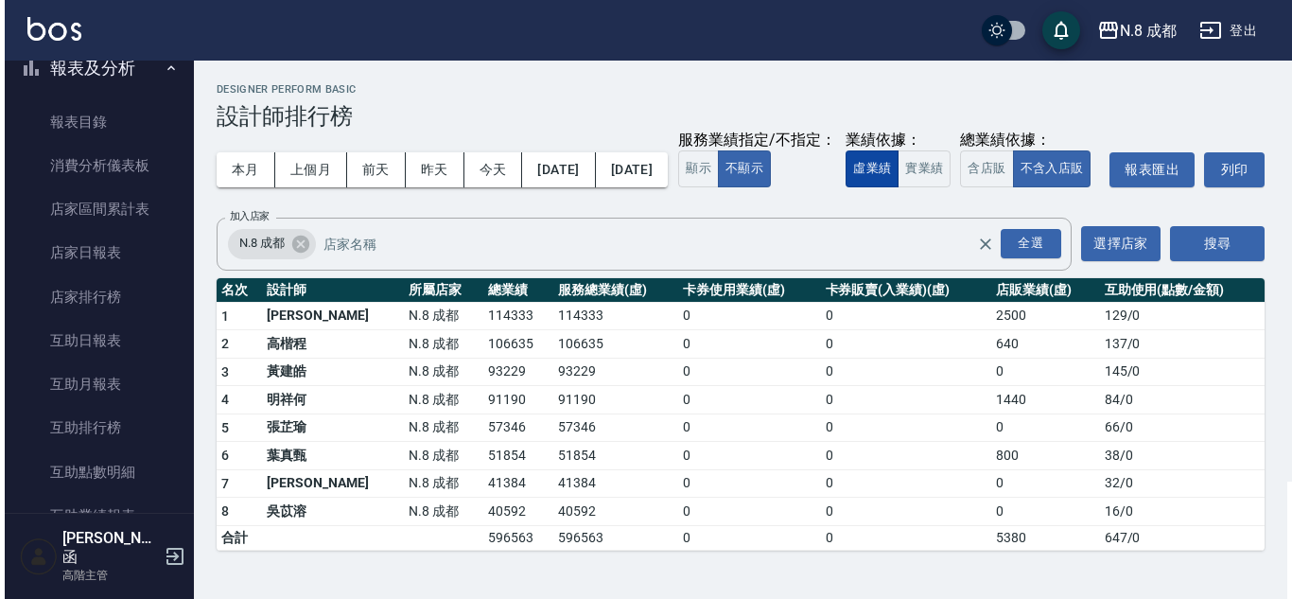
scroll to position [0, 0]
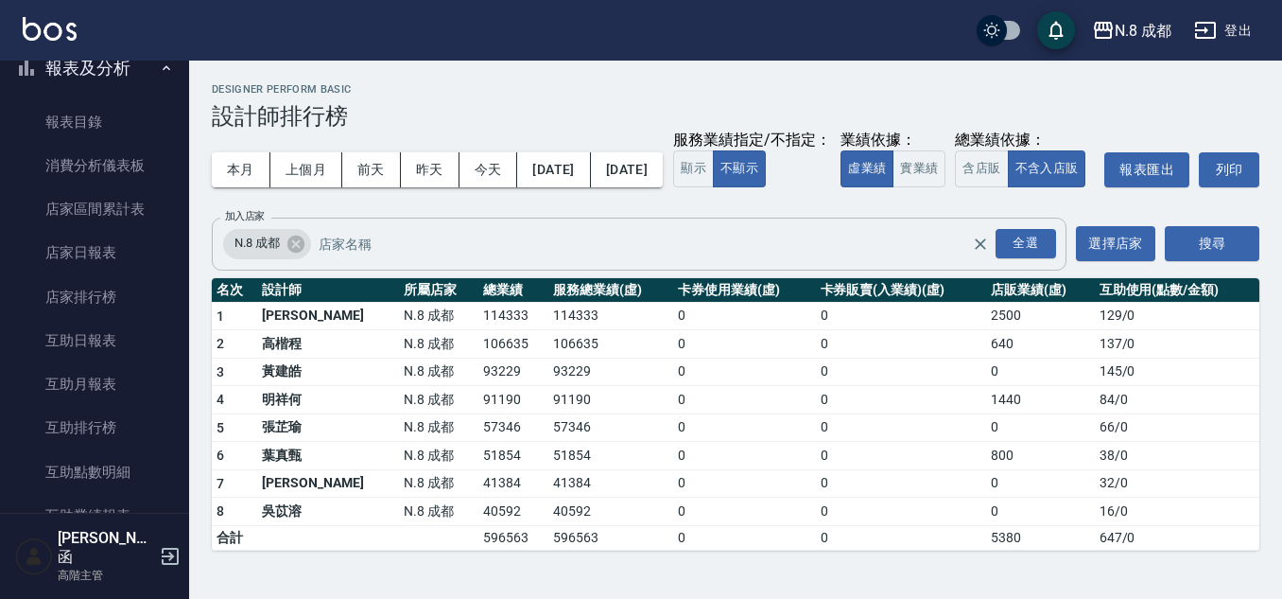
click at [296, 254] on icon at bounding box center [296, 244] width 21 height 21
